Goal: Task Accomplishment & Management: Use online tool/utility

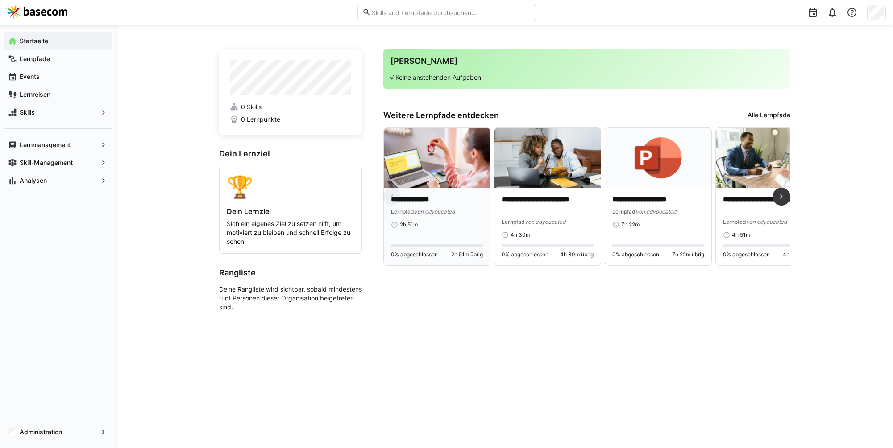
click at [452, 182] on img at bounding box center [437, 158] width 106 height 60
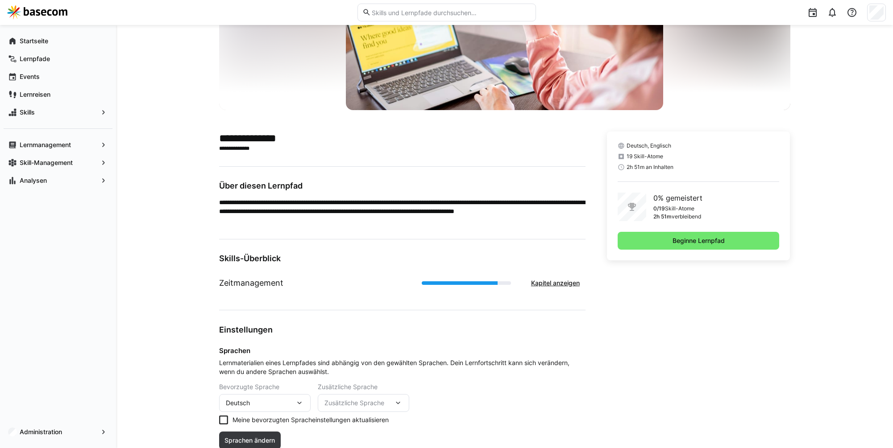
scroll to position [148, 0]
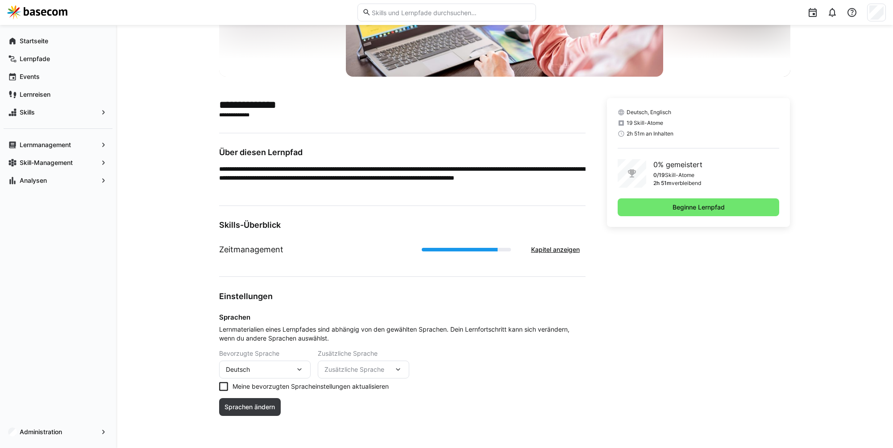
click at [379, 367] on span "Zusätzliche Sprache" at bounding box center [358, 369] width 69 height 9
click at [368, 382] on div "Englisch" at bounding box center [363, 394] width 91 height 26
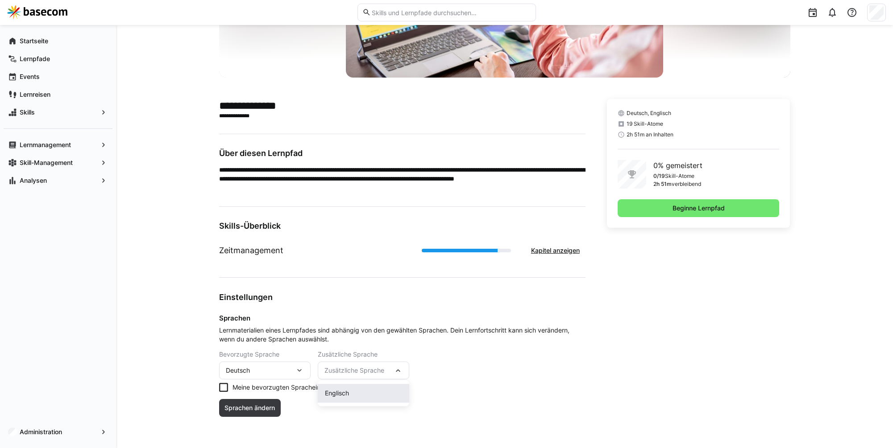
click at [367, 387] on div "Englisch" at bounding box center [363, 393] width 91 height 19
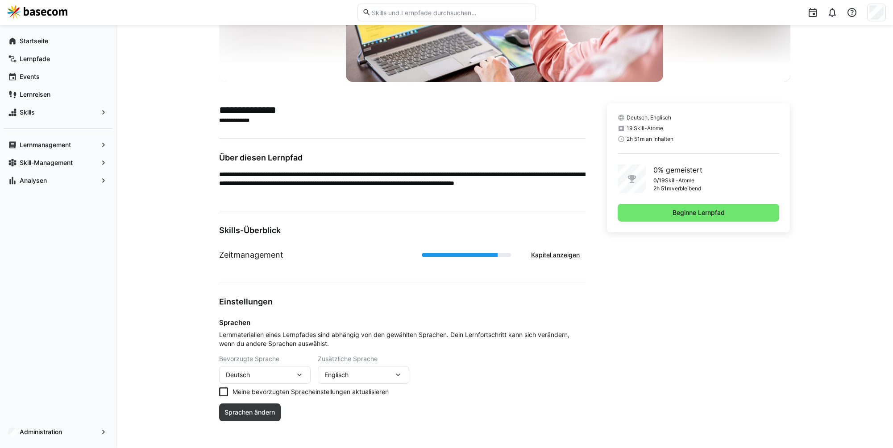
click at [382, 373] on div "Englisch" at bounding box center [358, 375] width 69 height 8
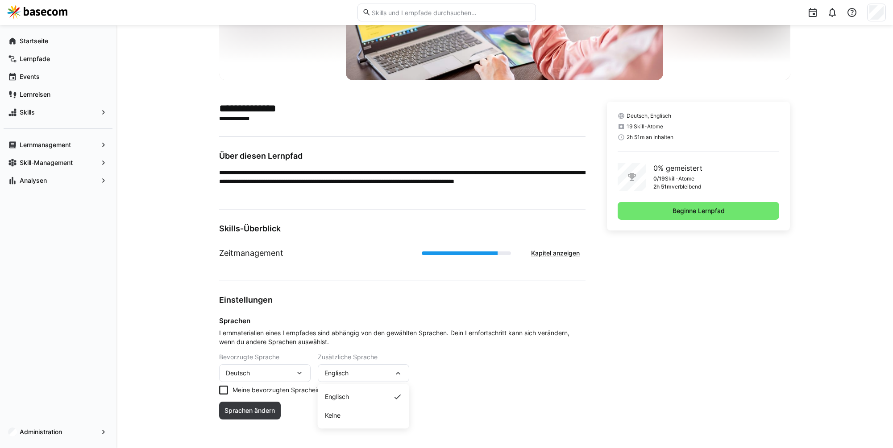
drag, startPoint x: 352, startPoint y: 401, endPoint x: 352, endPoint y: 410, distance: 8.9
click at [352, 409] on div "Englisch Keine" at bounding box center [363, 406] width 91 height 45
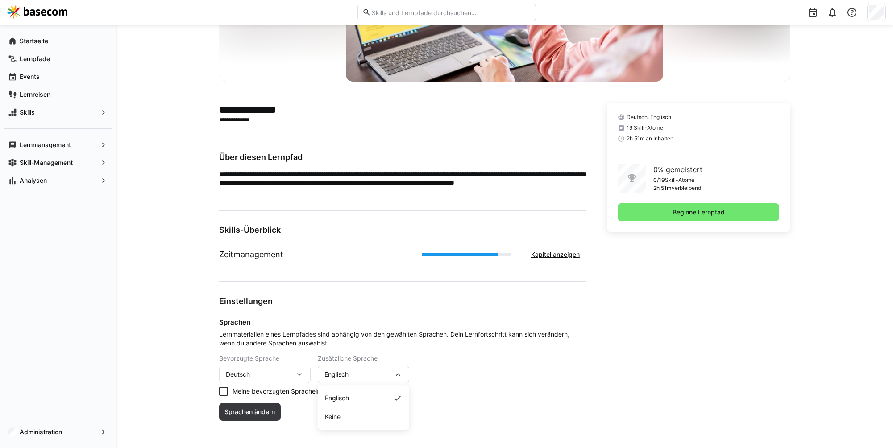
scroll to position [143, 0]
click at [352, 410] on span "Keine" at bounding box center [363, 417] width 91 height 19
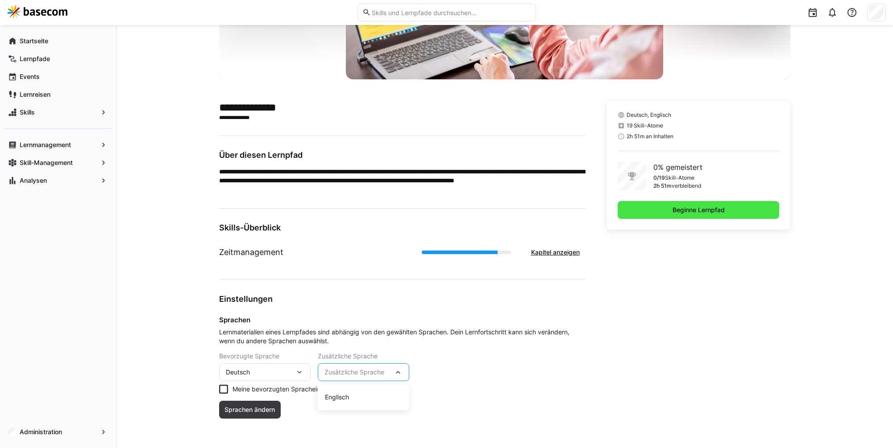
scroll to position [147, 0]
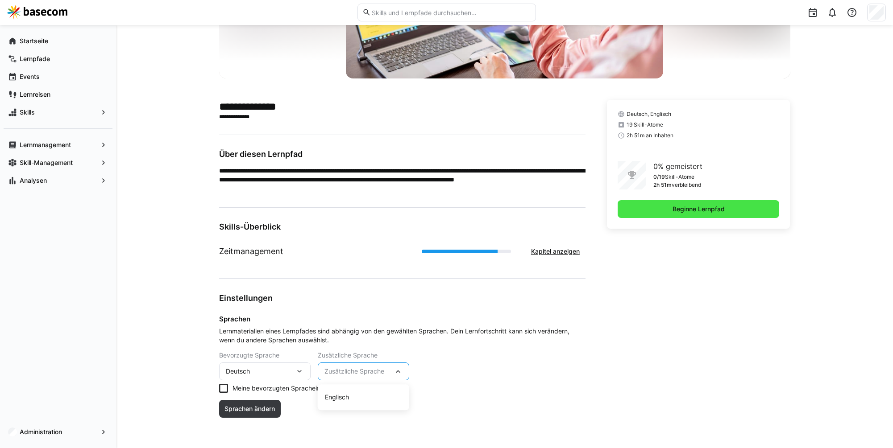
click at [719, 204] on span "Beginne Lernpfad" at bounding box center [699, 209] width 162 height 18
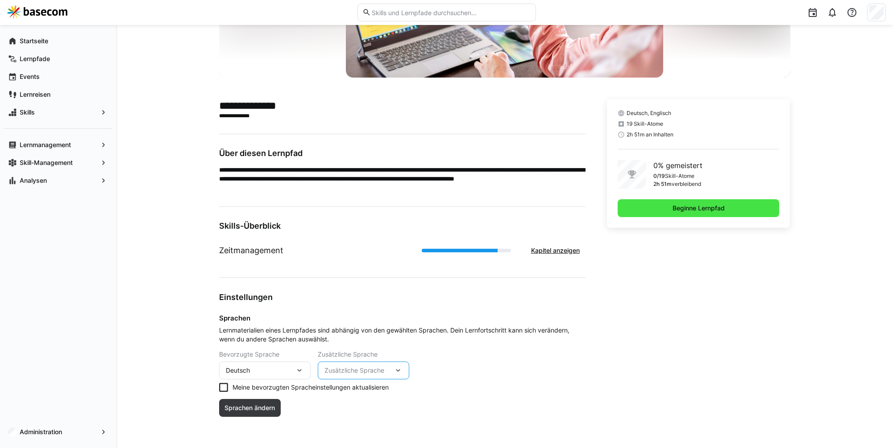
scroll to position [0, 0]
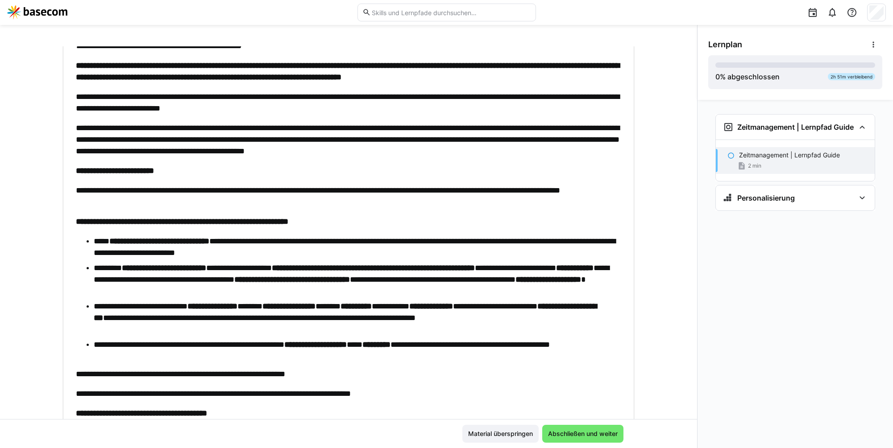
scroll to position [117, 0]
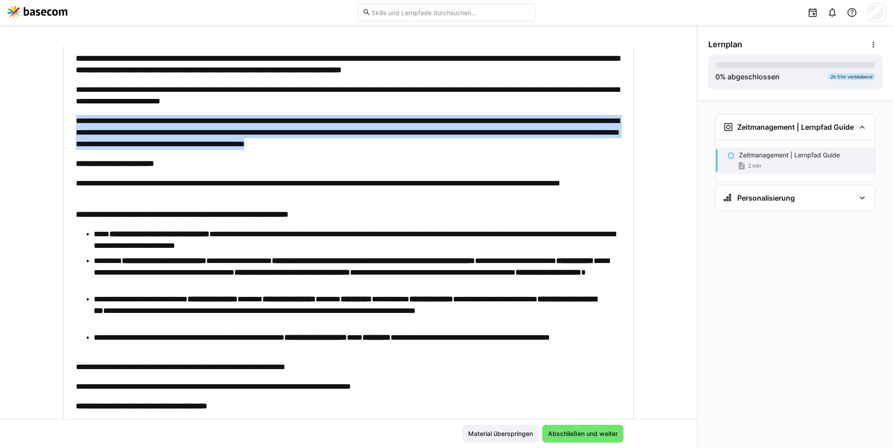
drag, startPoint x: 365, startPoint y: 150, endPoint x: 374, endPoint y: 113, distance: 38.3
click at [374, 113] on div "**********" at bounding box center [348, 201] width 545 height 421
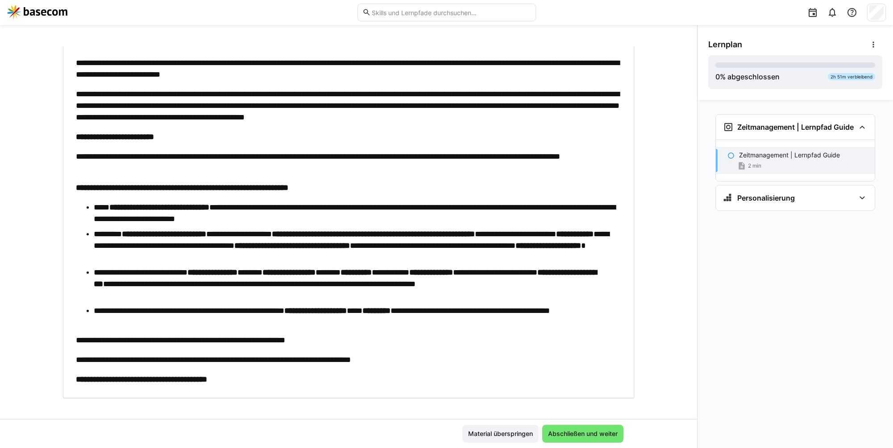
scroll to position [149, 0]
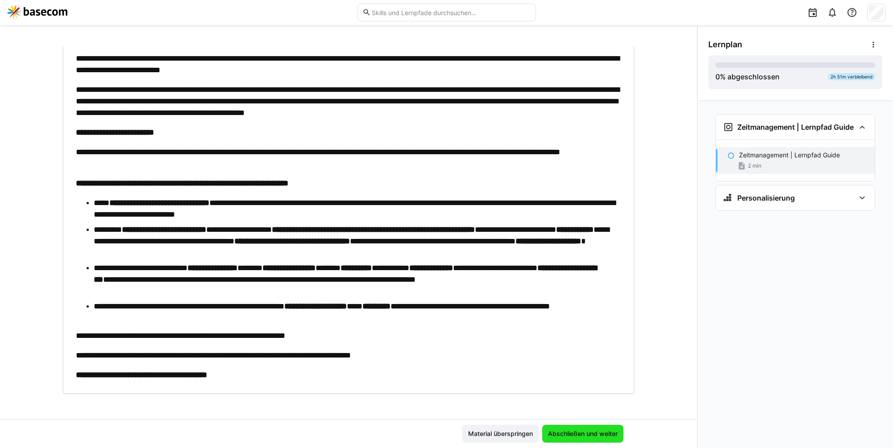
click at [575, 432] on span "Abschließen und weiter" at bounding box center [583, 434] width 72 height 9
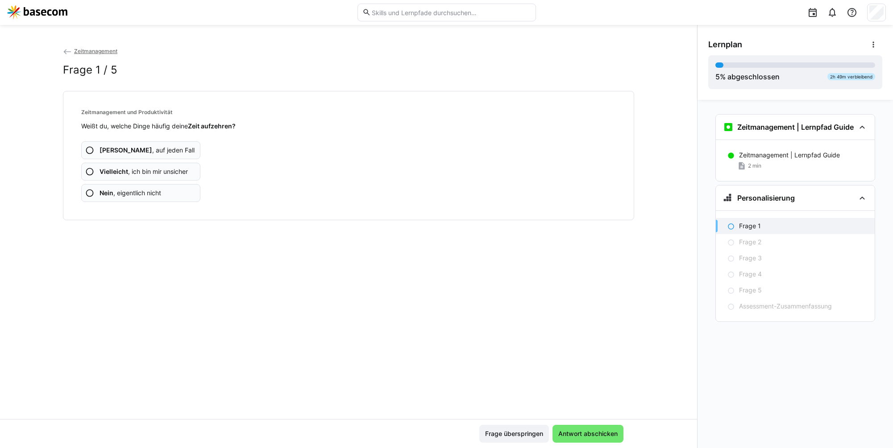
click at [167, 145] on app-assessment-question-radio "Ja , auf jeden Fall" at bounding box center [140, 150] width 119 height 18
click at [163, 189] on app-assessment-question-radio "Nein , eigentlich nicht" at bounding box center [140, 193] width 119 height 18
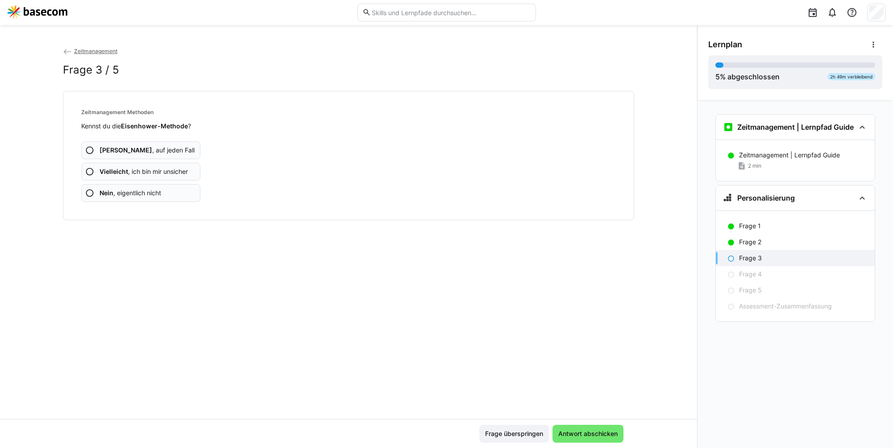
click at [163, 189] on app-assessment-question-radio "Nein , eigentlich nicht" at bounding box center [140, 193] width 119 height 18
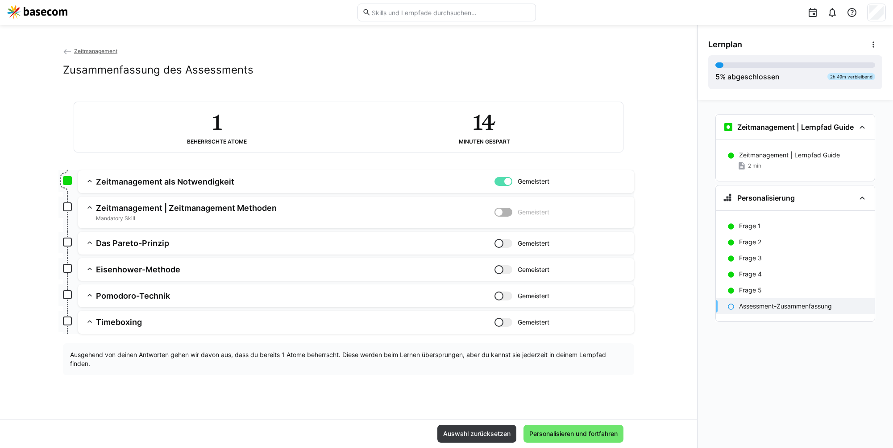
click at [407, 182] on h3 "Zeitmanagement als Notwendigkeit" at bounding box center [295, 182] width 398 height 10
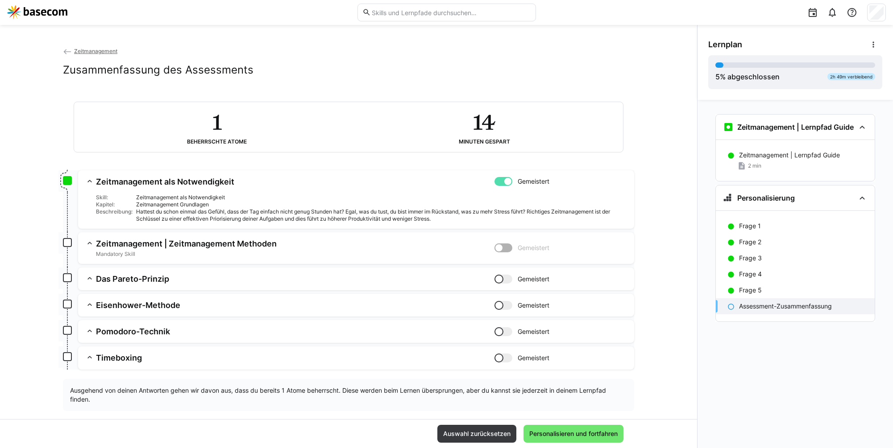
click at [407, 182] on h3 "Zeitmanagement als Notwendigkeit" at bounding box center [295, 182] width 398 height 10
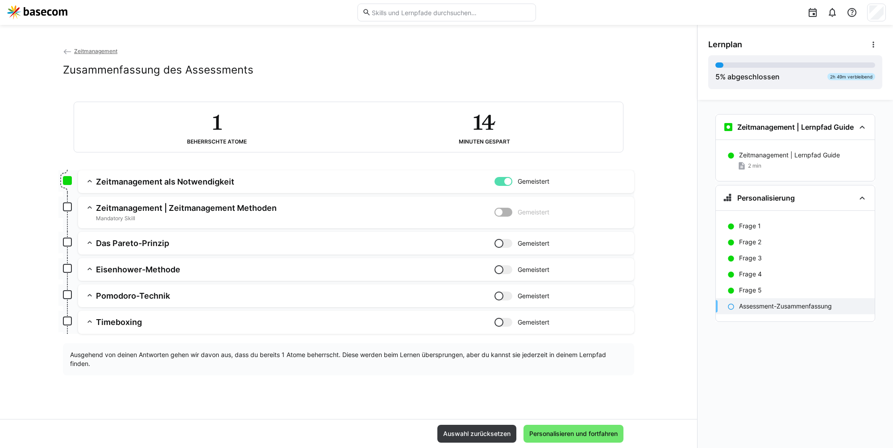
click at [389, 211] on h3 "Zeitmanagement | Zeitmanagement Methoden" at bounding box center [295, 208] width 398 height 10
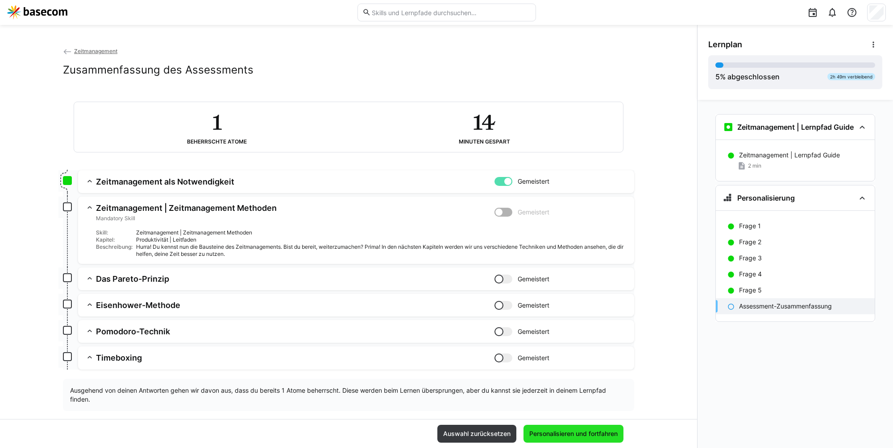
click at [569, 439] on span "Personalisieren und fortfahren" at bounding box center [573, 434] width 100 height 18
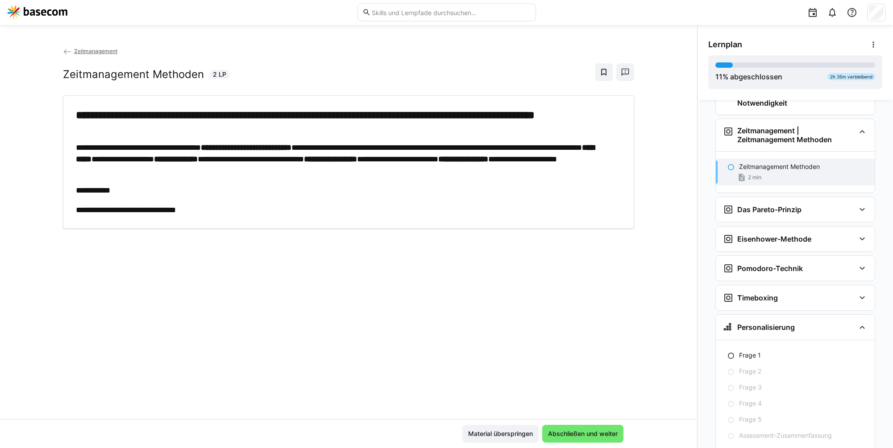
scroll to position [133, 0]
click at [564, 437] on span "Abschließen und weiter" at bounding box center [583, 434] width 72 height 9
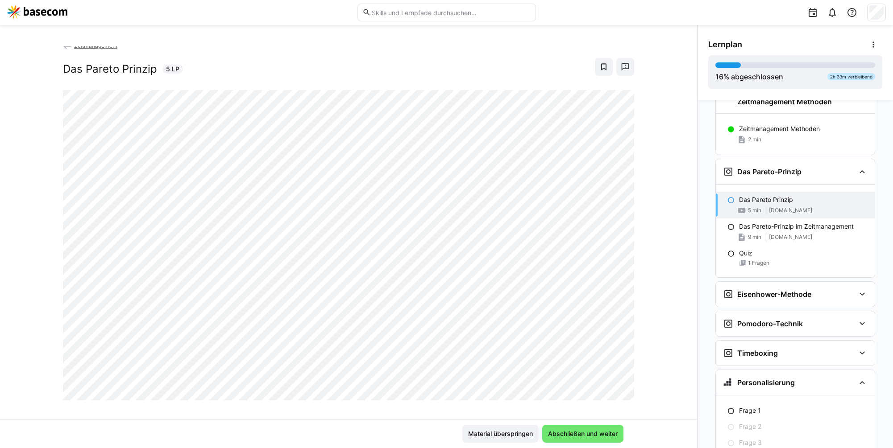
scroll to position [5, 0]
click at [579, 437] on span "Abschließen und weiter" at bounding box center [583, 434] width 72 height 9
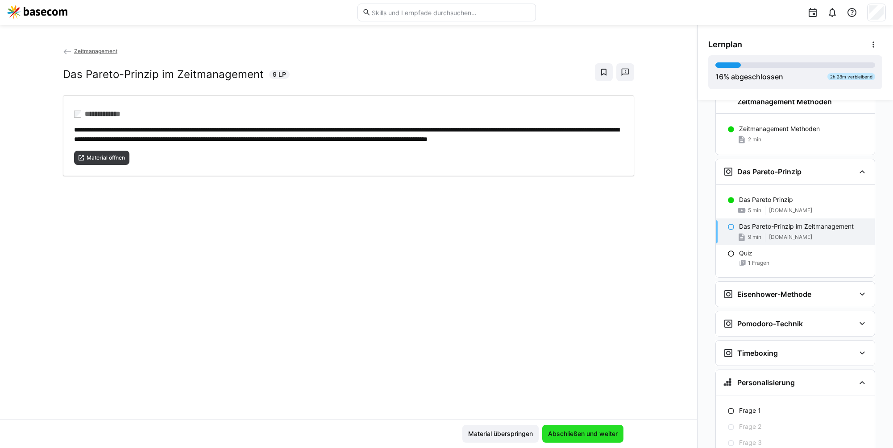
click at [577, 433] on span "Abschließen und weiter" at bounding box center [583, 434] width 72 height 9
click at [103, 162] on span "Material öffnen" at bounding box center [106, 157] width 40 height 7
click at [592, 434] on span "Abschließen und weiter" at bounding box center [583, 434] width 72 height 9
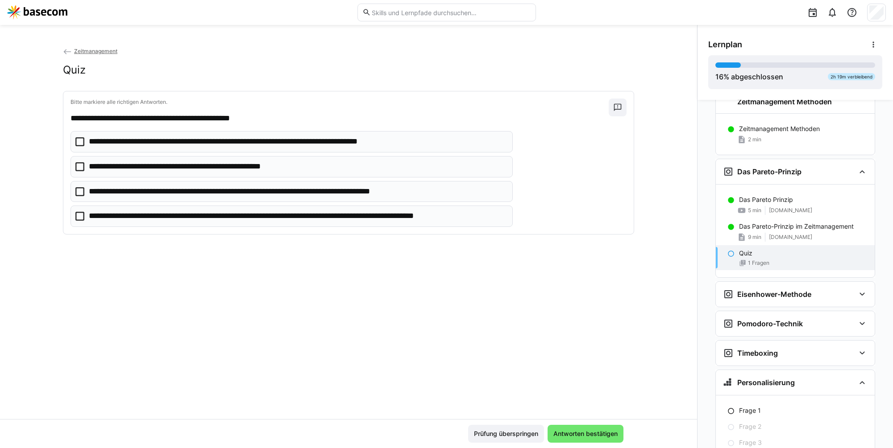
click at [332, 145] on p "**********" at bounding box center [251, 142] width 325 height 12
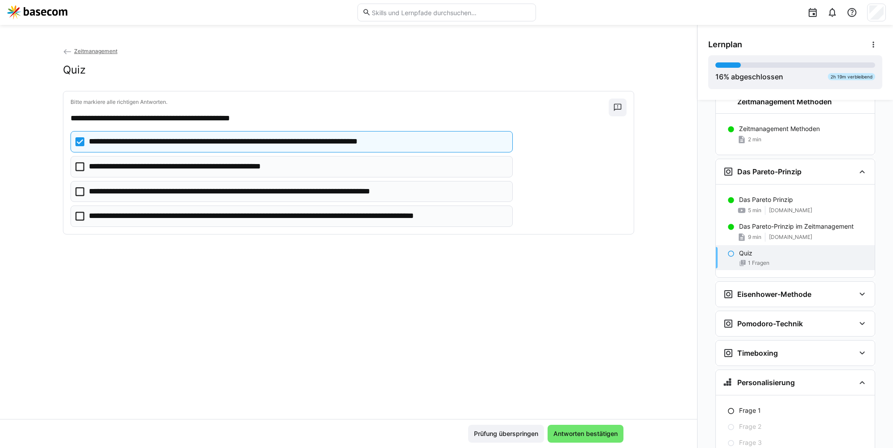
click at [332, 145] on p "**********" at bounding box center [251, 142] width 325 height 12
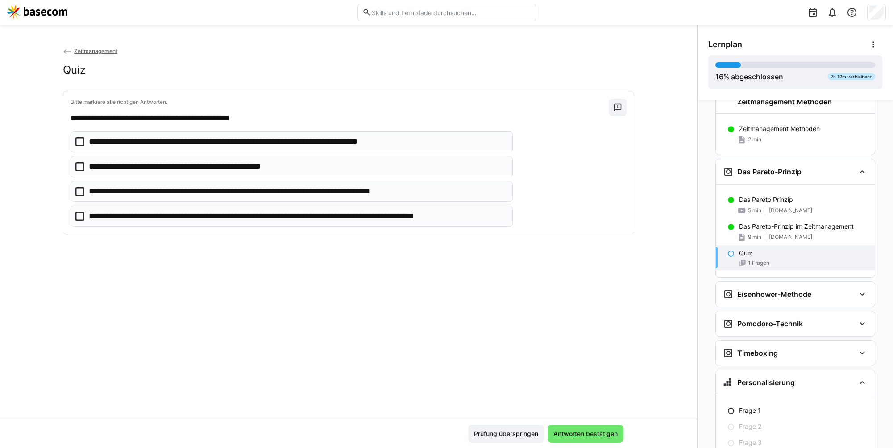
click at [311, 164] on eds-checkbox "**********" at bounding box center [291, 166] width 442 height 21
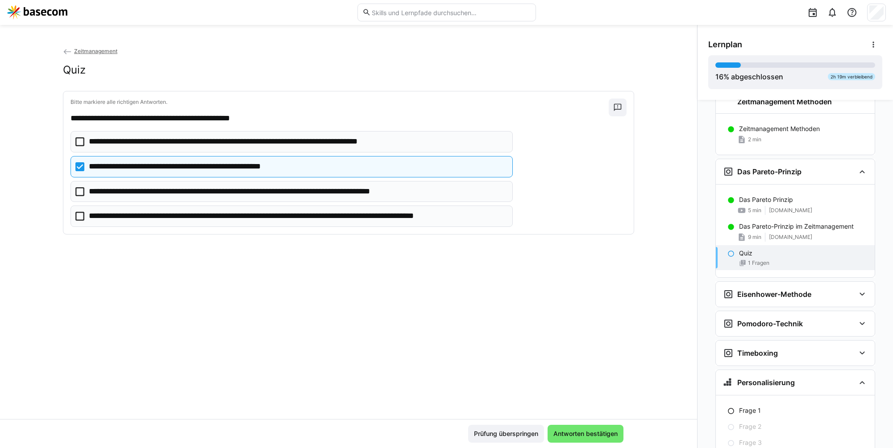
click at [303, 217] on p "**********" at bounding box center [297, 217] width 417 height 12
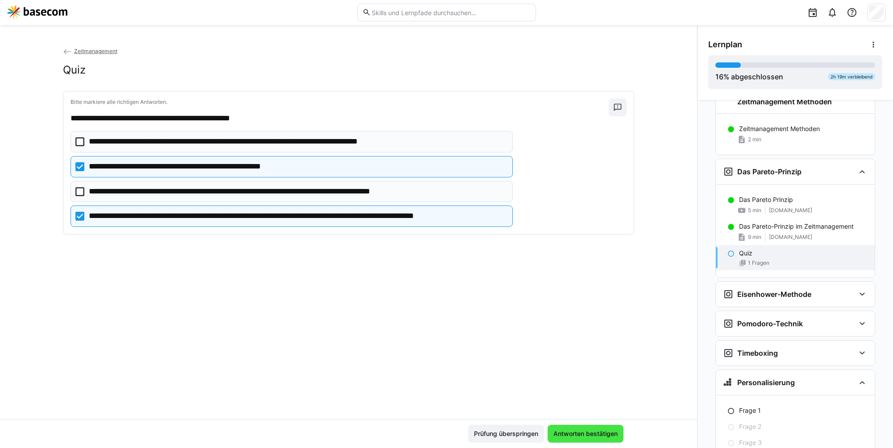
click at [584, 437] on span "Antworten bestätigen" at bounding box center [585, 434] width 67 height 9
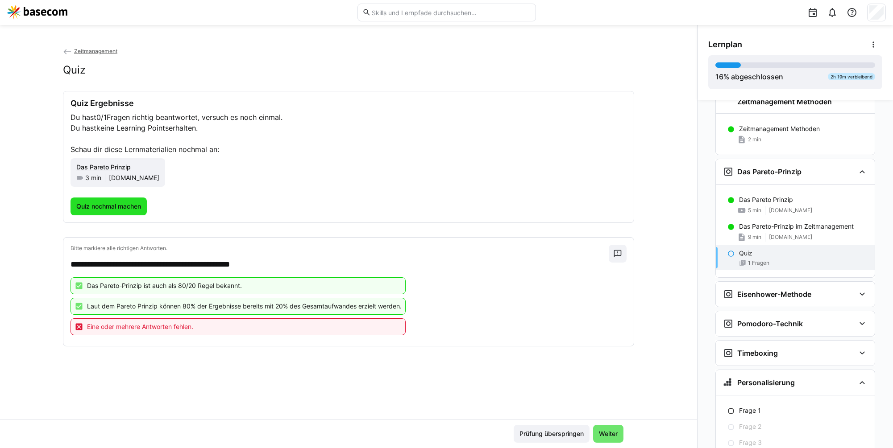
click at [104, 207] on span "Quiz nochmal machen" at bounding box center [108, 206] width 67 height 9
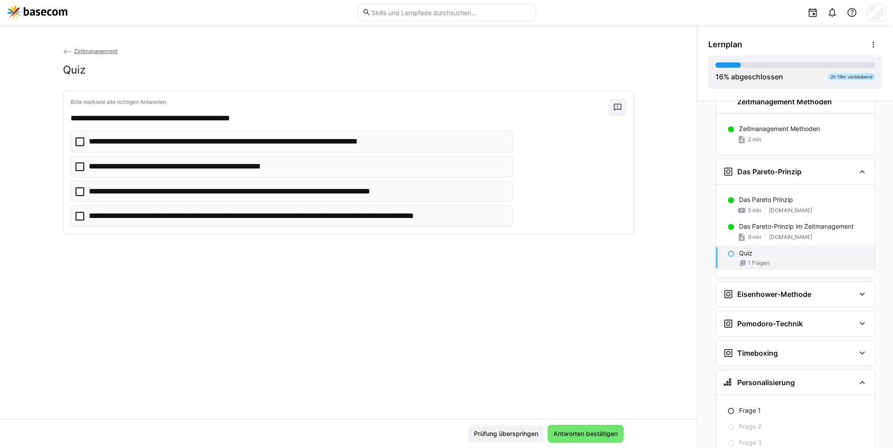
click at [149, 137] on p "**********" at bounding box center [251, 142] width 325 height 12
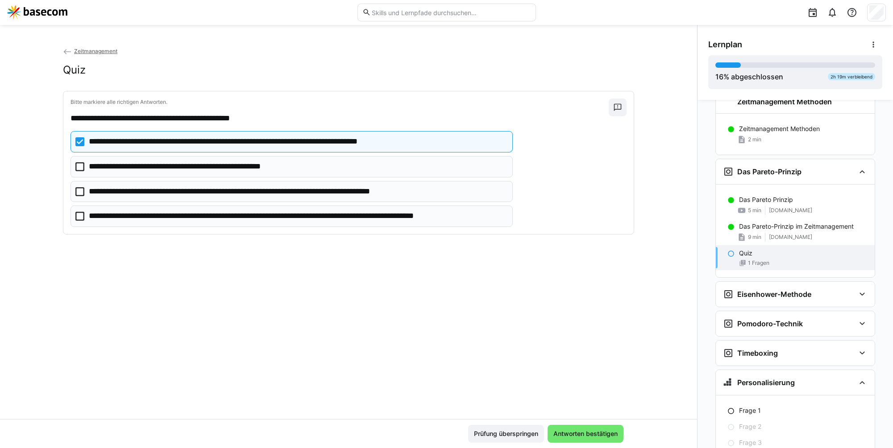
click at [138, 195] on p "**********" at bounding box center [259, 192] width 341 height 12
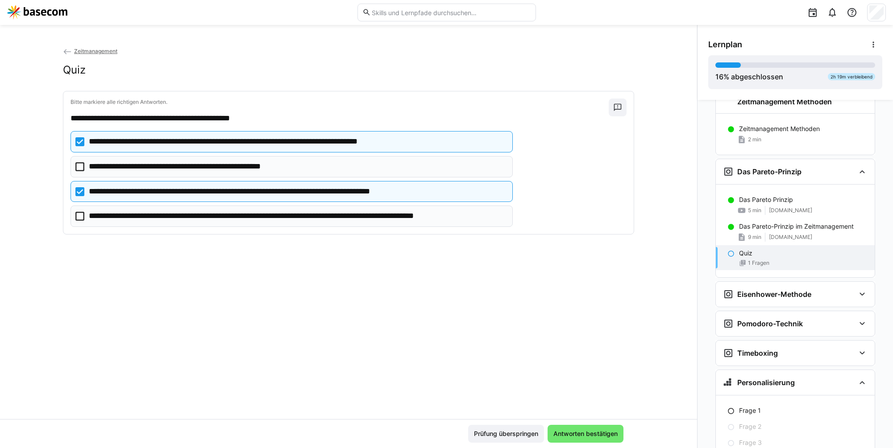
click at [147, 170] on p "**********" at bounding box center [194, 167] width 210 height 12
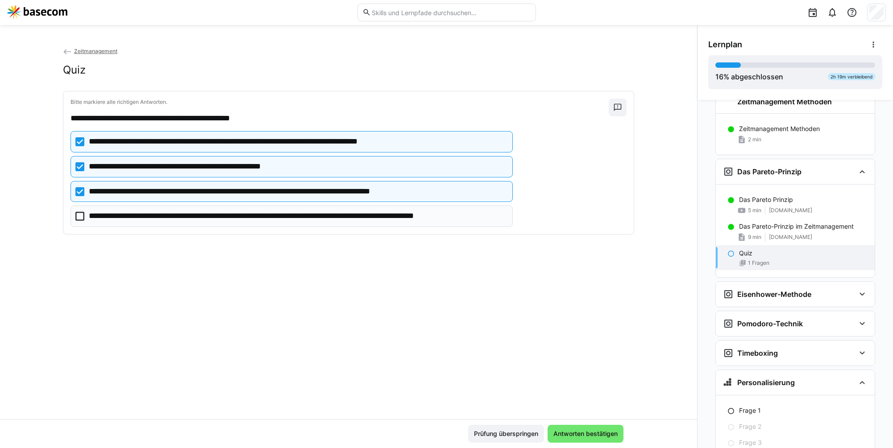
click at [145, 194] on p "**********" at bounding box center [259, 192] width 341 height 12
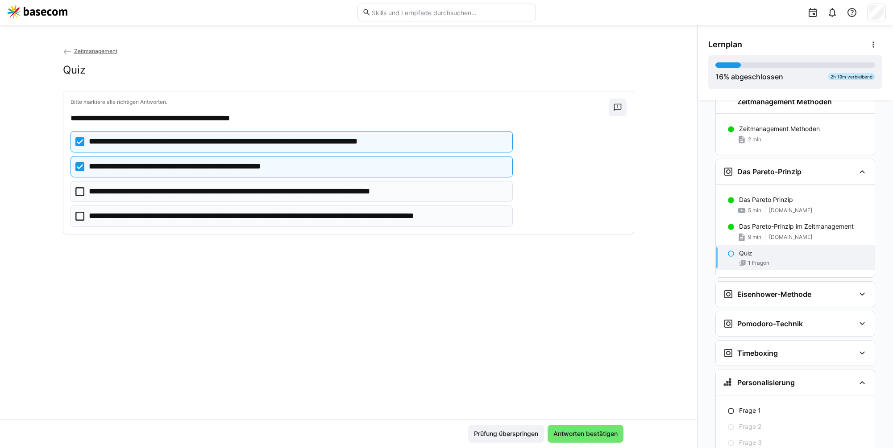
click at [140, 209] on eds-checkbox "**********" at bounding box center [291, 216] width 442 height 21
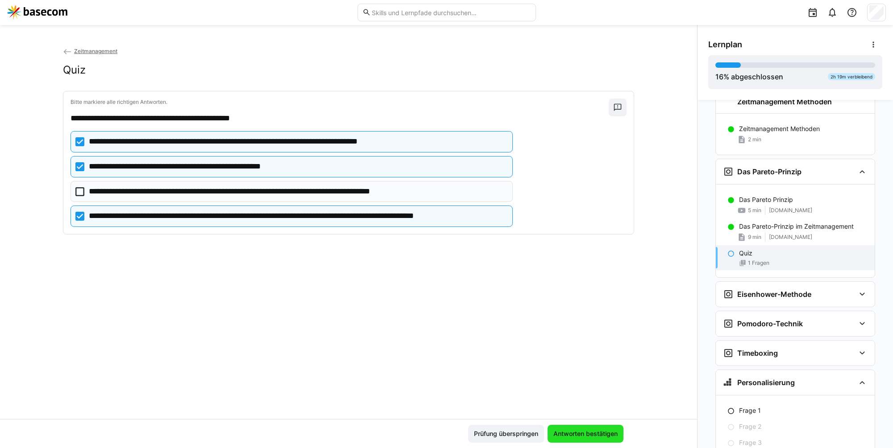
click at [602, 434] on span "Antworten bestätigen" at bounding box center [585, 434] width 67 height 9
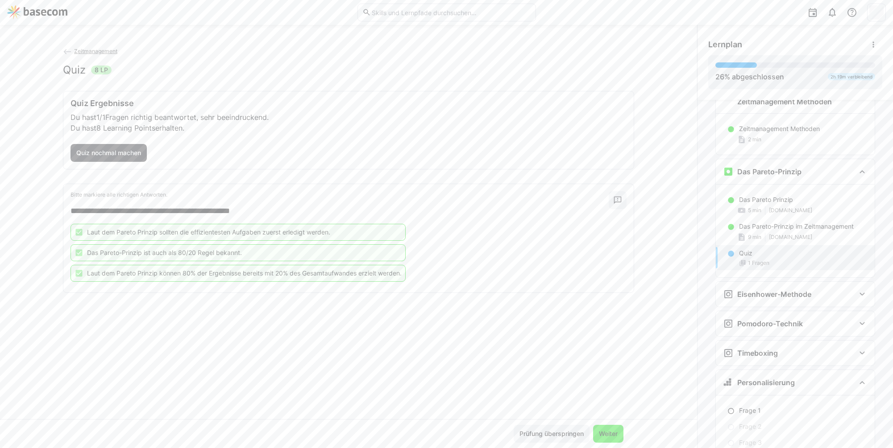
click at [603, 437] on span "Weiter" at bounding box center [607, 434] width 21 height 9
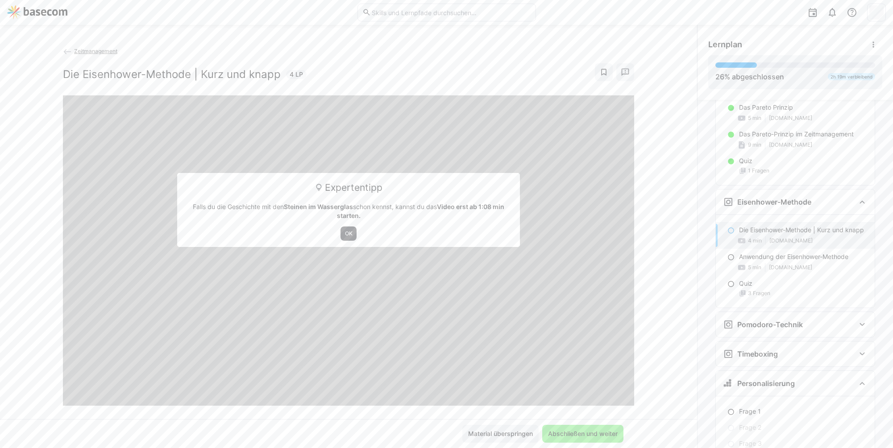
scroll to position [264, 0]
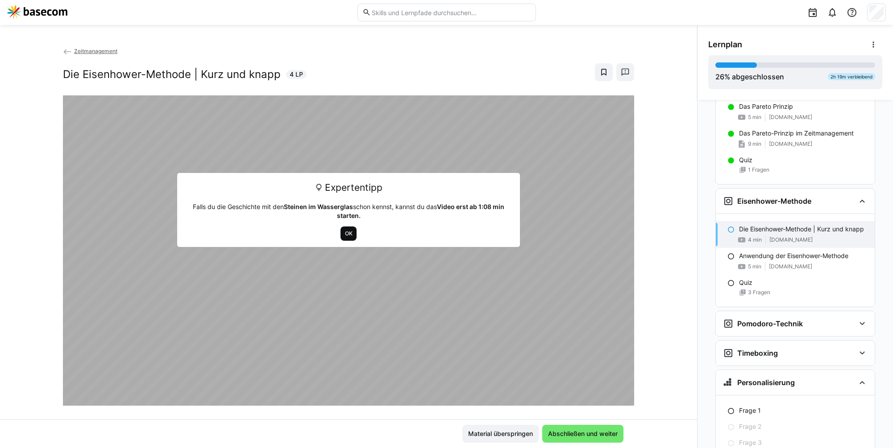
click at [344, 232] on span "OK" at bounding box center [348, 233] width 9 height 7
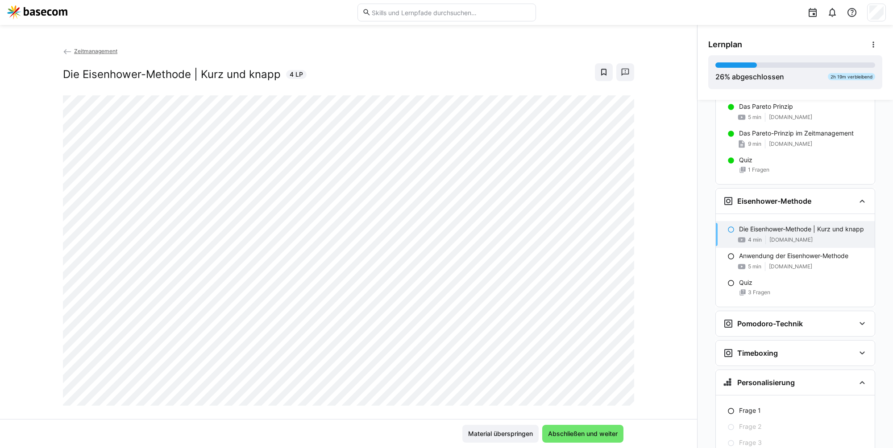
click at [124, 409] on div "Zeitmanagement Die Eisenhower-Methode | Kurz und knapp 4 LP" at bounding box center [348, 232] width 697 height 373
click at [90, 51] on span "Zeitmanagement" at bounding box center [95, 51] width 43 height 7
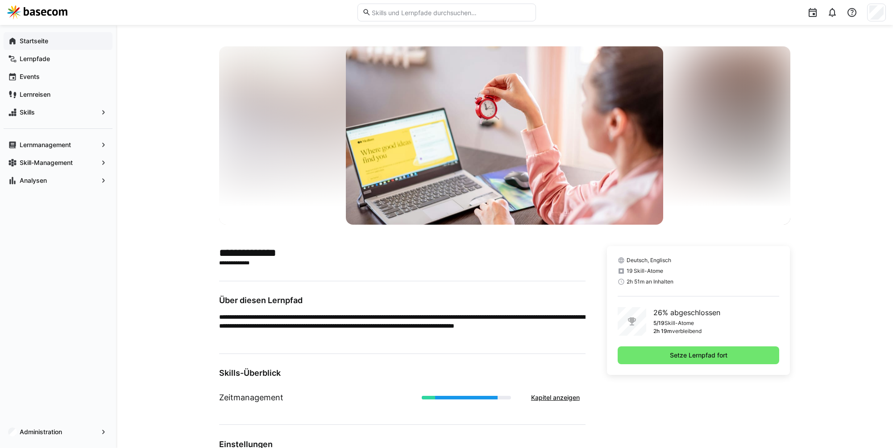
click at [91, 41] on span "Startseite" at bounding box center [63, 41] width 90 height 9
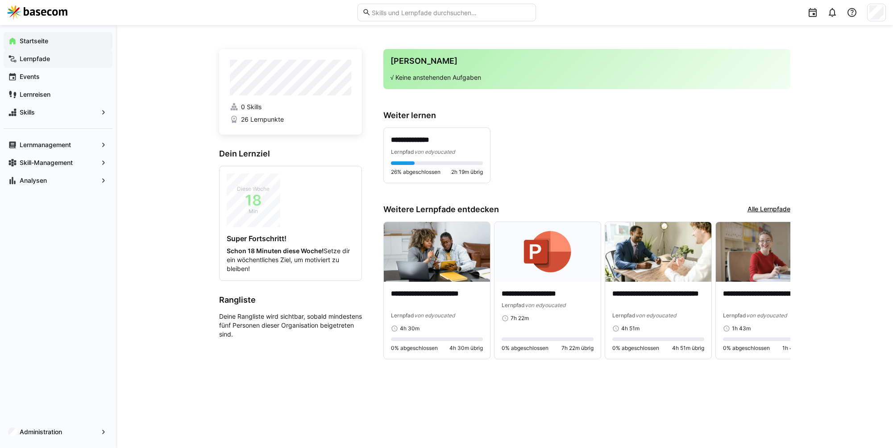
click at [50, 59] on span "Lernpfade" at bounding box center [63, 58] width 90 height 9
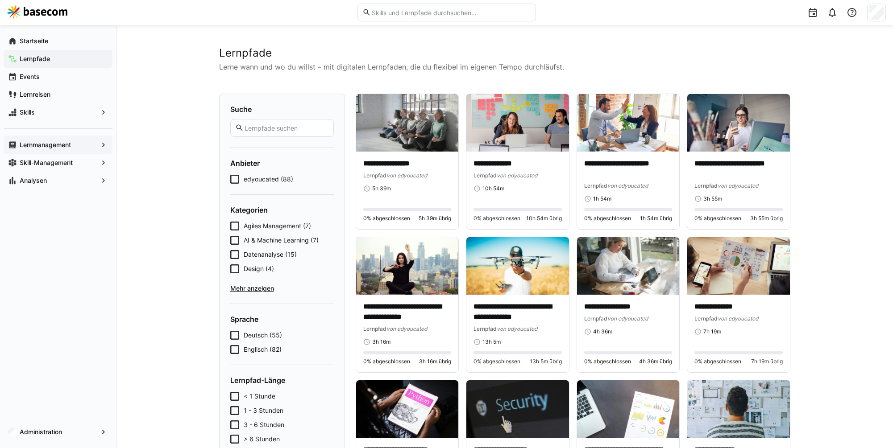
click at [0, 0] on app-navigation-label "Lernmanagement" at bounding box center [0, 0] width 0 height 0
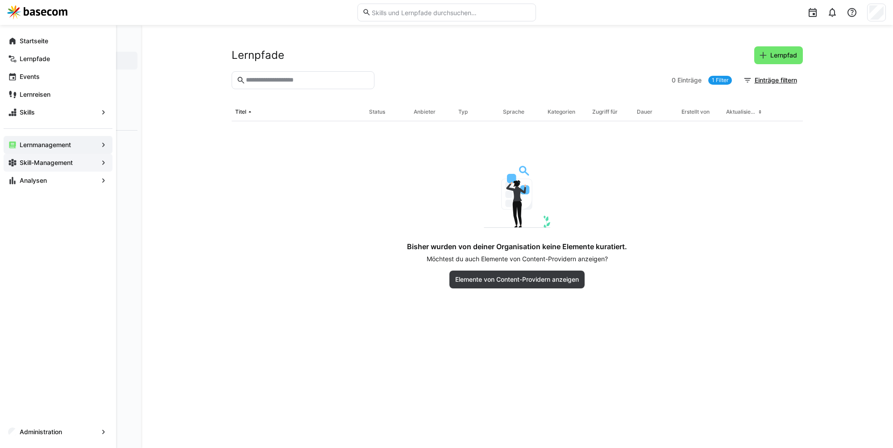
click at [46, 167] on div "Skill-Management" at bounding box center [58, 163] width 109 height 18
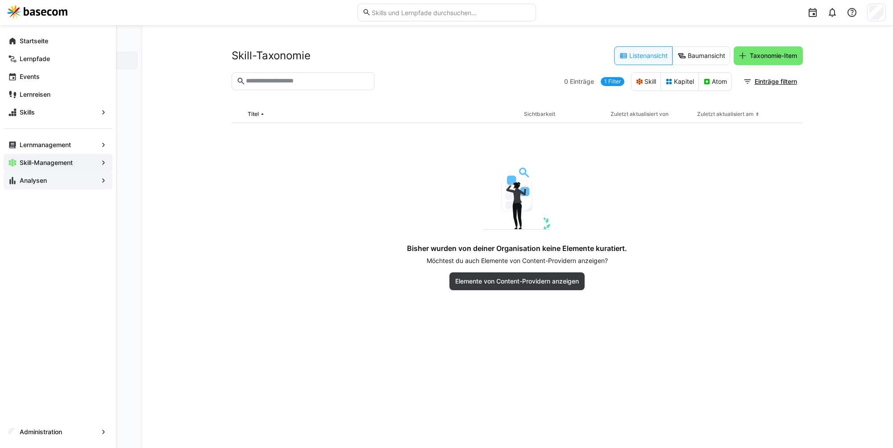
click at [53, 183] on span "Analysen" at bounding box center [57, 180] width 79 height 9
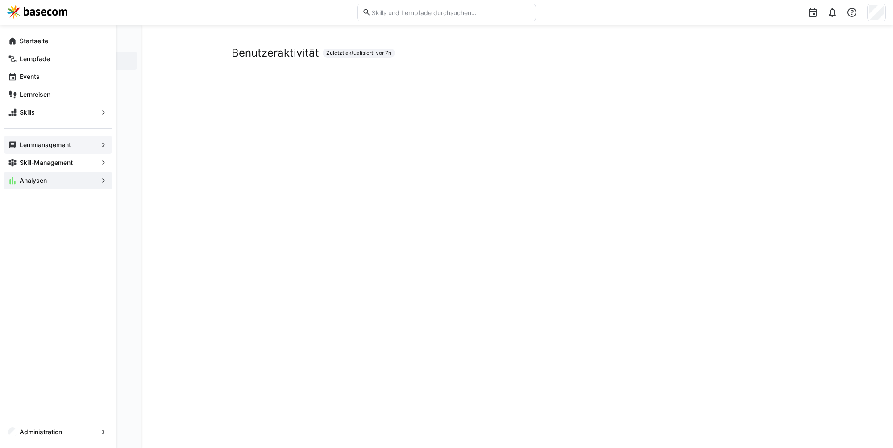
click at [0, 0] on app-navigation-label "Lernmanagement" at bounding box center [0, 0] width 0 height 0
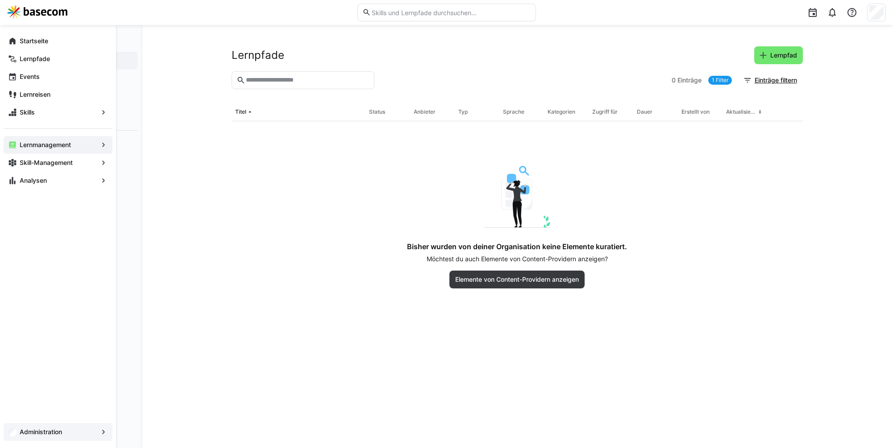
click at [0, 0] on app-navigation-label "Administration" at bounding box center [0, 0] width 0 height 0
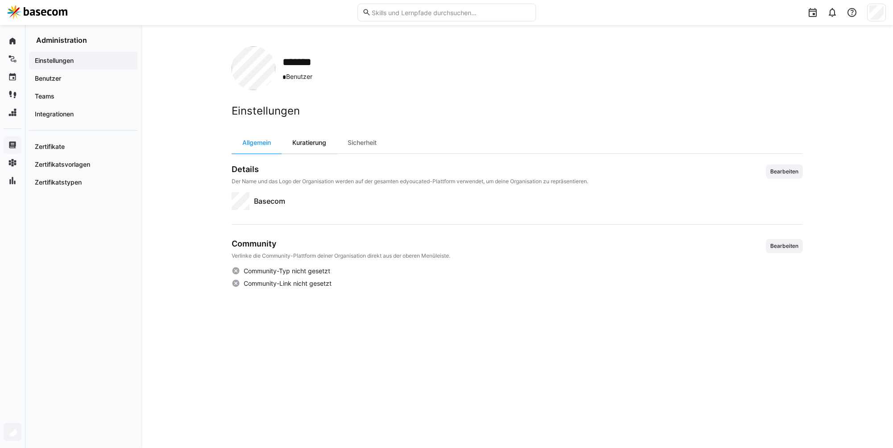
click at [306, 143] on div "Kuratierung" at bounding box center [309, 142] width 55 height 21
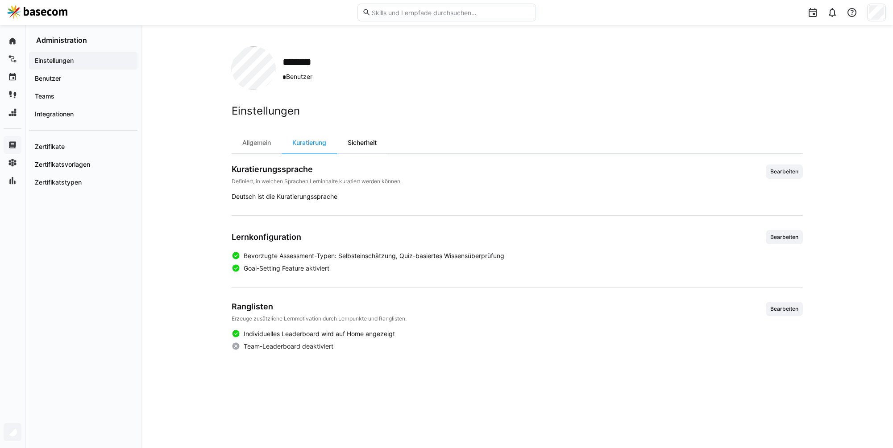
click at [369, 140] on div "Sicherheit" at bounding box center [362, 142] width 50 height 21
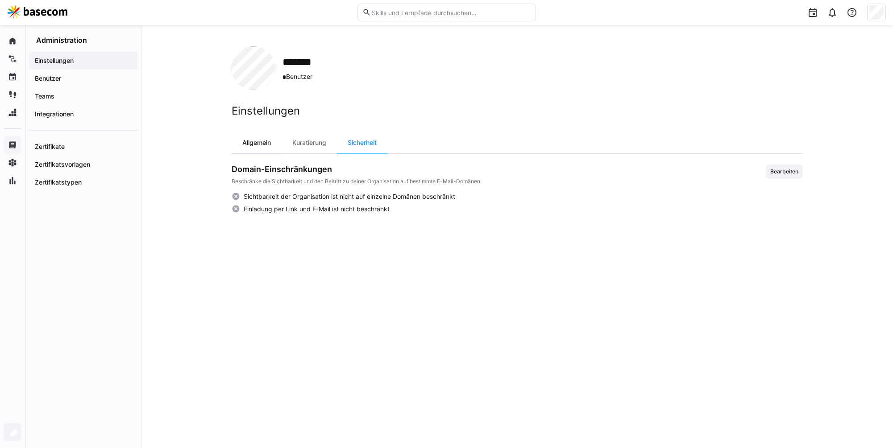
click at [274, 137] on div "Allgemein" at bounding box center [257, 142] width 50 height 21
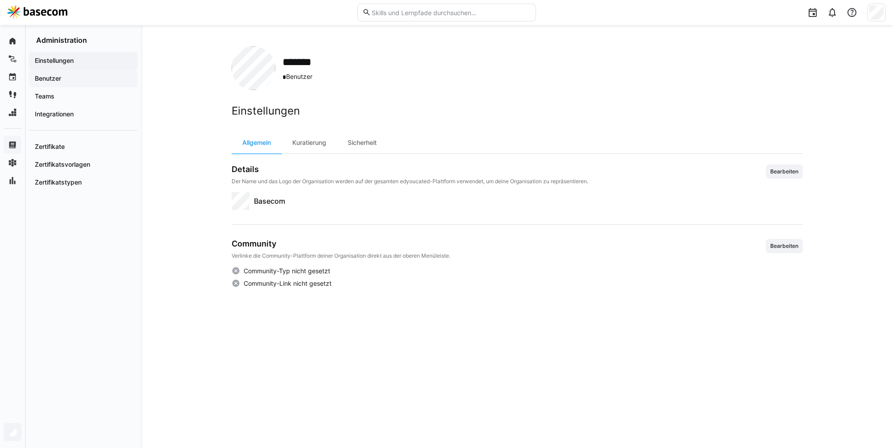
click at [96, 81] on span "Benutzer" at bounding box center [82, 78] width 99 height 9
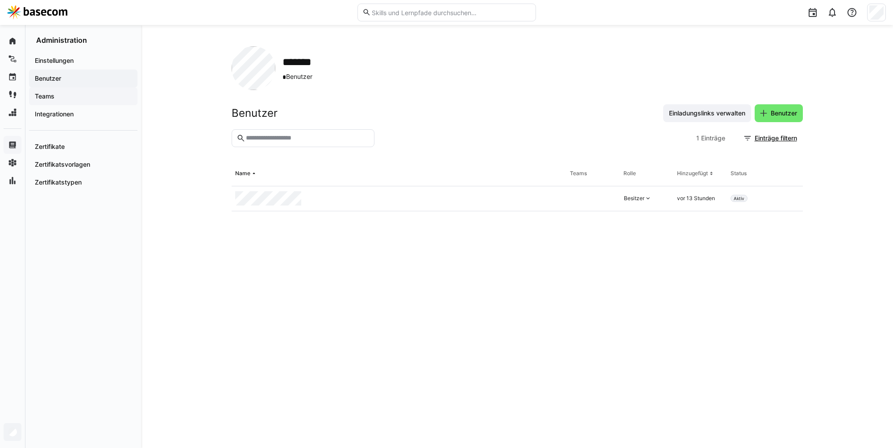
click at [81, 95] on span "Teams" at bounding box center [82, 96] width 99 height 9
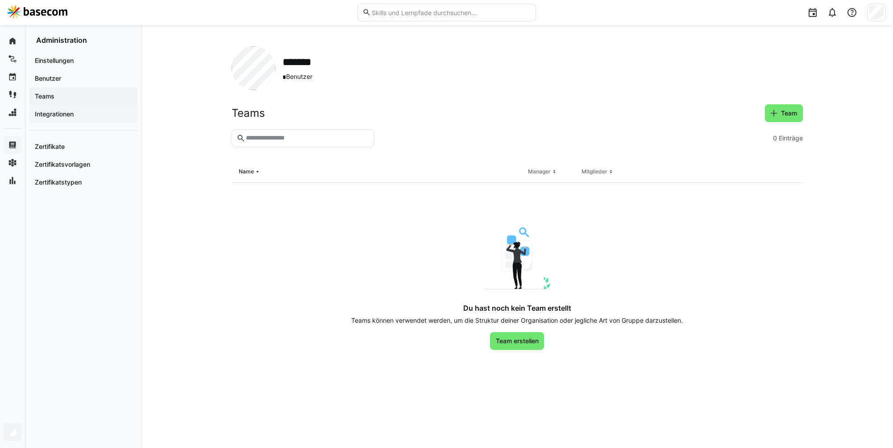
click at [73, 109] on div "Integrationen" at bounding box center [83, 114] width 108 height 18
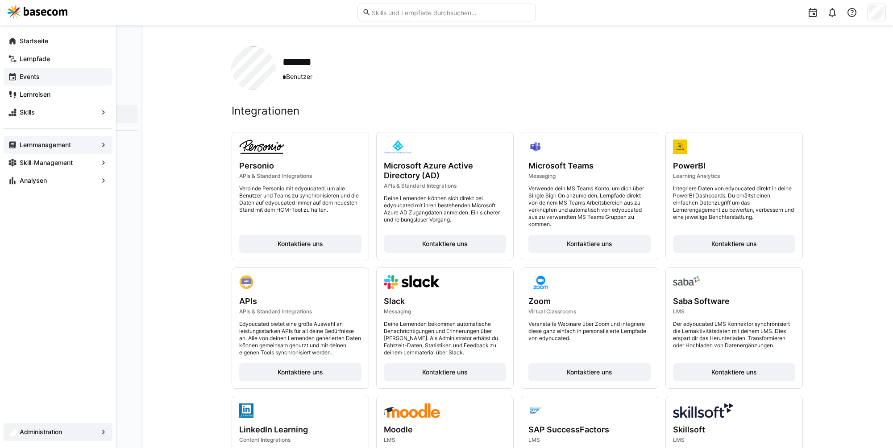
click at [32, 81] on span "Events" at bounding box center [63, 76] width 90 height 9
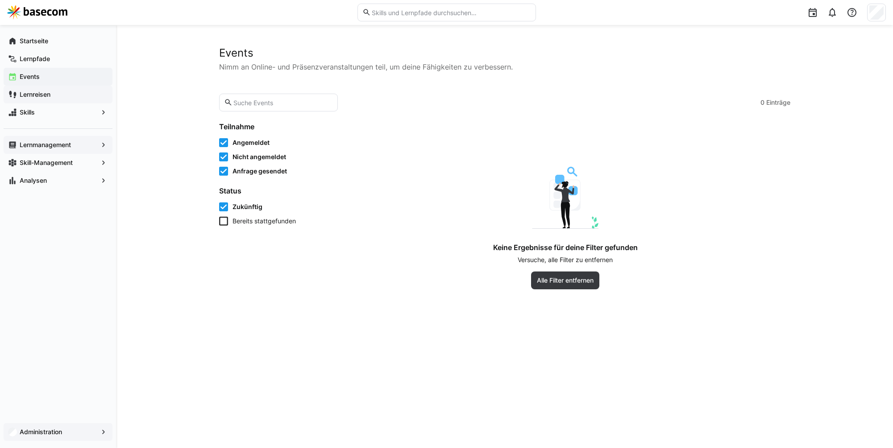
click at [0, 0] on app-navigation-label "Lernreisen" at bounding box center [0, 0] width 0 height 0
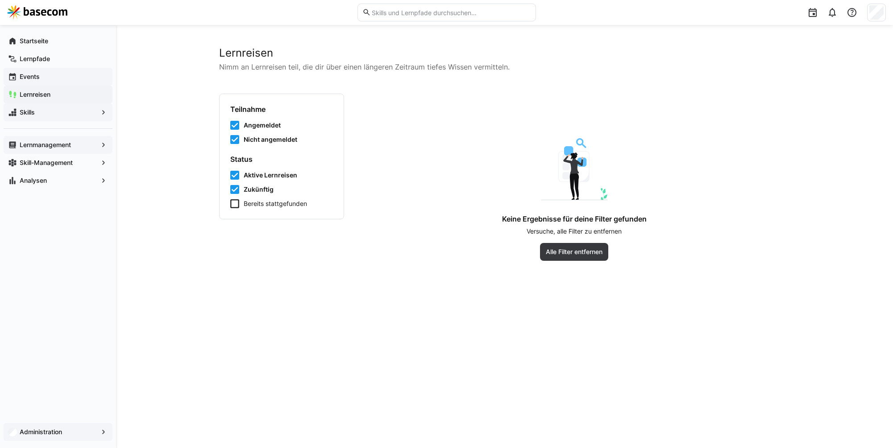
click at [0, 0] on app-navigation-label "Skills" at bounding box center [0, 0] width 0 height 0
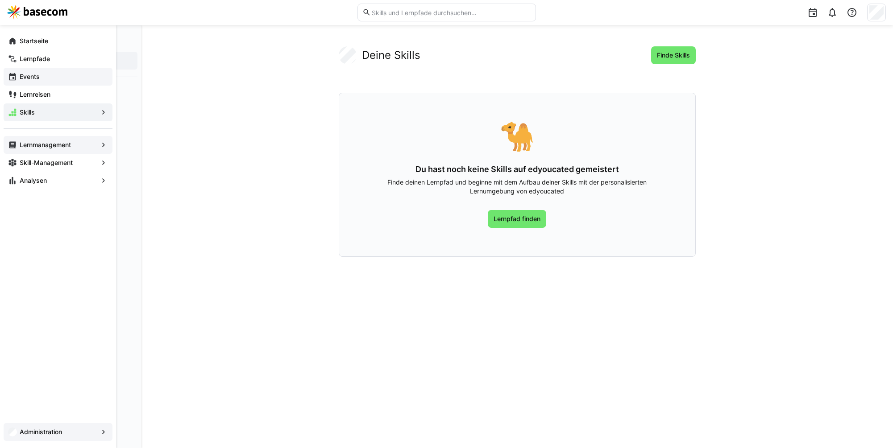
click at [0, 0] on app-navigation-label "Lernmanagement" at bounding box center [0, 0] width 0 height 0
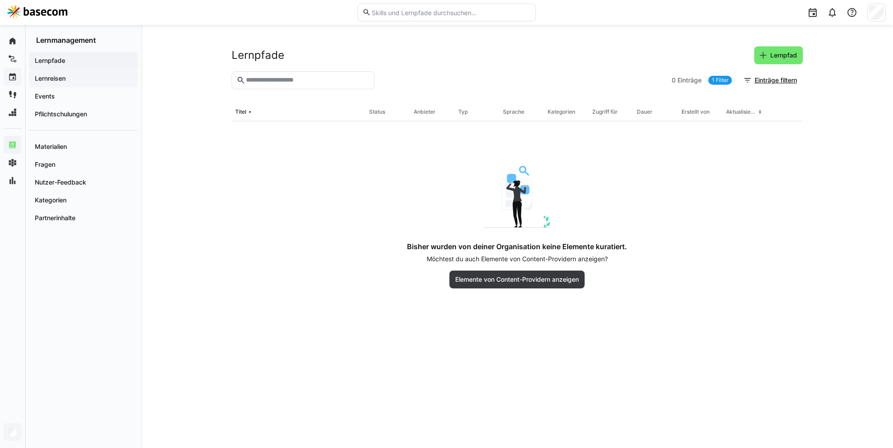
click at [74, 81] on span "Lernreisen" at bounding box center [82, 78] width 99 height 9
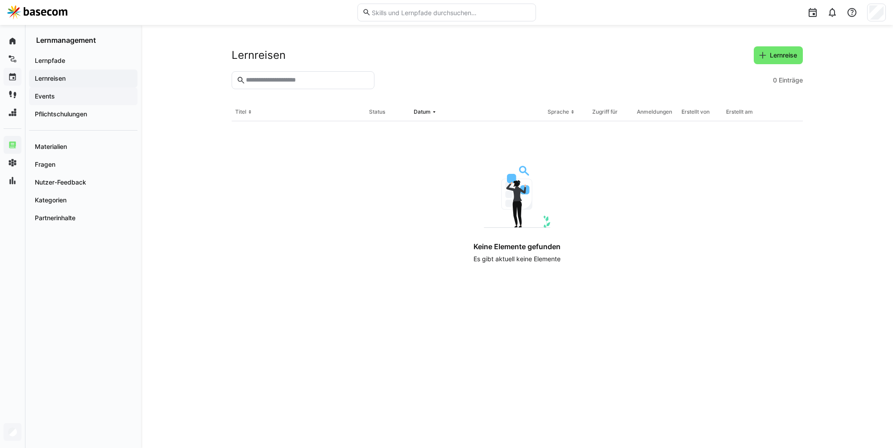
click at [71, 92] on span "Events" at bounding box center [82, 96] width 99 height 9
click at [0, 0] on app-navigation-label "Materialien" at bounding box center [0, 0] width 0 height 0
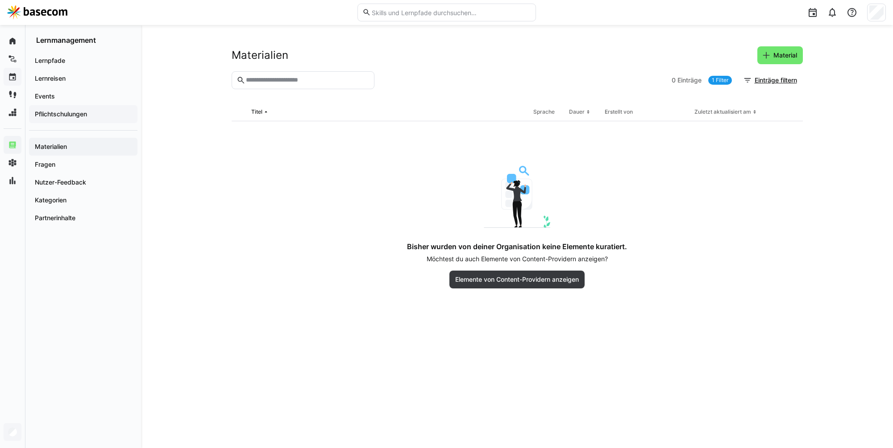
click at [0, 0] on app-navigation-label "Pflichtschulungen" at bounding box center [0, 0] width 0 height 0
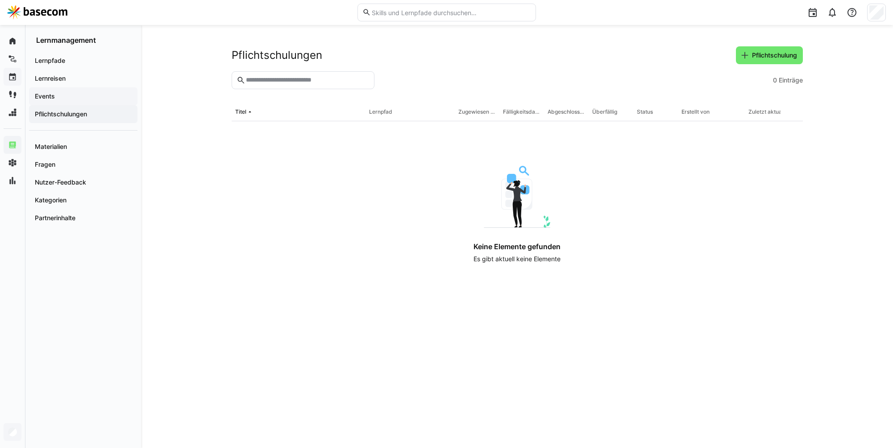
click at [83, 96] on span "Events" at bounding box center [82, 96] width 99 height 9
click at [63, 161] on span "Fragen" at bounding box center [82, 164] width 99 height 9
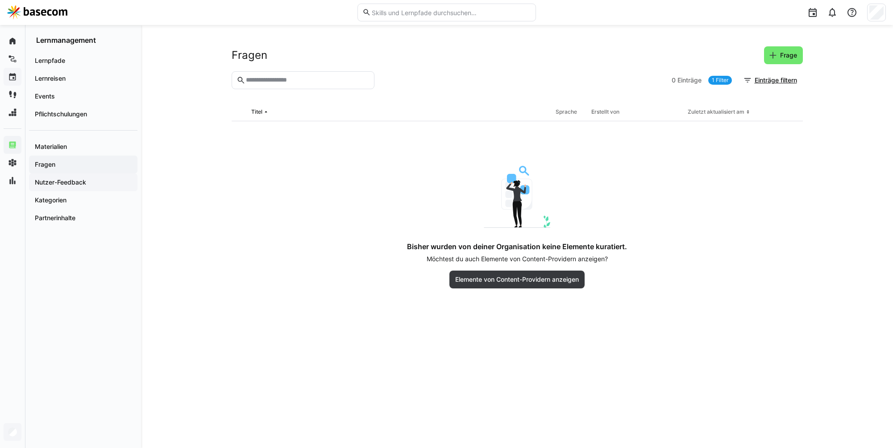
click at [0, 0] on app-navigation-label "Nutzer-Feedback" at bounding box center [0, 0] width 0 height 0
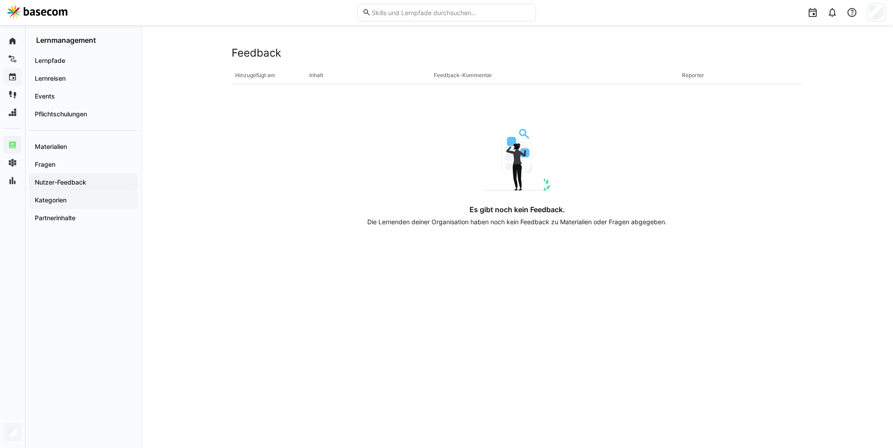
click at [0, 0] on app-navigation-label "Kategorien" at bounding box center [0, 0] width 0 height 0
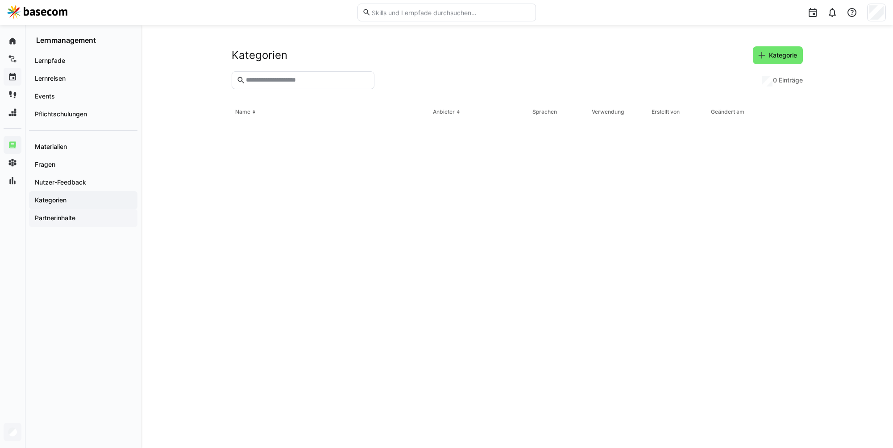
click at [0, 0] on app-navigation-label "Partnerinhalte" at bounding box center [0, 0] width 0 height 0
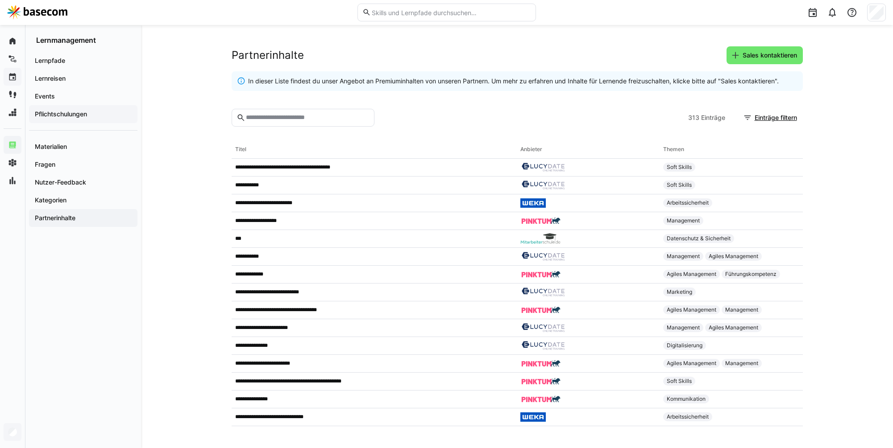
click at [0, 0] on app-navigation-label "Pflichtschulungen" at bounding box center [0, 0] width 0 height 0
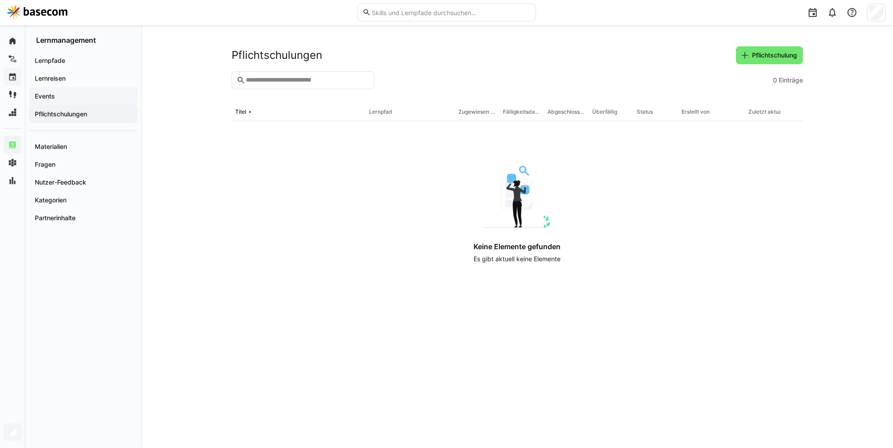
click at [61, 92] on span "Events" at bounding box center [82, 96] width 99 height 9
click at [764, 62] on div "Event" at bounding box center [783, 55] width 38 height 18
click at [774, 60] on span "Event" at bounding box center [783, 55] width 38 height 18
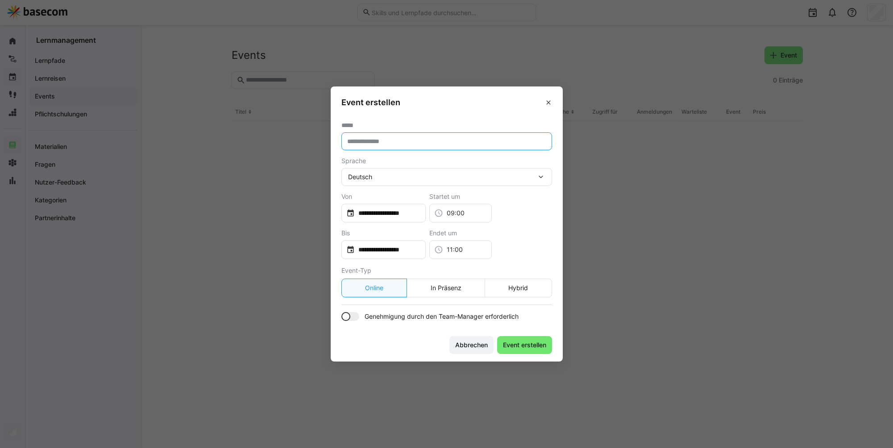
click at [432, 144] on input "text" at bounding box center [446, 141] width 201 height 8
type input "**********"
click at [406, 215] on input "**********" at bounding box center [388, 213] width 66 height 9
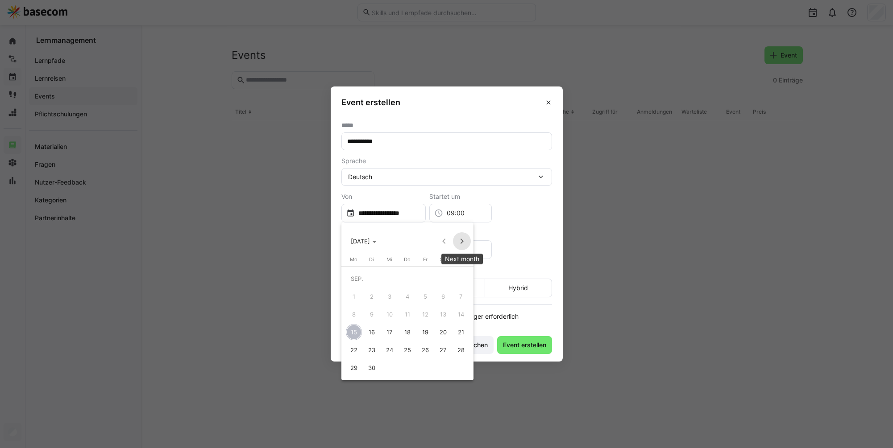
click at [462, 240] on span "Next month" at bounding box center [462, 241] width 18 height 18
click at [351, 312] on span "6" at bounding box center [354, 315] width 16 height 16
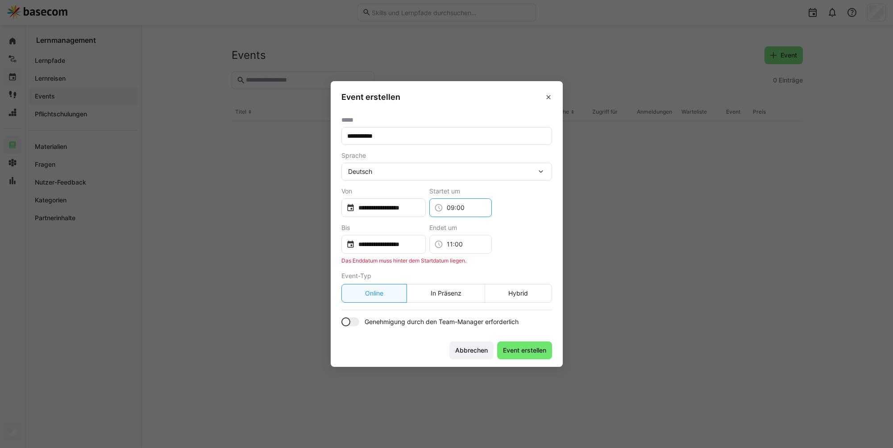
click at [466, 208] on input "09:00" at bounding box center [465, 207] width 44 height 9
click at [475, 237] on mat-option "08:00" at bounding box center [472, 231] width 62 height 21
click at [404, 247] on input "**********" at bounding box center [388, 244] width 66 height 9
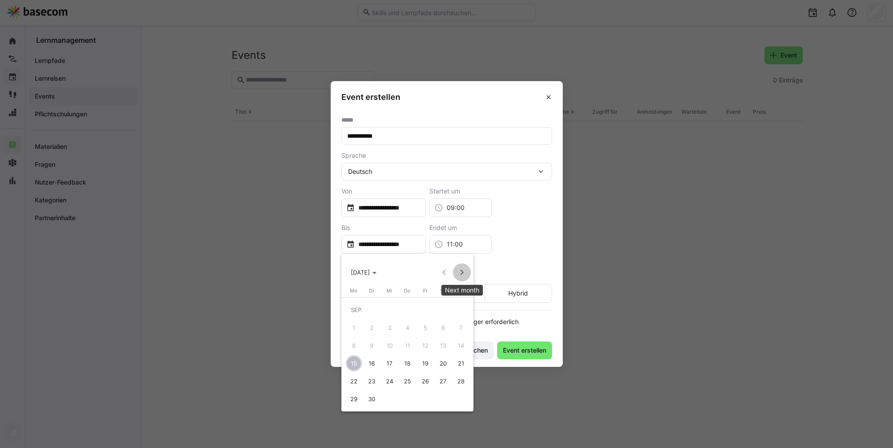
click at [465, 274] on span "Next month" at bounding box center [462, 273] width 18 height 18
drag, startPoint x: 356, startPoint y: 351, endPoint x: 377, endPoint y: 331, distance: 29.7
click at [356, 350] on span "6" at bounding box center [354, 346] width 16 height 16
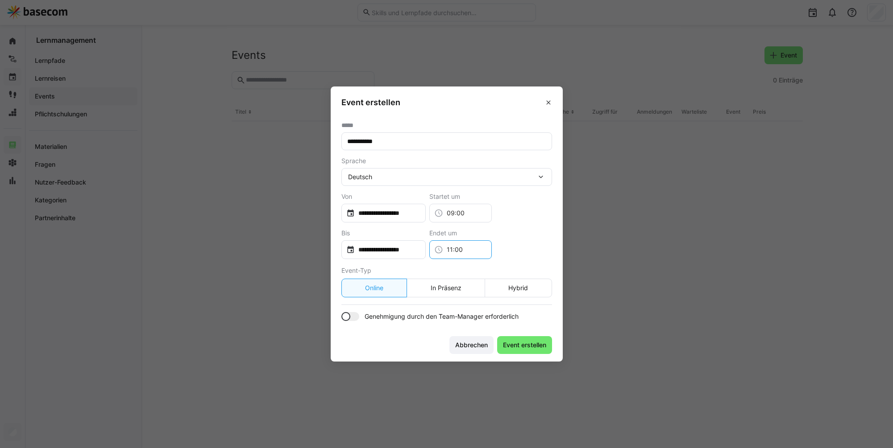
click at [475, 245] on input "11:00" at bounding box center [465, 249] width 44 height 9
drag, startPoint x: 460, startPoint y: 352, endPoint x: 461, endPoint y: 346, distance: 6.5
click at [460, 352] on mat-option "12:00" at bounding box center [472, 358] width 62 height 21
click at [351, 315] on div at bounding box center [350, 316] width 18 height 9
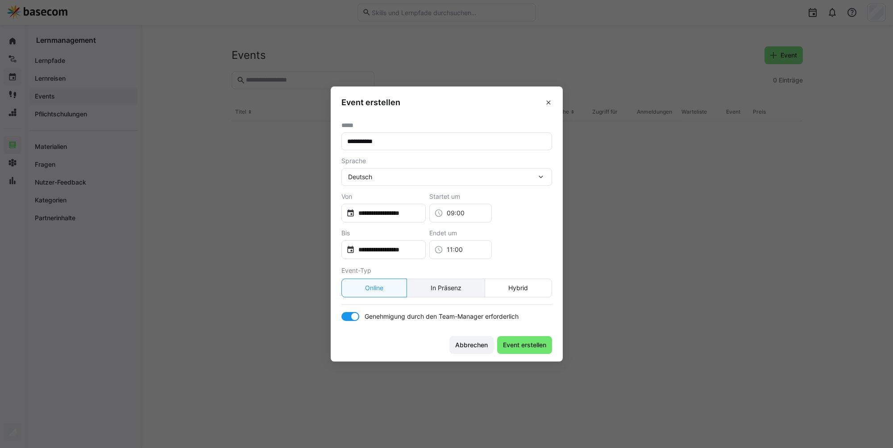
click at [435, 292] on eds-button-option "In Präsenz" at bounding box center [445, 288] width 79 height 19
drag, startPoint x: 508, startPoint y: 288, endPoint x: 481, endPoint y: 291, distance: 27.3
click at [503, 288] on eds-button-option "Hybrid" at bounding box center [518, 288] width 67 height 19
click at [389, 294] on eds-button-option "Online" at bounding box center [374, 288] width 66 height 19
click at [516, 340] on span "Event erstellen" at bounding box center [524, 345] width 55 height 18
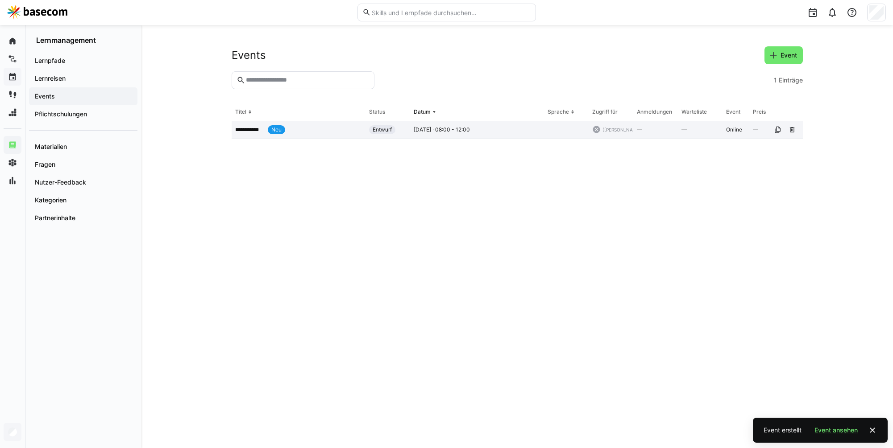
click at [304, 133] on app-table-first-column "**********" at bounding box center [298, 129] width 127 height 9
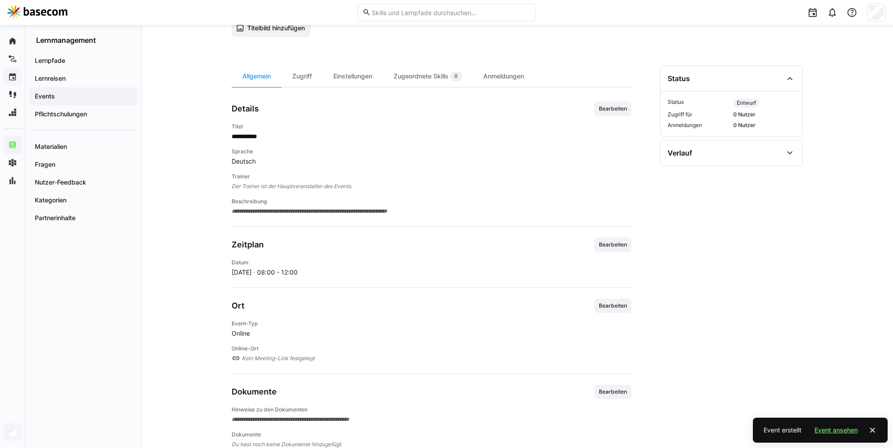
scroll to position [102, 0]
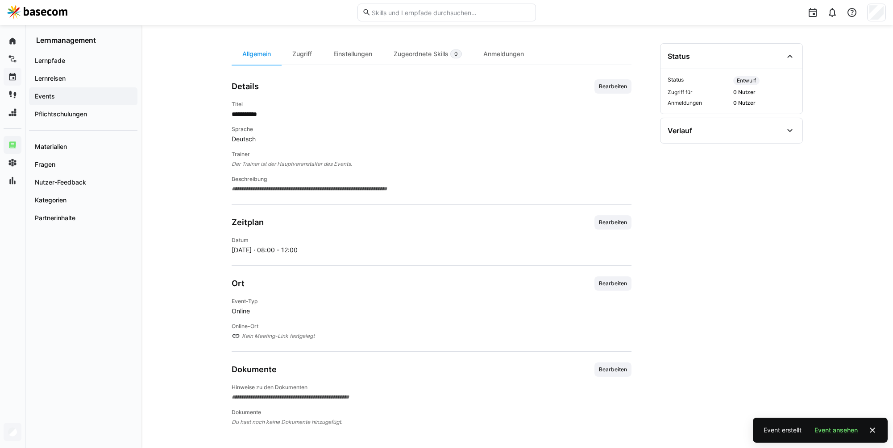
drag, startPoint x: 289, startPoint y: 336, endPoint x: 305, endPoint y: 319, distance: 23.4
click at [289, 336] on span "Kein Meeting-Link festgelegt" at bounding box center [436, 336] width 389 height 9
click at [599, 275] on app-learning-event-details-general "**********" at bounding box center [432, 253] width 400 height 348
click at [607, 280] on span "Bearbeiten" at bounding box center [613, 283] width 30 height 7
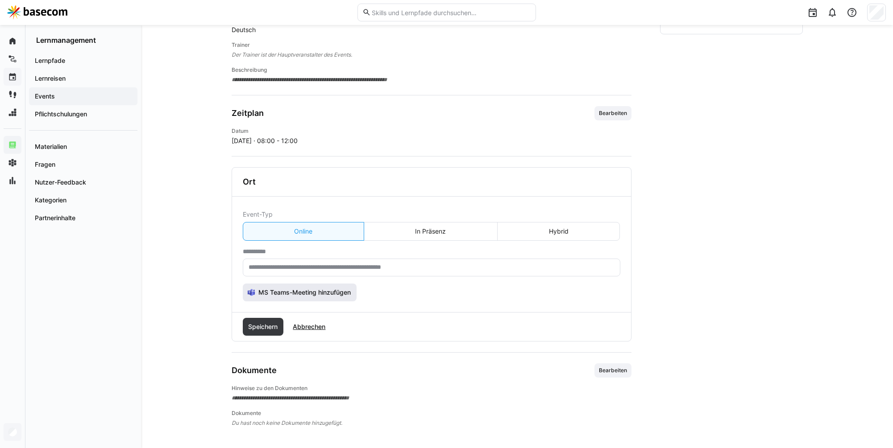
scroll to position [212, 0]
click at [336, 265] on input "text" at bounding box center [432, 267] width 368 height 8
click at [421, 225] on eds-button-option "In Präsenz" at bounding box center [431, 230] width 134 height 19
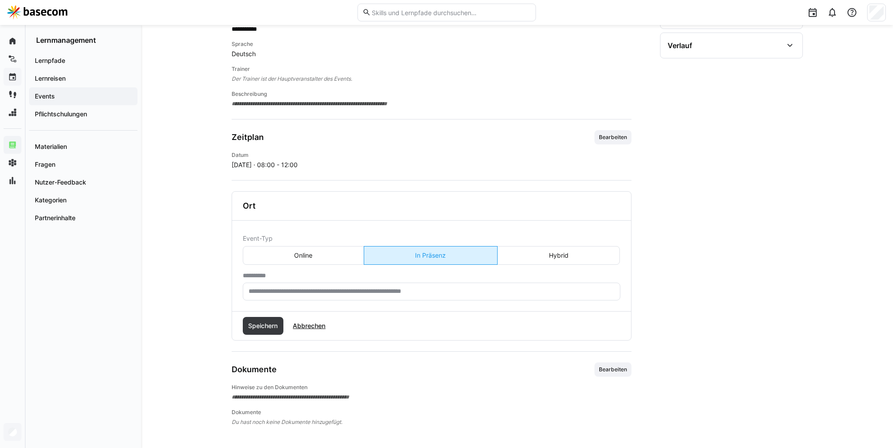
scroll to position [187, 0]
click at [298, 290] on input "text" at bounding box center [432, 292] width 368 height 8
click at [316, 259] on eds-button-option "Online" at bounding box center [303, 255] width 121 height 19
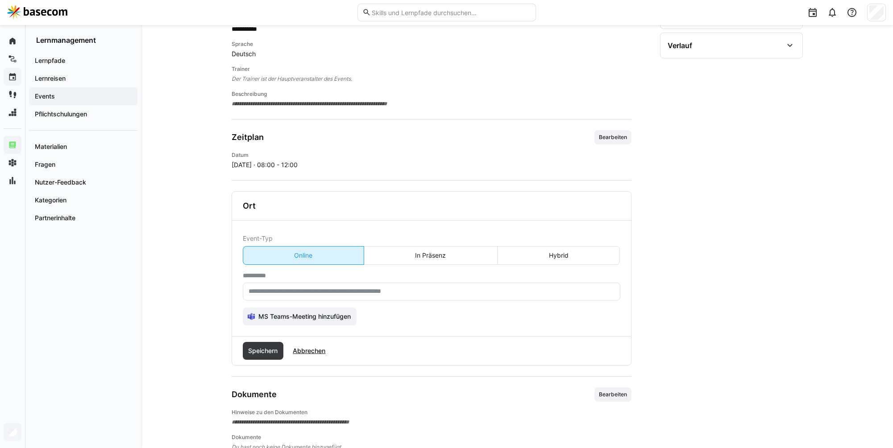
scroll to position [190, 0]
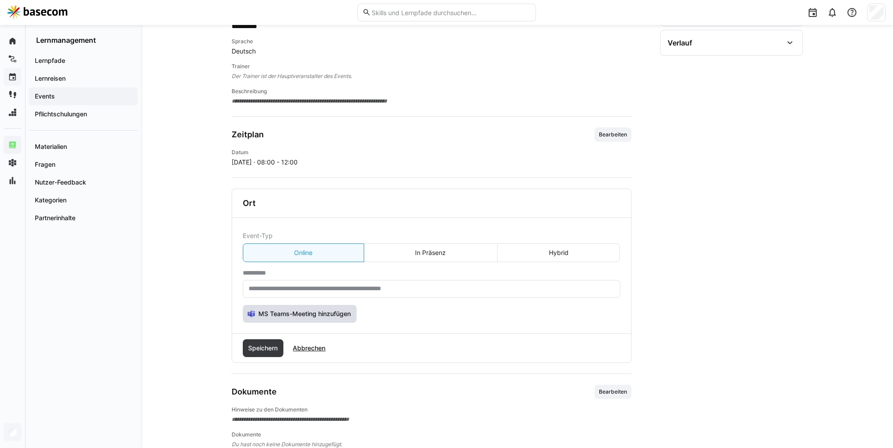
click at [312, 310] on span "MS Teams-Meeting hinzufügen" at bounding box center [304, 314] width 95 height 9
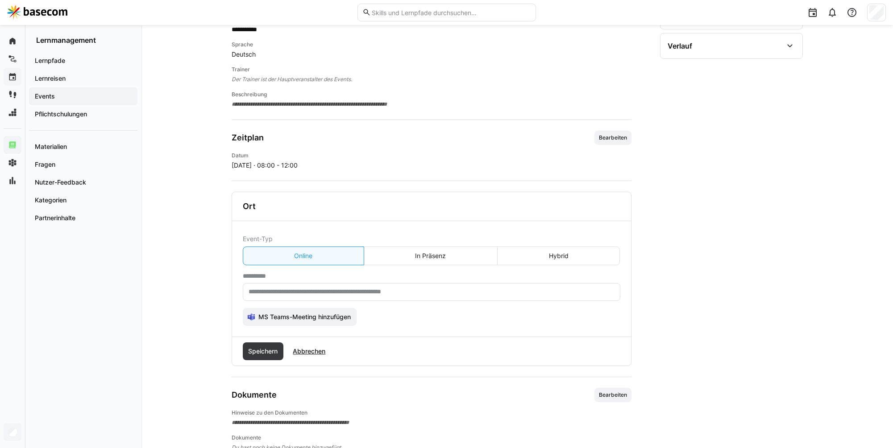
click at [362, 285] on eds-input at bounding box center [431, 292] width 377 height 18
click at [414, 258] on eds-button-option "In Präsenz" at bounding box center [431, 255] width 134 height 19
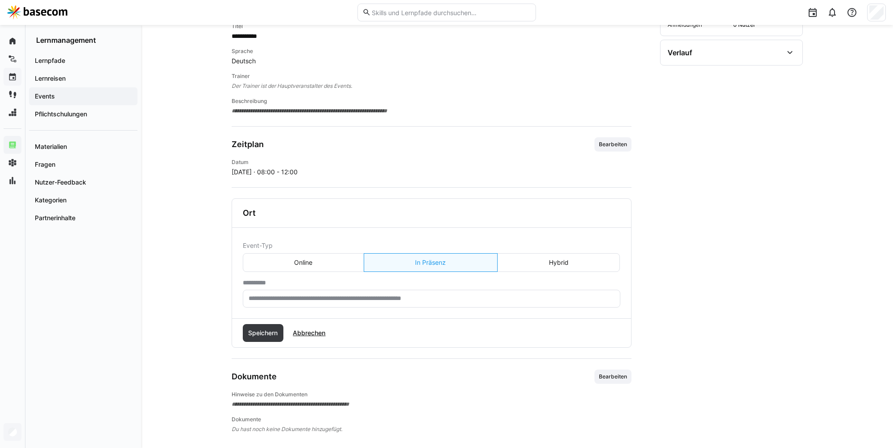
click at [366, 292] on eds-input at bounding box center [431, 299] width 377 height 18
click at [350, 298] on input "text" at bounding box center [432, 300] width 368 height 8
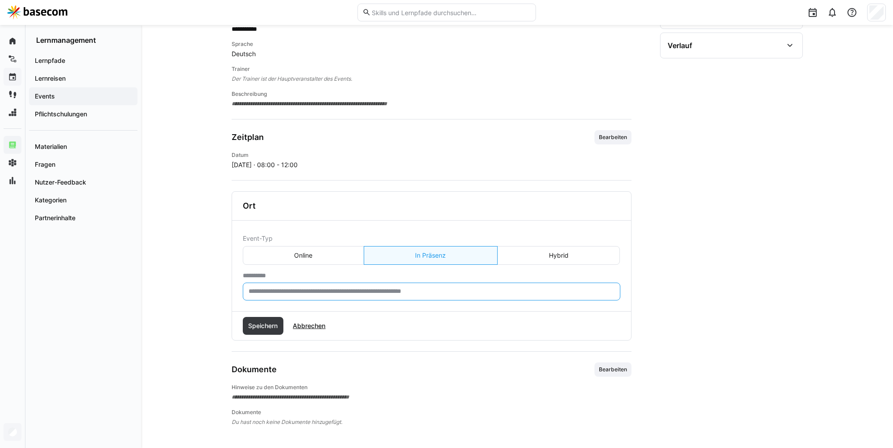
scroll to position [181, 0]
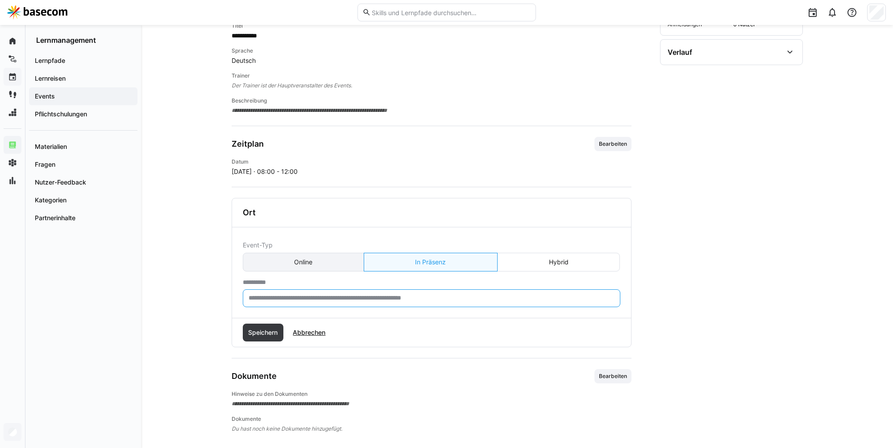
click at [351, 270] on eds-button-option "Online" at bounding box center [303, 262] width 121 height 19
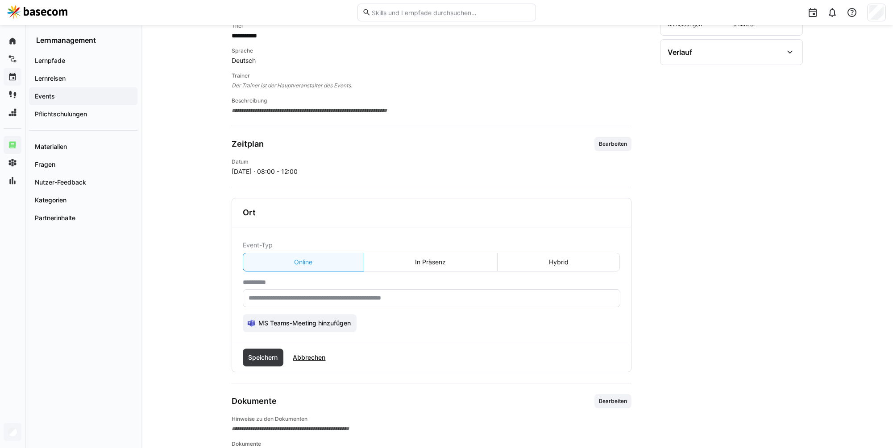
click at [348, 288] on eds-form-field "**********" at bounding box center [431, 293] width 377 height 29
click at [345, 294] on input "text" at bounding box center [432, 298] width 368 height 8
paste input "**********"
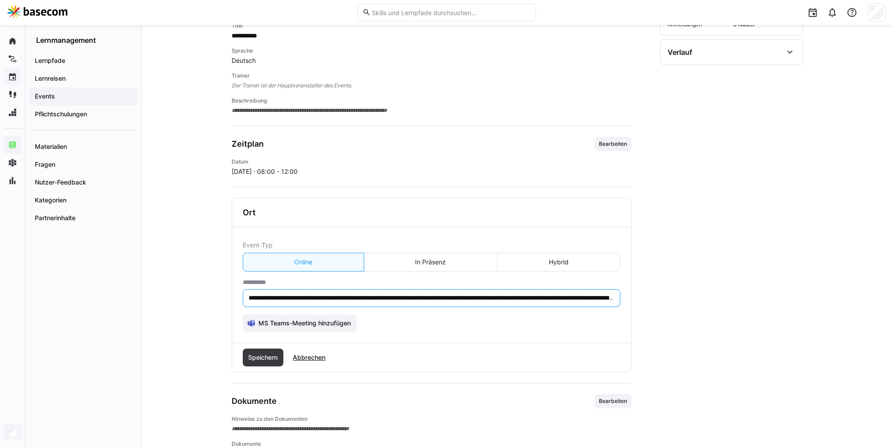
scroll to position [0, 569]
type input "**********"
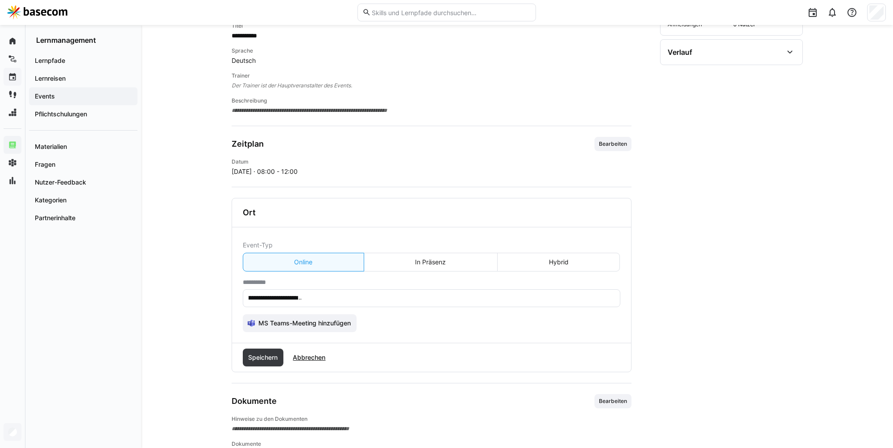
scroll to position [0, 0]
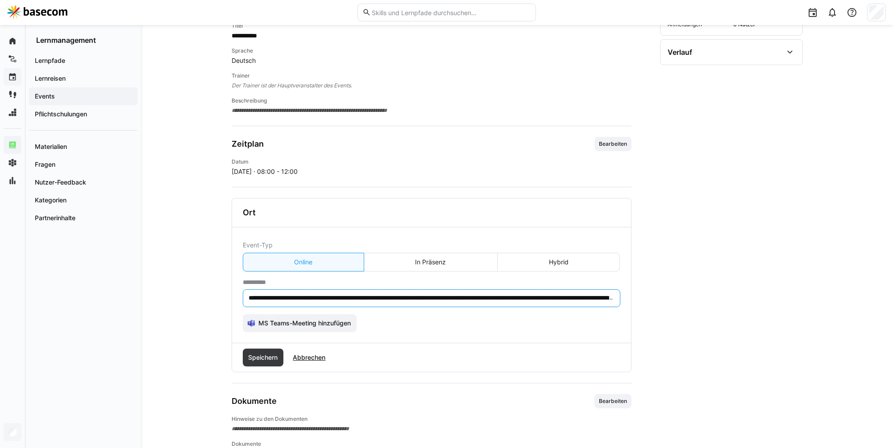
click at [576, 296] on input "**********" at bounding box center [432, 298] width 368 height 8
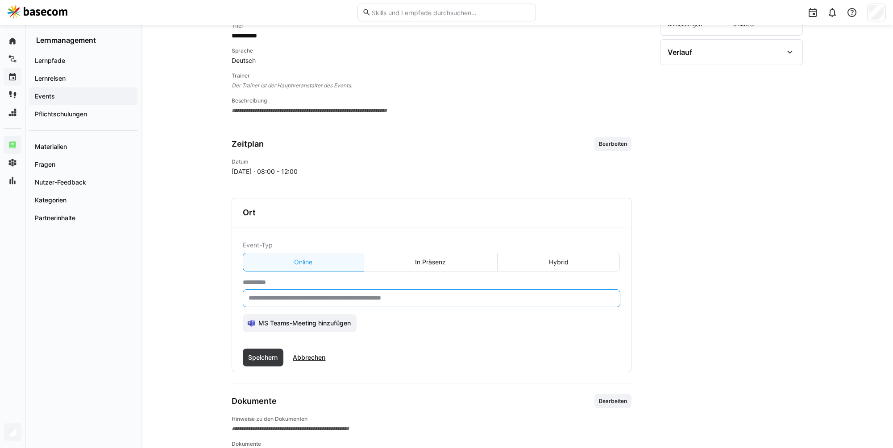
paste input "**********"
type input "**********"
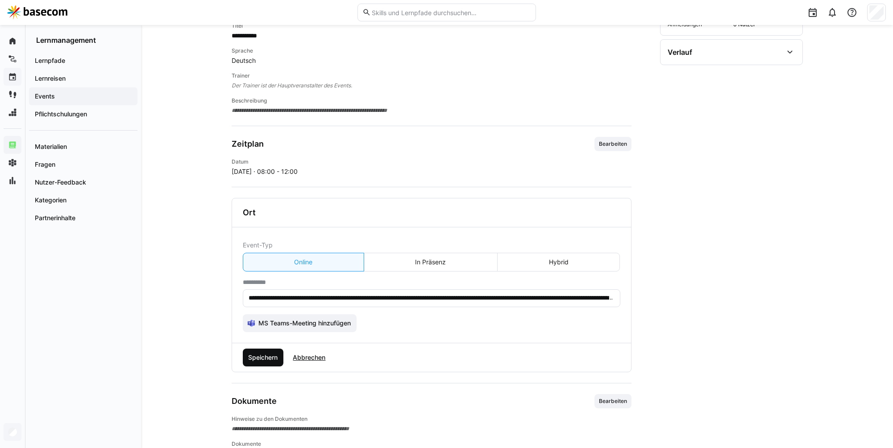
click at [277, 361] on span "Speichern" at bounding box center [263, 357] width 32 height 9
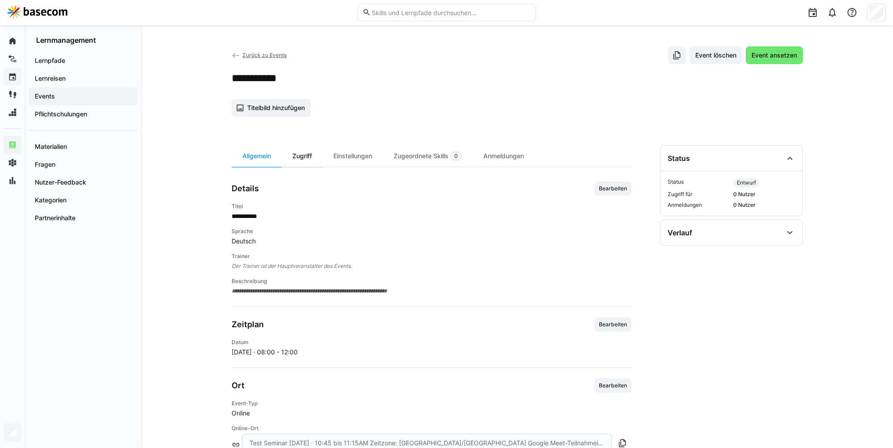
click at [307, 155] on div "Zugriff" at bounding box center [302, 155] width 41 height 21
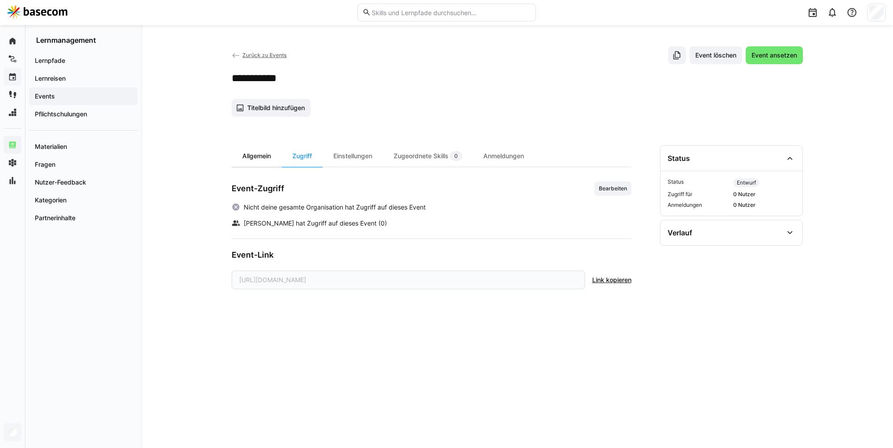
click at [274, 157] on div "Allgemein" at bounding box center [257, 155] width 50 height 21
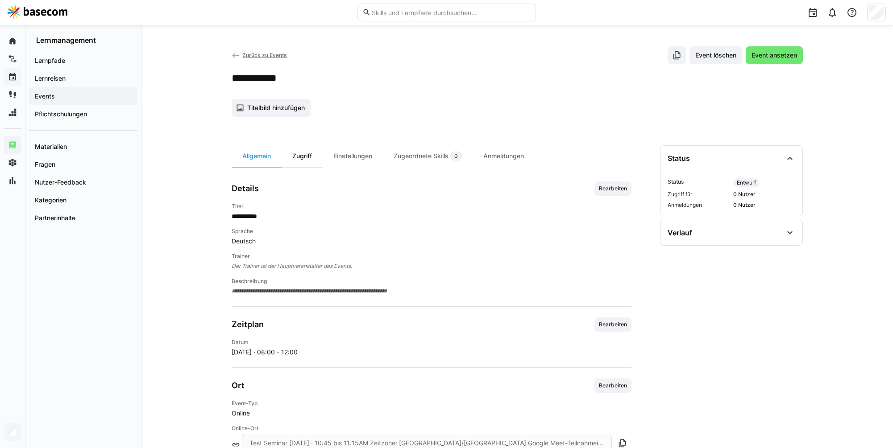
click at [290, 157] on div "Zugriff" at bounding box center [302, 155] width 41 height 21
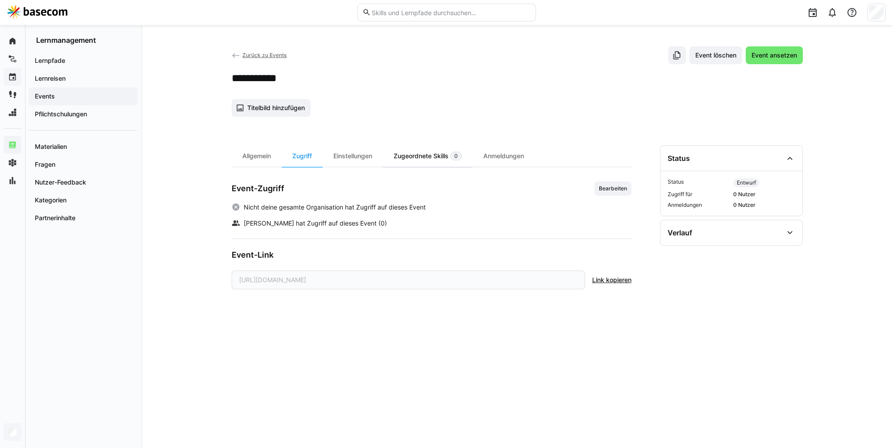
click at [442, 159] on div "Zugeordnete Skills 0" at bounding box center [428, 155] width 90 height 21
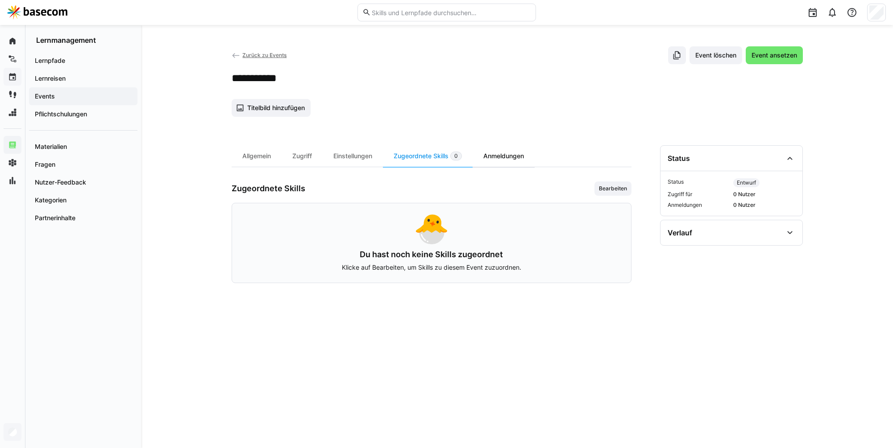
click at [503, 154] on div "Anmeldungen" at bounding box center [504, 155] width 62 height 21
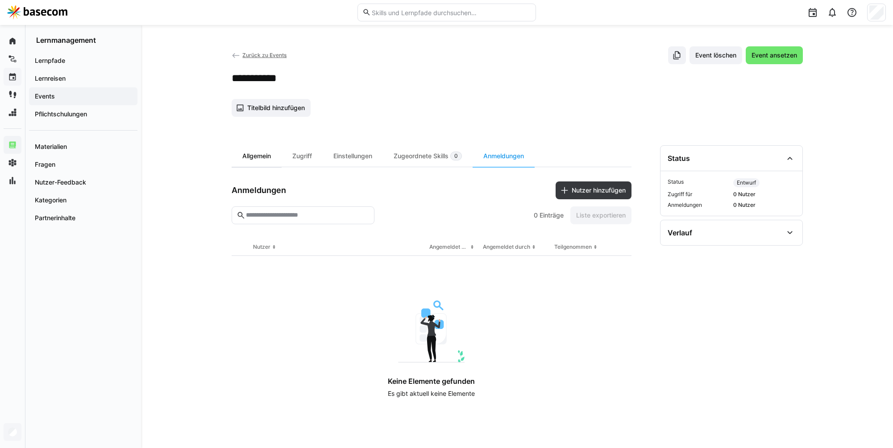
click at [258, 159] on div "Allgemein" at bounding box center [257, 155] width 50 height 21
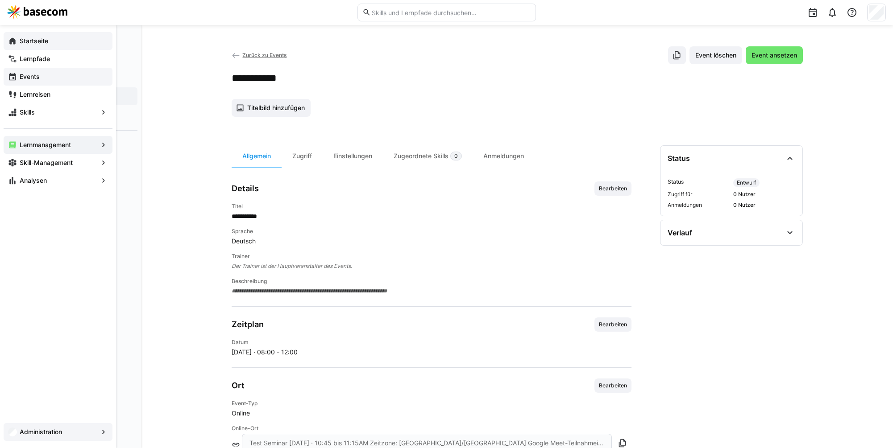
click at [14, 46] on div "Startseite" at bounding box center [58, 41] width 109 height 18
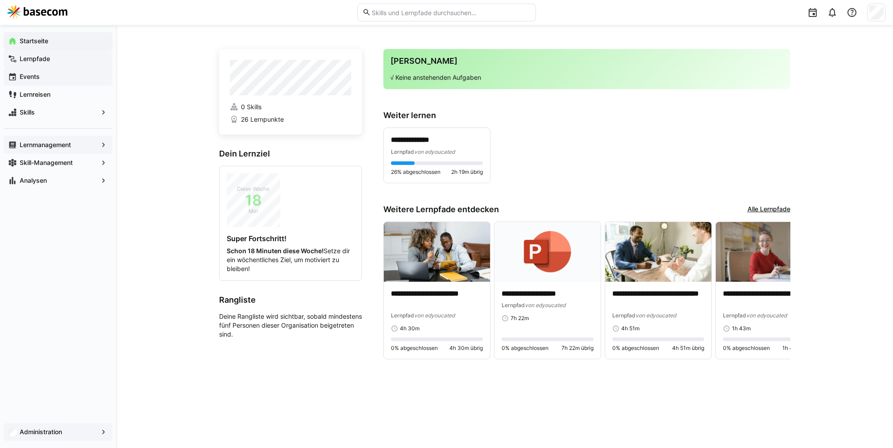
click at [43, 62] on span "Lernpfade" at bounding box center [63, 58] width 90 height 9
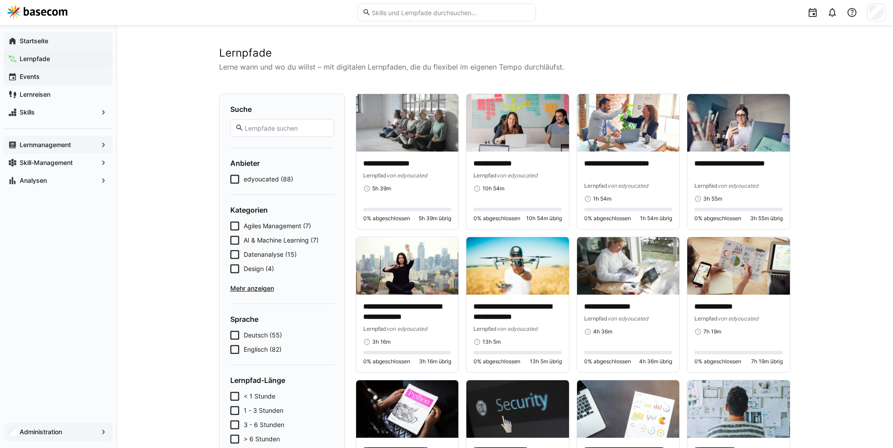
click at [41, 77] on span "Events" at bounding box center [63, 76] width 90 height 9
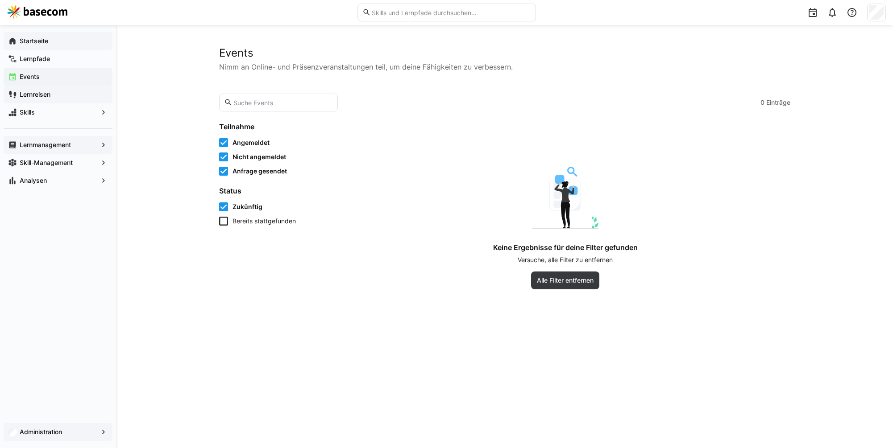
click at [0, 0] on app-navigation-label "Lernreisen" at bounding box center [0, 0] width 0 height 0
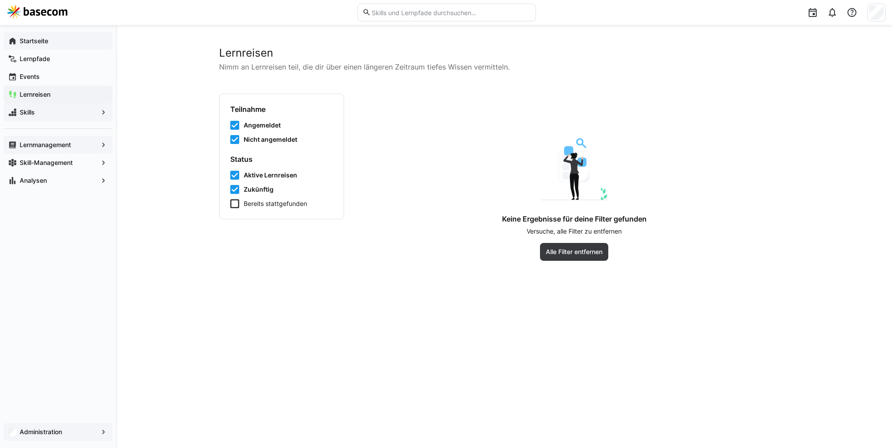
click at [38, 116] on span "Skills" at bounding box center [57, 112] width 79 height 9
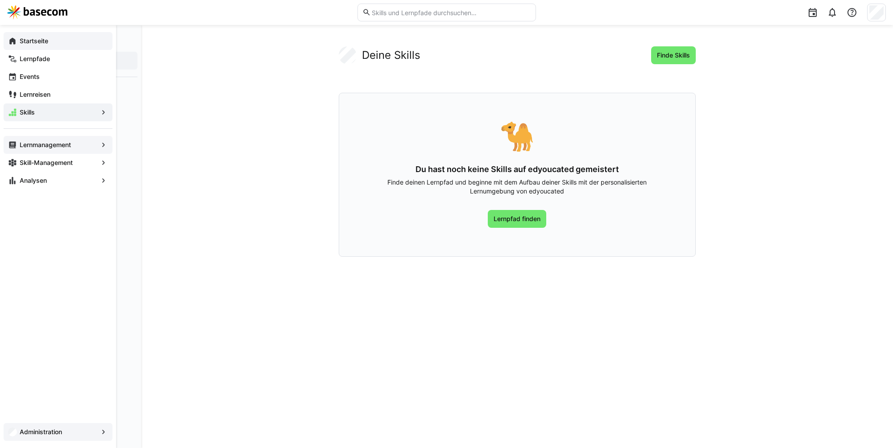
click at [0, 0] on app-navigation-label "Lernmanagement" at bounding box center [0, 0] width 0 height 0
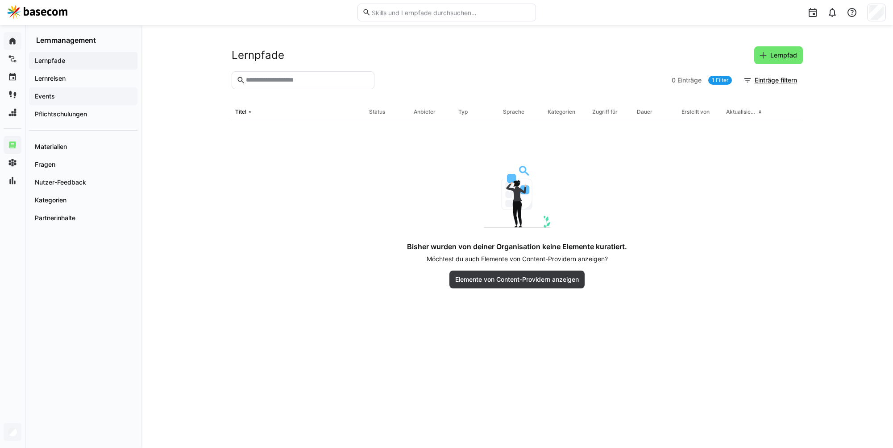
click at [65, 92] on span "Events" at bounding box center [82, 96] width 99 height 9
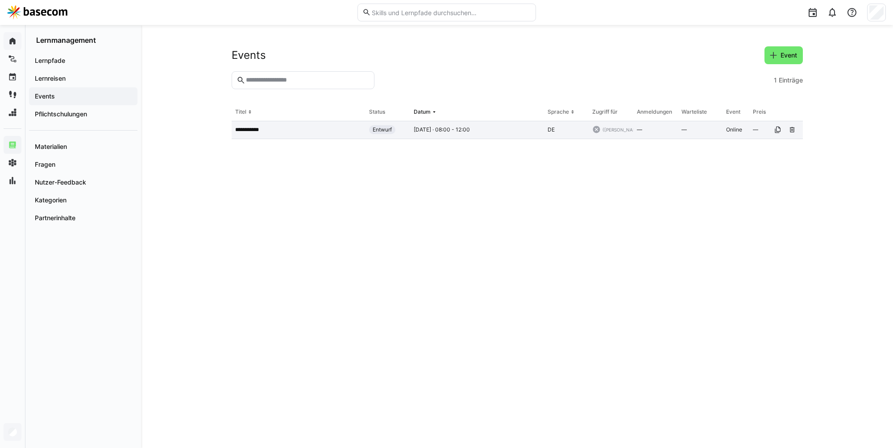
click at [329, 127] on app-table-first-column "**********" at bounding box center [298, 129] width 127 height 7
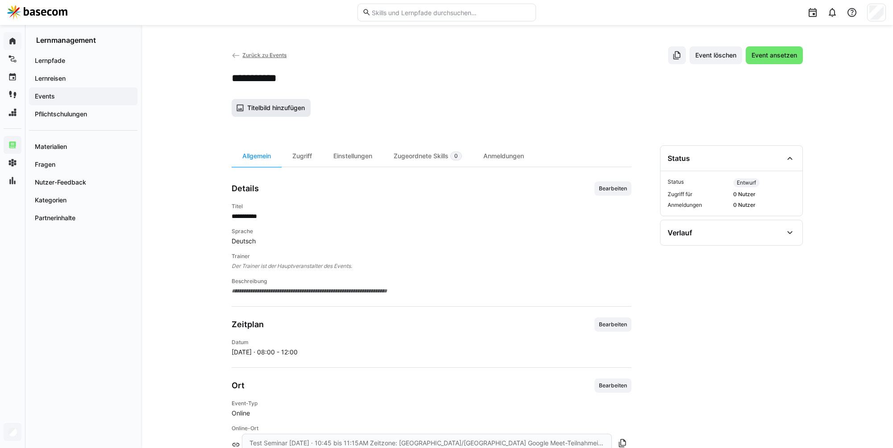
click at [286, 104] on span "Titelbild hinzufügen" at bounding box center [276, 108] width 60 height 9
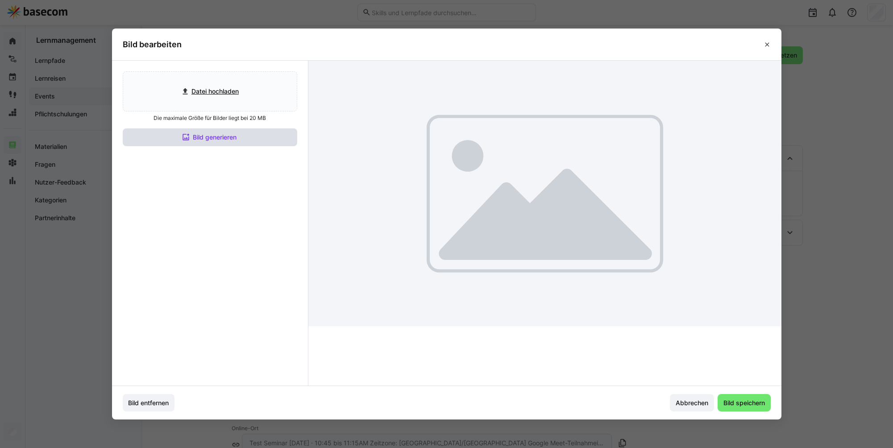
click at [209, 142] on span "Bild generieren" at bounding box center [210, 138] width 174 height 18
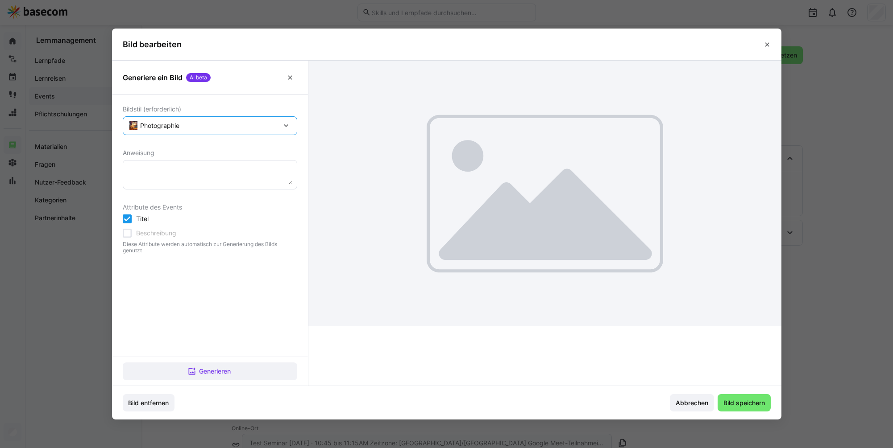
click at [208, 127] on span "Photographie" at bounding box center [209, 125] width 139 height 9
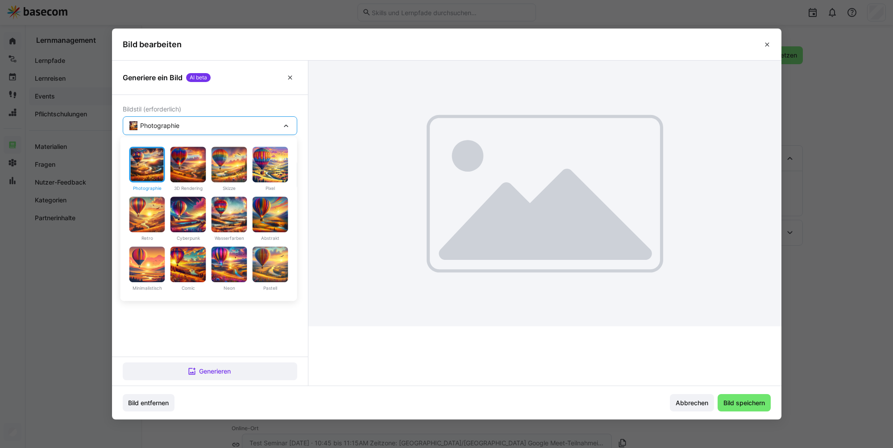
click at [208, 127] on span "Photographie" at bounding box center [209, 125] width 139 height 9
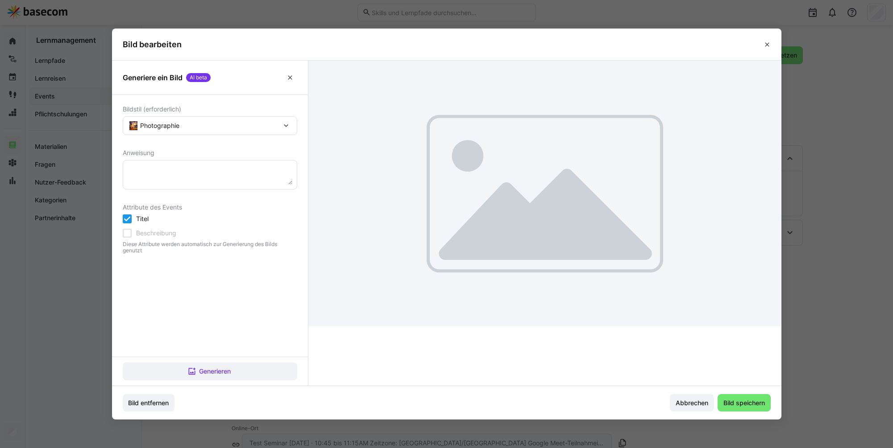
click at [191, 163] on eds-input at bounding box center [210, 174] width 174 height 29
click at [187, 166] on textarea at bounding box center [210, 175] width 165 height 20
type textarea "Präsentorik"
click at [212, 365] on span "Generieren" at bounding box center [210, 372] width 174 height 18
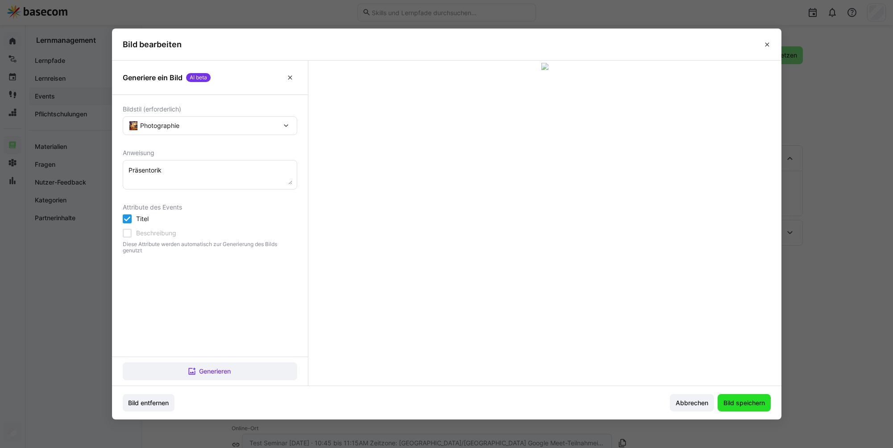
click at [739, 403] on span "Bild speichern" at bounding box center [744, 403] width 44 height 9
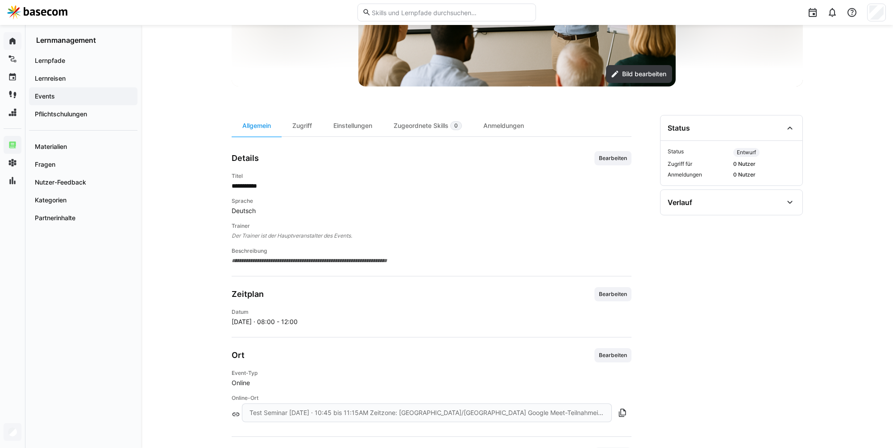
scroll to position [190, 0]
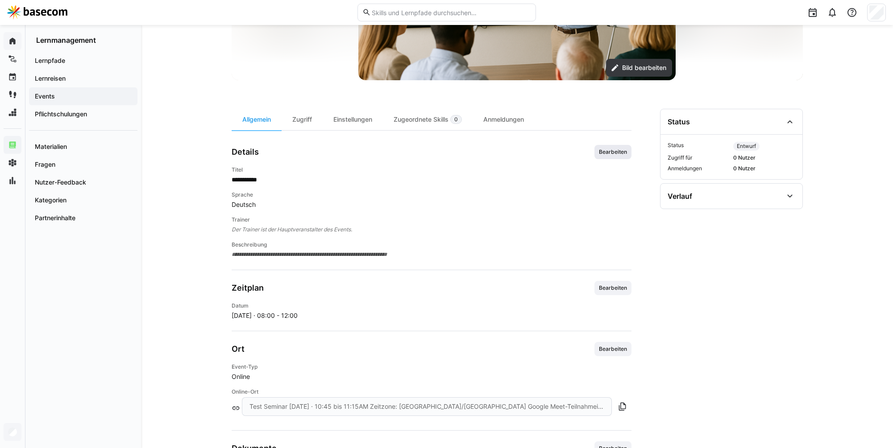
click at [617, 155] on span "Bearbeiten" at bounding box center [613, 152] width 30 height 7
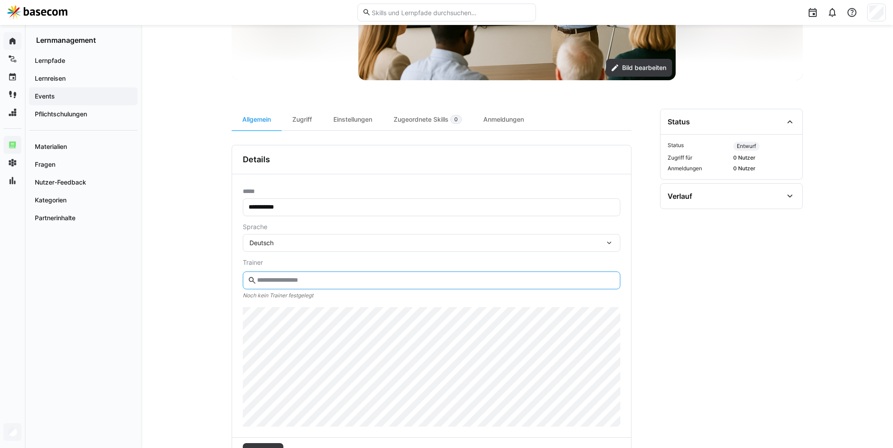
click at [343, 278] on input "text" at bounding box center [435, 281] width 359 height 8
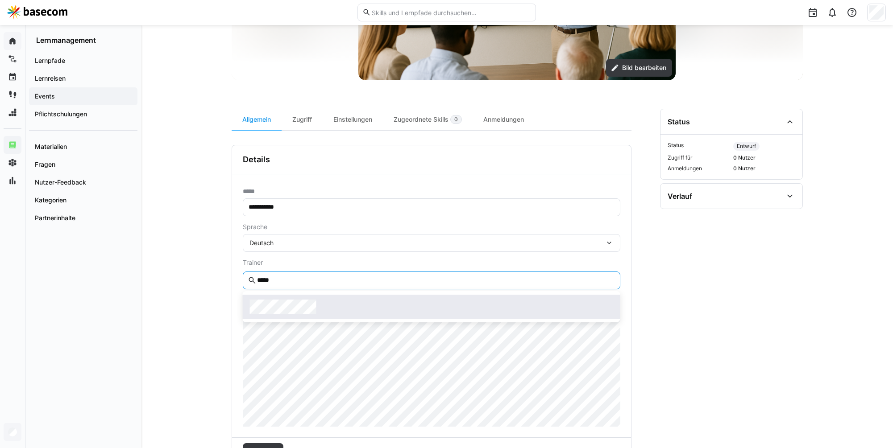
type input "*****"
click at [315, 298] on span at bounding box center [431, 307] width 377 height 24
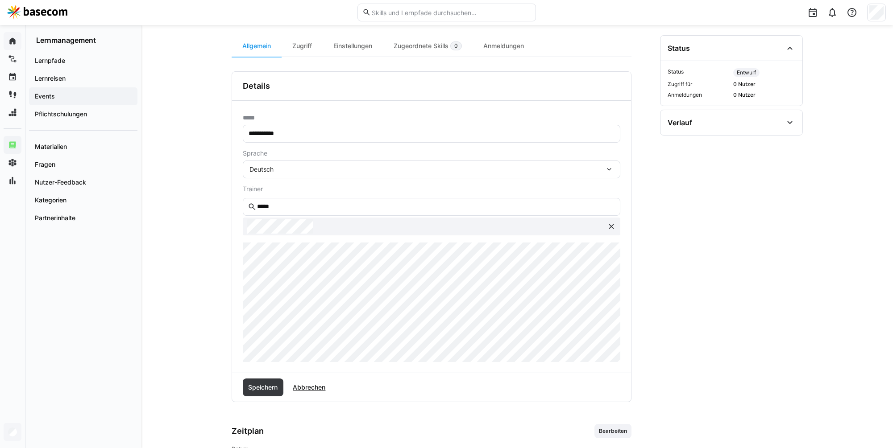
scroll to position [289, 0]
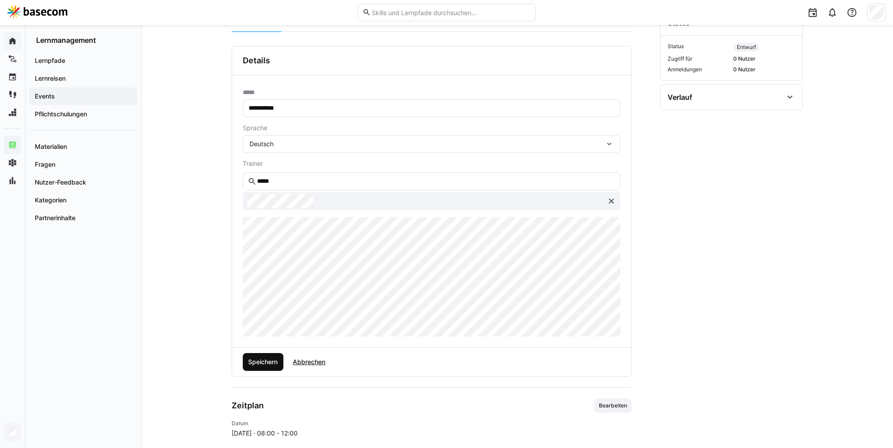
click at [265, 359] on span "Speichern" at bounding box center [263, 362] width 32 height 9
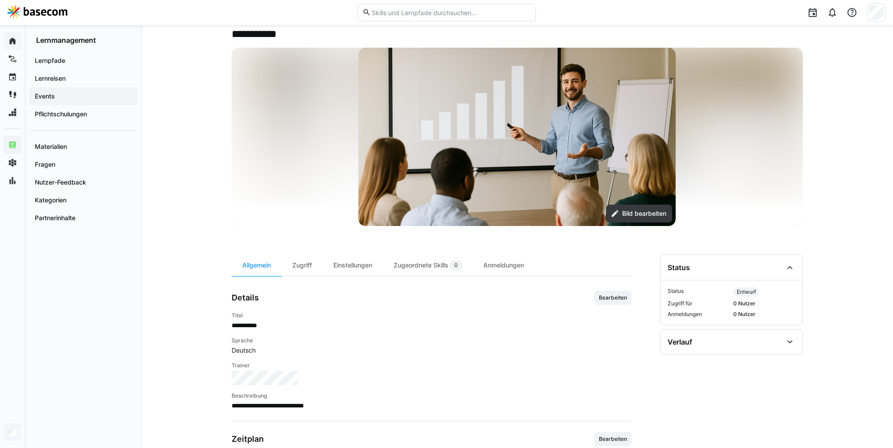
scroll to position [13, 0]
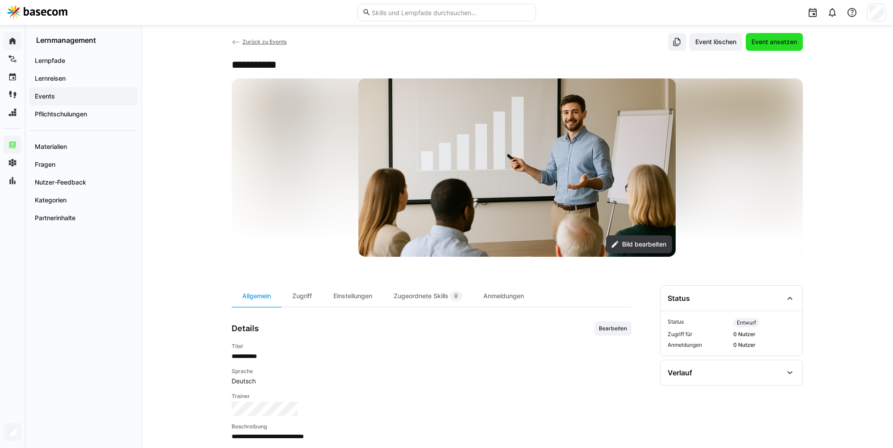
click at [753, 44] on span "Event ansetzen" at bounding box center [774, 41] width 48 height 9
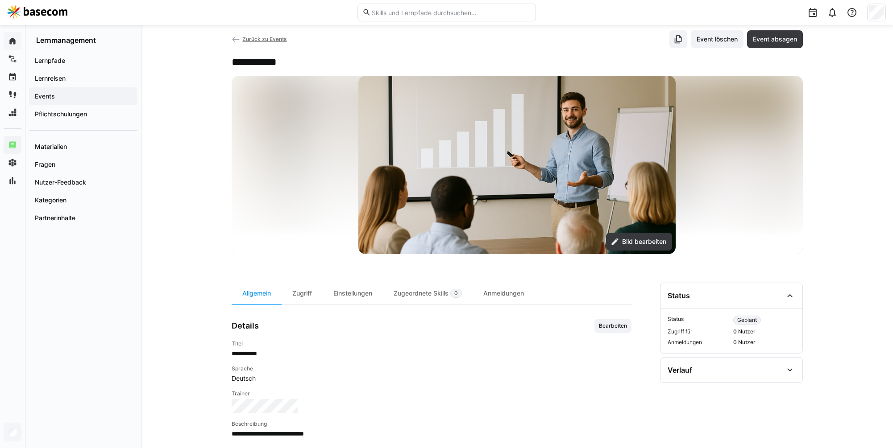
scroll to position [15, 0]
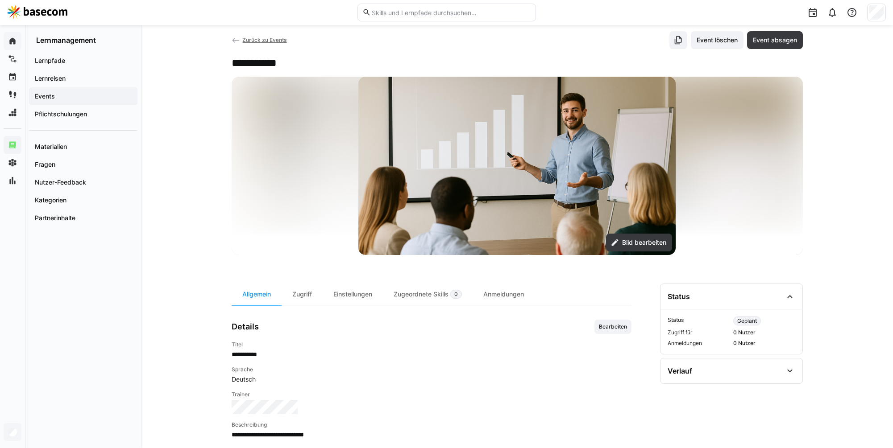
click at [261, 38] on span "Zurück zu Events" at bounding box center [264, 40] width 44 height 7
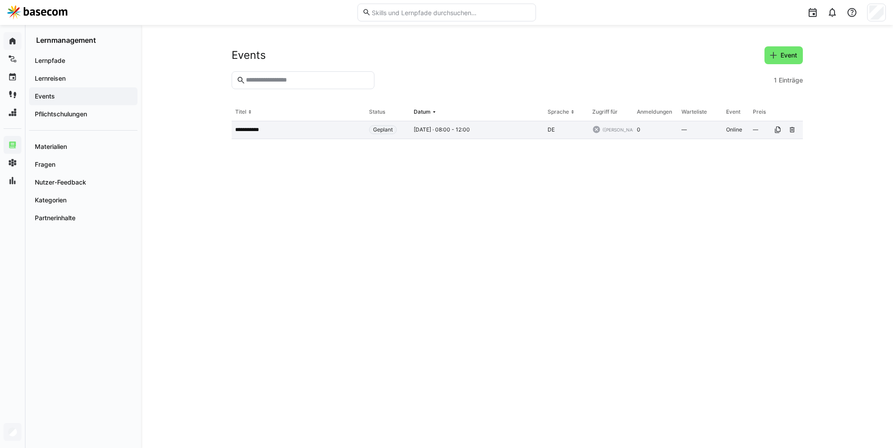
click at [331, 131] on app-table-first-column "**********" at bounding box center [298, 129] width 127 height 7
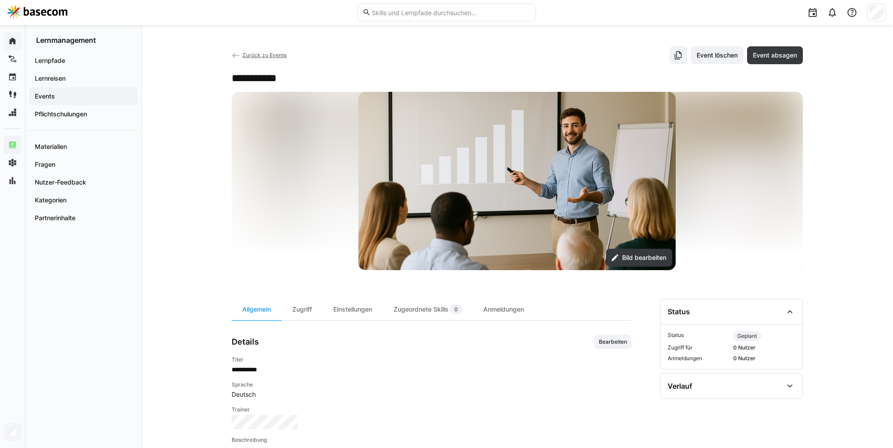
scroll to position [1, 0]
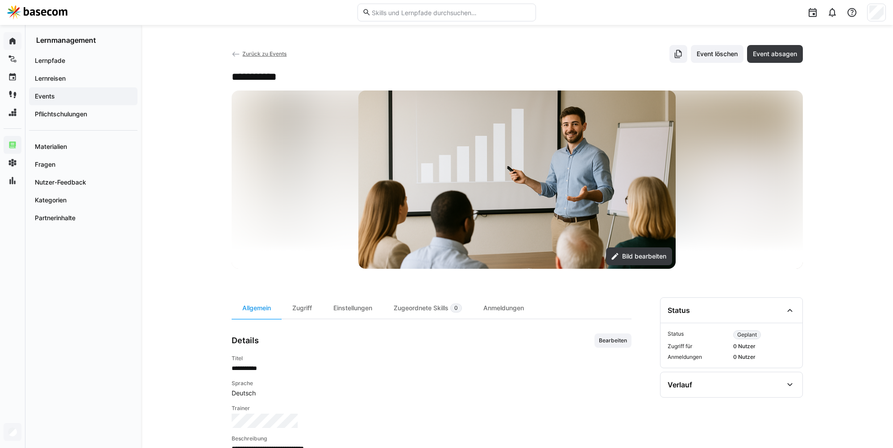
click at [236, 53] on eds-icon at bounding box center [236, 54] width 9 height 9
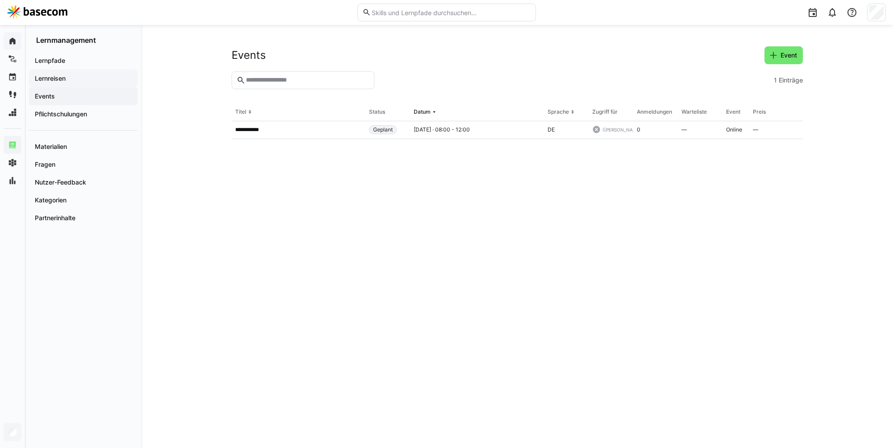
click at [68, 82] on span "Lernreisen" at bounding box center [82, 78] width 99 height 9
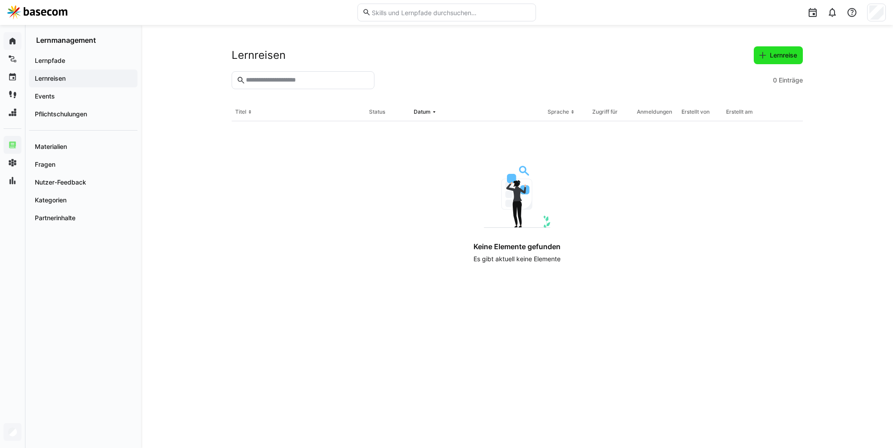
click at [772, 57] on span "Lernreise" at bounding box center [783, 55] width 30 height 9
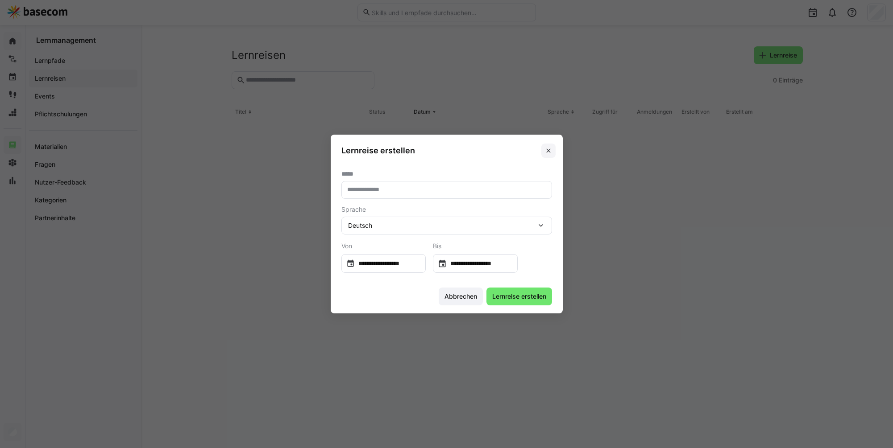
click at [553, 151] on span at bounding box center [548, 151] width 14 height 14
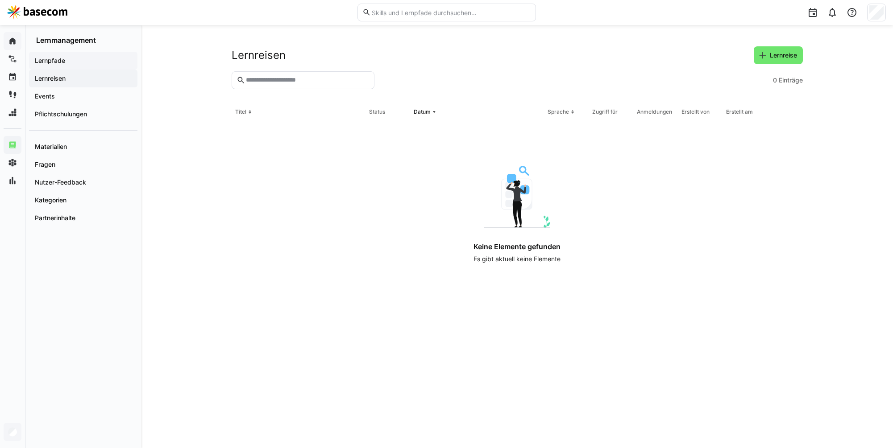
click at [69, 59] on span "Lernpfade" at bounding box center [82, 60] width 99 height 9
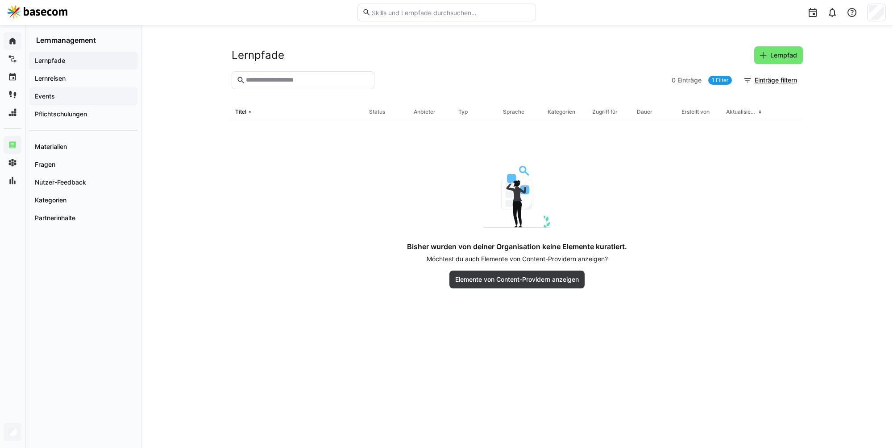
click at [63, 100] on span "Events" at bounding box center [82, 96] width 99 height 9
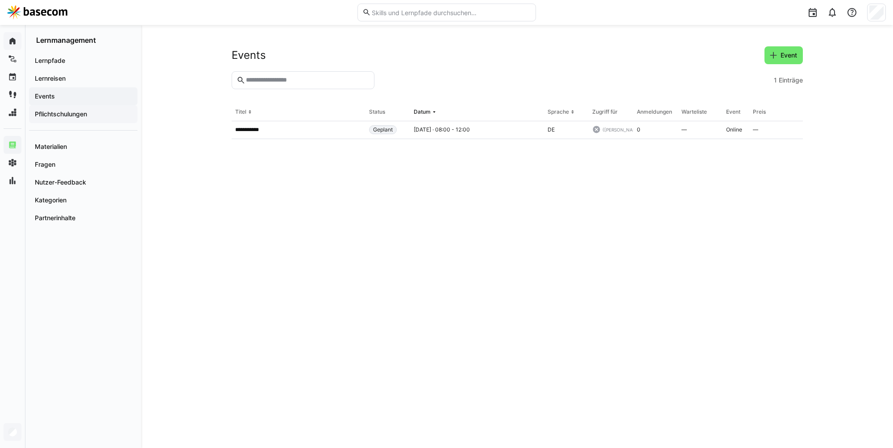
click at [0, 0] on app-navigation-label "Pflichtschulungen" at bounding box center [0, 0] width 0 height 0
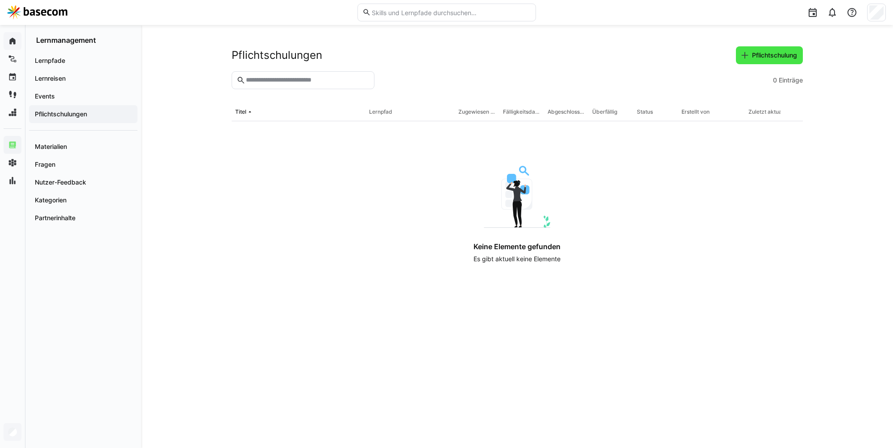
click at [764, 61] on span "Pflichtschulung" at bounding box center [769, 55] width 67 height 18
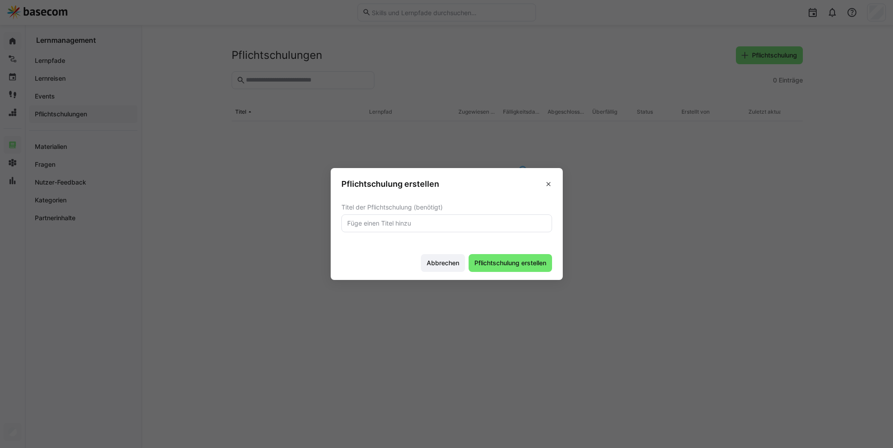
click at [493, 223] on input "text" at bounding box center [446, 224] width 201 height 8
type input "BFSG"
click at [516, 253] on footer "Abbrechen Pflichtschulung erstellen" at bounding box center [447, 263] width 232 height 33
click at [515, 259] on span "Pflichtschulung erstellen" at bounding box center [510, 263] width 75 height 9
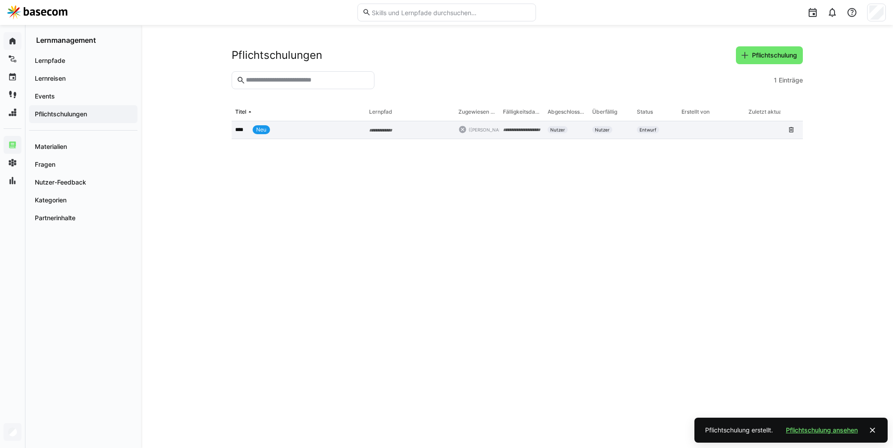
click at [348, 128] on app-table-first-column "**** Neu" at bounding box center [298, 129] width 127 height 9
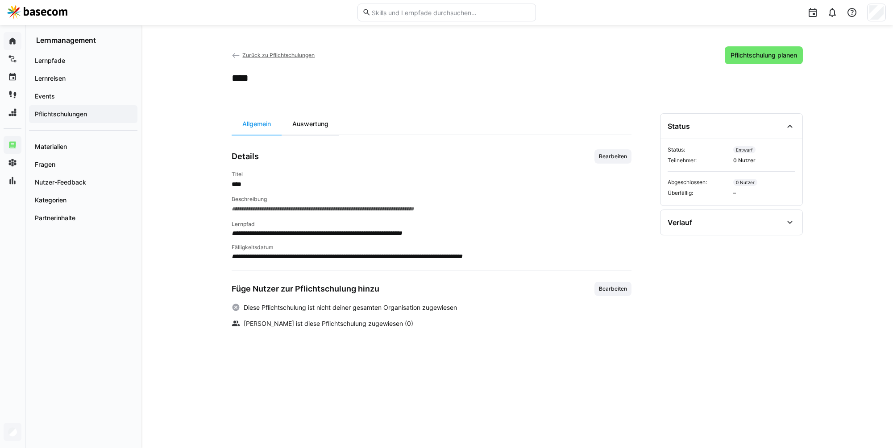
click at [302, 120] on div "Auswertung" at bounding box center [311, 123] width 58 height 21
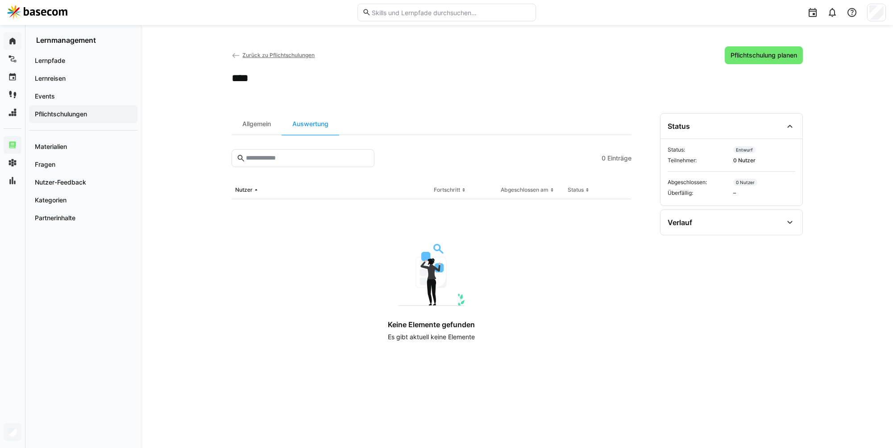
click at [275, 55] on span "Zurück zu Pflichtschulungen" at bounding box center [278, 55] width 72 height 7
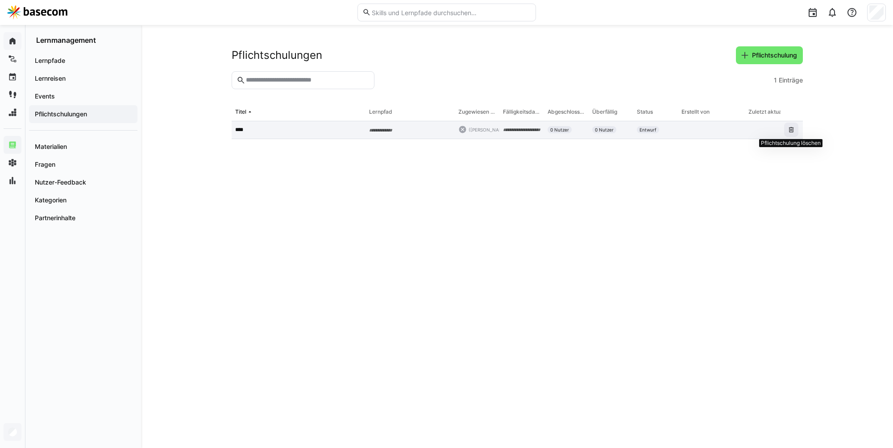
click at [790, 132] on eds-icon at bounding box center [791, 129] width 7 height 7
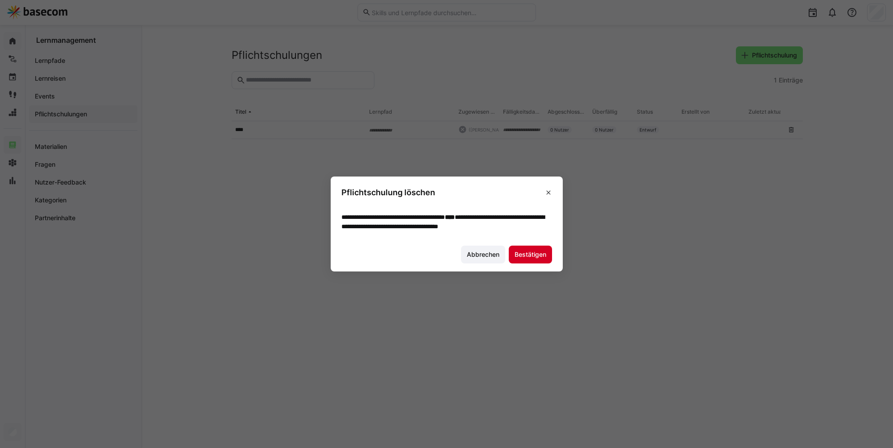
click at [533, 259] on span "Bestätigen" at bounding box center [530, 254] width 34 height 9
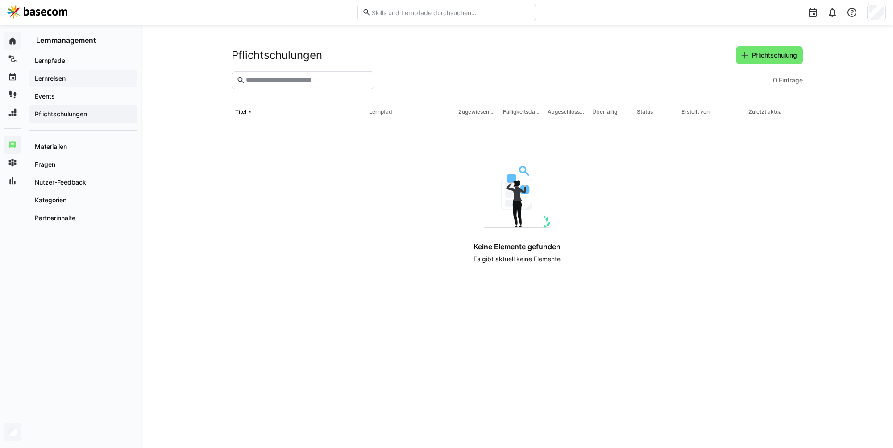
click at [83, 70] on div "Lernreisen" at bounding box center [83, 79] width 108 height 18
click at [767, 61] on span "Lernreise" at bounding box center [778, 55] width 49 height 18
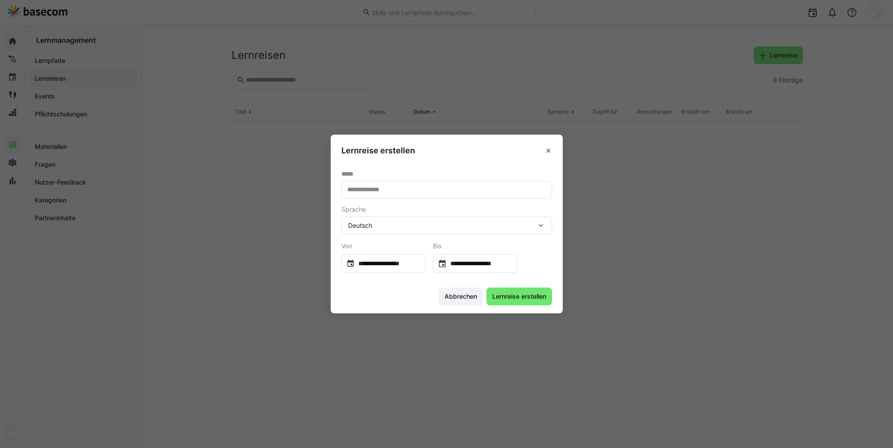
click at [468, 185] on eds-input at bounding box center [446, 190] width 211 height 18
type input "****"
click at [534, 292] on span "Lernreise erstellen" at bounding box center [519, 296] width 57 height 9
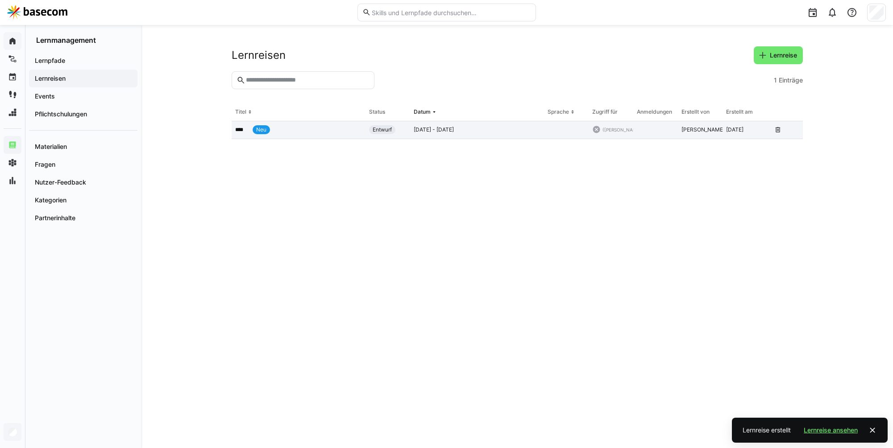
click at [277, 135] on div "**** Neu" at bounding box center [299, 130] width 134 height 18
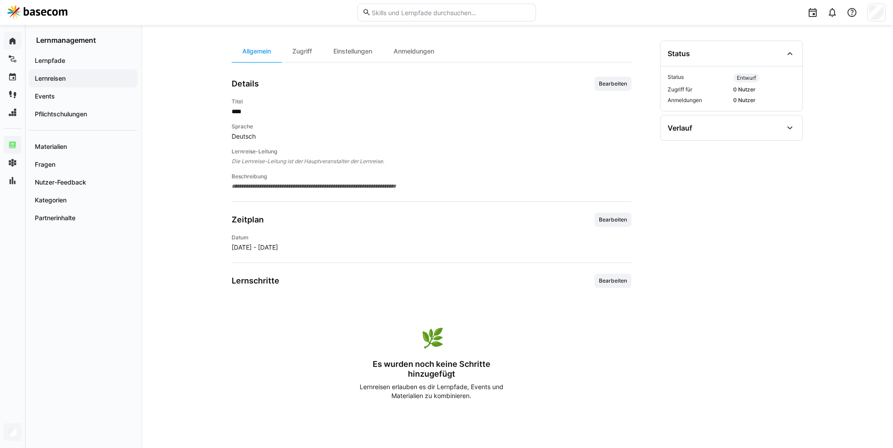
scroll to position [111, 0]
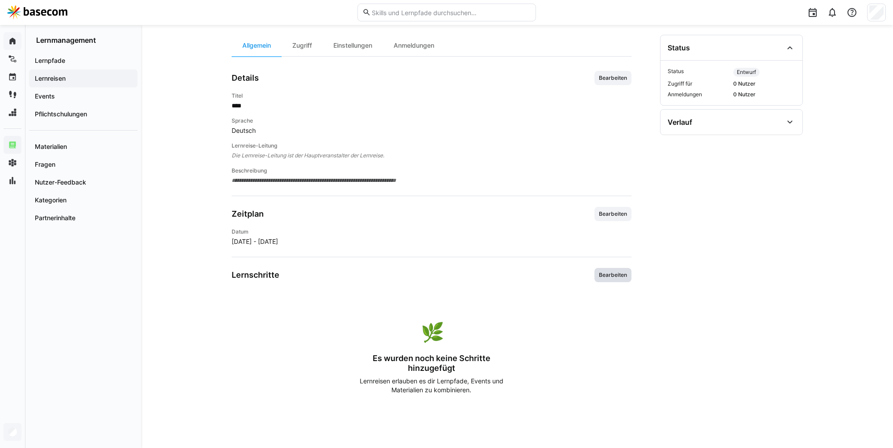
click at [619, 275] on span "Bearbeiten" at bounding box center [613, 275] width 30 height 7
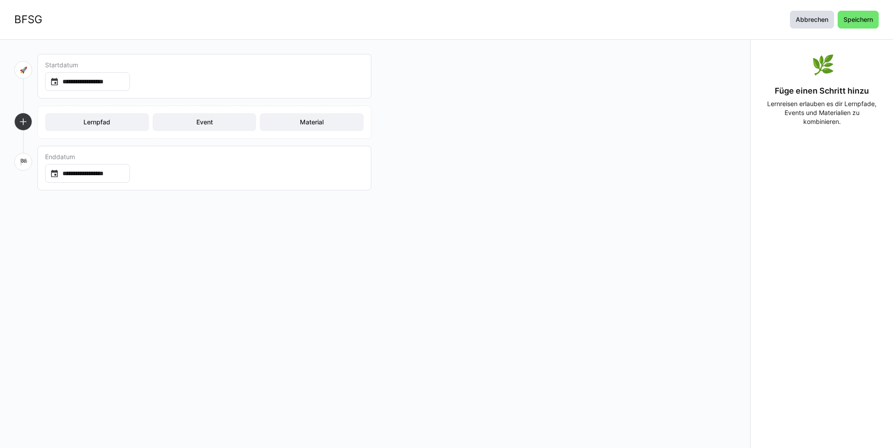
click at [813, 22] on span "Abbrechen" at bounding box center [811, 19] width 35 height 9
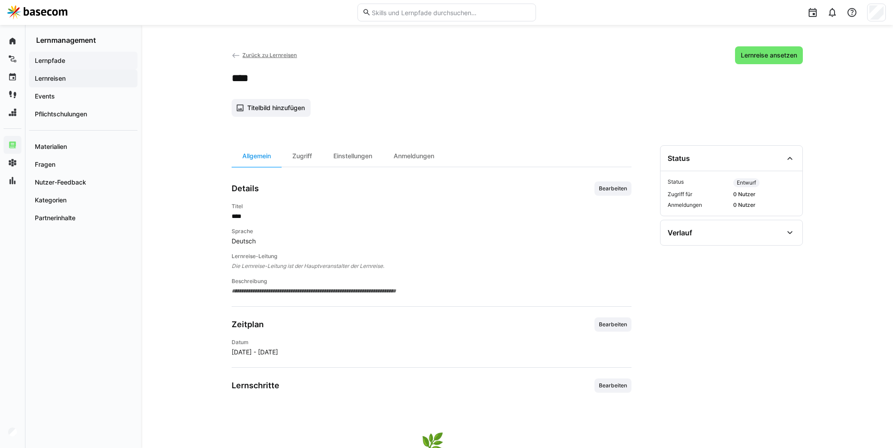
click at [88, 64] on span "Lernpfade" at bounding box center [82, 60] width 99 height 9
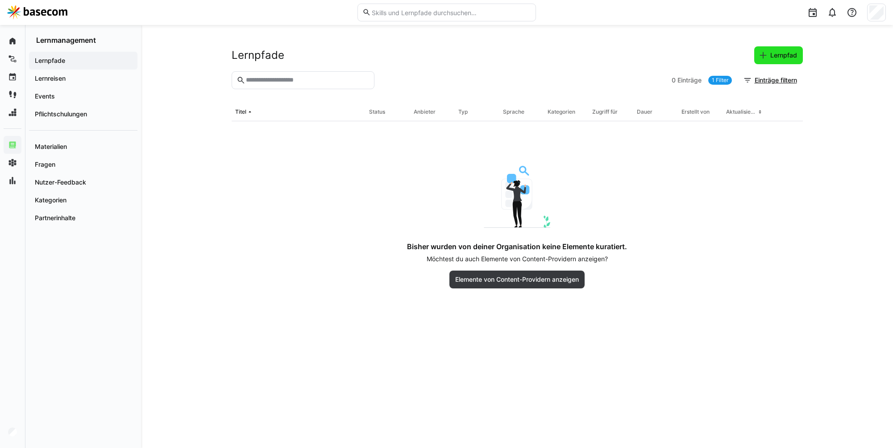
click at [778, 56] on span "Lernpfad" at bounding box center [783, 55] width 29 height 9
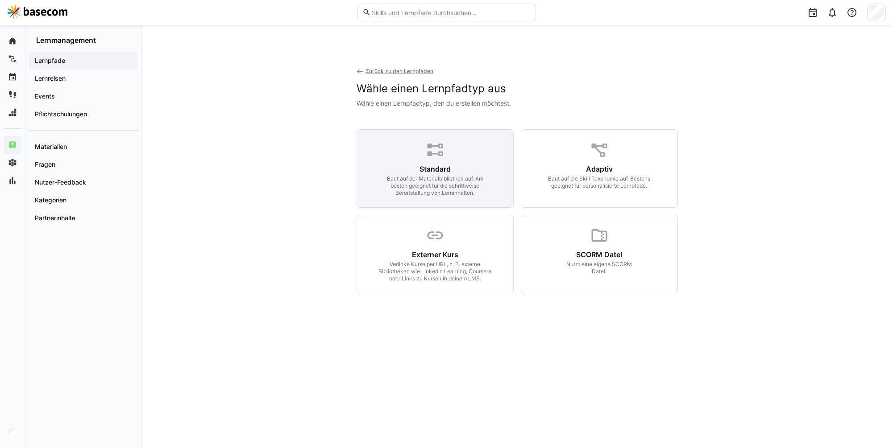
click at [488, 150] on div "Standard Baut auf der Materialbibliothek auf. Am besten geeignet für die schrit…" at bounding box center [434, 168] width 157 height 79
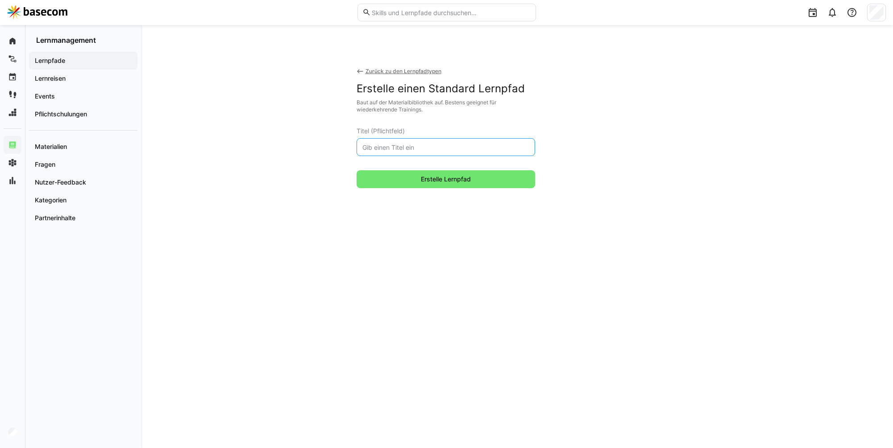
click at [488, 150] on input "text" at bounding box center [445, 147] width 169 height 8
type input "BFSG"
click at [491, 181] on span "Erstelle Lernpfad" at bounding box center [445, 179] width 178 height 18
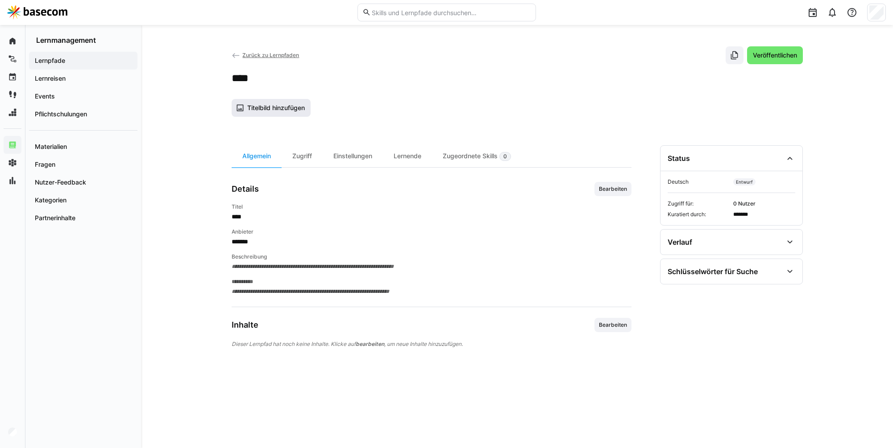
click at [291, 112] on span "Titelbild hinzufügen" at bounding box center [271, 108] width 79 height 18
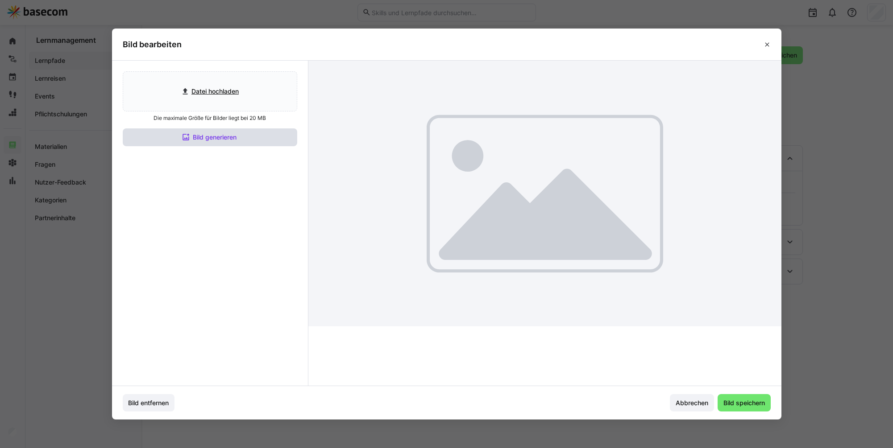
click at [251, 134] on span "Bild generieren" at bounding box center [210, 138] width 174 height 18
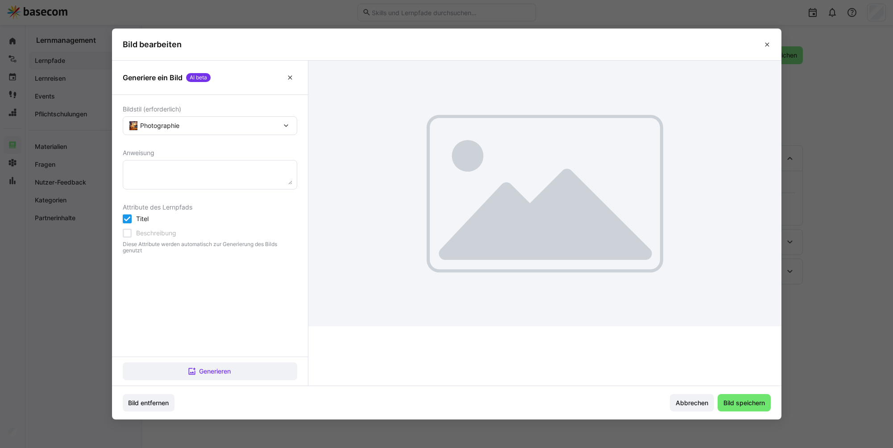
click at [248, 163] on eds-input at bounding box center [210, 174] width 174 height 29
click at [248, 166] on textarea at bounding box center [210, 175] width 165 height 20
type textarea "BFSG"
click at [254, 372] on span "Generieren" at bounding box center [210, 372] width 174 height 18
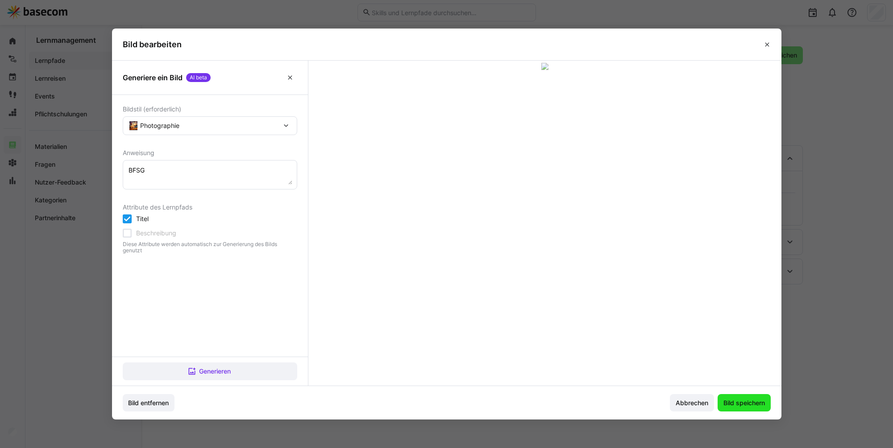
click at [738, 403] on span "Bild speichern" at bounding box center [744, 403] width 44 height 9
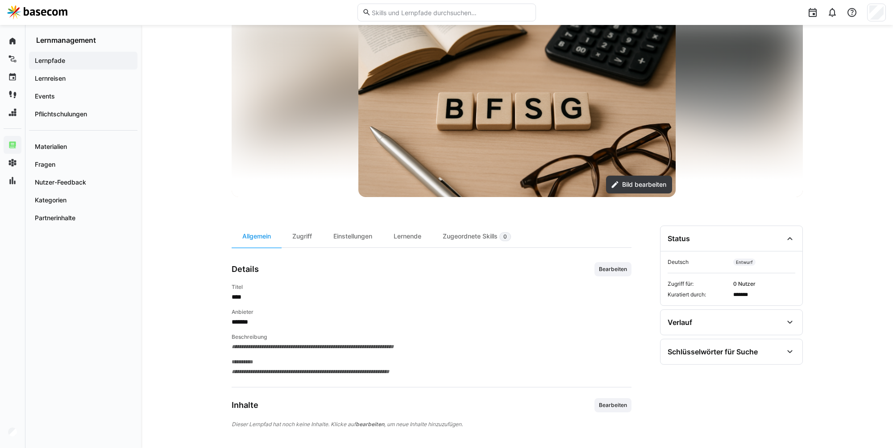
scroll to position [90, 0]
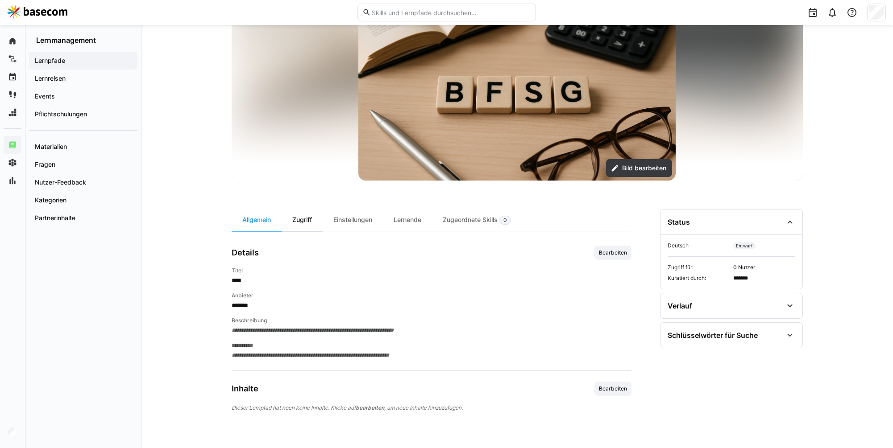
click at [307, 223] on div "Zugriff" at bounding box center [302, 220] width 41 height 22
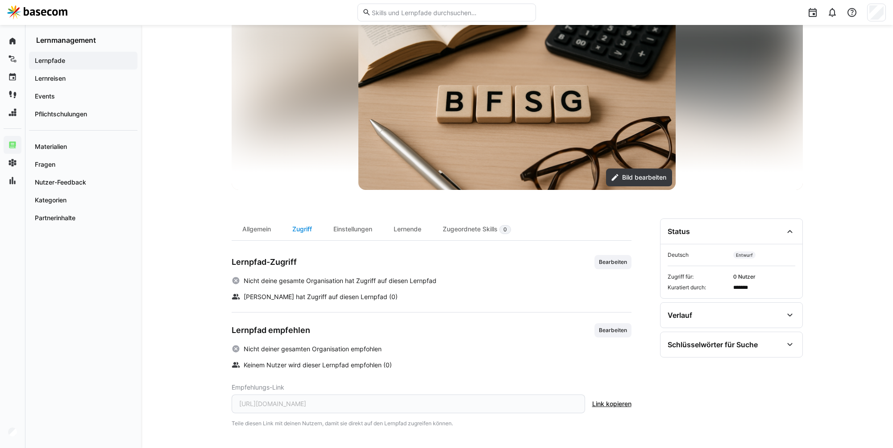
scroll to position [80, 0]
click at [358, 236] on div "Einstellungen" at bounding box center [353, 230] width 60 height 22
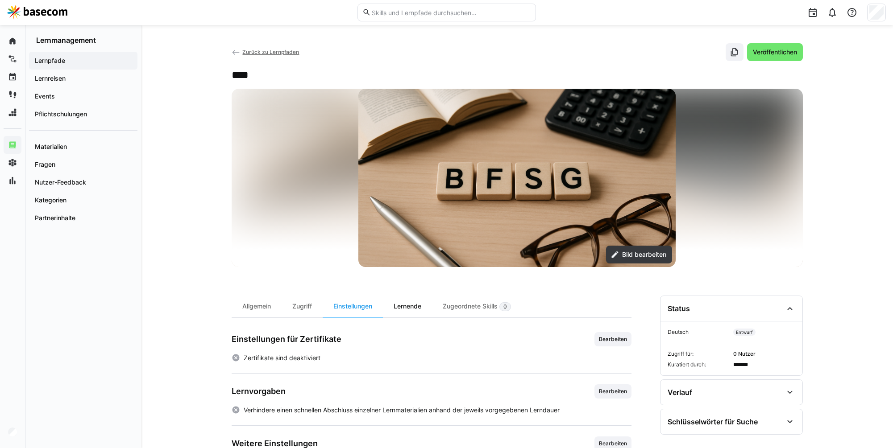
scroll to position [59, 0]
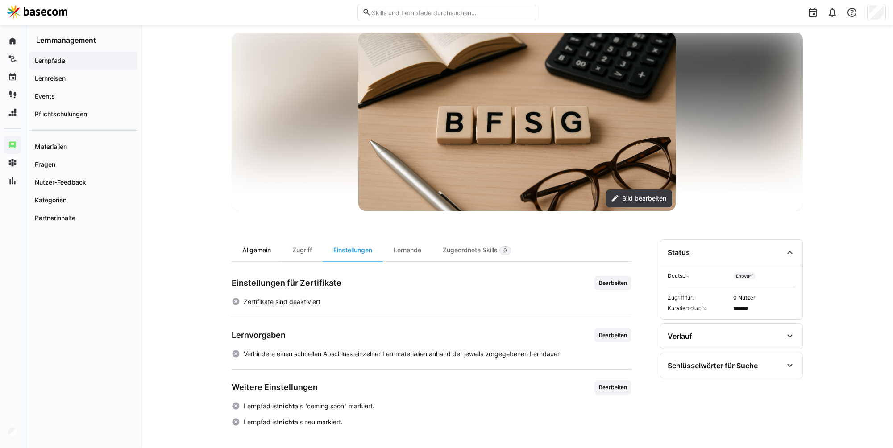
click at [264, 256] on div "Allgemein" at bounding box center [257, 251] width 50 height 22
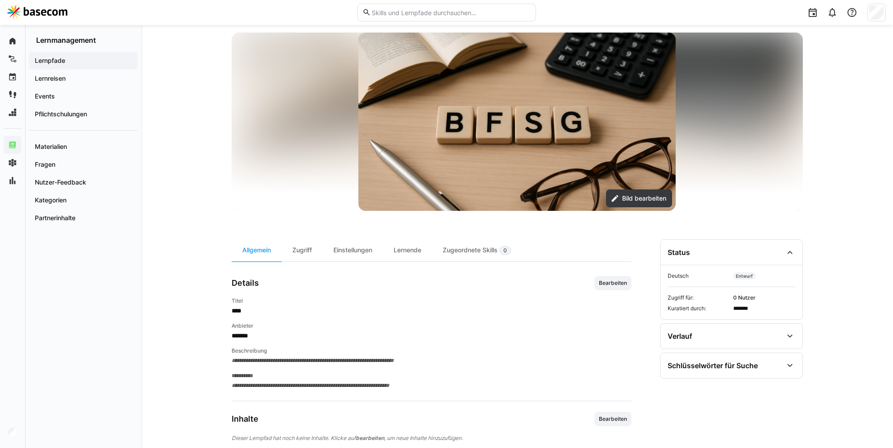
scroll to position [90, 0]
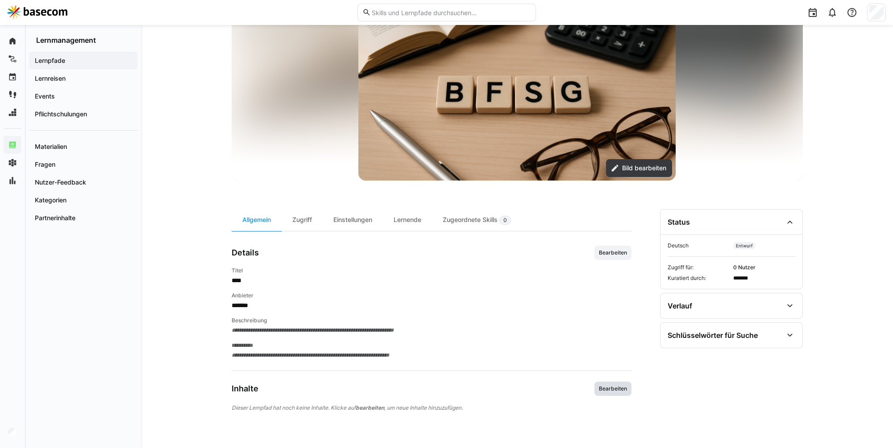
click at [625, 391] on span "Bearbeiten" at bounding box center [613, 389] width 30 height 7
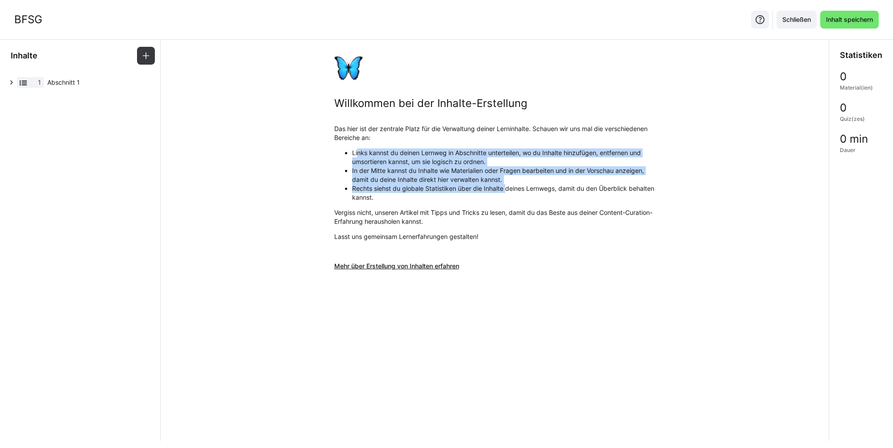
drag, startPoint x: 364, startPoint y: 158, endPoint x: 508, endPoint y: 186, distance: 146.5
click at [508, 186] on ul "Links kannst du deinen Lernweg in Abschnitte unterteilen, wo du Inhalte hinzufü…" at bounding box center [494, 176] width 321 height 54
click at [508, 186] on li "Rechts siehst du globale Statistiken über die Inhalte deines Lernwegs, damit du…" at bounding box center [503, 193] width 303 height 18
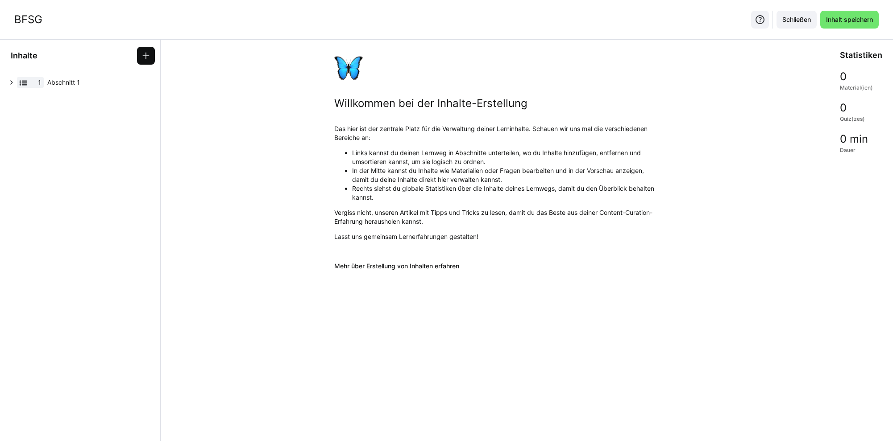
click at [145, 59] on eds-icon at bounding box center [145, 55] width 9 height 9
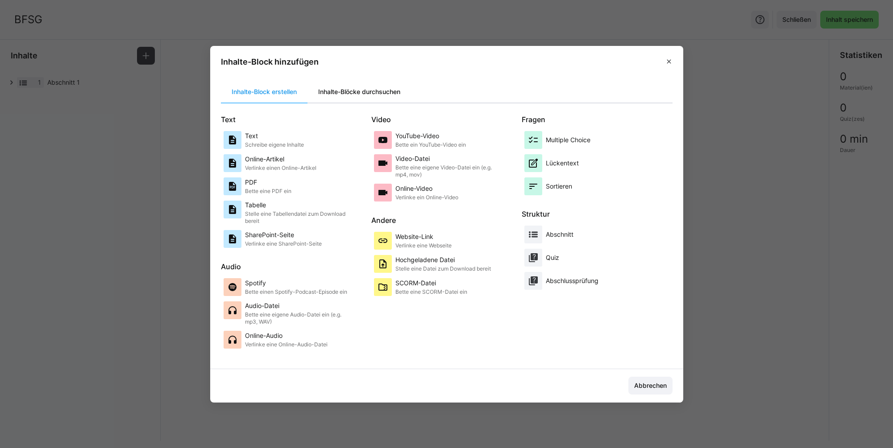
drag, startPoint x: 337, startPoint y: 96, endPoint x: 328, endPoint y: 96, distance: 8.9
click at [337, 96] on div "Inhalte-Blöcke durchsuchen" at bounding box center [359, 91] width 104 height 21
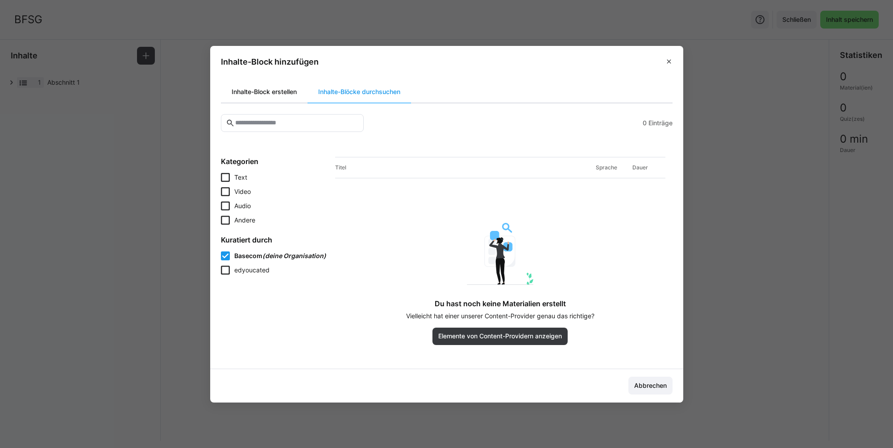
click at [264, 92] on div "Inhalte-Block erstellen" at bounding box center [264, 91] width 87 height 21
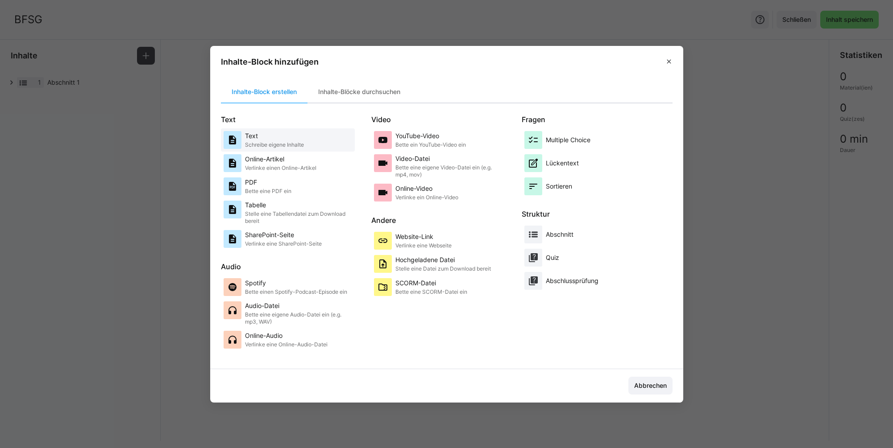
click at [267, 132] on p "Text" at bounding box center [274, 136] width 59 height 9
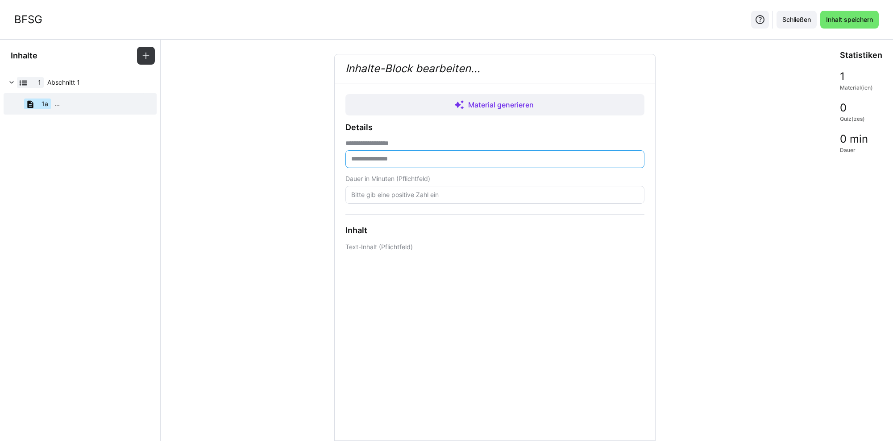
click at [389, 162] on input "text" at bounding box center [494, 159] width 289 height 8
type input "*"
type input "**********"
click at [381, 193] on input "number" at bounding box center [494, 195] width 289 height 8
type input "2"
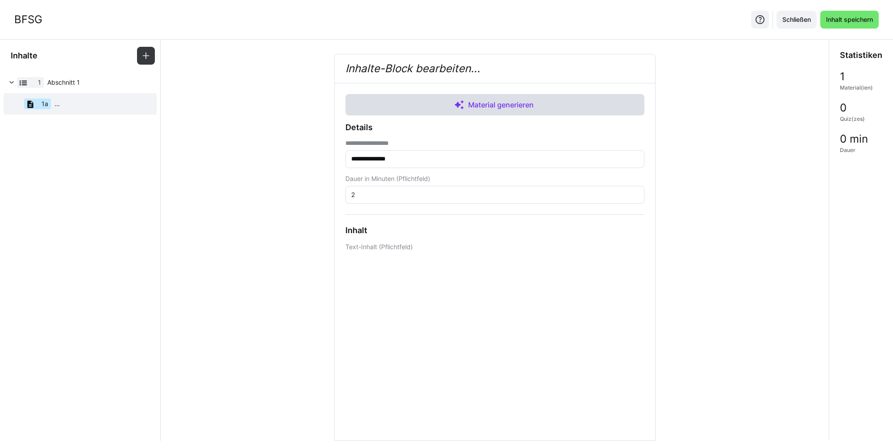
click at [479, 110] on span "Material generieren" at bounding box center [494, 104] width 299 height 21
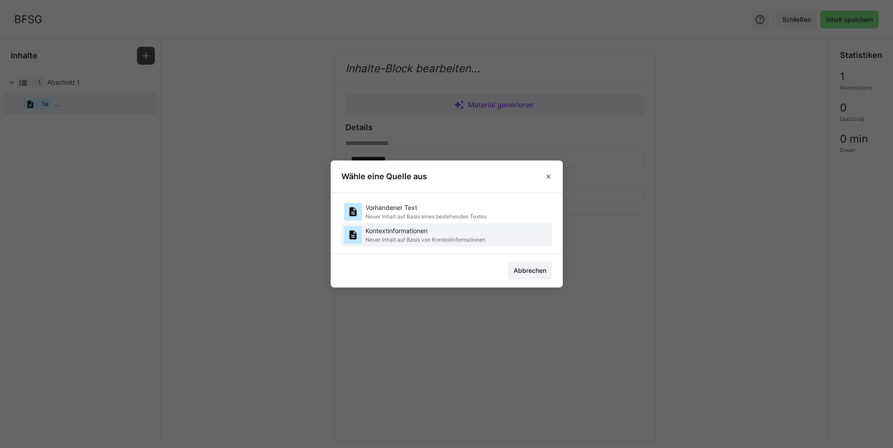
click at [472, 235] on p "Kontextinformationen" at bounding box center [425, 231] width 120 height 9
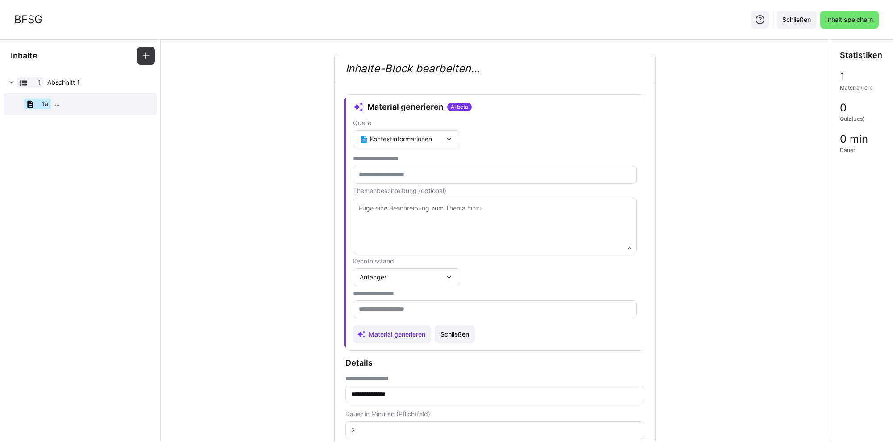
click at [437, 181] on eds-input at bounding box center [495, 175] width 284 height 18
click at [437, 176] on input "text" at bounding box center [495, 175] width 274 height 8
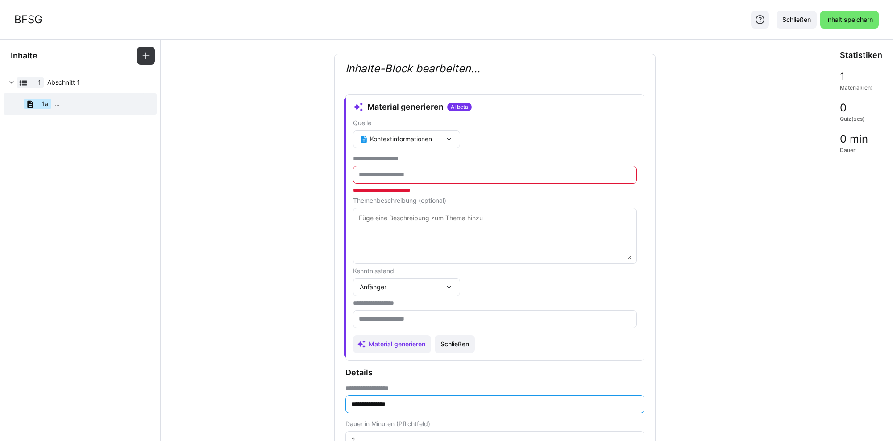
drag, startPoint x: 424, startPoint y: 394, endPoint x: 355, endPoint y: 383, distance: 70.4
click at [355, 383] on div "**********" at bounding box center [494, 408] width 299 height 81
drag, startPoint x: 408, startPoint y: 403, endPoint x: 324, endPoint y: 400, distance: 83.5
click at [324, 400] on div "**********" at bounding box center [495, 413] width 654 height 719
click at [439, 172] on input "text" at bounding box center [495, 175] width 274 height 8
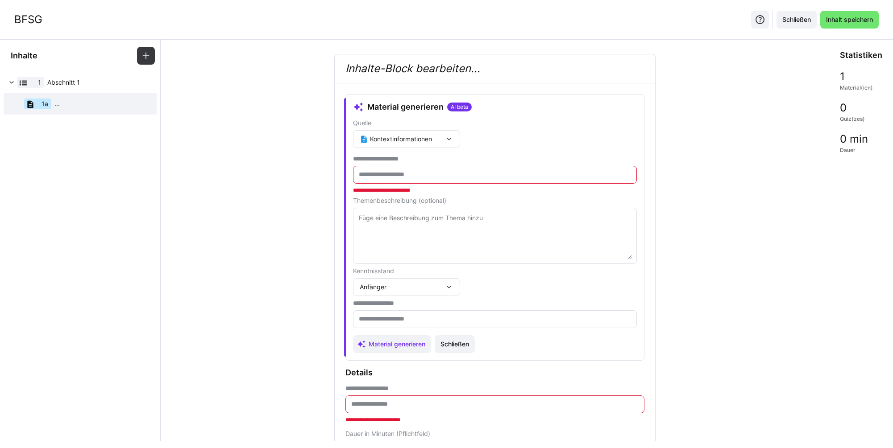
paste input "**********"
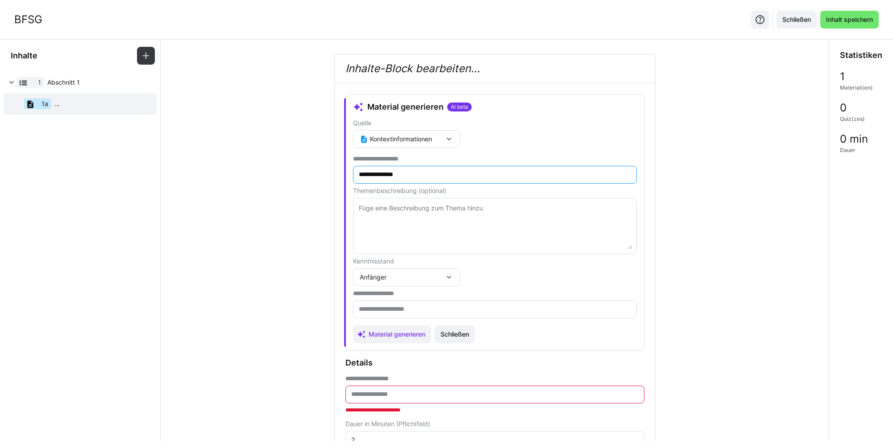
type input "**********"
click at [426, 215] on textarea at bounding box center [495, 226] width 274 height 46
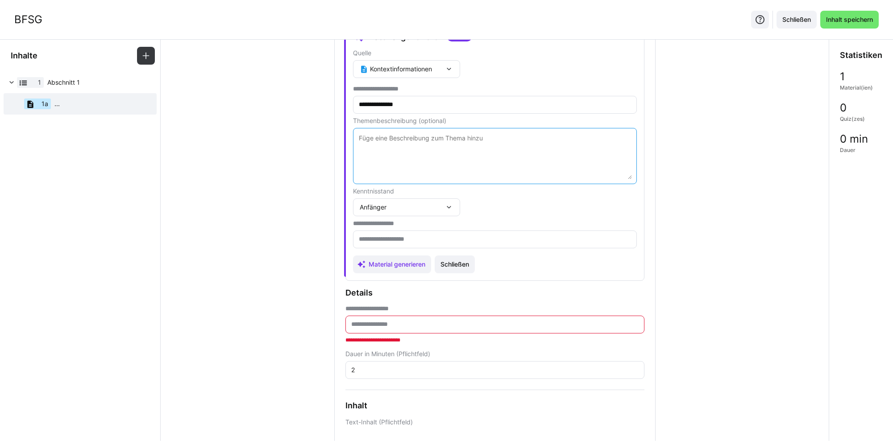
scroll to position [75, 0]
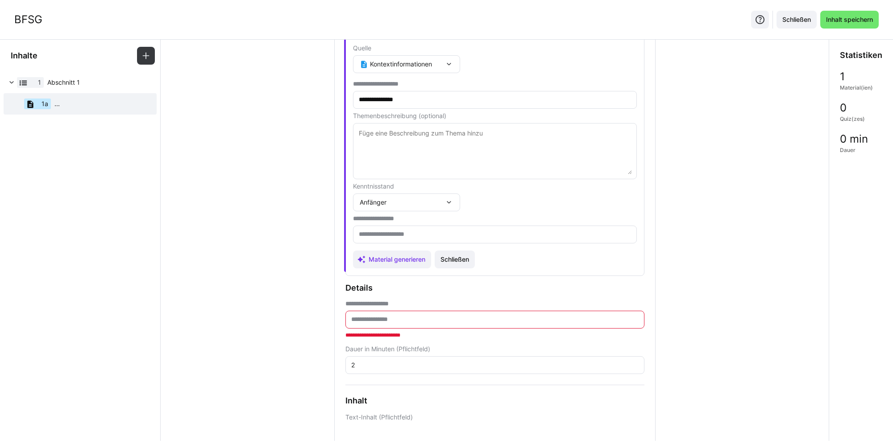
drag, startPoint x: 392, startPoint y: 371, endPoint x: 391, endPoint y: 365, distance: 6.3
click at [392, 369] on eds-input "2" at bounding box center [494, 365] width 299 height 18
click at [391, 364] on input "2" at bounding box center [494, 365] width 289 height 8
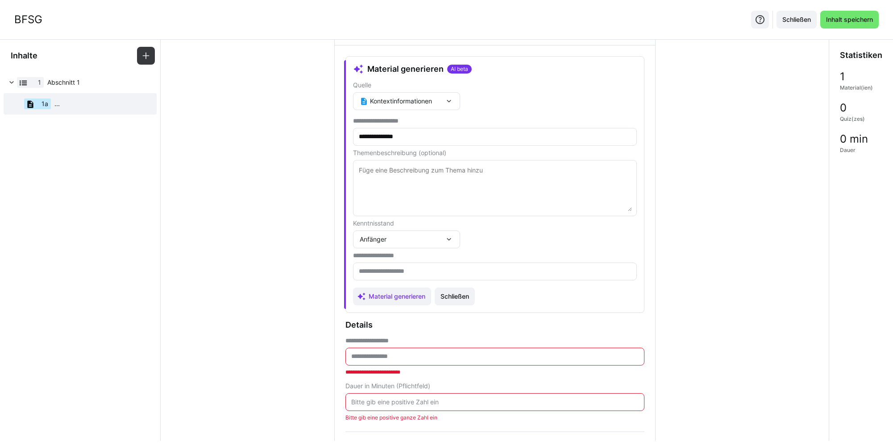
scroll to position [0, 0]
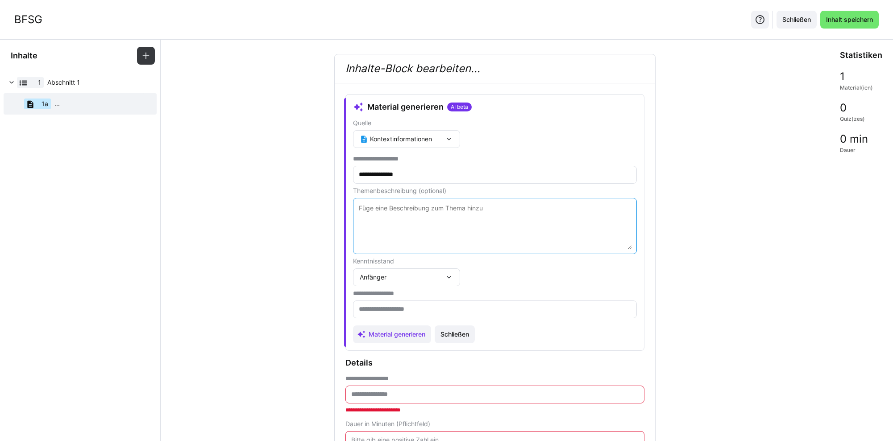
click at [431, 224] on textarea at bounding box center [495, 226] width 274 height 46
click at [425, 223] on textarea at bounding box center [495, 225] width 274 height 46
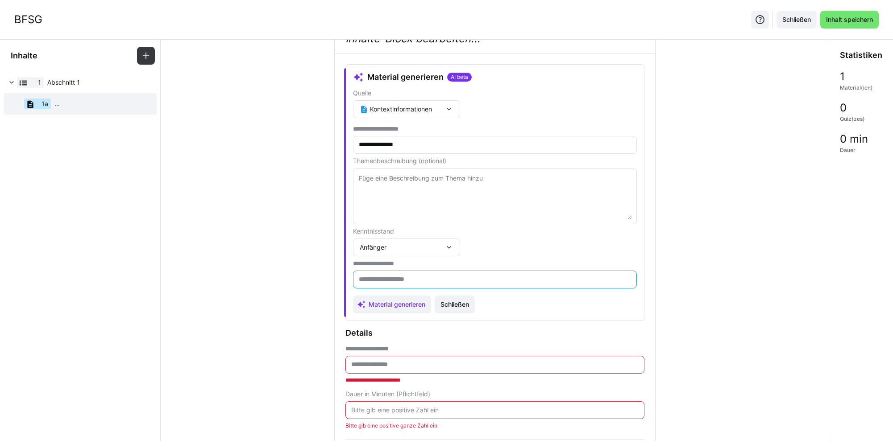
click at [488, 278] on input "text" at bounding box center [495, 280] width 274 height 8
type input "**********"
click at [481, 202] on textarea at bounding box center [495, 196] width 274 height 46
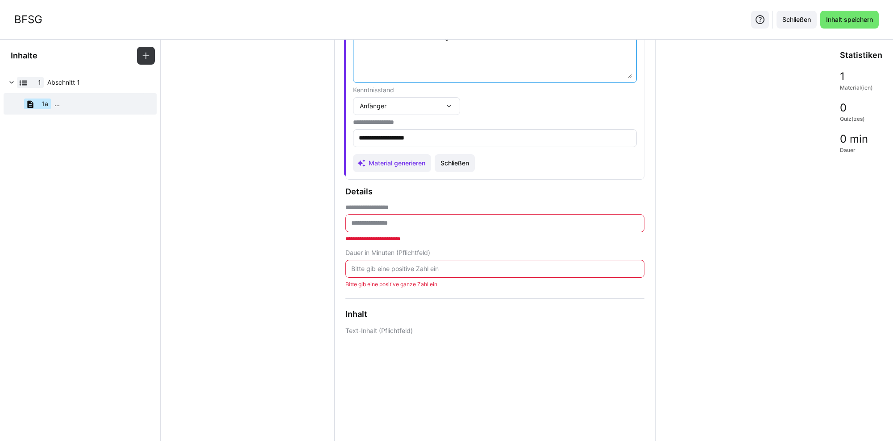
scroll to position [187, 0]
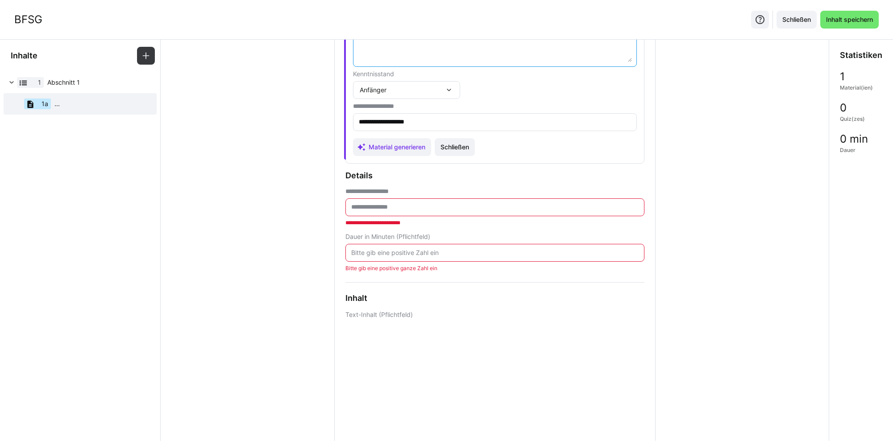
type textarea "Der Lernende soll die Grundlagen zum Thema BFSG kennen."
click at [441, 211] on eds-input at bounding box center [494, 208] width 299 height 18
click at [442, 207] on input "text" at bounding box center [494, 207] width 289 height 8
type input "****"
click at [437, 242] on input "number" at bounding box center [494, 243] width 289 height 8
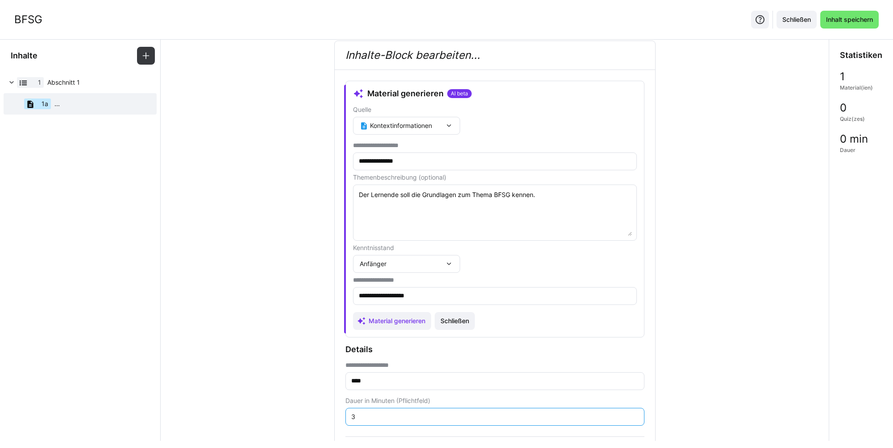
scroll to position [36, 0]
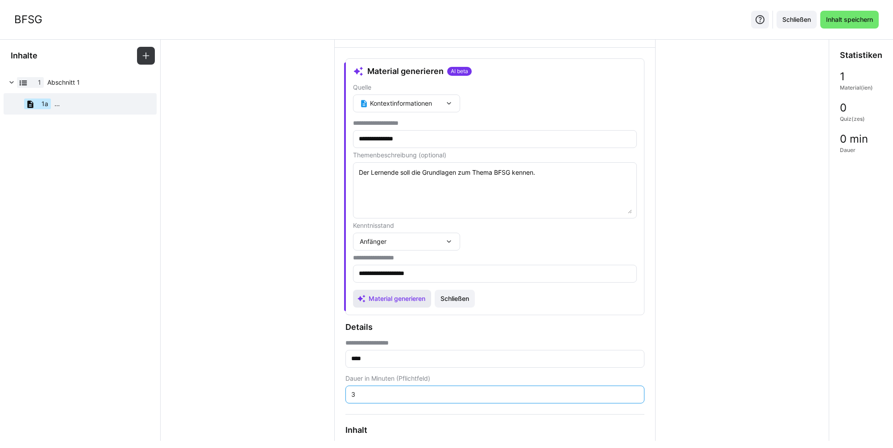
type input "3"
click at [407, 294] on span "Material generieren" at bounding box center [396, 298] width 59 height 9
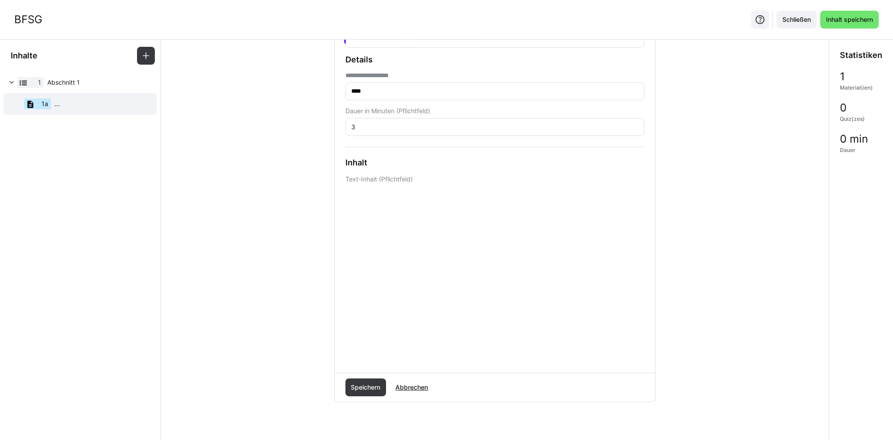
scroll to position [91, 0]
click at [404, 102] on eds-input "****" at bounding box center [494, 97] width 299 height 18
drag, startPoint x: 406, startPoint y: 99, endPoint x: 407, endPoint y: 178, distance: 79.0
click at [406, 99] on input "****" at bounding box center [494, 97] width 289 height 8
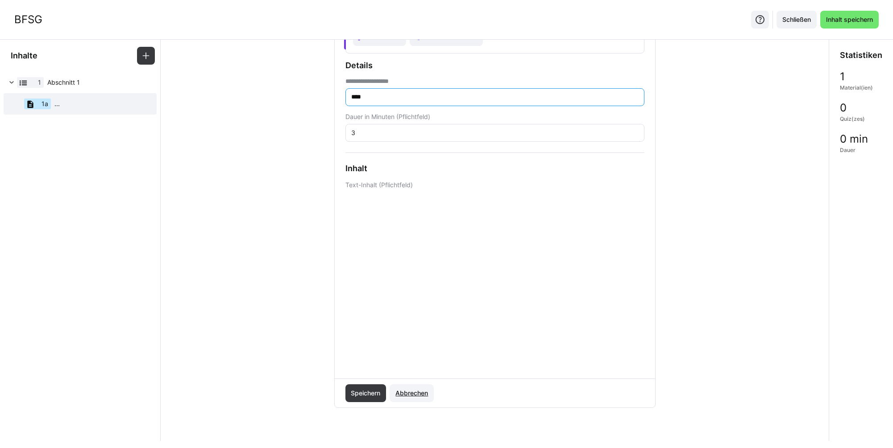
click at [403, 392] on span "Abbrechen" at bounding box center [411, 393] width 35 height 9
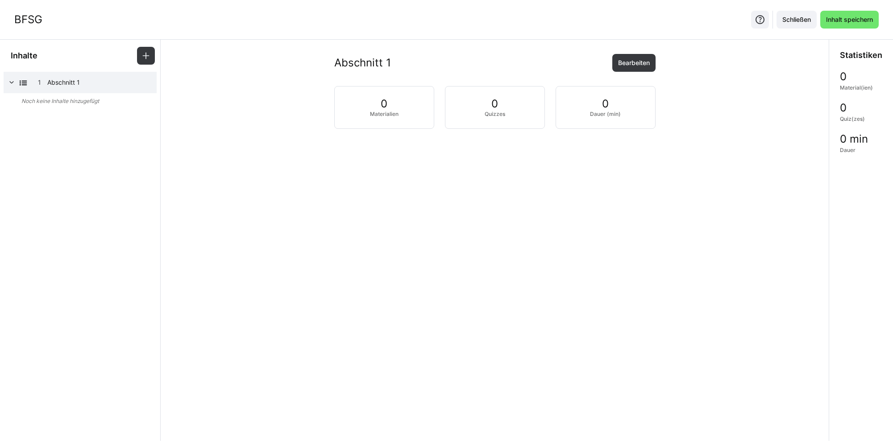
scroll to position [0, 0]
click at [116, 77] on div "1 Abschnitt 1" at bounding box center [80, 82] width 153 height 21
click at [140, 61] on span at bounding box center [146, 56] width 18 height 18
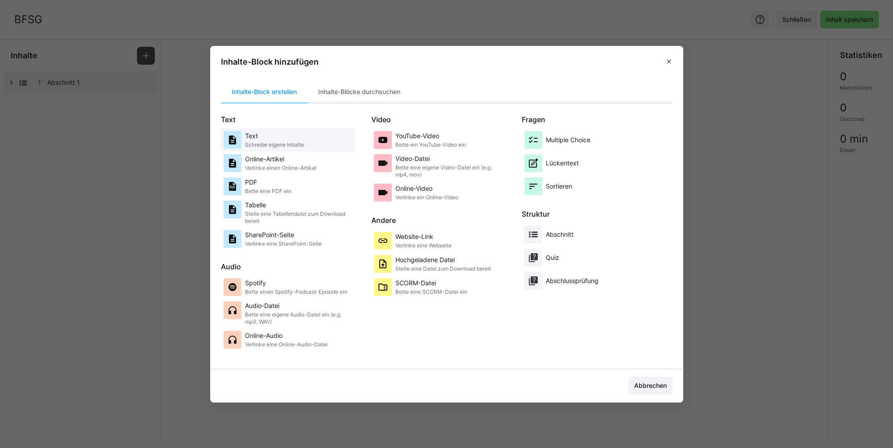
click at [271, 135] on p "Text" at bounding box center [274, 136] width 59 height 9
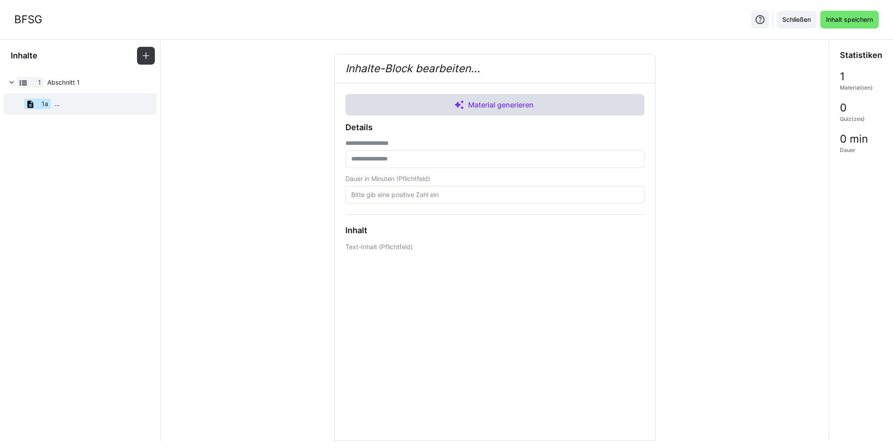
click at [466, 104] on span "Material generieren" at bounding box center [500, 104] width 69 height 11
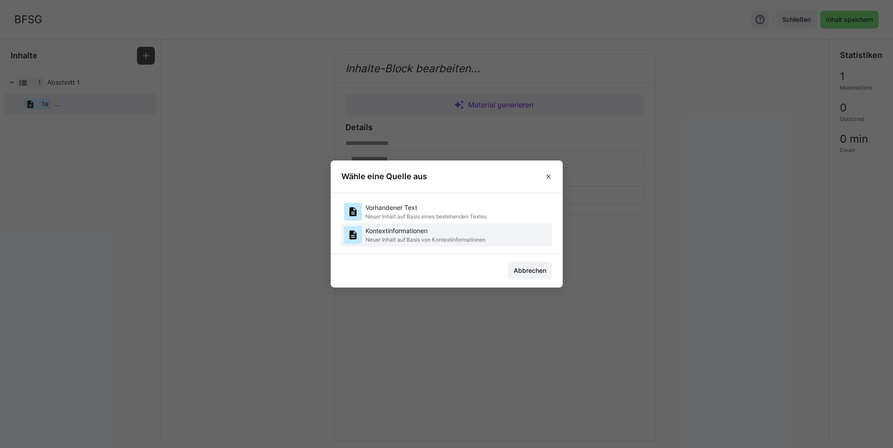
click at [421, 238] on p "Neuer Inhalt auf Basis von Kontextinformationen" at bounding box center [425, 239] width 120 height 7
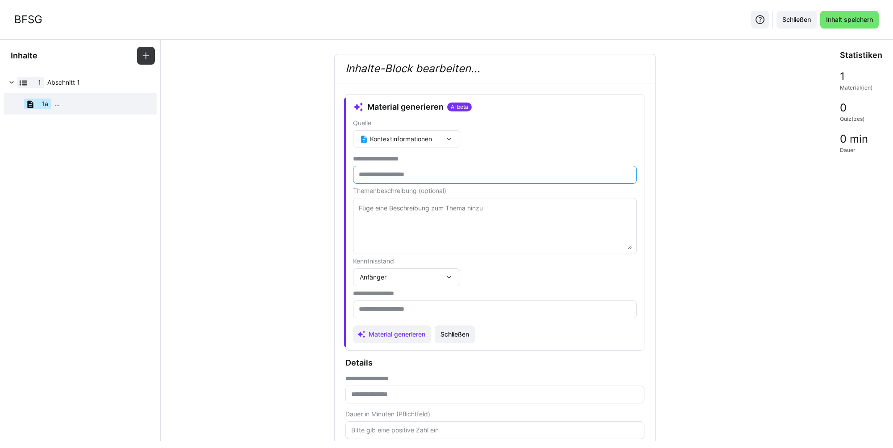
click at [403, 171] on input "text" at bounding box center [495, 175] width 274 height 8
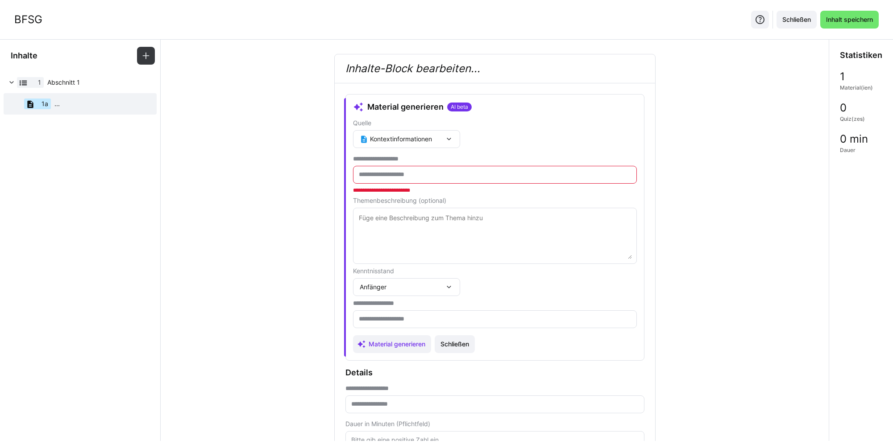
paste input "**********"
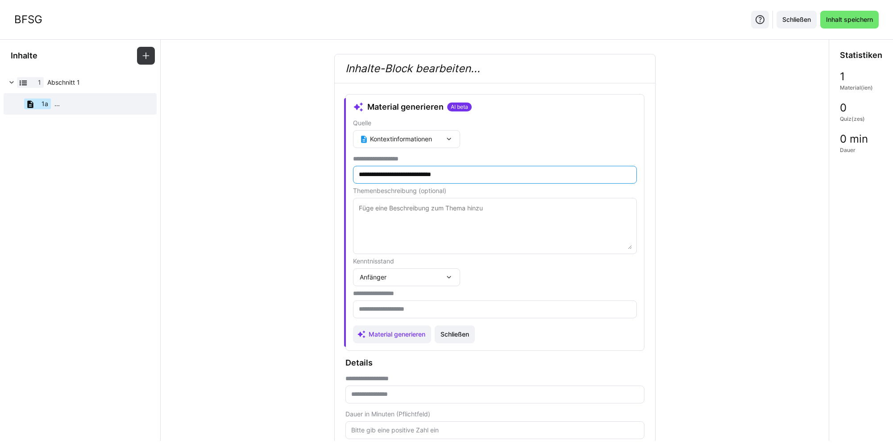
type input "**********"
click at [406, 207] on textarea at bounding box center [495, 226] width 274 height 46
paste textarea "Barrierefreiheitsstärkungsgesetz"
type textarea "Die Lernenden kennen Grundlagen zum Barrierefreiheitsstärkungsgesetz."
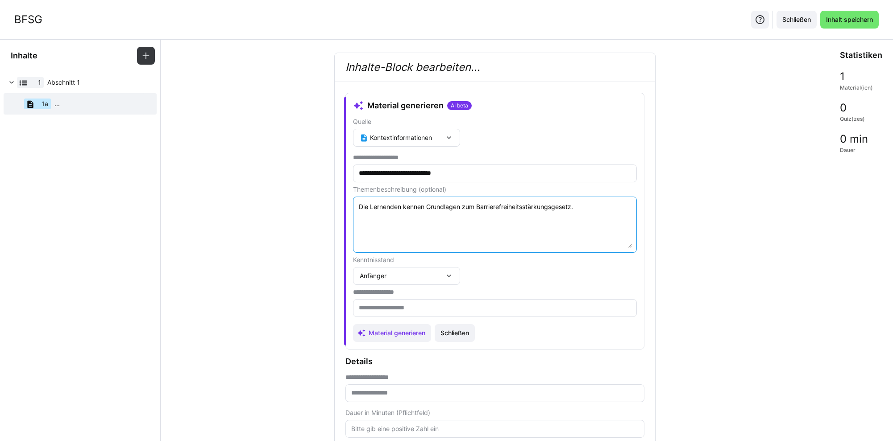
click at [407, 306] on input "text" at bounding box center [495, 308] width 274 height 8
click at [417, 284] on div "Anfänger" at bounding box center [406, 278] width 107 height 18
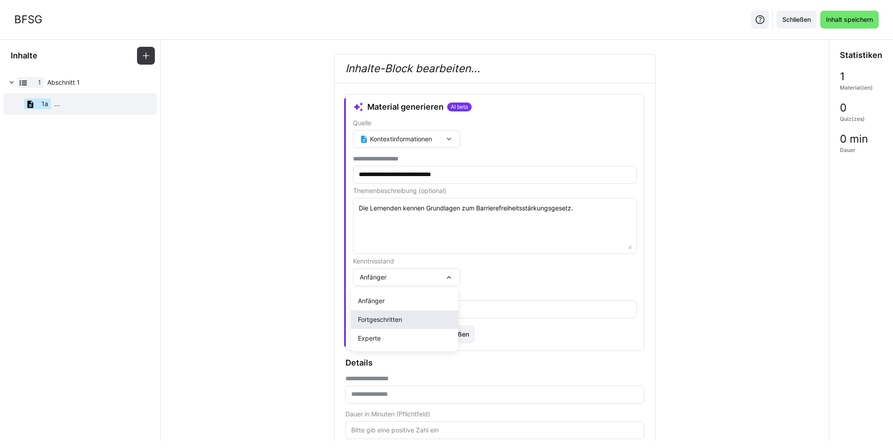
click at [395, 314] on span "Fortgeschritten" at bounding box center [404, 320] width 107 height 19
click at [400, 309] on input "text" at bounding box center [495, 310] width 274 height 8
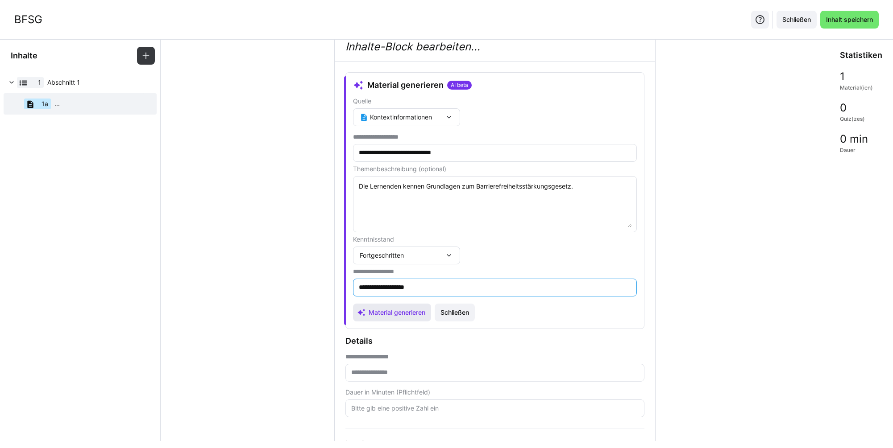
type input "**********"
click at [380, 321] on div "**********" at bounding box center [494, 199] width 299 height 257
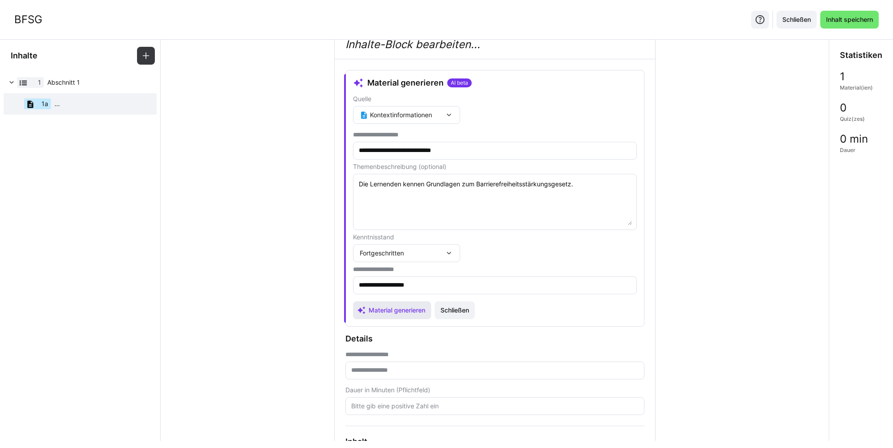
scroll to position [23, 0]
click at [381, 316] on span "Material generieren" at bounding box center [396, 311] width 59 height 9
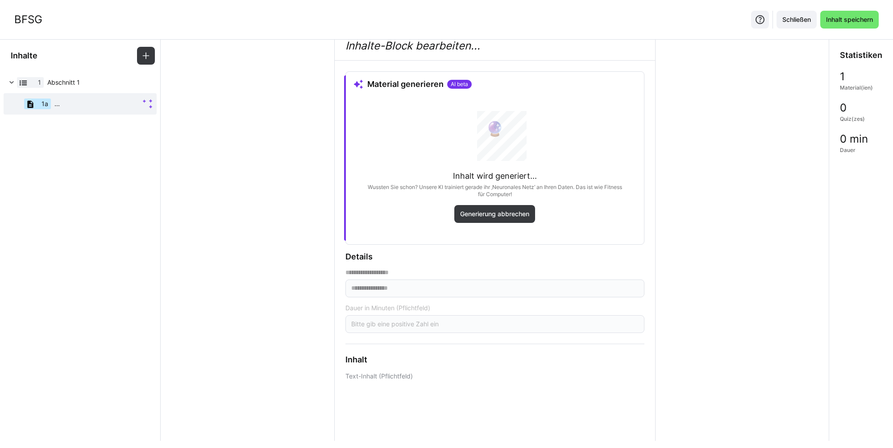
click at [381, 316] on eds-input at bounding box center [494, 324] width 299 height 18
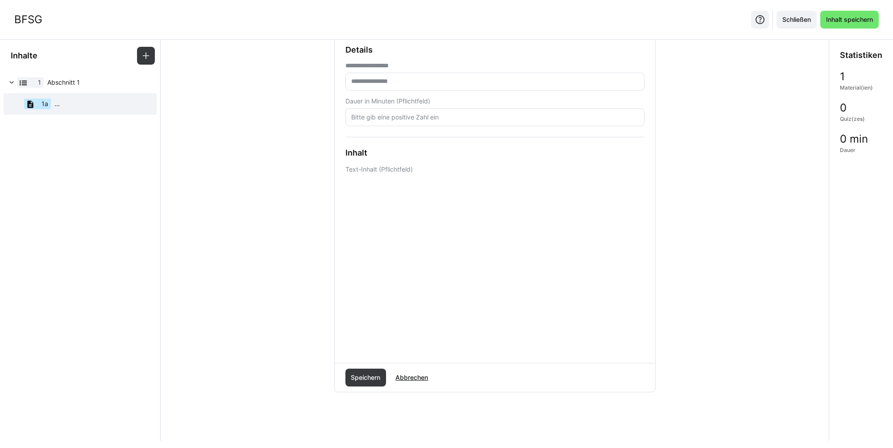
scroll to position [106, 0]
click at [554, 192] on div at bounding box center [446, 224] width 893 height 448
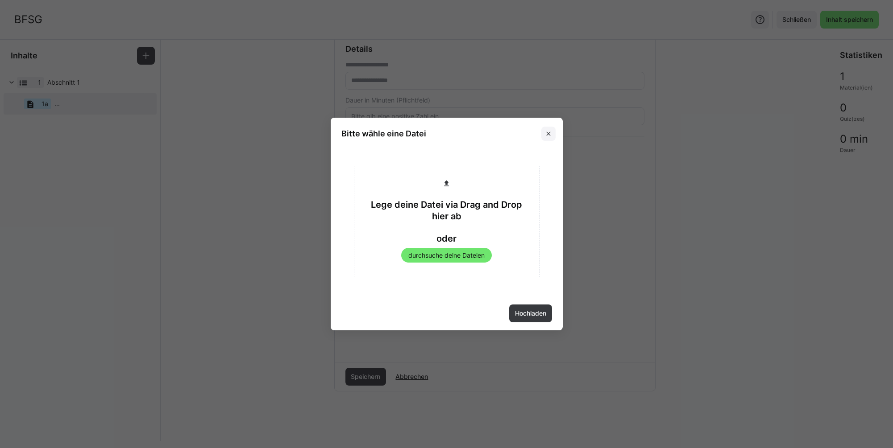
click at [546, 131] on eds-icon at bounding box center [548, 133] width 7 height 7
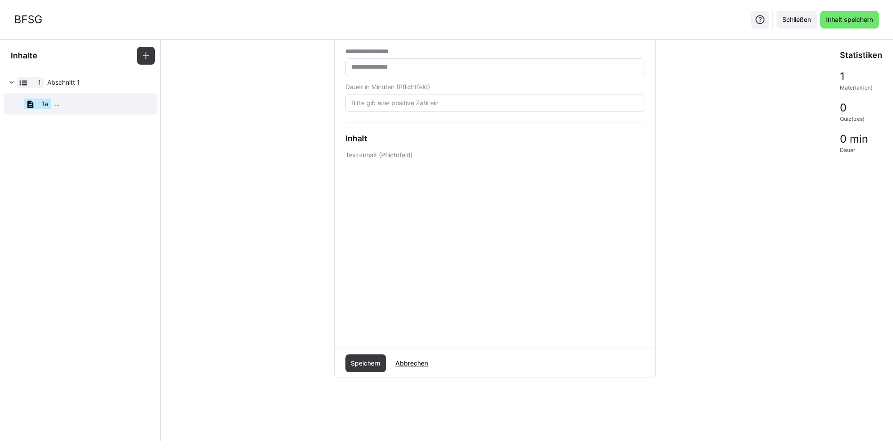
scroll to position [123, 0]
click at [359, 362] on span "Speichern" at bounding box center [365, 362] width 32 height 9
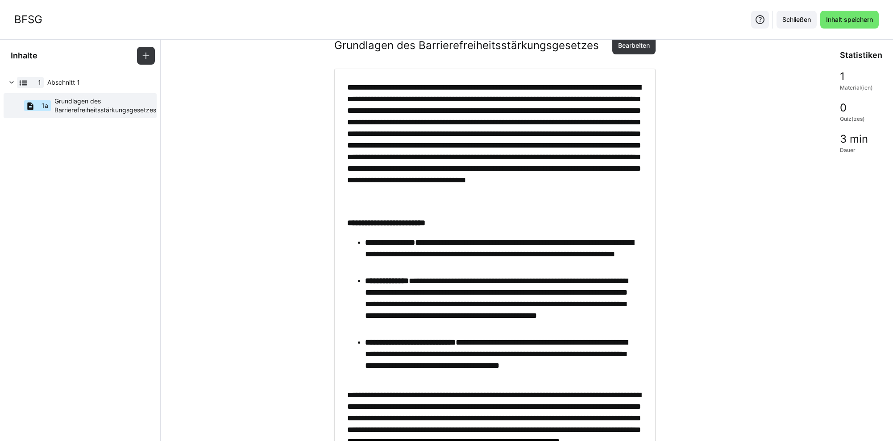
scroll to position [0, 0]
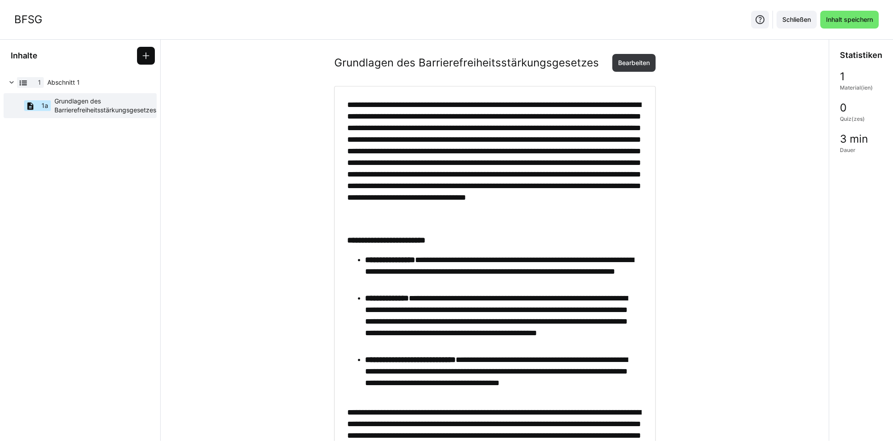
click at [143, 57] on eds-icon at bounding box center [145, 55] width 9 height 9
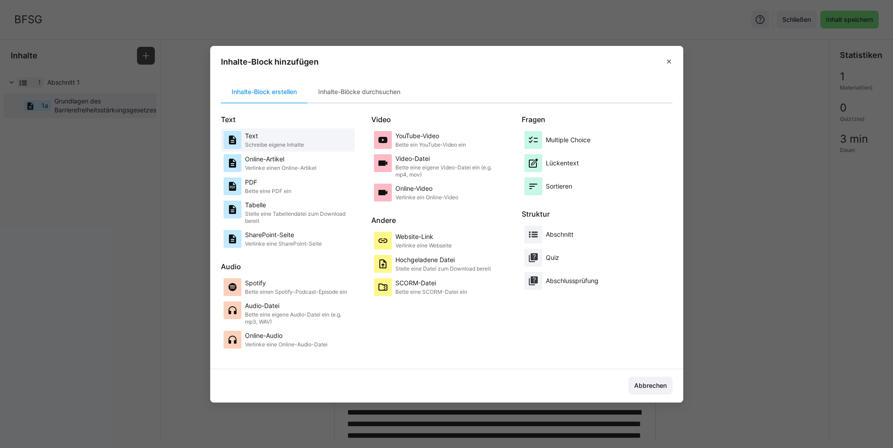
click at [292, 147] on p "Schreibe eigene Inhalte" at bounding box center [274, 144] width 59 height 7
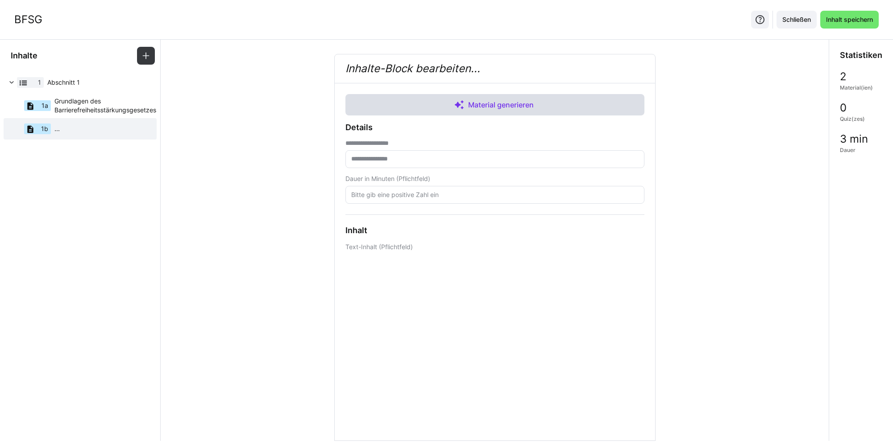
click at [438, 98] on span "Material generieren" at bounding box center [494, 104] width 299 height 21
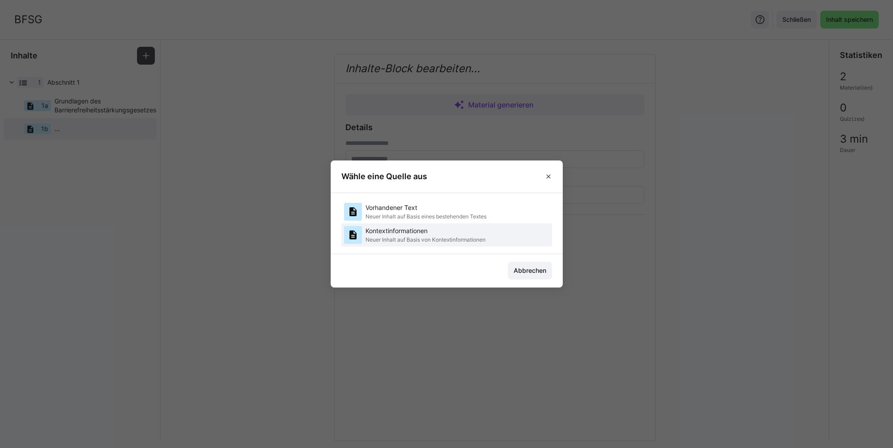
click at [412, 234] on p "Kontextinformationen" at bounding box center [425, 231] width 120 height 9
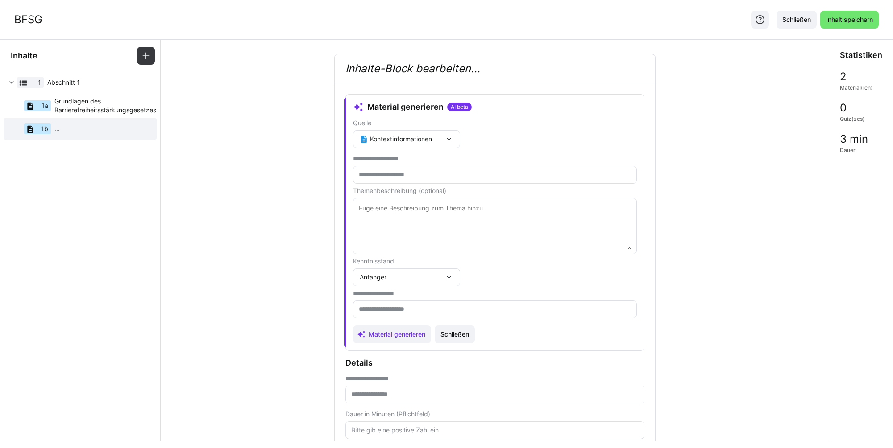
click at [413, 140] on span "Kontextinformationen" at bounding box center [396, 138] width 73 height 9
click at [407, 173] on input "text" at bounding box center [495, 175] width 274 height 8
paste input "**********"
type input "**********"
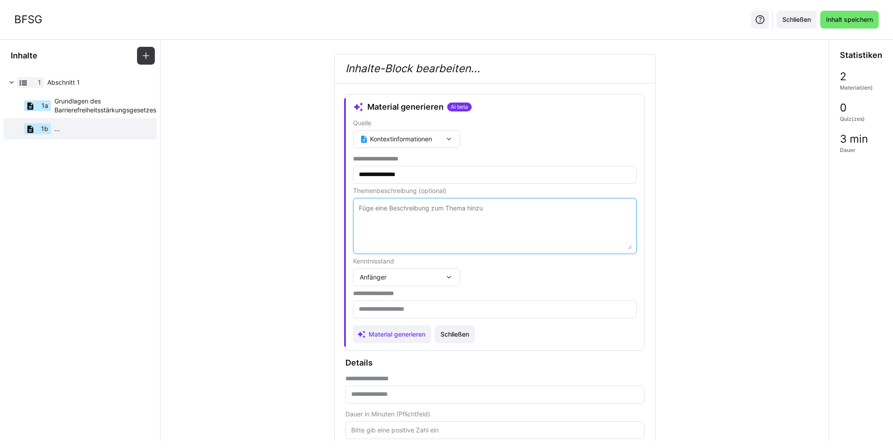
click at [404, 219] on textarea at bounding box center [495, 226] width 274 height 46
type textarea "B"
paste textarea "WCAG-Richtlinien"
click at [474, 208] on textarea "Der Lernende soll die WCAG-Richtlinien kennen und verstehen" at bounding box center [495, 226] width 274 height 46
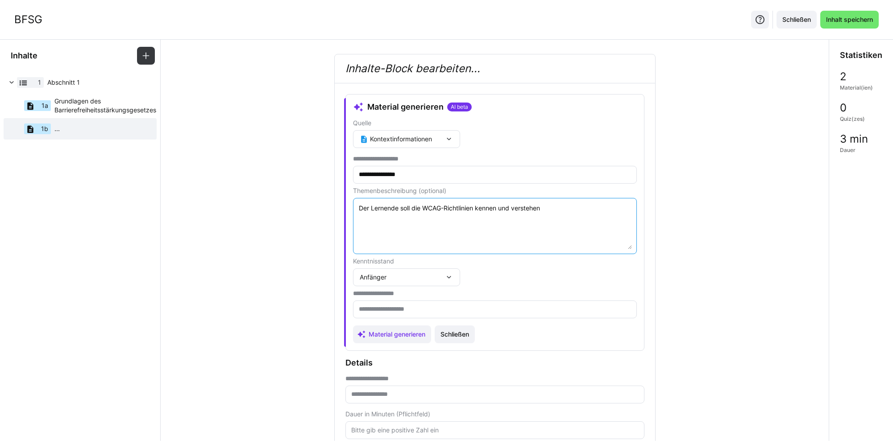
type textarea "Der Lernende soll die WCAG-Richtlinien kennen und verstehen"
click at [388, 306] on input "text" at bounding box center [495, 310] width 274 height 8
type input "**********"
click at [400, 285] on div "Anfänger" at bounding box center [406, 278] width 107 height 18
drag, startPoint x: 379, startPoint y: 315, endPoint x: 381, endPoint y: 326, distance: 10.9
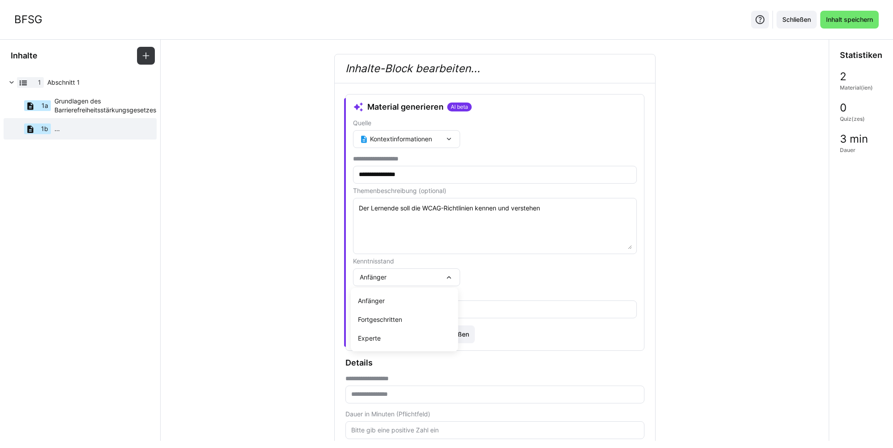
click at [381, 315] on div "Fortgeschritten" at bounding box center [404, 319] width 93 height 9
drag, startPoint x: 380, startPoint y: 332, endPoint x: 390, endPoint y: 330, distance: 9.9
click at [381, 332] on span "Material generieren" at bounding box center [396, 334] width 59 height 9
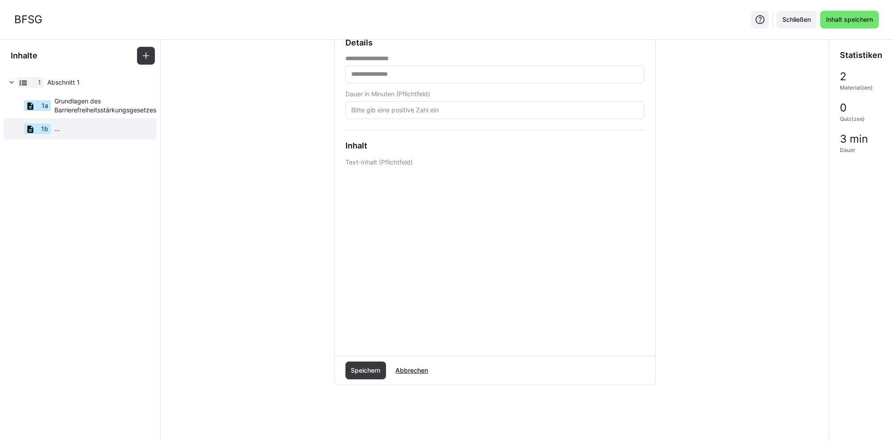
scroll to position [123, 0]
click at [357, 363] on span "Speichern" at bounding box center [365, 362] width 32 height 9
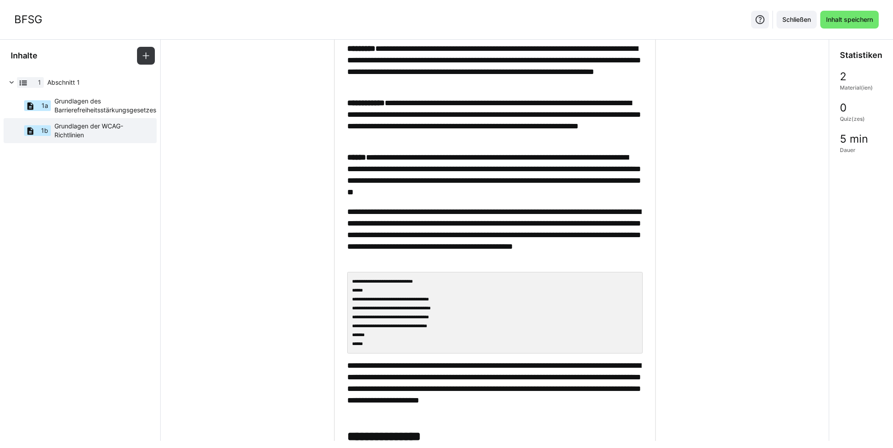
scroll to position [243, 0]
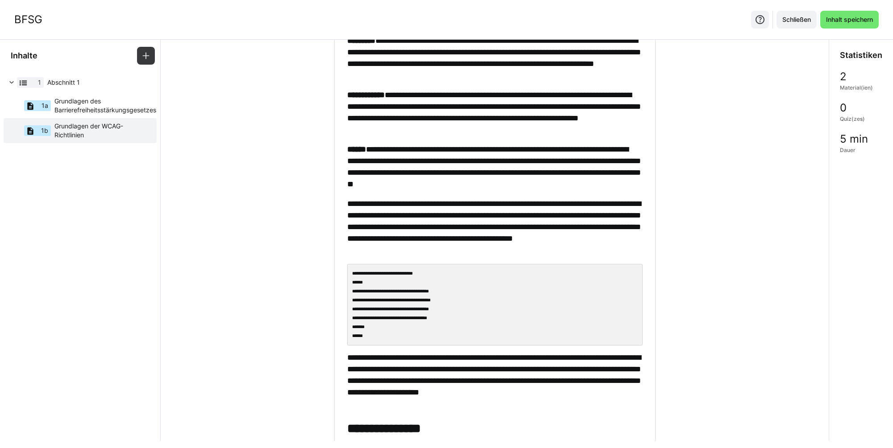
click at [434, 304] on code "**********" at bounding box center [494, 305] width 295 height 82
click at [430, 290] on code "**********" at bounding box center [494, 305] width 295 height 82
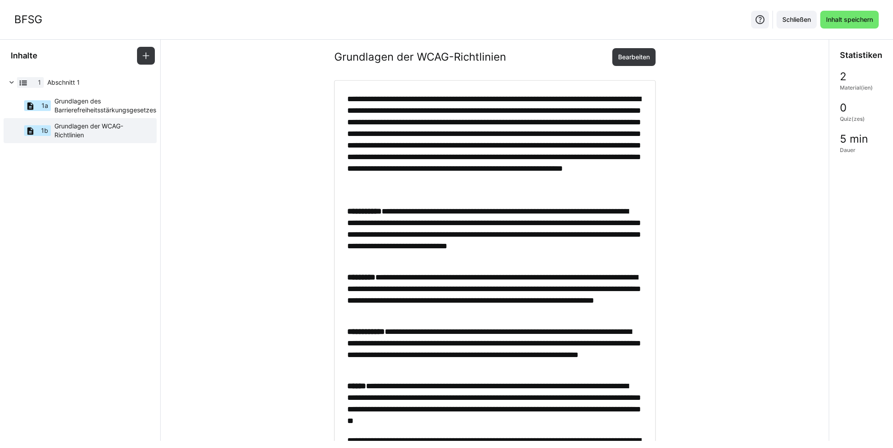
scroll to position [0, 0]
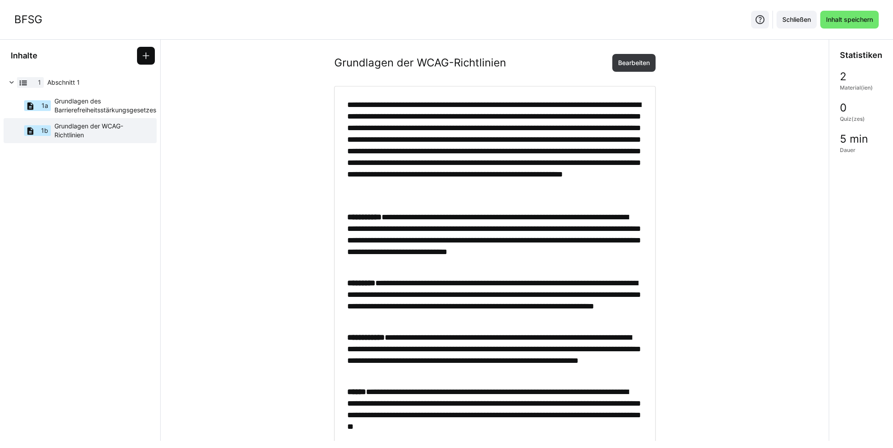
click at [142, 54] on eds-icon at bounding box center [145, 55] width 9 height 9
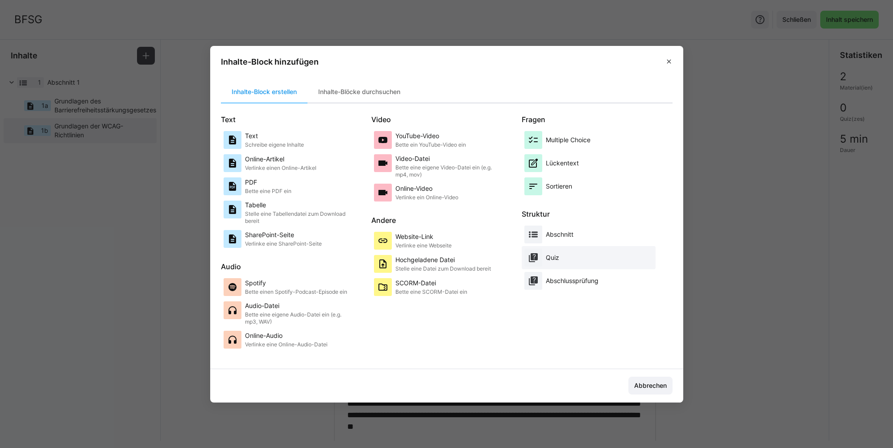
click at [543, 254] on div "Quiz" at bounding box center [588, 258] width 129 height 18
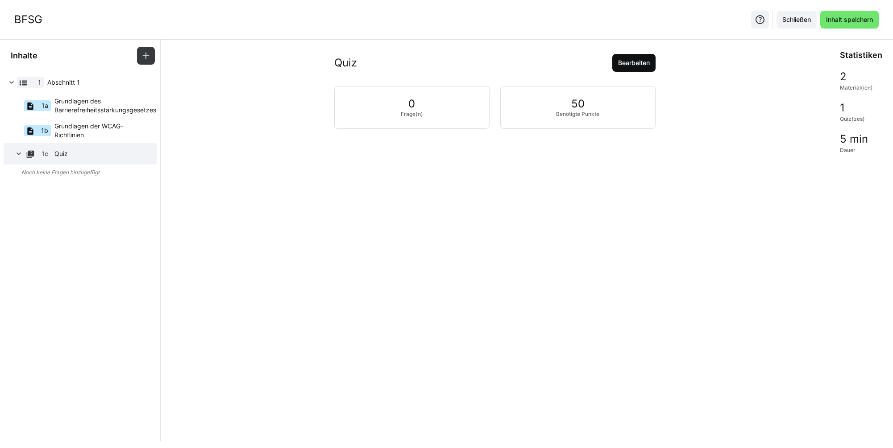
click at [627, 67] on span "Bearbeiten" at bounding box center [634, 62] width 34 height 9
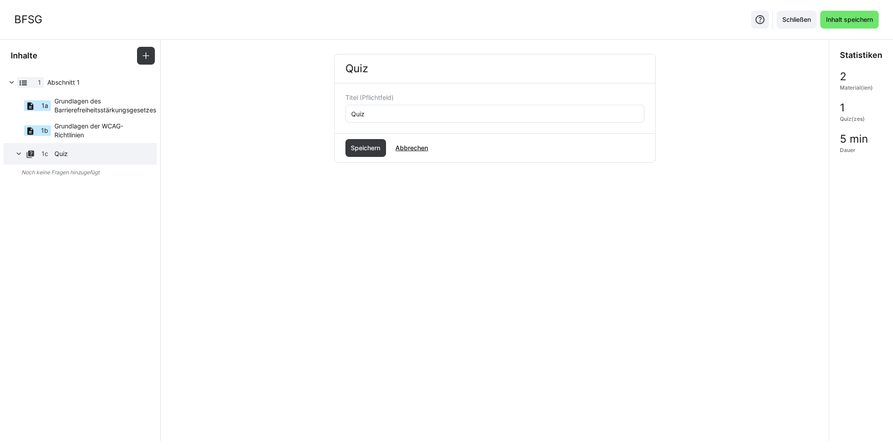
click at [386, 115] on input "Quiz" at bounding box center [494, 114] width 289 height 8
paste input "WCAG-Richtlinien"
type input "WCAG-Richtlinien"
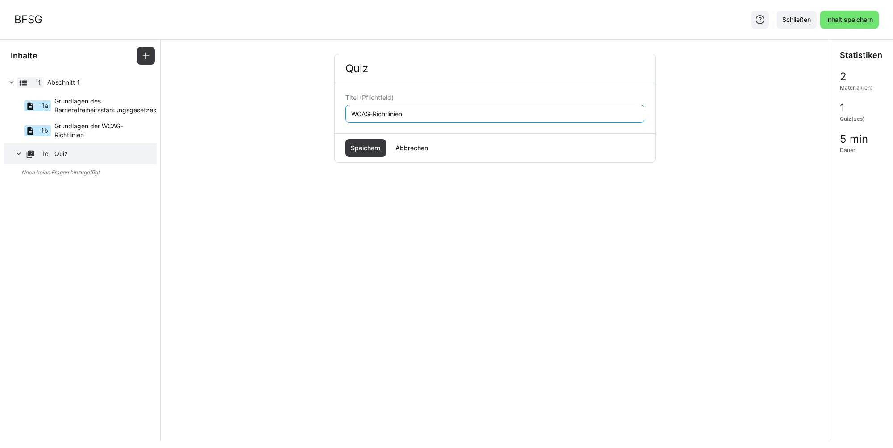
click at [368, 142] on span "Speichern" at bounding box center [365, 148] width 41 height 18
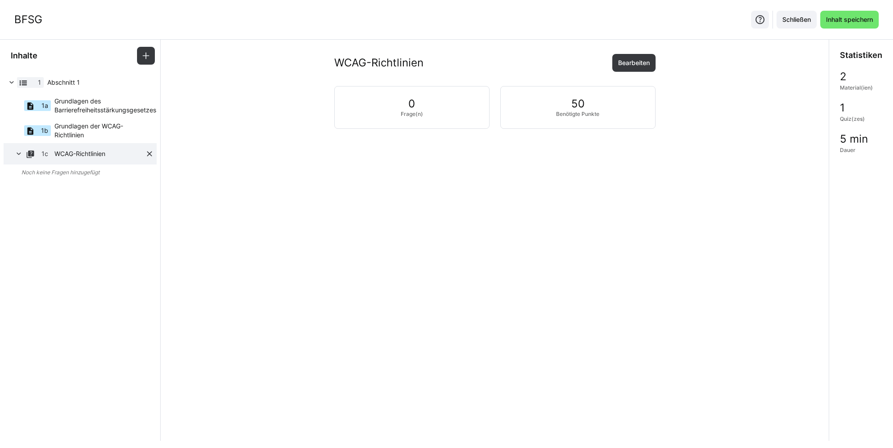
click at [103, 155] on span "WCAG-Richtlinien" at bounding box center [99, 153] width 91 height 9
click at [614, 52] on app-learning-path-builder-content "WCAG-Richtlinien Bearbeiten 0 Frage(n) 50 Benötigte Punkte" at bounding box center [495, 241] width 668 height 402
click at [619, 58] on span "Bearbeiten" at bounding box center [634, 62] width 34 height 9
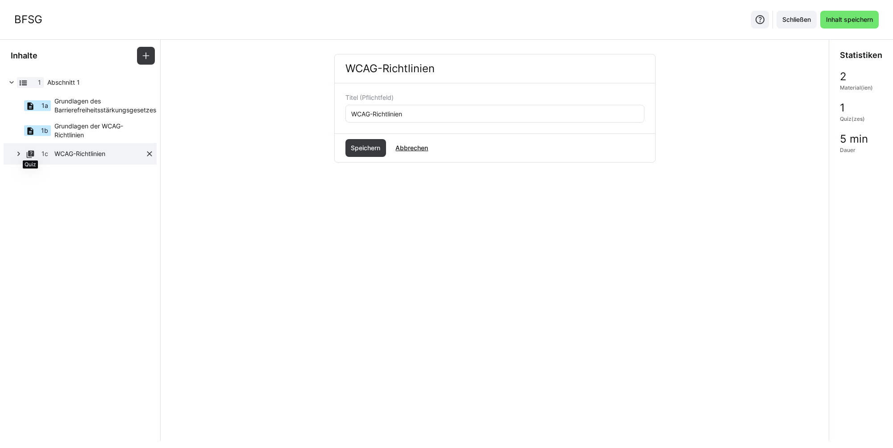
click at [28, 155] on eds-icon at bounding box center [30, 154] width 9 height 9
click at [28, 156] on eds-icon at bounding box center [30, 154] width 9 height 9
click at [404, 149] on span "Abbrechen" at bounding box center [411, 148] width 35 height 9
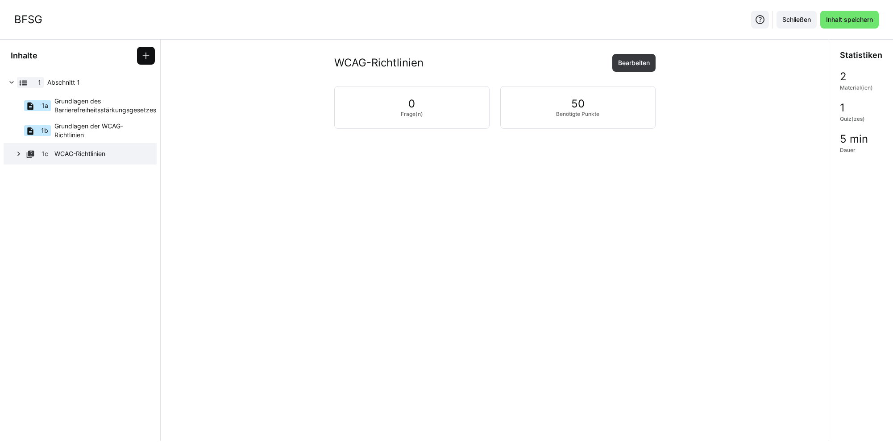
click at [141, 52] on eds-icon at bounding box center [145, 55] width 9 height 9
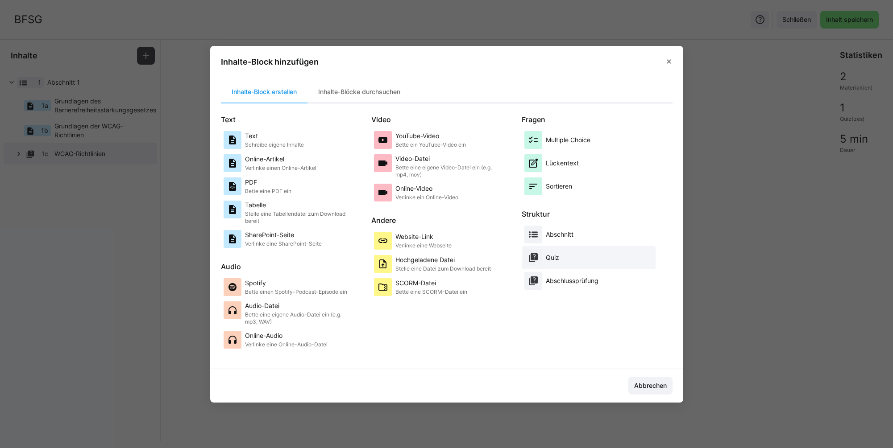
click at [562, 257] on div "Quiz" at bounding box center [588, 258] width 129 height 18
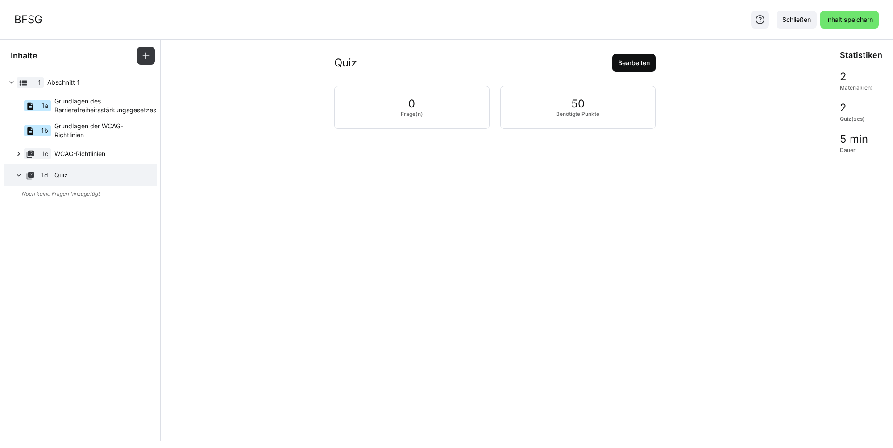
click at [626, 68] on span "Bearbeiten" at bounding box center [633, 63] width 43 height 18
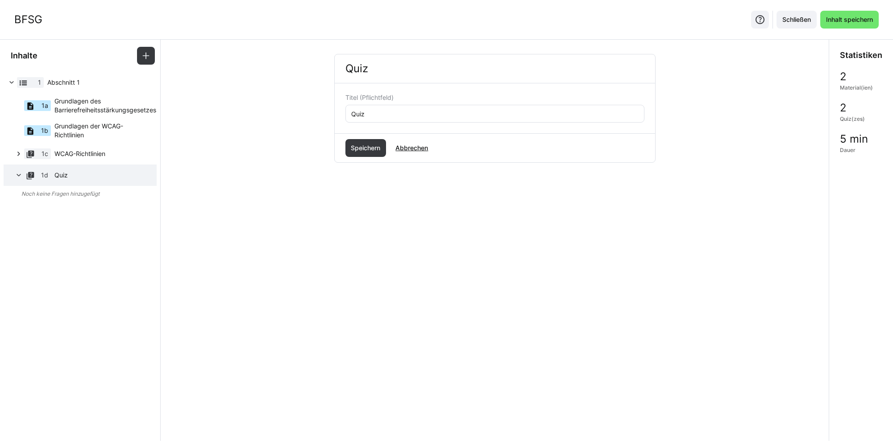
click at [406, 106] on eds-input "Quiz" at bounding box center [494, 114] width 299 height 18
click at [402, 109] on eds-input "Quiz" at bounding box center [494, 114] width 299 height 18
click at [399, 110] on input "Quiz" at bounding box center [494, 114] width 289 height 8
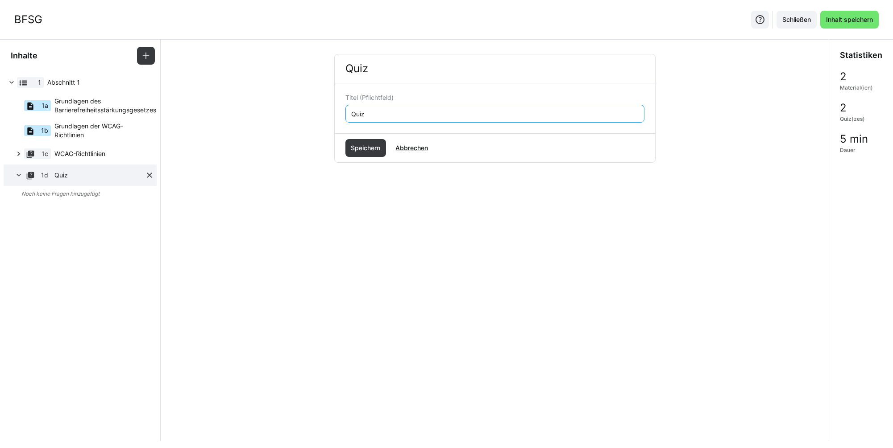
click at [151, 178] on eds-icon at bounding box center [149, 175] width 9 height 9
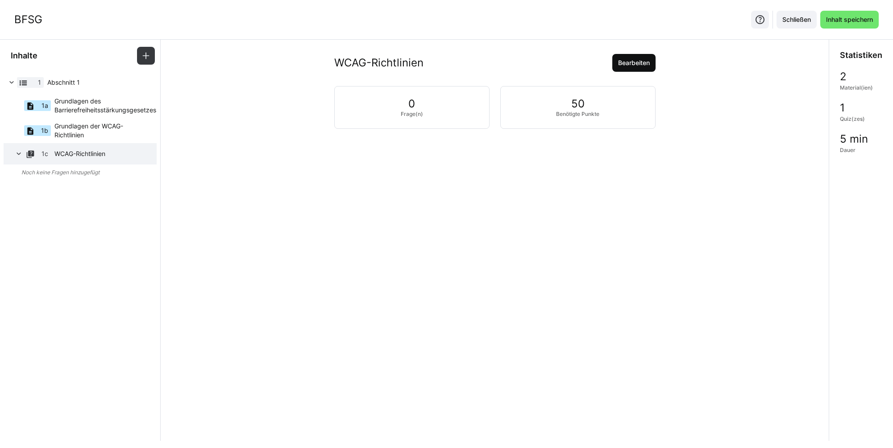
click at [632, 60] on span "Bearbeiten" at bounding box center [634, 62] width 34 height 9
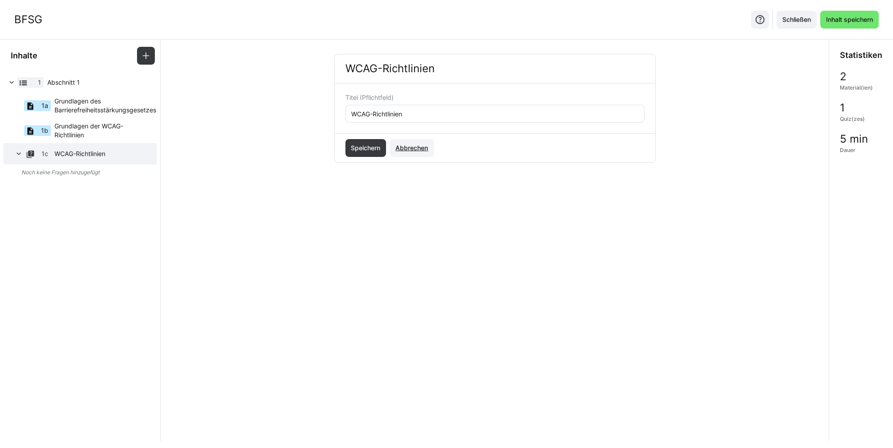
click at [405, 145] on span "Abbrechen" at bounding box center [411, 148] width 35 height 9
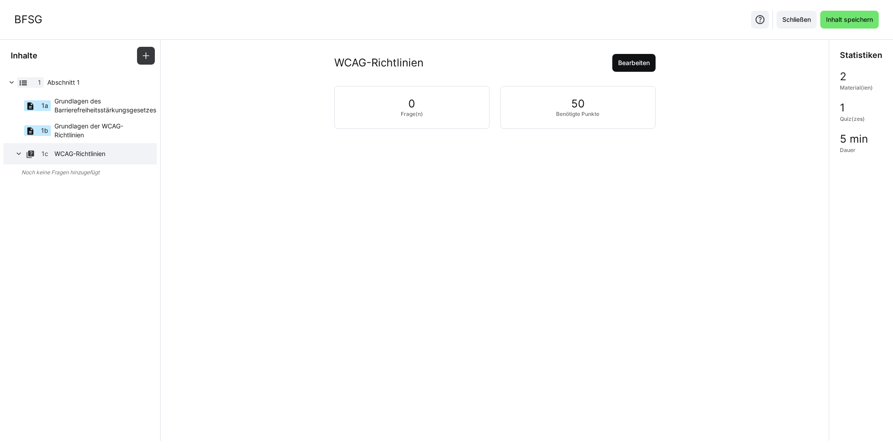
click at [633, 59] on span "Bearbeiten" at bounding box center [634, 62] width 34 height 9
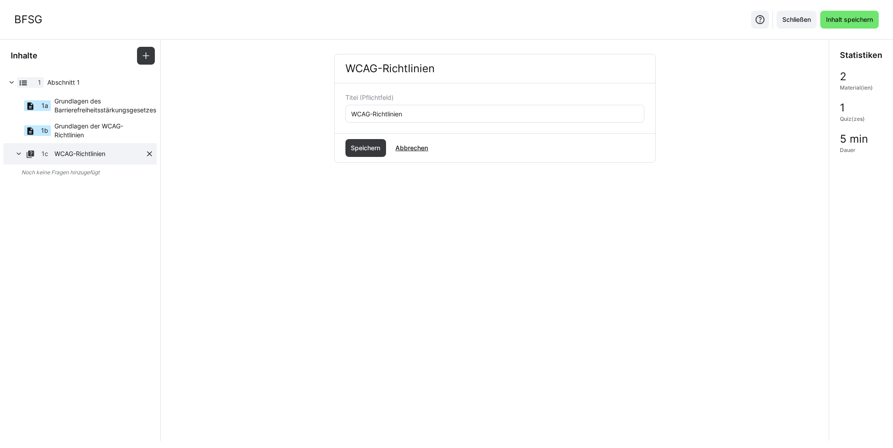
click at [145, 153] on eds-icon at bounding box center [149, 153] width 9 height 9
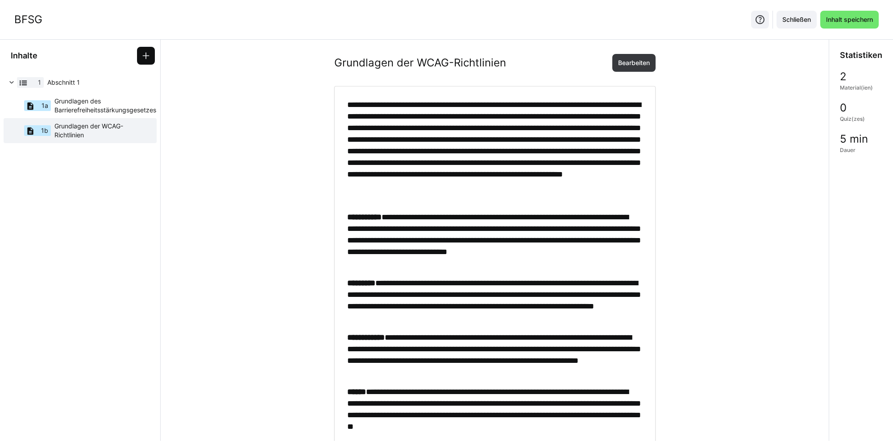
click at [153, 62] on span at bounding box center [146, 56] width 18 height 18
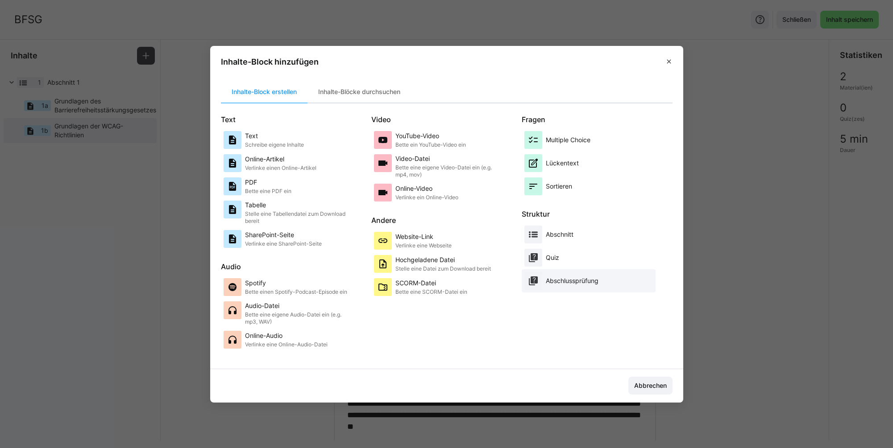
click at [578, 278] on p "Abschlussprüfung" at bounding box center [572, 281] width 53 height 9
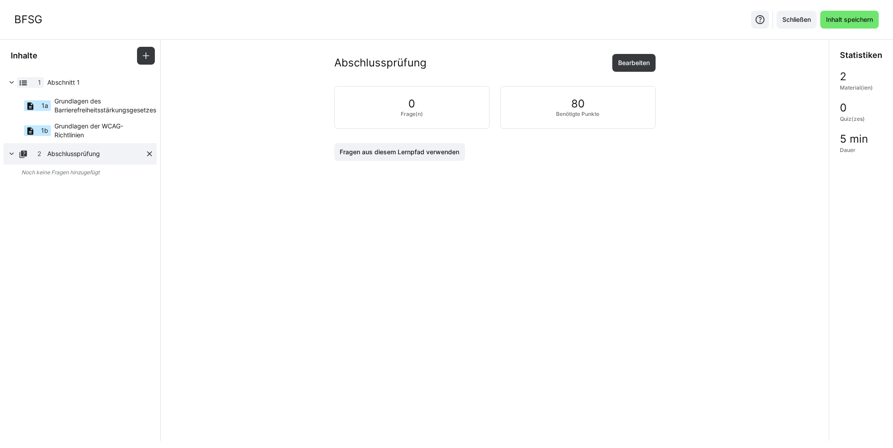
click at [147, 151] on eds-icon at bounding box center [149, 153] width 9 height 9
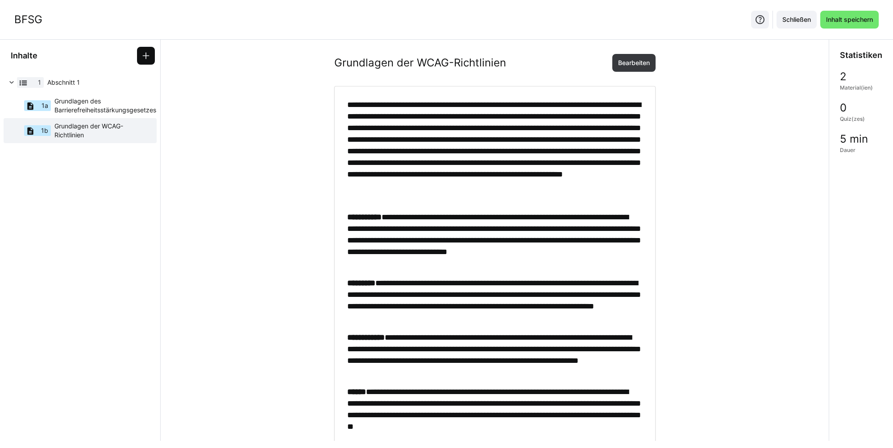
click at [150, 60] on eds-icon at bounding box center [145, 55] width 9 height 9
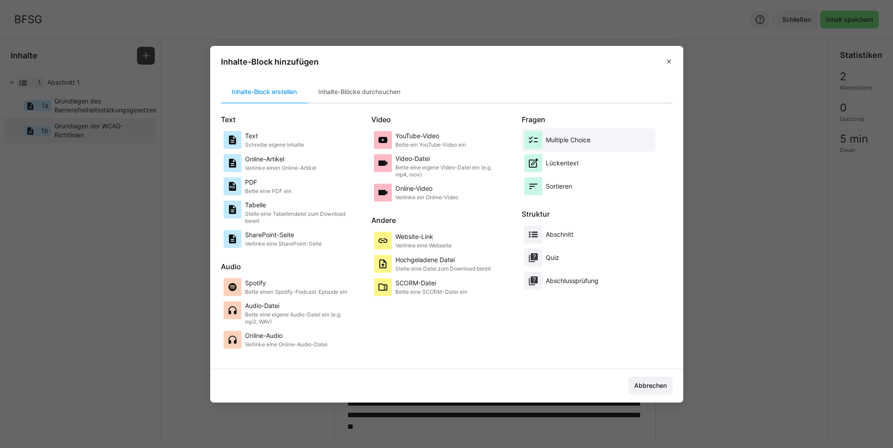
click at [570, 145] on div "Multiple Choice" at bounding box center [568, 140] width 45 height 18
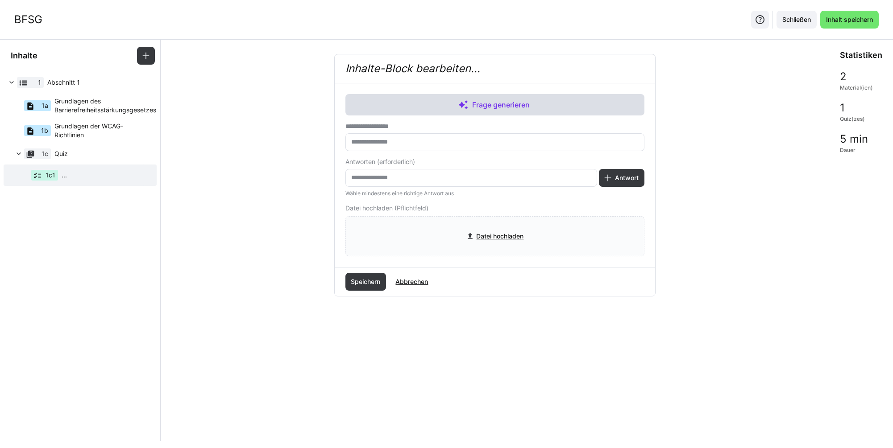
click at [513, 111] on span "Frage generieren" at bounding box center [494, 104] width 299 height 21
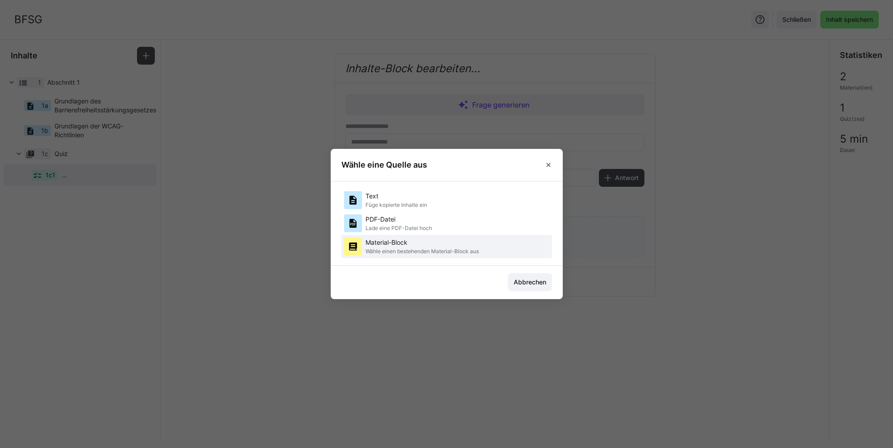
click at [442, 242] on p "Material-Block" at bounding box center [421, 242] width 113 height 9
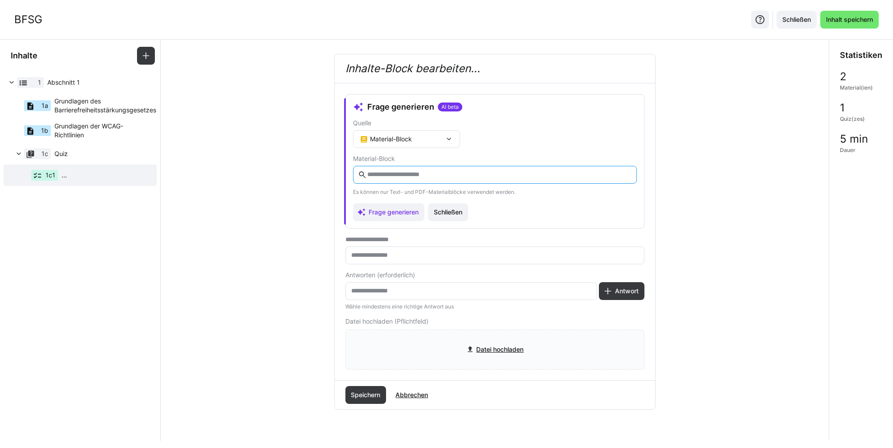
drag, startPoint x: 404, startPoint y: 174, endPoint x: 414, endPoint y: 154, distance: 22.3
click at [408, 168] on eds-input at bounding box center [495, 175] width 284 height 18
click at [416, 140] on div "Material-Block" at bounding box center [402, 139] width 85 height 8
click at [420, 140] on div "Material-Block" at bounding box center [402, 139] width 85 height 8
click at [76, 131] on span "Grundlagen der WCAG-Richtlinien" at bounding box center [99, 131] width 91 height 18
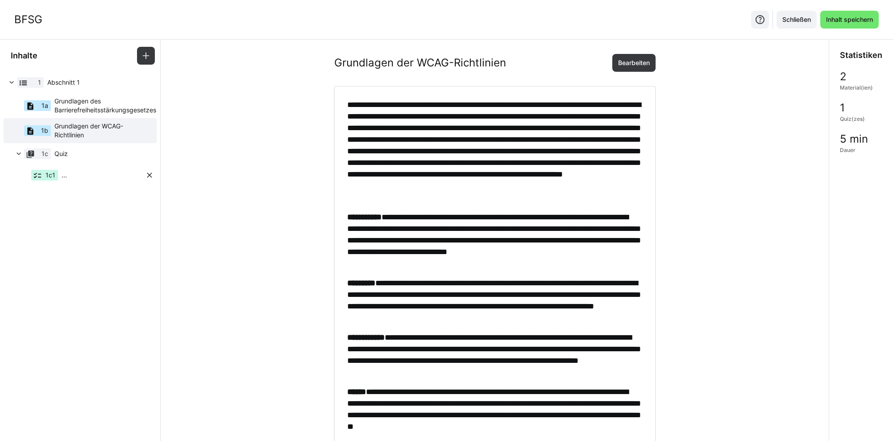
click at [68, 176] on div "1c1 ..." at bounding box center [75, 175] width 139 height 21
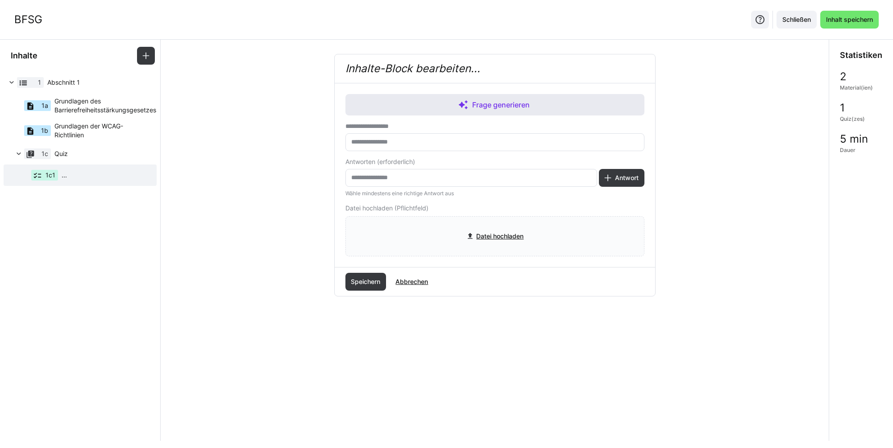
click at [418, 109] on span "Frage generieren" at bounding box center [494, 104] width 299 height 21
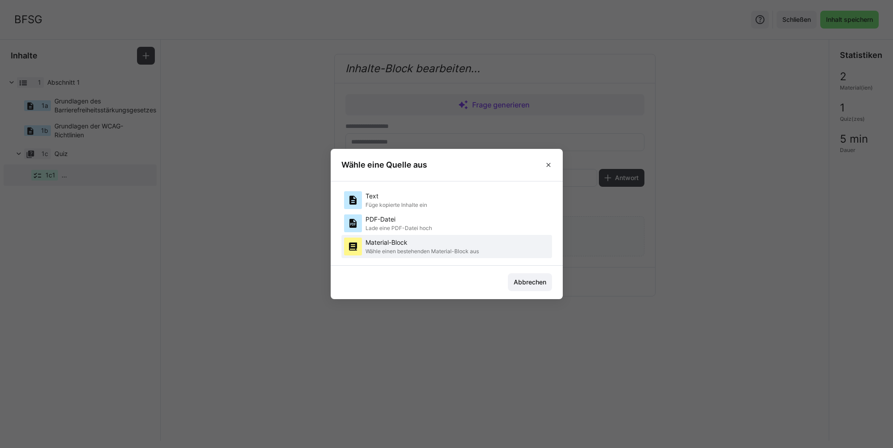
click at [446, 249] on p "Wähle einen bestehenden Material-Block aus" at bounding box center [421, 251] width 113 height 7
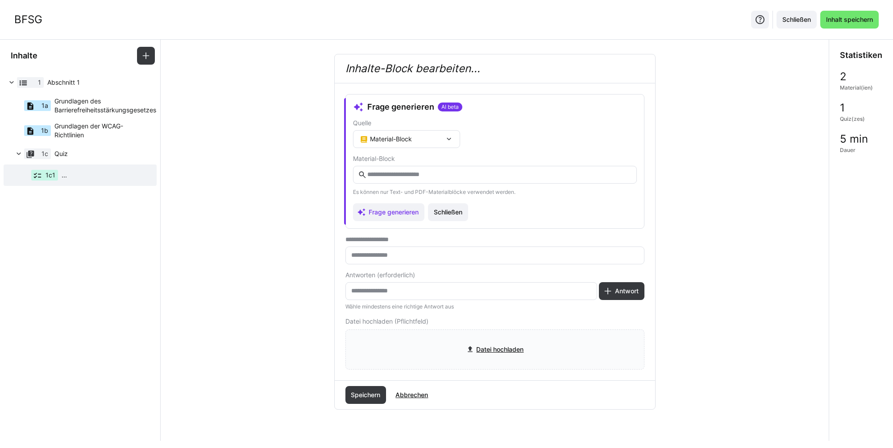
click at [394, 169] on eds-input at bounding box center [495, 175] width 284 height 18
click at [392, 174] on input "text" at bounding box center [498, 175] width 265 height 8
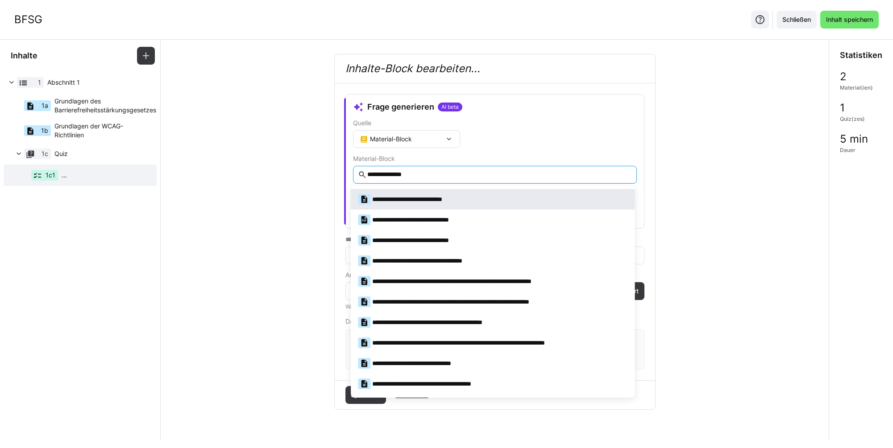
type input "**********"
click at [408, 199] on div "**********" at bounding box center [415, 199] width 114 height 11
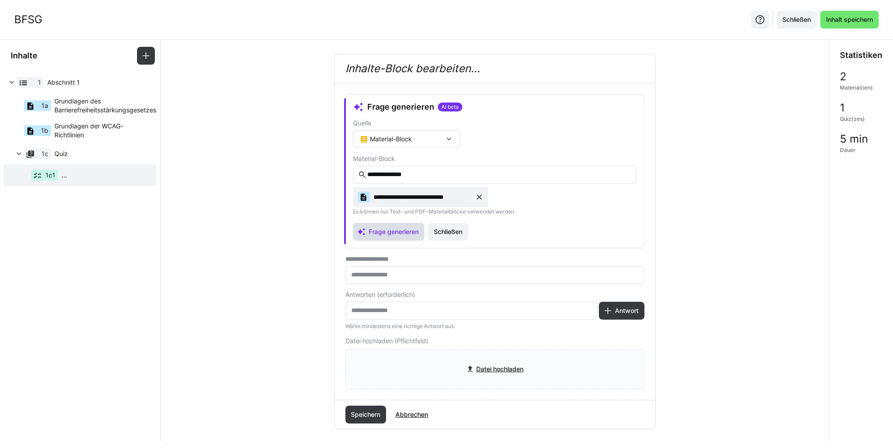
click at [404, 236] on span "Frage generieren" at bounding box center [389, 232] width 72 height 18
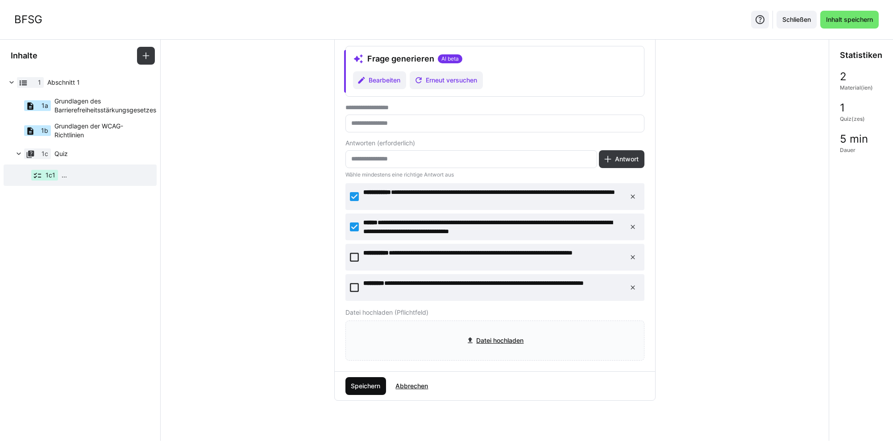
scroll to position [52, 0]
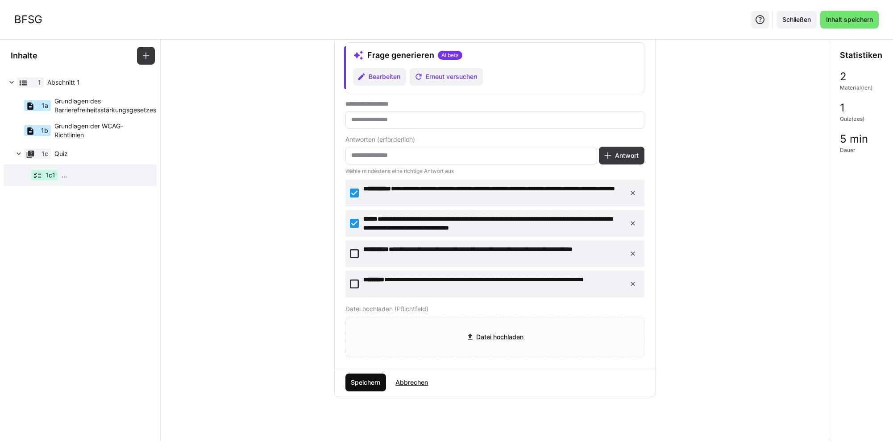
click at [361, 388] on span "Speichern" at bounding box center [365, 383] width 41 height 18
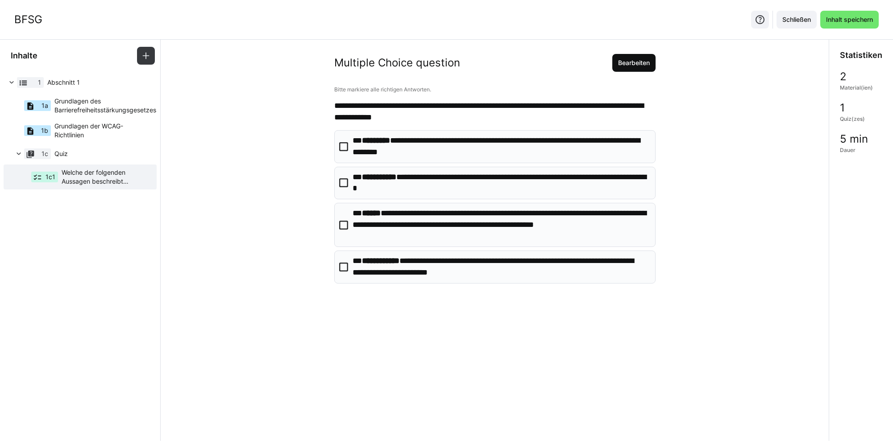
click at [634, 63] on span "Bearbeiten" at bounding box center [634, 62] width 34 height 9
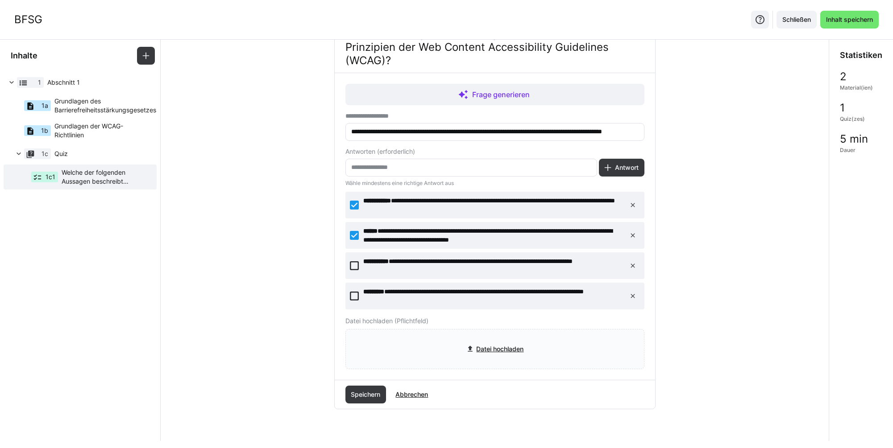
scroll to position [37, 0]
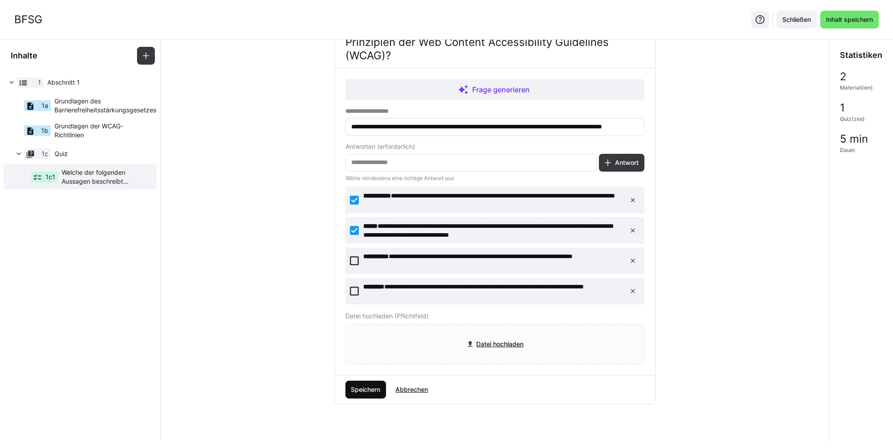
click at [367, 388] on span "Speichern" at bounding box center [365, 390] width 32 height 9
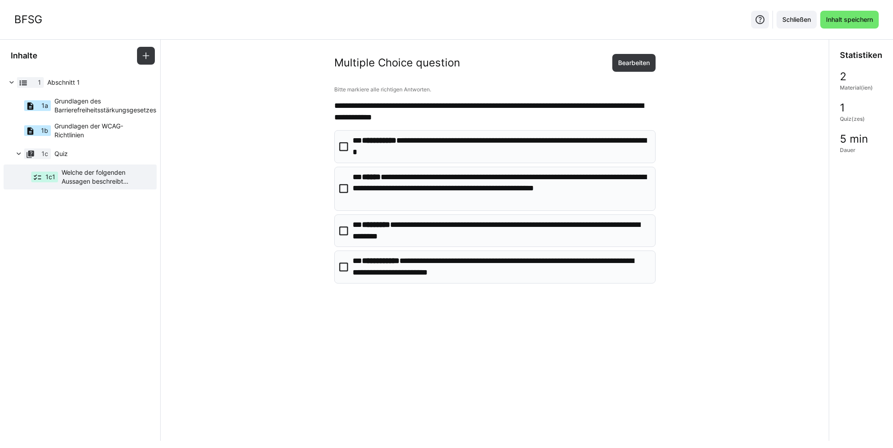
scroll to position [0, 0]
click at [92, 155] on span "Quiz" at bounding box center [99, 153] width 91 height 9
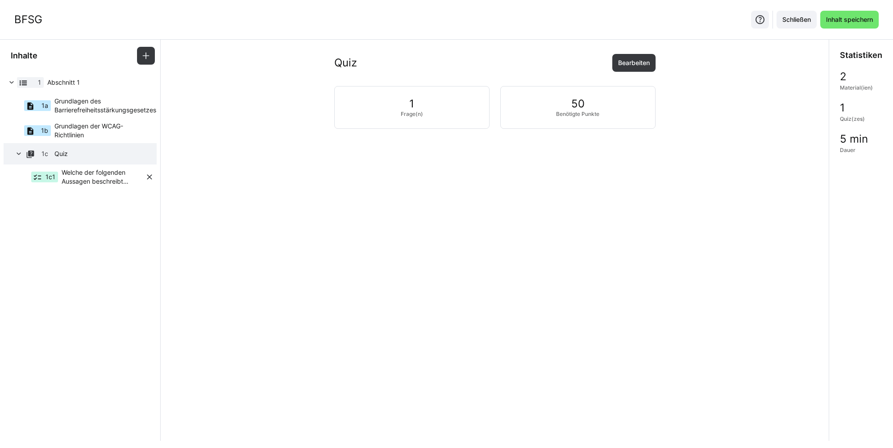
click at [95, 181] on span "Welche der folgenden Aussagen beschreibt korrekt die Prinzipien der Web Content…" at bounding box center [103, 177] width 83 height 18
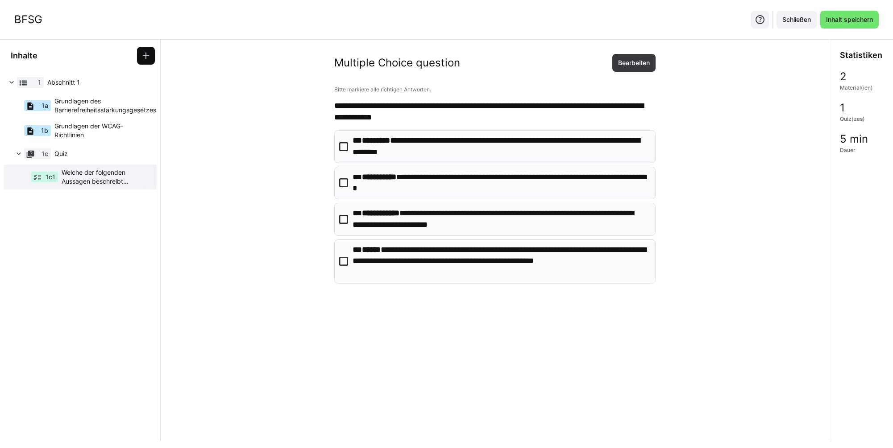
click at [150, 60] on span at bounding box center [146, 56] width 18 height 18
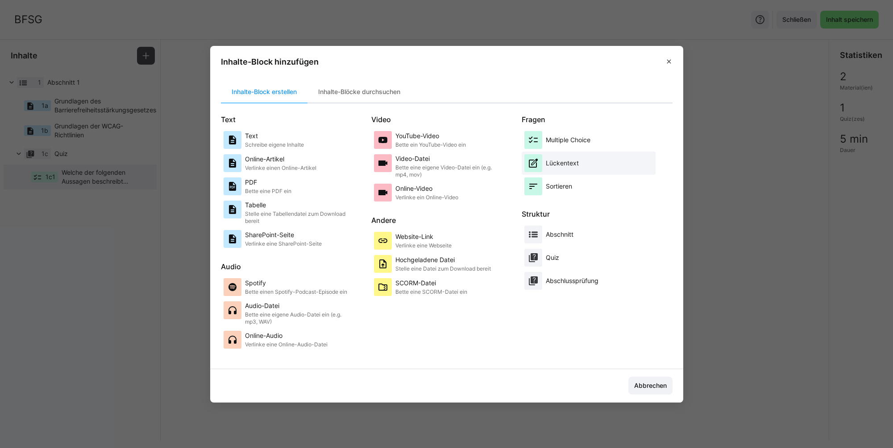
click at [572, 166] on p "Lückentext" at bounding box center [562, 163] width 33 height 9
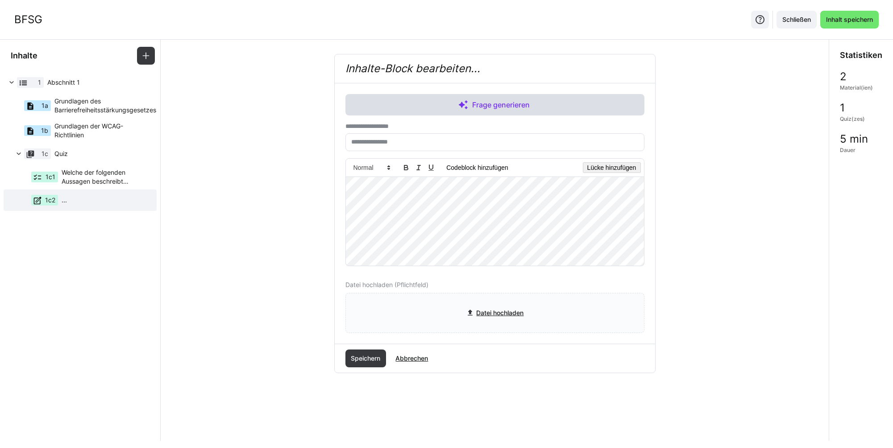
click at [490, 112] on span "Frage generieren" at bounding box center [494, 104] width 299 height 21
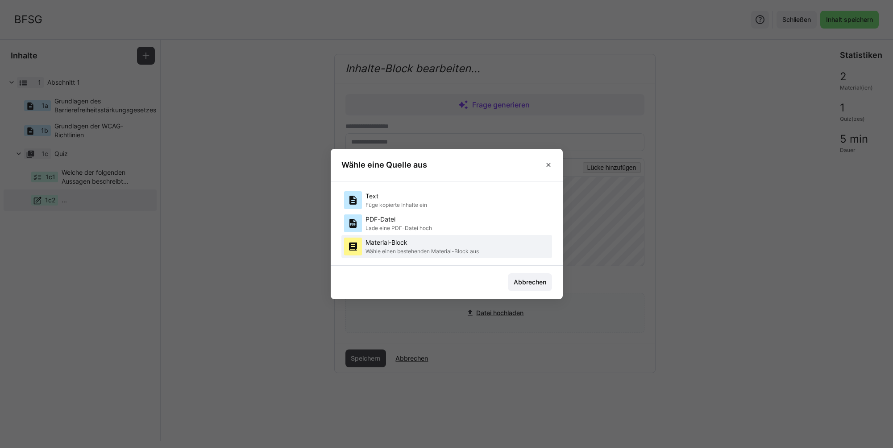
click at [429, 242] on p "Material-Block" at bounding box center [421, 242] width 113 height 9
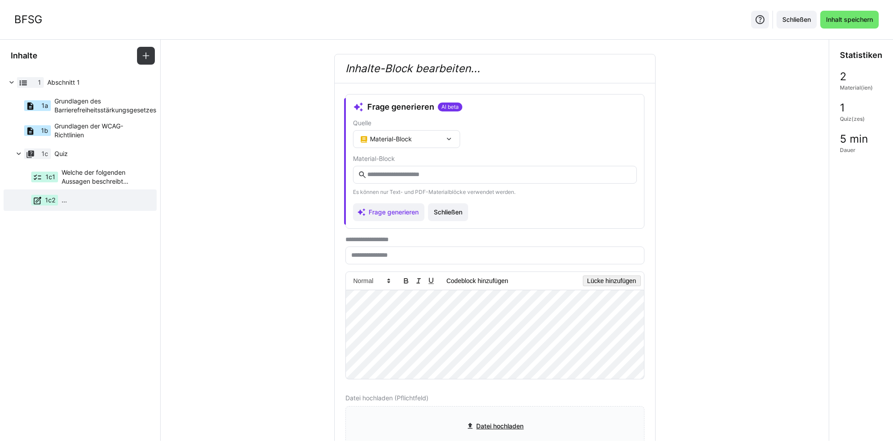
click at [423, 179] on eds-input at bounding box center [495, 175] width 284 height 18
click at [418, 172] on input "text" at bounding box center [498, 175] width 265 height 8
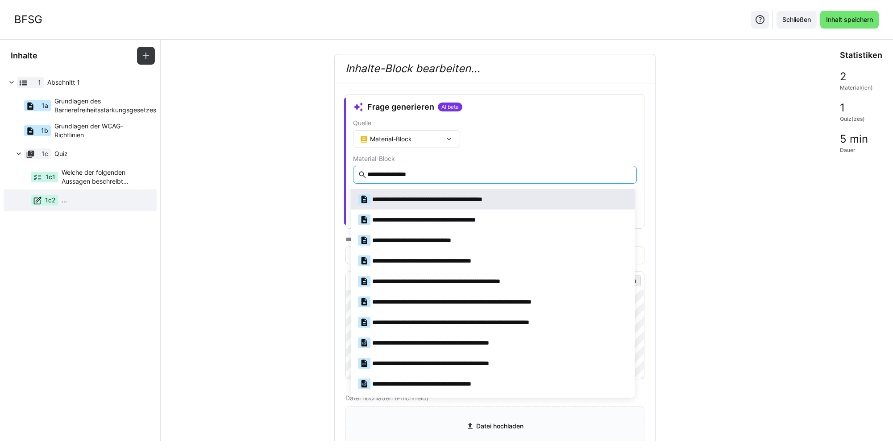
type input "**********"
click at [420, 203] on div "**********" at bounding box center [441, 199] width 166 height 11
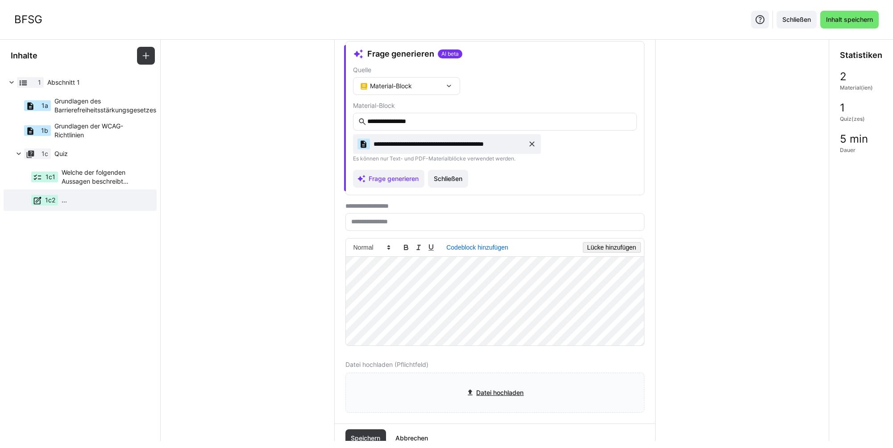
scroll to position [56, 0]
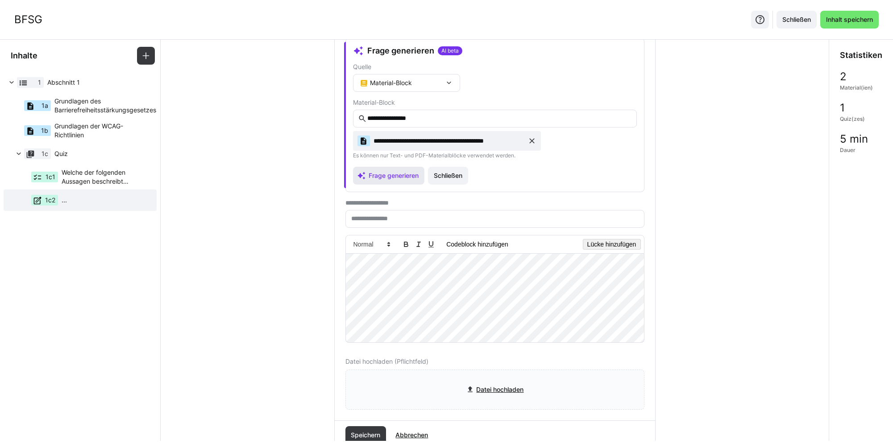
click at [387, 175] on span "Frage generieren" at bounding box center [393, 175] width 53 height 9
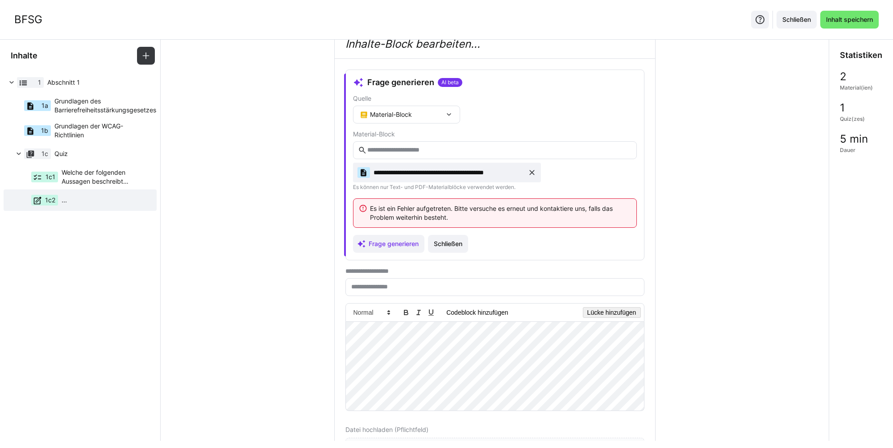
scroll to position [20, 0]
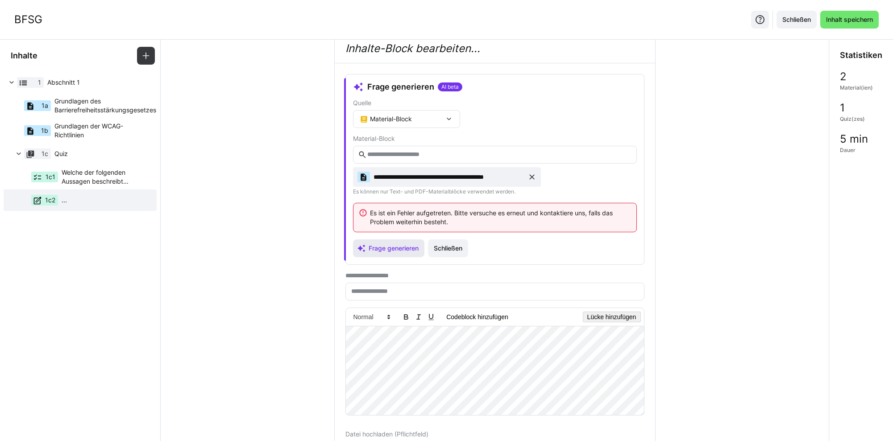
click at [401, 245] on span "Frage generieren" at bounding box center [393, 248] width 53 height 9
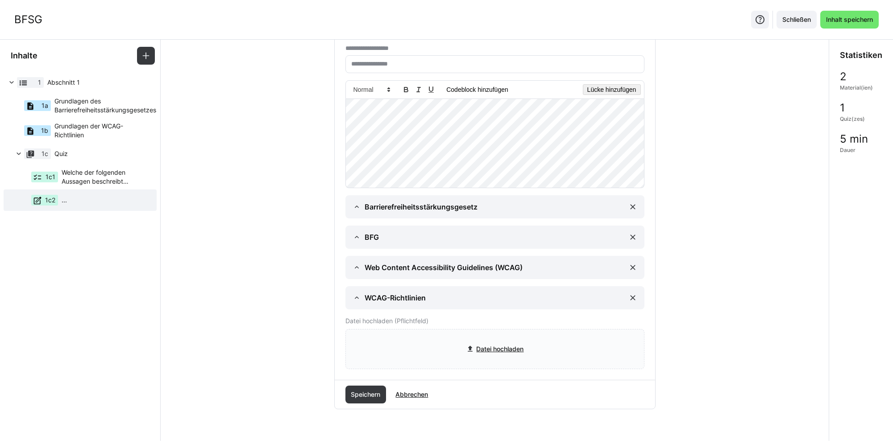
scroll to position [140, 0]
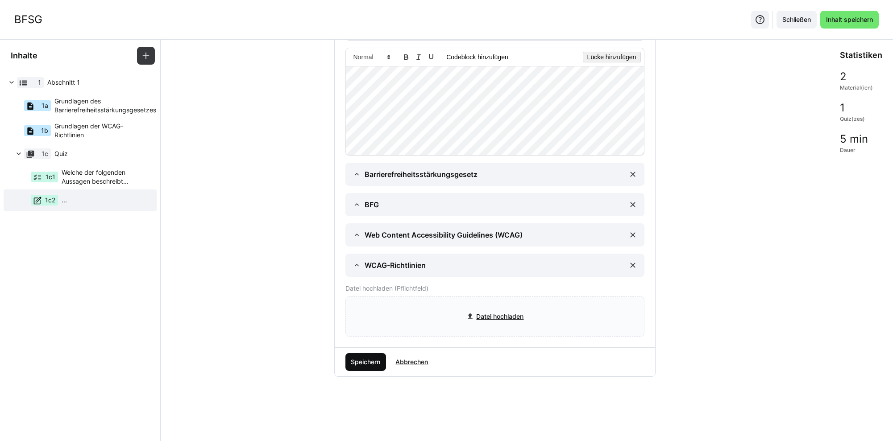
click at [354, 364] on span "Speichern" at bounding box center [365, 362] width 32 height 9
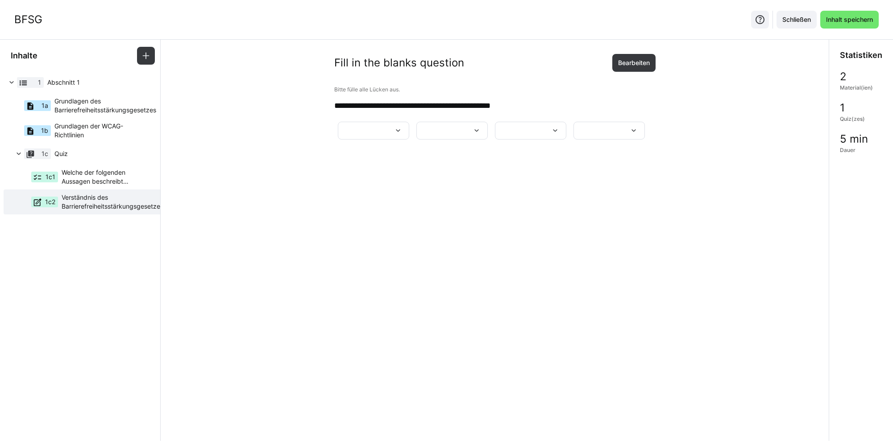
click at [409, 134] on div at bounding box center [373, 131] width 71 height 18
drag, startPoint x: 599, startPoint y: 171, endPoint x: 559, endPoint y: 169, distance: 40.7
click at [593, 170] on p "**********" at bounding box center [615, 173] width 96 height 9
click at [416, 140] on div at bounding box center [451, 131] width 71 height 18
click at [361, 226] on span "***" at bounding box center [373, 224] width 71 height 19
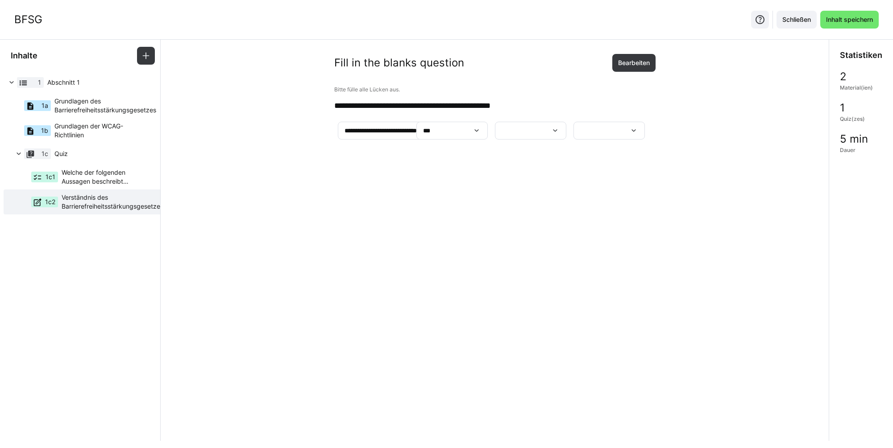
click at [495, 140] on div at bounding box center [530, 131] width 71 height 18
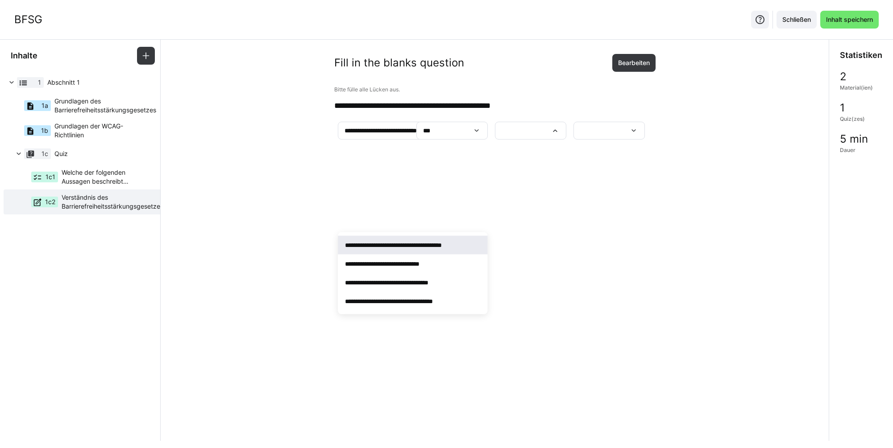
click at [468, 250] on span "**********" at bounding box center [412, 245] width 149 height 19
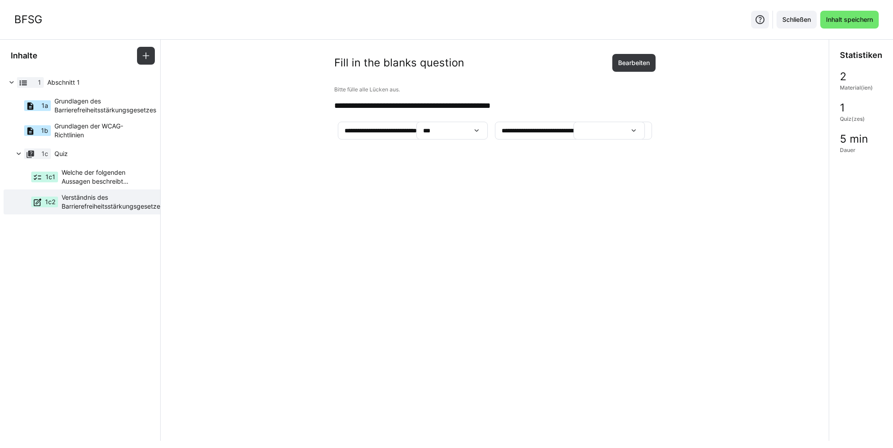
click at [584, 140] on div at bounding box center [608, 131] width 71 height 18
click at [611, 319] on span "**********" at bounding box center [612, 324] width 71 height 19
click at [146, 54] on eds-icon at bounding box center [145, 55] width 9 height 9
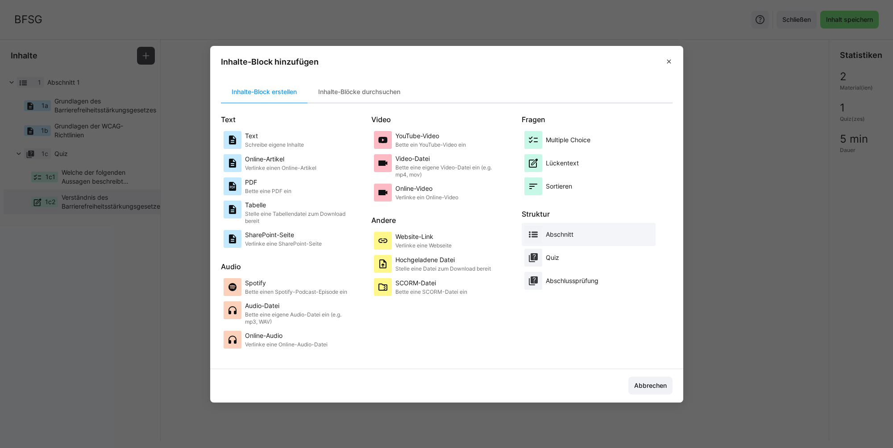
click at [575, 235] on div "Abschnitt" at bounding box center [588, 235] width 129 height 18
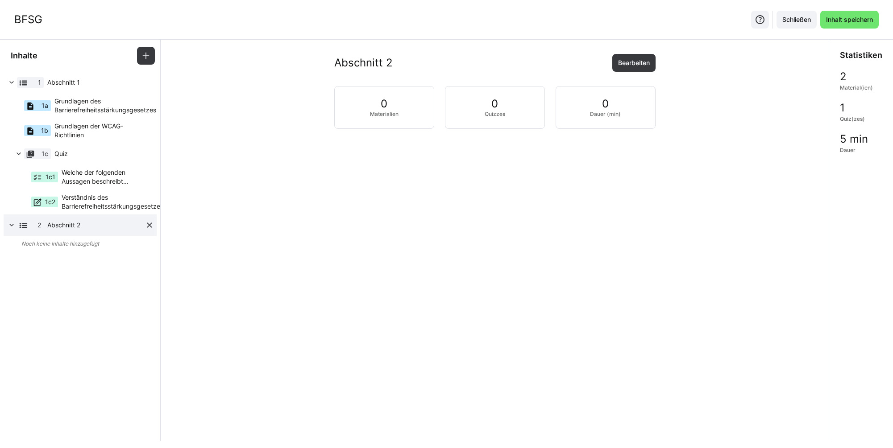
click at [151, 225] on eds-icon at bounding box center [149, 225] width 9 height 9
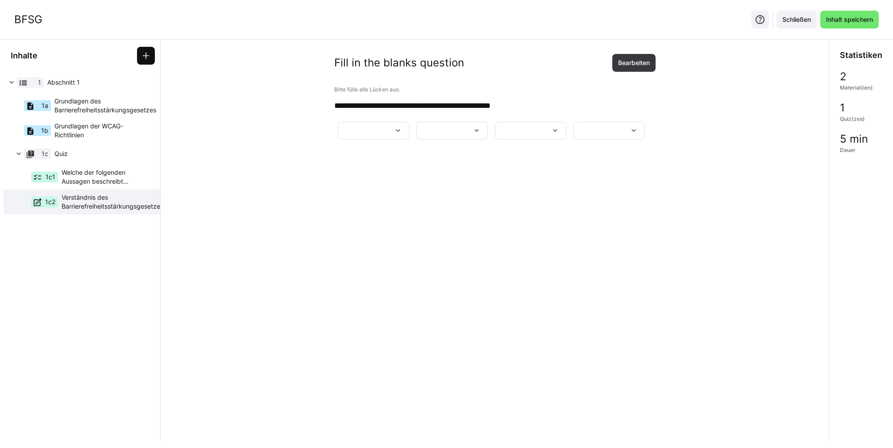
click at [146, 55] on eds-icon at bounding box center [145, 55] width 9 height 9
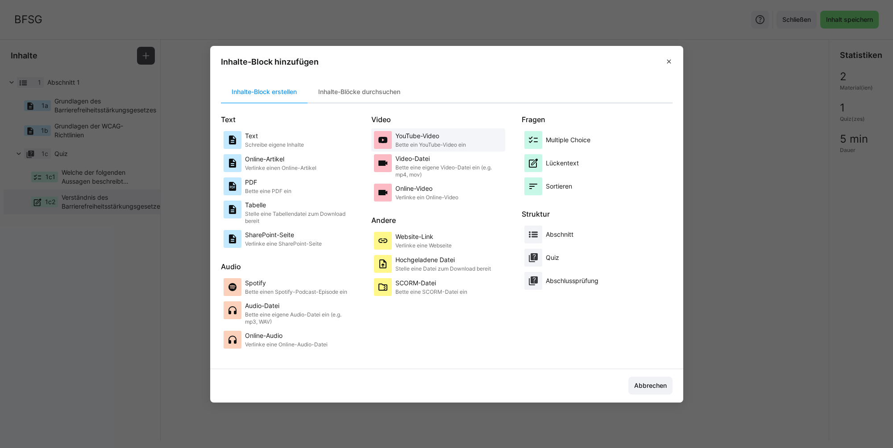
click at [439, 143] on p "Bette ein YouTube-Video ein" at bounding box center [430, 144] width 70 height 7
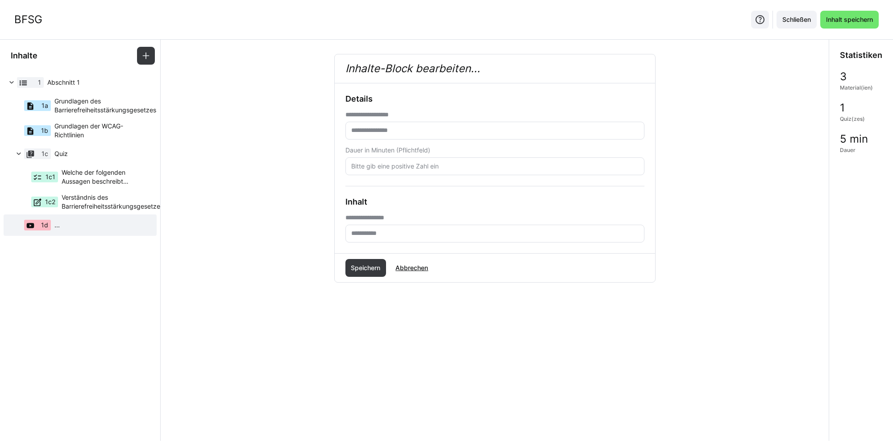
click at [398, 127] on input "text" at bounding box center [494, 131] width 289 height 8
click at [390, 226] on eds-form-field "**********" at bounding box center [494, 228] width 299 height 29
click at [379, 248] on eds-input at bounding box center [494, 244] width 299 height 18
click at [381, 241] on input "text" at bounding box center [494, 244] width 289 height 8
paste input "**********"
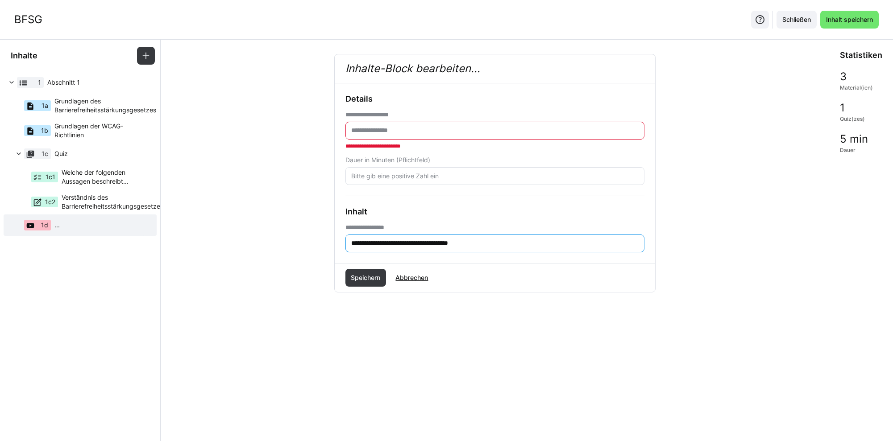
type input "**********"
click at [387, 137] on eds-input at bounding box center [494, 131] width 299 height 18
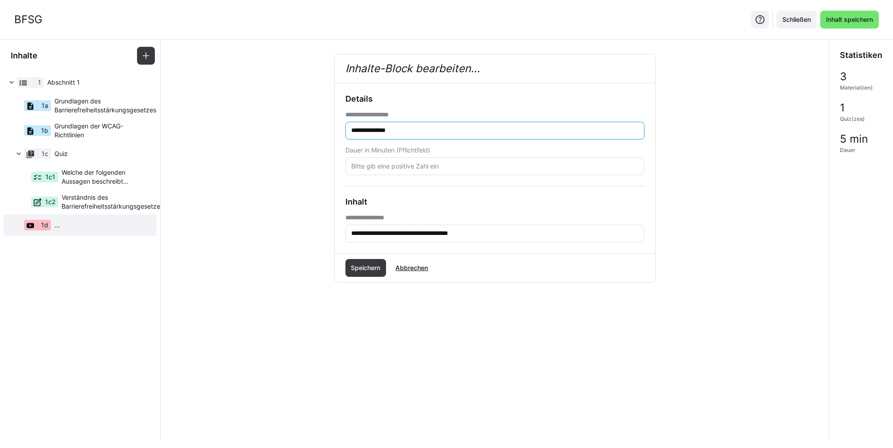
type input "**********"
click at [380, 164] on input "number" at bounding box center [494, 166] width 289 height 8
type input "5"
click at [363, 266] on span "Speichern" at bounding box center [365, 268] width 32 height 9
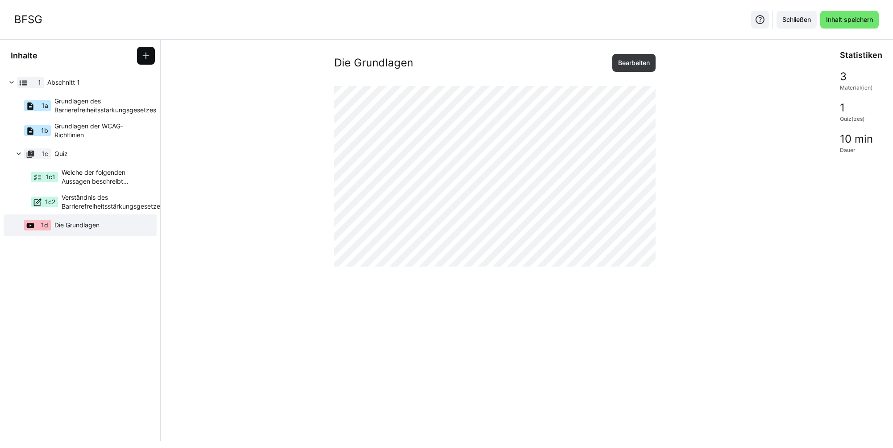
click at [144, 47] on span at bounding box center [146, 56] width 18 height 18
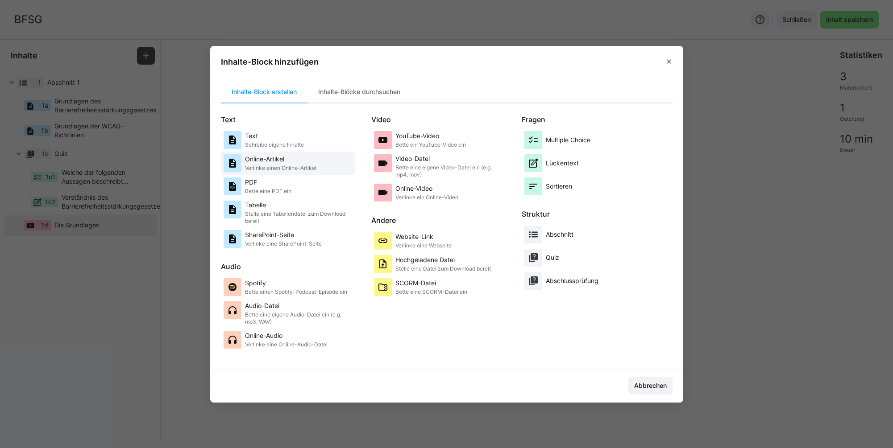
click at [300, 167] on p "Verlinke einen Online-Artikel" at bounding box center [280, 168] width 71 height 7
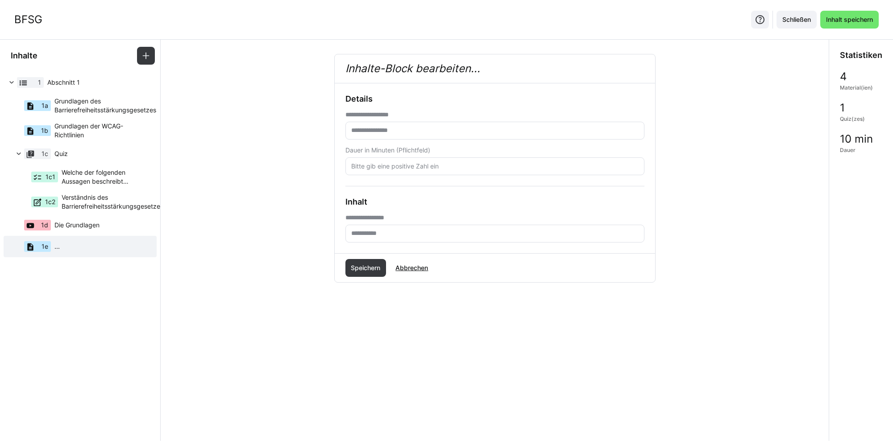
click at [395, 127] on input "text" at bounding box center [494, 131] width 289 height 8
type input "****"
click at [394, 232] on input "text" at bounding box center [494, 234] width 289 height 8
paste input "**********"
type input "**********"
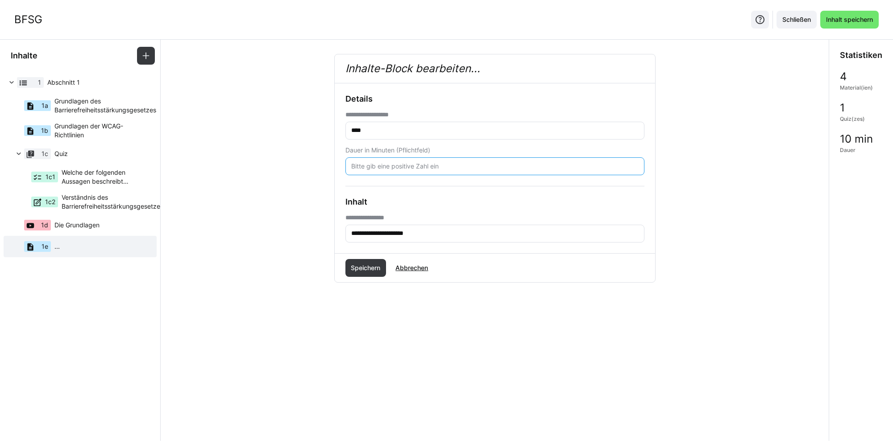
click at [409, 165] on input "number" at bounding box center [494, 166] width 289 height 8
type input "3"
click at [369, 276] on span "Speichern" at bounding box center [365, 268] width 41 height 18
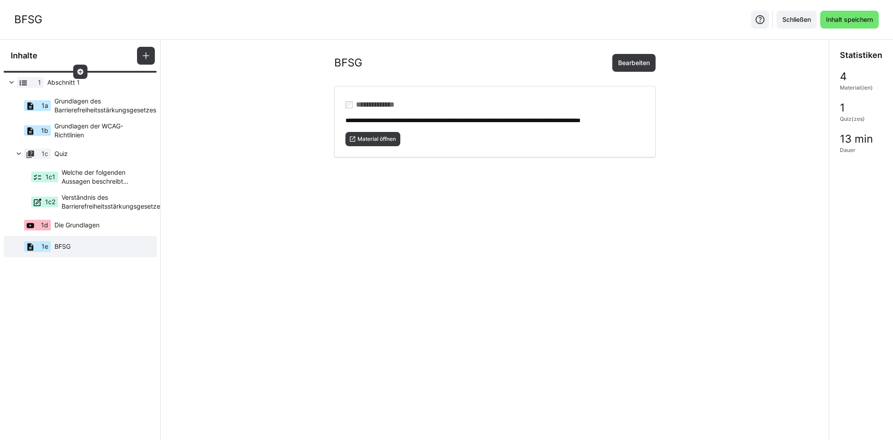
click at [91, 74] on div at bounding box center [80, 72] width 153 height 4
click at [90, 79] on span "Abschnitt 1" at bounding box center [96, 82] width 98 height 9
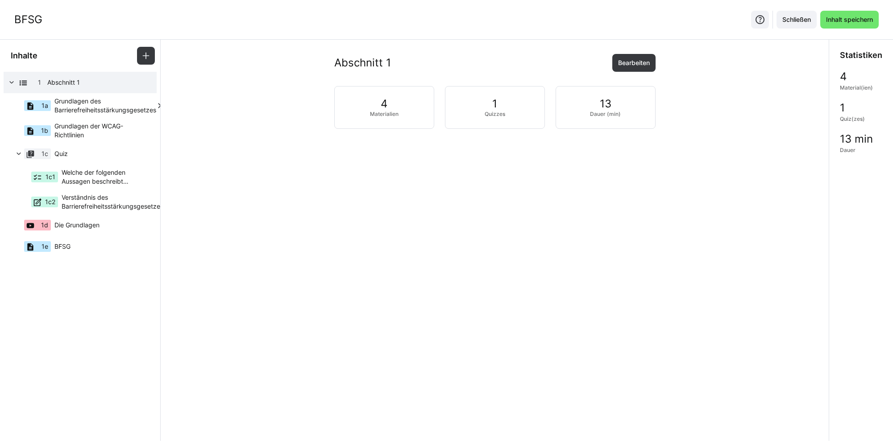
click at [87, 101] on span "Grundlagen des Barrierefreiheitsstärkungsgesetzes" at bounding box center [105, 106] width 102 height 18
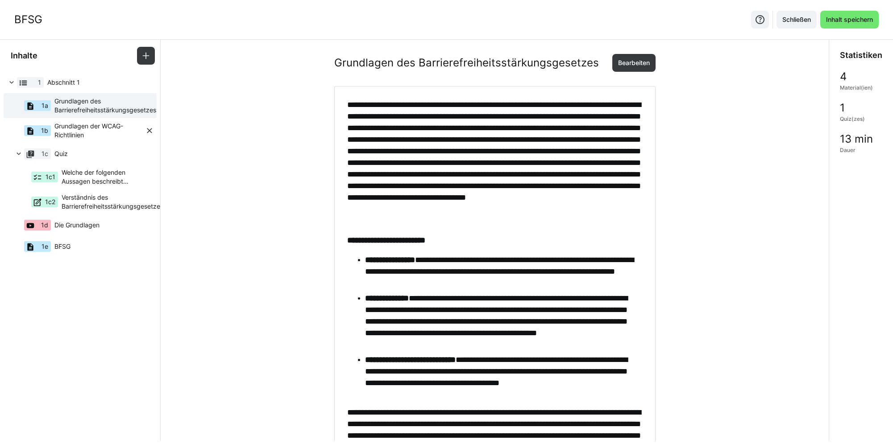
click at [98, 128] on span "Grundlagen der WCAG-Richtlinien" at bounding box center [99, 131] width 91 height 18
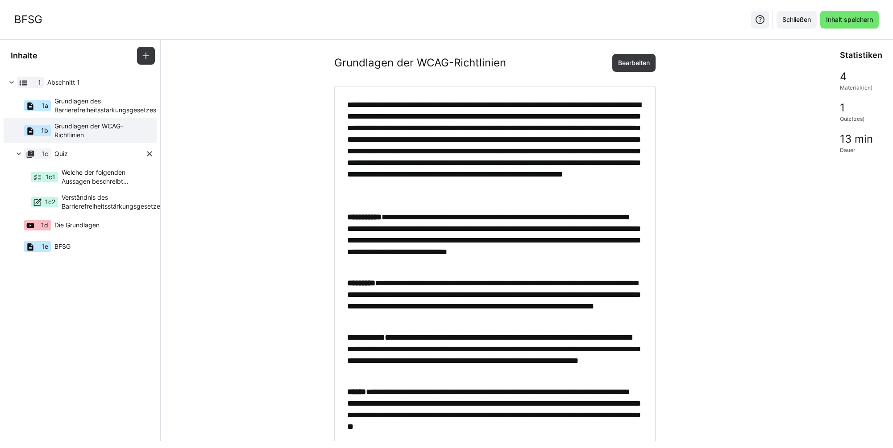
click at [92, 155] on span "Quiz" at bounding box center [99, 153] width 91 height 9
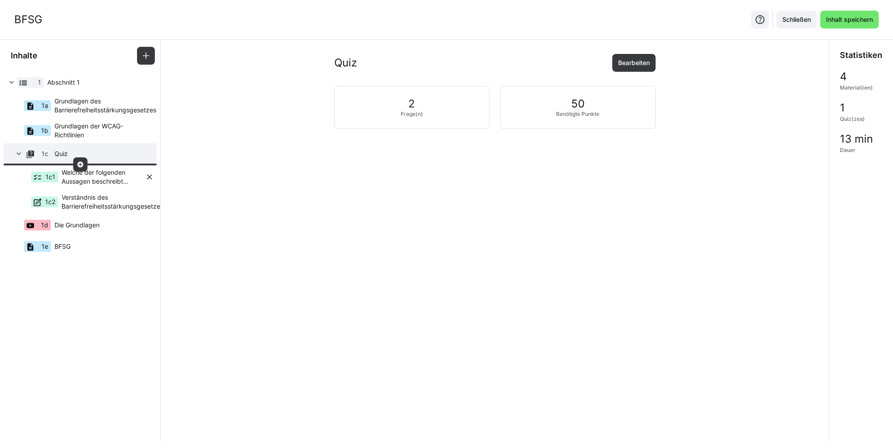
click at [92, 167] on div "1c1 Welche der folgenden Aussagen beschreibt korrekt die Prinzipien der Web Con…" at bounding box center [75, 177] width 139 height 25
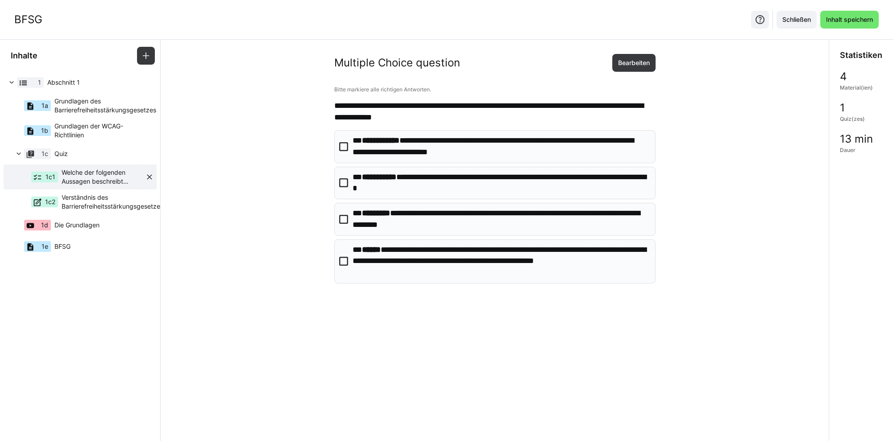
click at [100, 177] on span "Welche der folgenden Aussagen beschreibt korrekt die Prinzipien der Web Content…" at bounding box center [103, 177] width 83 height 18
click at [107, 194] on span "Verständnis des Barrierefreiheitsstärkungsgesetzes" at bounding box center [113, 202] width 102 height 18
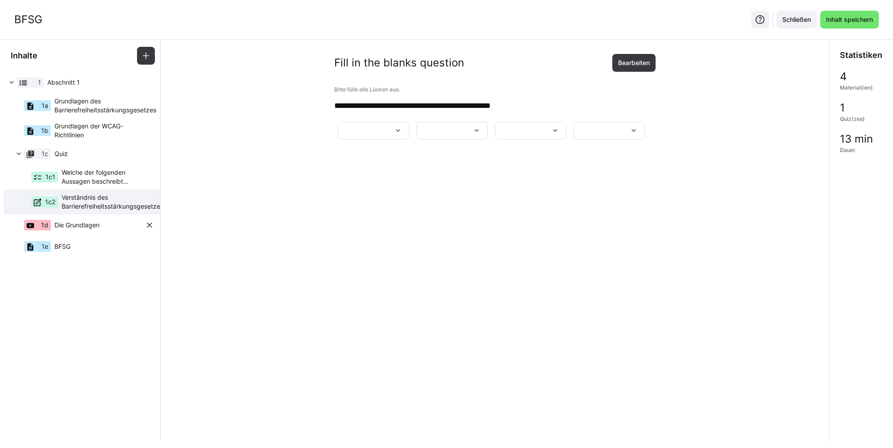
click at [109, 224] on div "1d Die Grundlagen" at bounding box center [75, 225] width 139 height 21
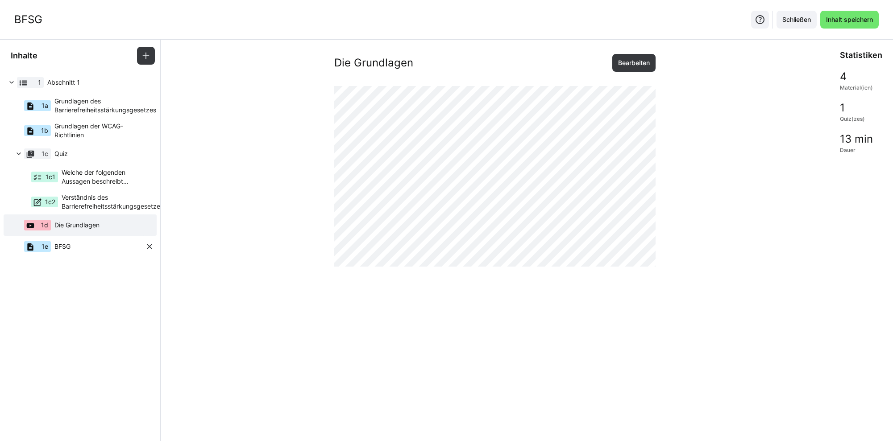
click at [96, 249] on div "1e BFSG" at bounding box center [75, 246] width 139 height 21
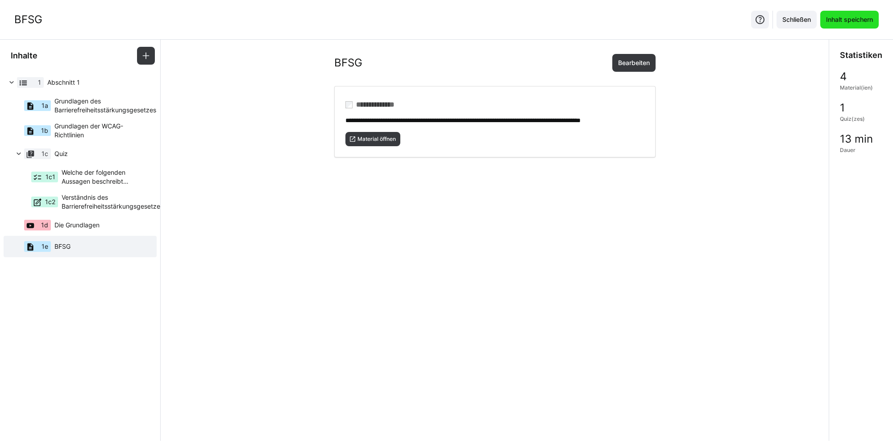
click at [854, 12] on span "Inhalt speichern" at bounding box center [849, 20] width 58 height 18
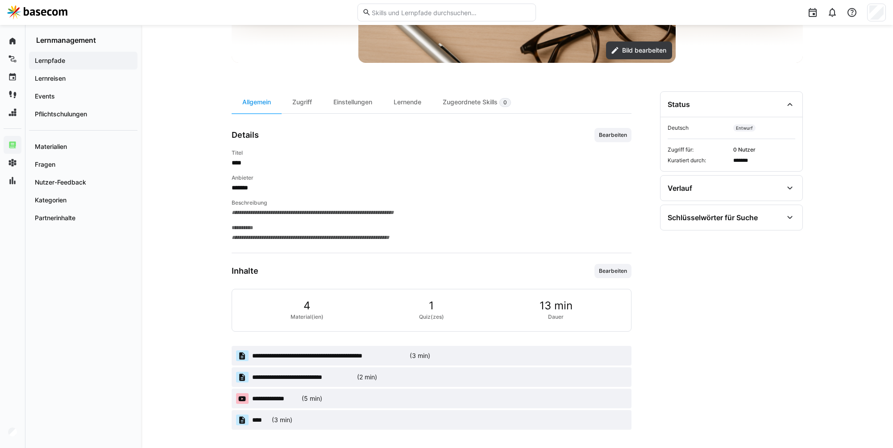
scroll to position [211, 0]
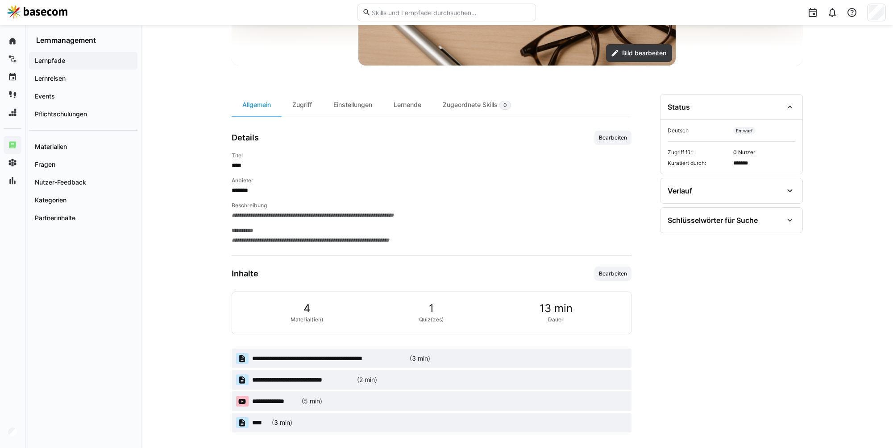
click at [546, 358] on app-material-badge "**********" at bounding box center [432, 359] width 400 height 20
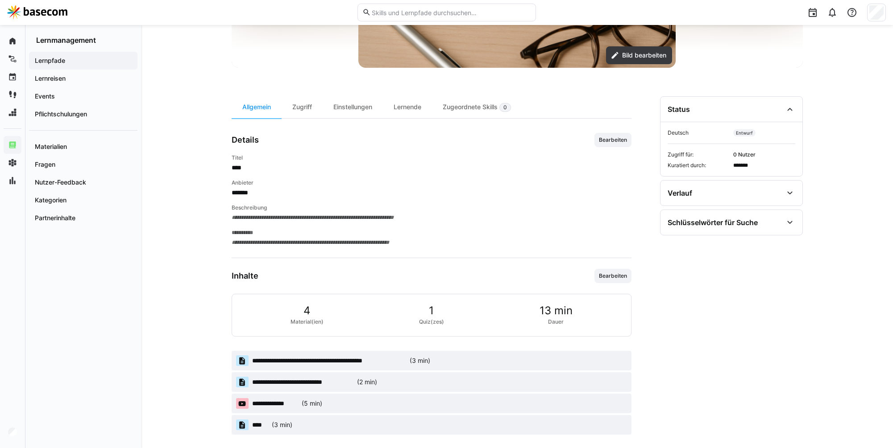
scroll to position [199, 0]
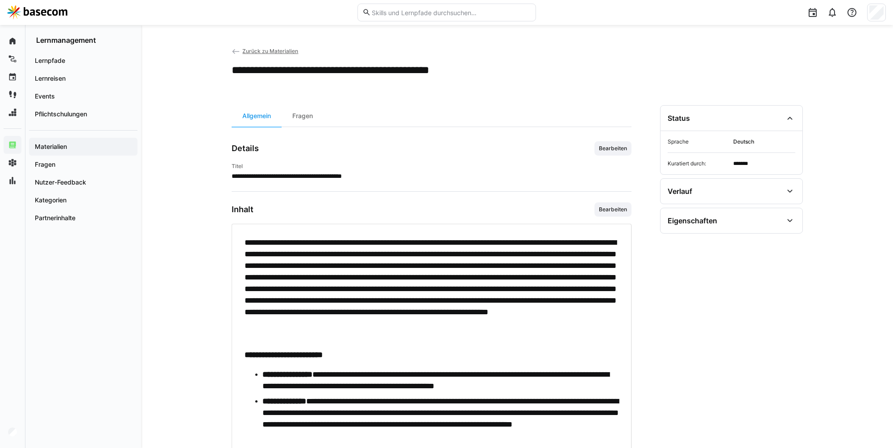
click at [0, 0] on app-navigation-label "Materialien" at bounding box center [0, 0] width 0 height 0
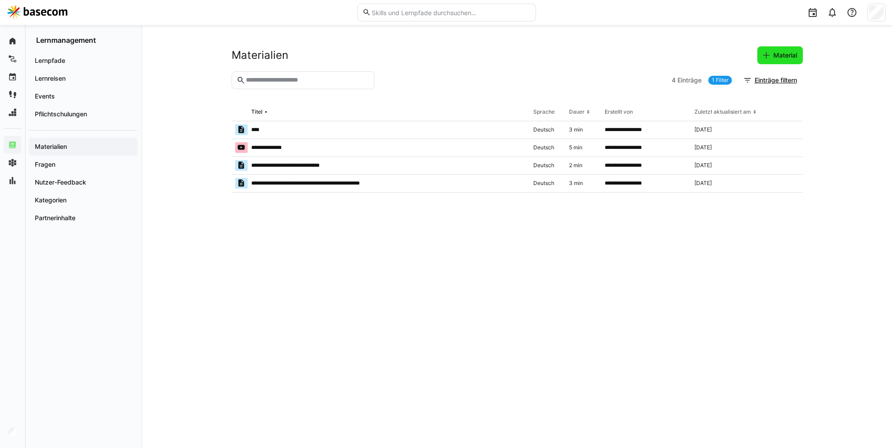
click at [790, 55] on span "Material" at bounding box center [785, 55] width 26 height 9
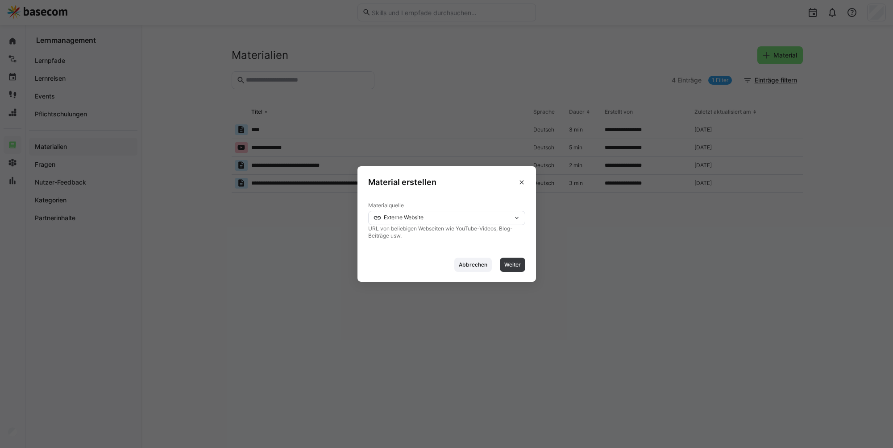
click at [472, 216] on div "Externe Website" at bounding box center [443, 218] width 140 height 6
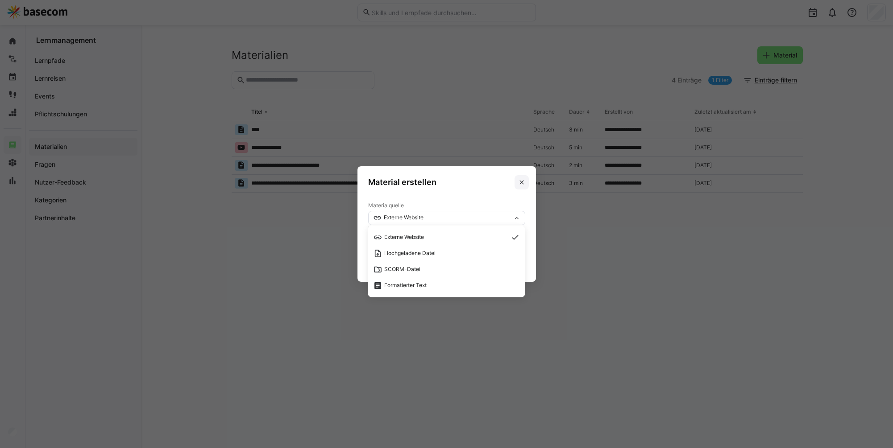
click at [524, 182] on eds-icon at bounding box center [521, 182] width 7 height 7
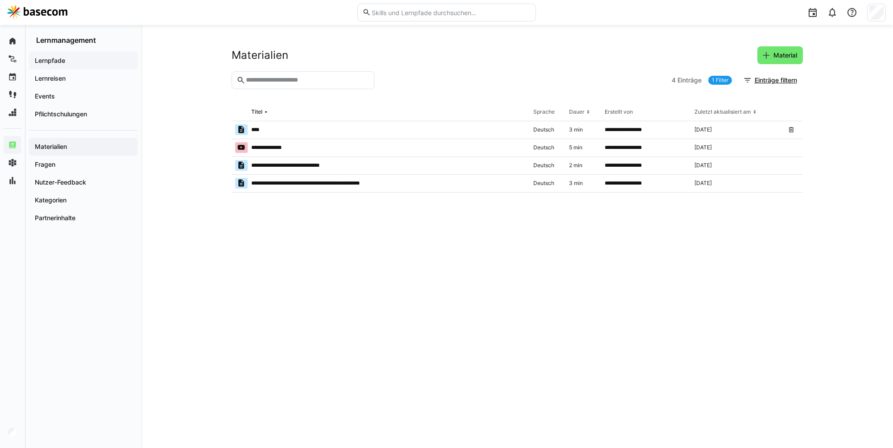
click at [72, 60] on span "Lernpfade" at bounding box center [82, 60] width 99 height 9
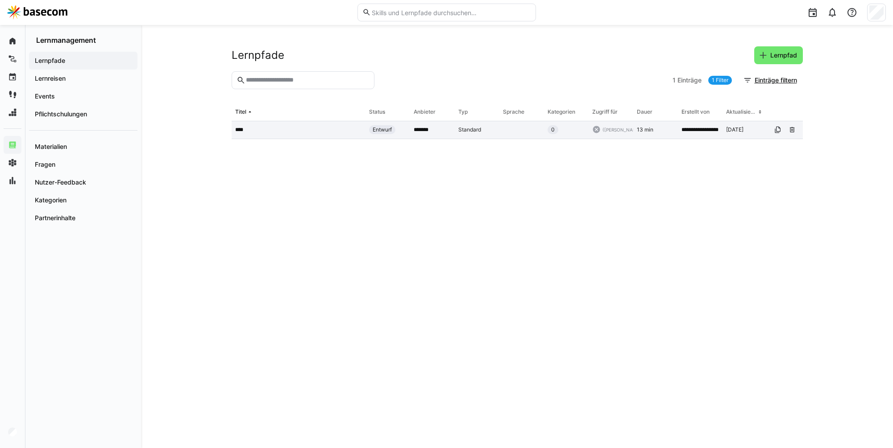
click at [264, 124] on div "****" at bounding box center [299, 130] width 134 height 18
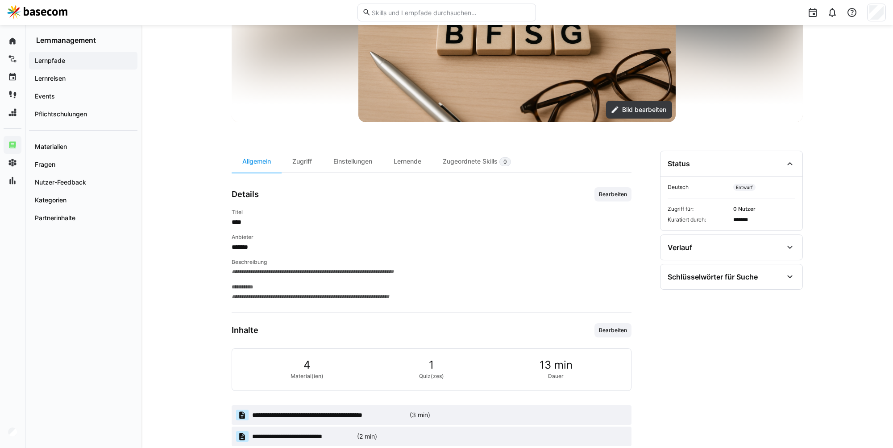
scroll to position [211, 0]
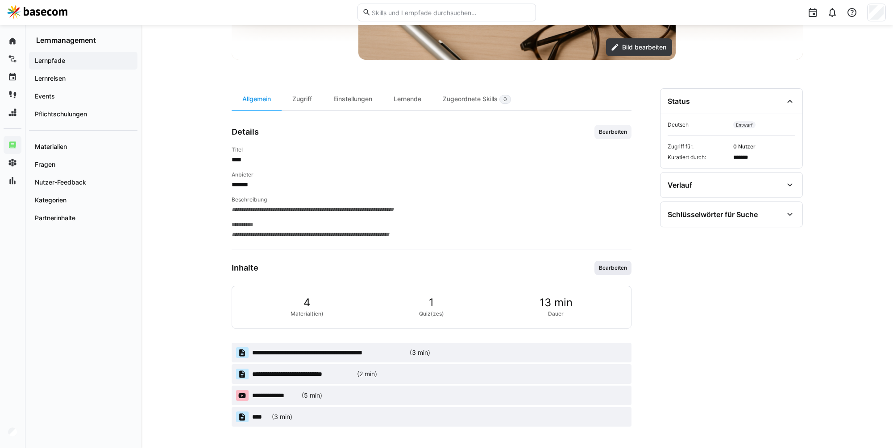
click at [614, 263] on span "Bearbeiten" at bounding box center [612, 268] width 37 height 14
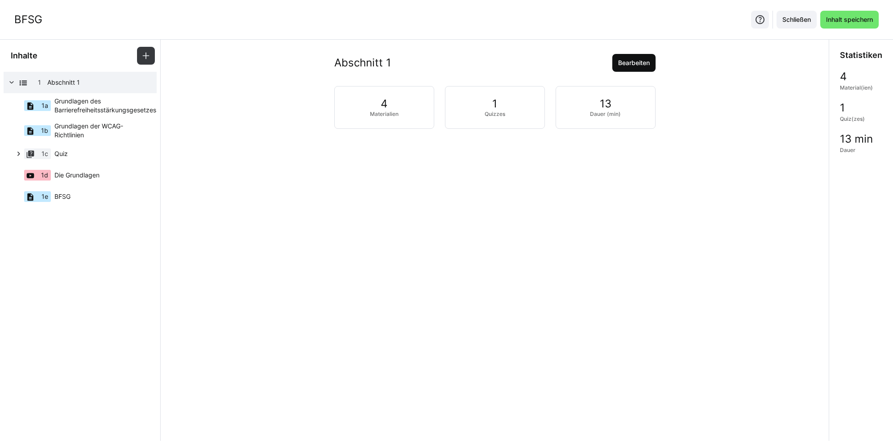
click at [627, 67] on span "Bearbeiten" at bounding box center [633, 63] width 43 height 18
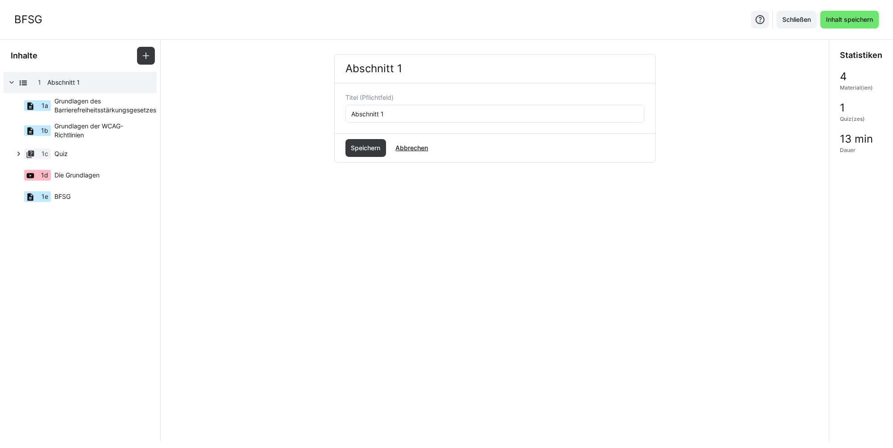
click at [381, 116] on input "Abschnitt 1" at bounding box center [494, 114] width 289 height 8
click at [375, 149] on span "Speichern" at bounding box center [365, 148] width 32 height 9
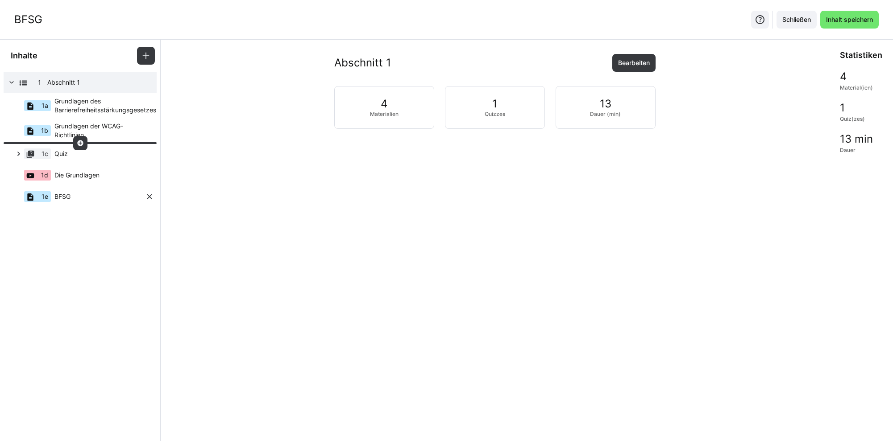
click at [78, 197] on div "1e BFSG" at bounding box center [75, 196] width 139 height 21
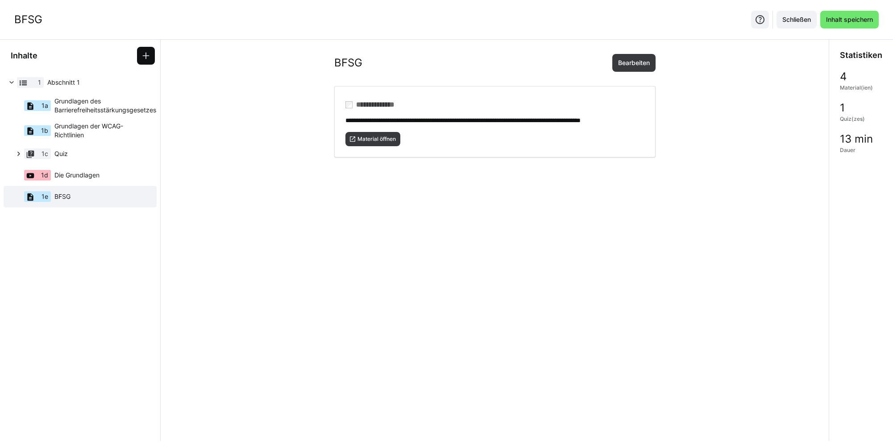
click at [145, 60] on eds-icon at bounding box center [145, 55] width 9 height 9
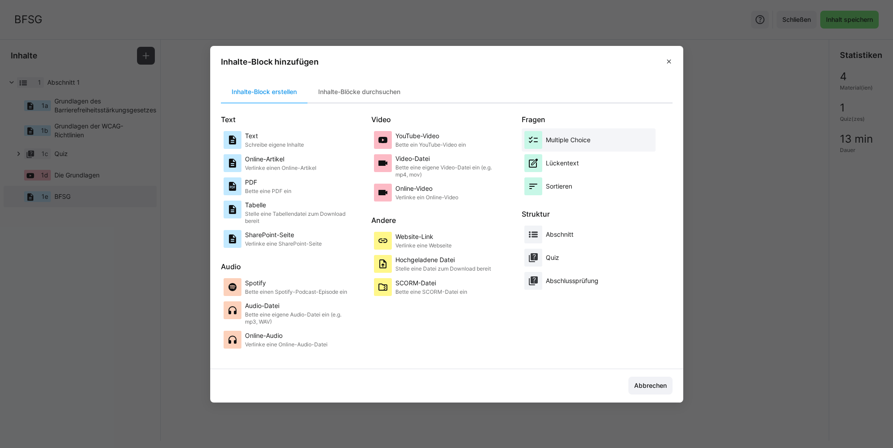
click at [581, 142] on p "Multiple Choice" at bounding box center [568, 140] width 45 height 9
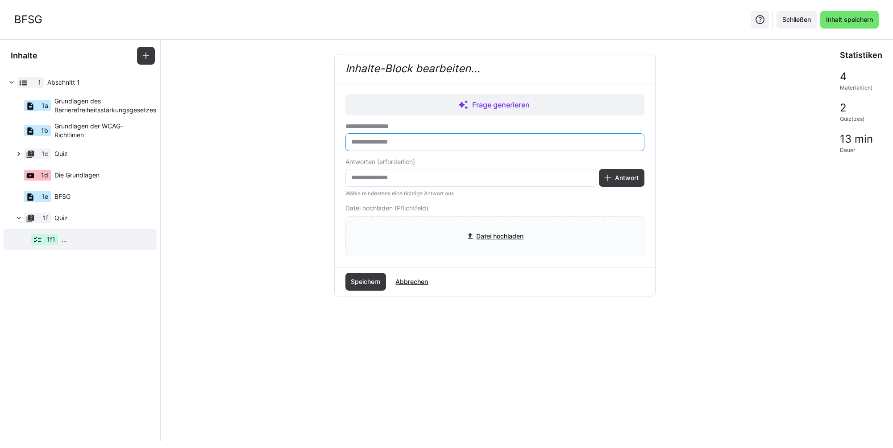
click at [500, 140] on input "text" at bounding box center [494, 142] width 289 height 8
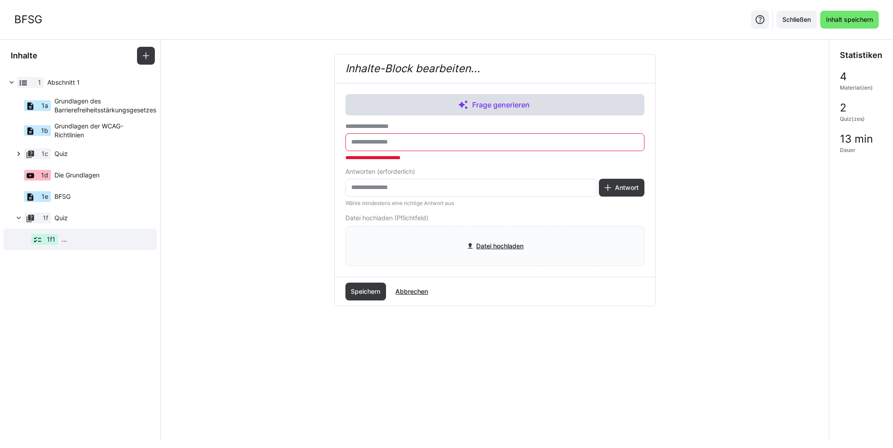
click at [489, 108] on span "Frage generieren" at bounding box center [500, 104] width 61 height 11
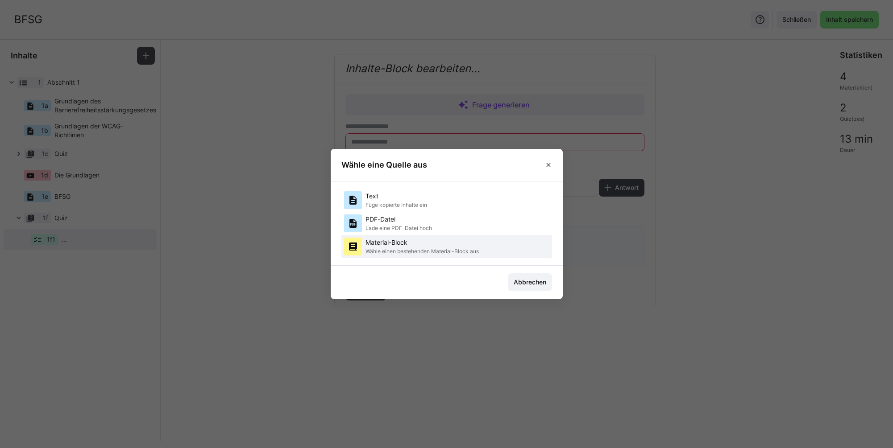
click at [407, 251] on p "Wähle einen bestehenden Material-Block aus" at bounding box center [421, 251] width 113 height 7
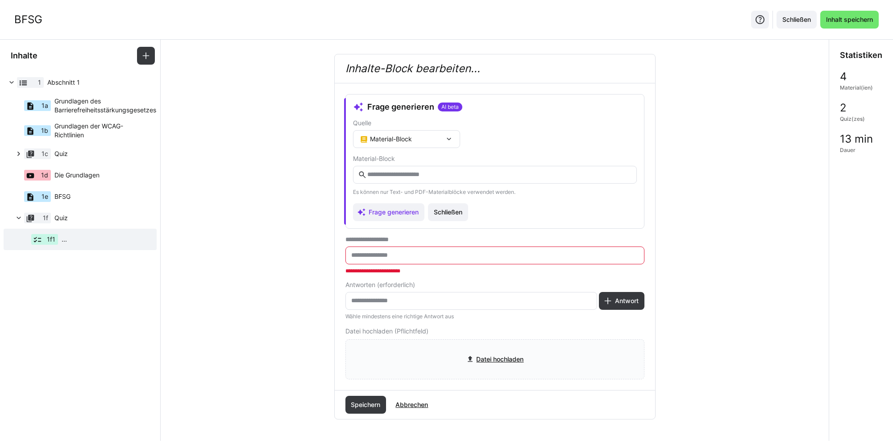
click at [405, 176] on input "text" at bounding box center [498, 175] width 265 height 8
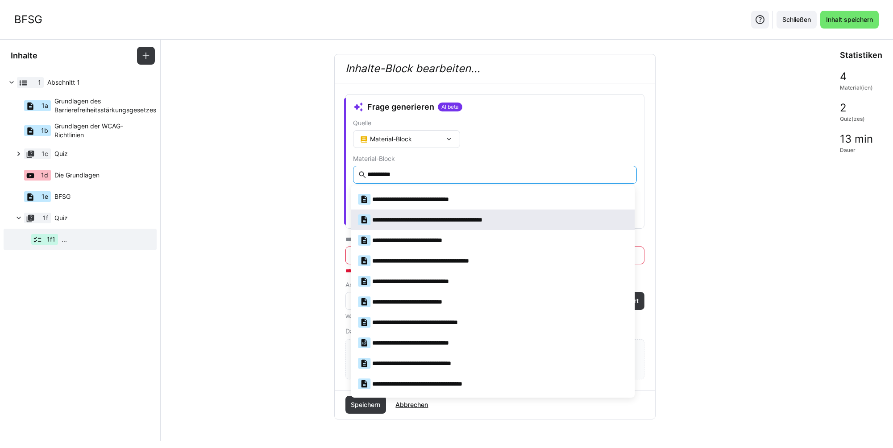
type input "**********"
click at [409, 212] on span "**********" at bounding box center [493, 220] width 284 height 21
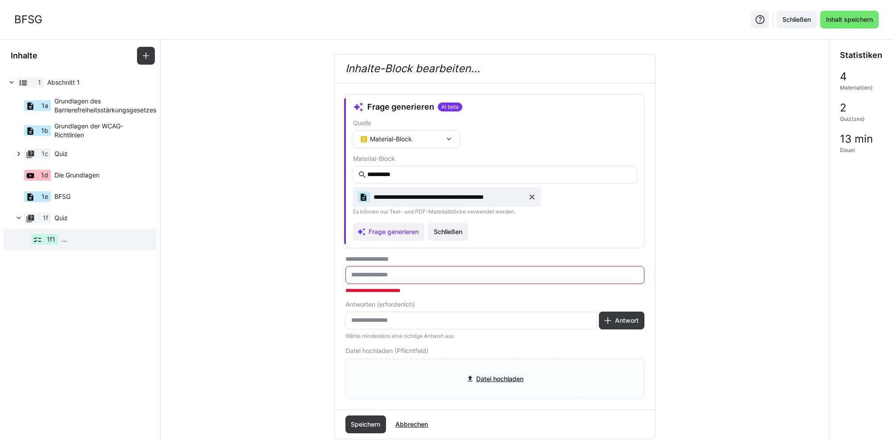
click at [408, 174] on input "**********" at bounding box center [498, 175] width 265 height 8
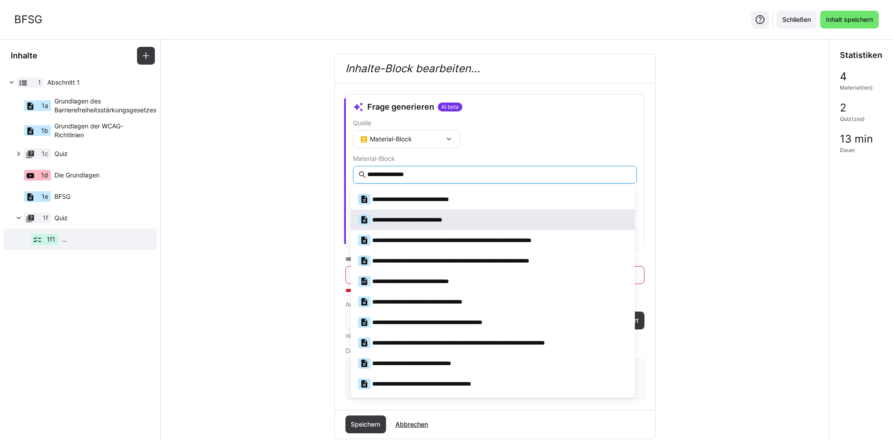
type input "**********"
click at [416, 215] on div "**********" at bounding box center [415, 220] width 114 height 11
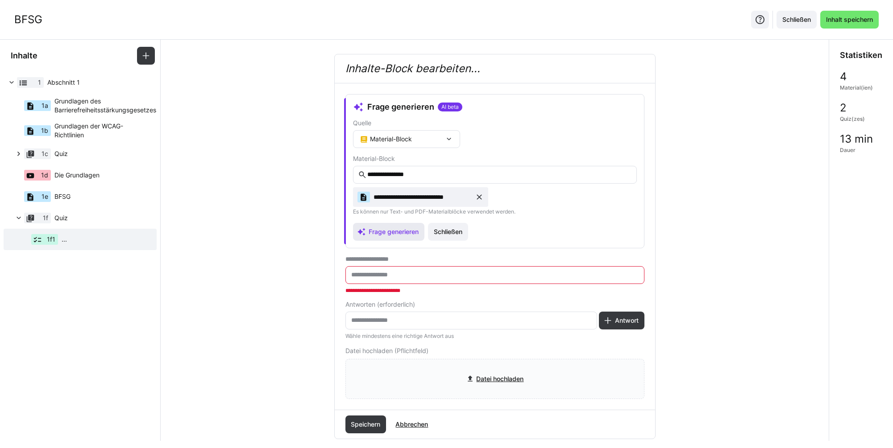
click at [408, 231] on span "Frage generieren" at bounding box center [393, 232] width 53 height 9
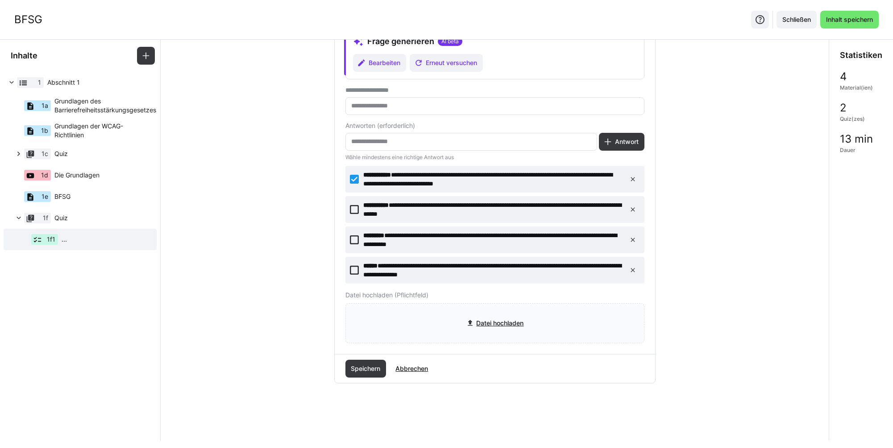
scroll to position [68, 0]
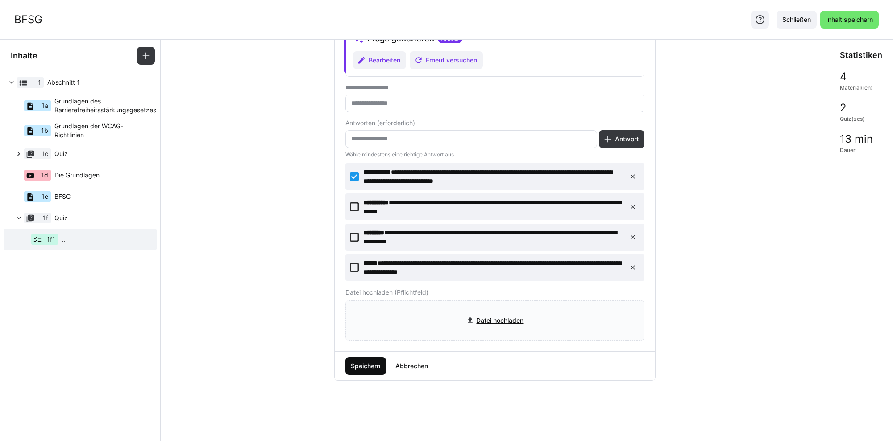
click at [367, 363] on span "Speichern" at bounding box center [365, 366] width 32 height 9
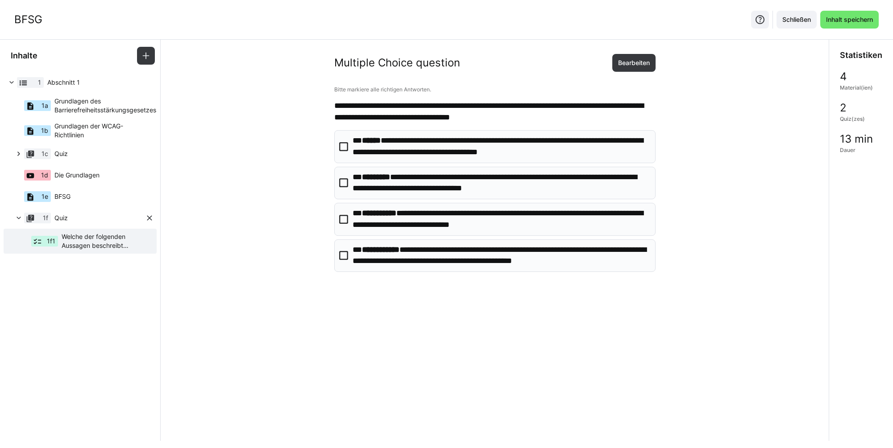
click at [84, 216] on span "Quiz" at bounding box center [99, 218] width 91 height 9
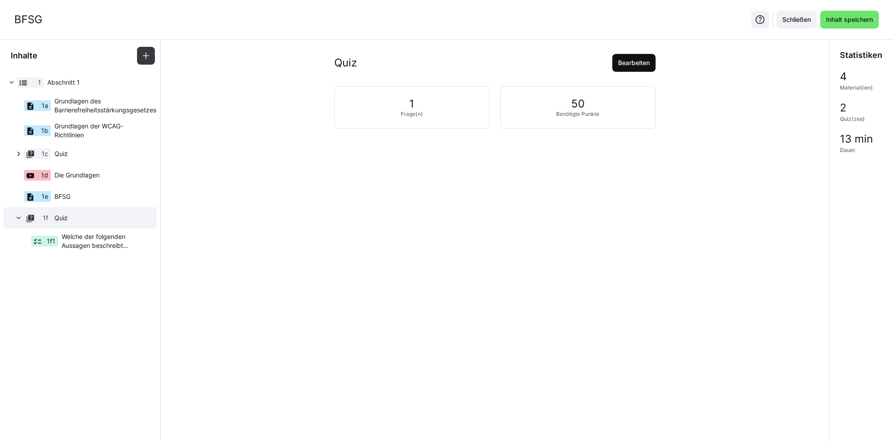
click at [645, 62] on span "Bearbeiten" at bounding box center [634, 62] width 34 height 9
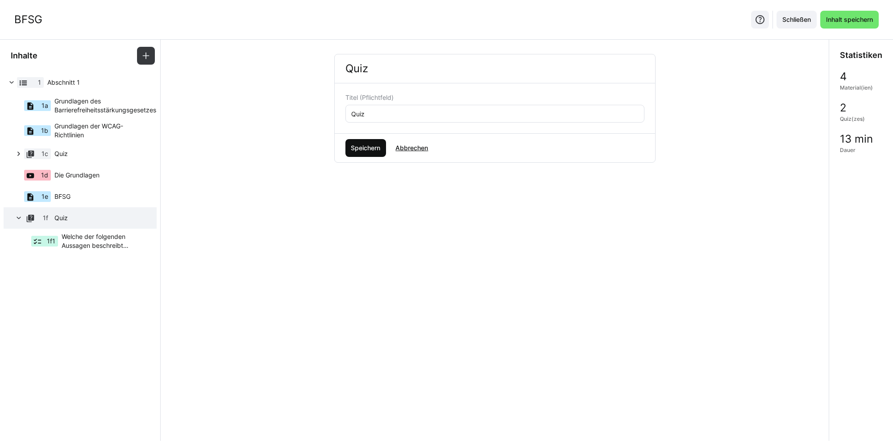
click at [371, 147] on span "Speichern" at bounding box center [365, 148] width 32 height 9
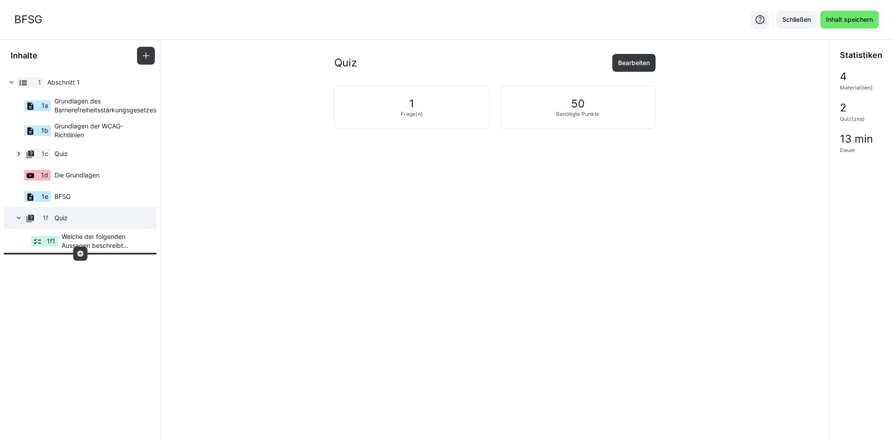
click at [80, 253] on eds-icon at bounding box center [80, 253] width 7 height 7
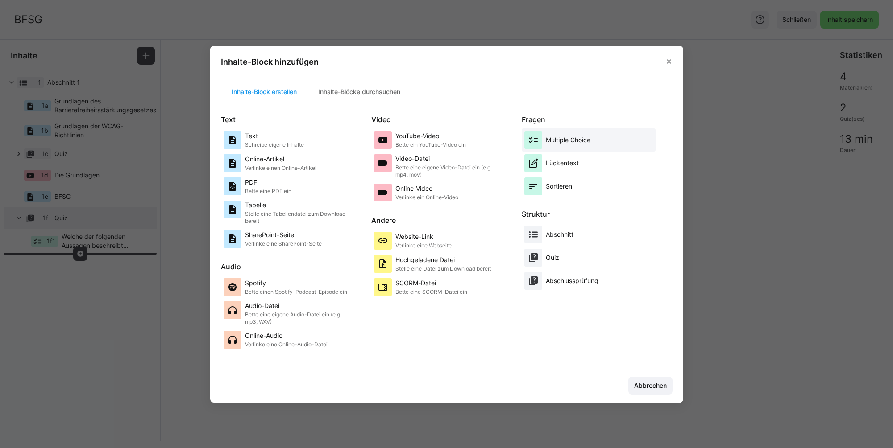
click at [572, 140] on p "Multiple Choice" at bounding box center [568, 140] width 45 height 9
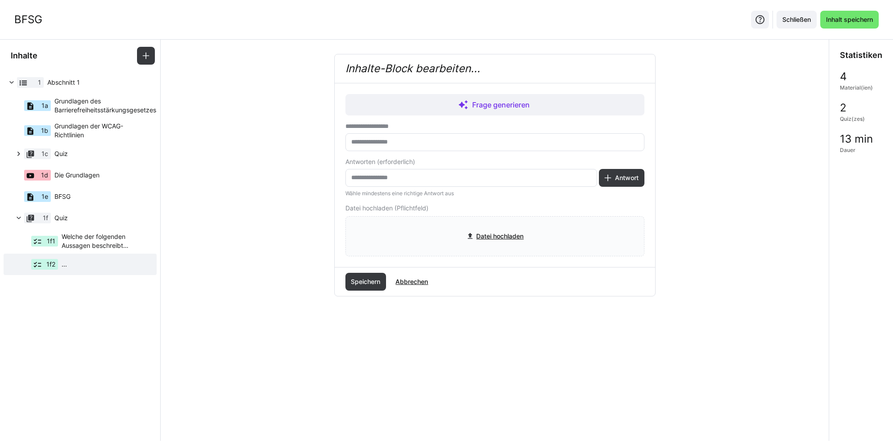
click at [451, 137] on eds-input at bounding box center [494, 142] width 299 height 18
click at [470, 112] on span "Frage generieren" at bounding box center [494, 104] width 299 height 21
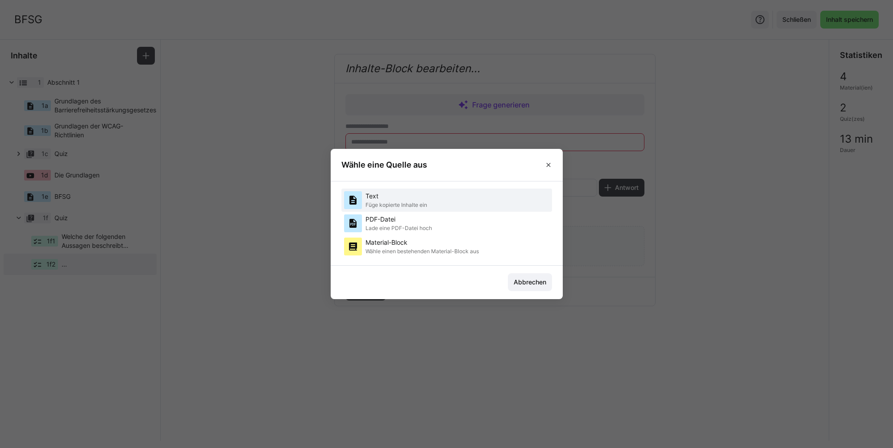
click at [408, 197] on p "Text" at bounding box center [396, 196] width 62 height 9
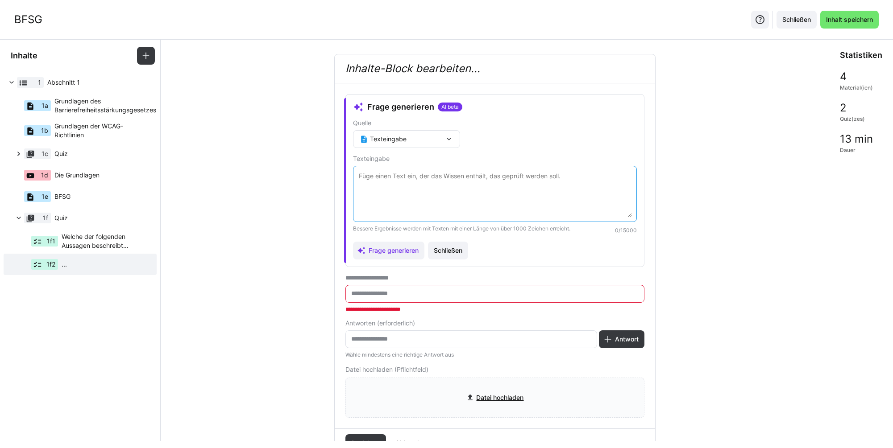
click at [409, 195] on textarea at bounding box center [495, 194] width 274 height 46
paste textarea "LORE Ipsumdolorsitametconsecteturadip Eli seddoe temp inc utla Etdoloremagnaali…"
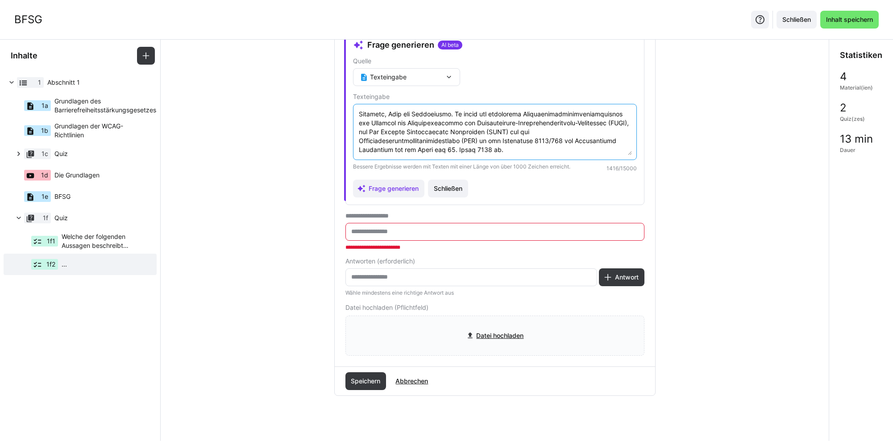
scroll to position [81, 0]
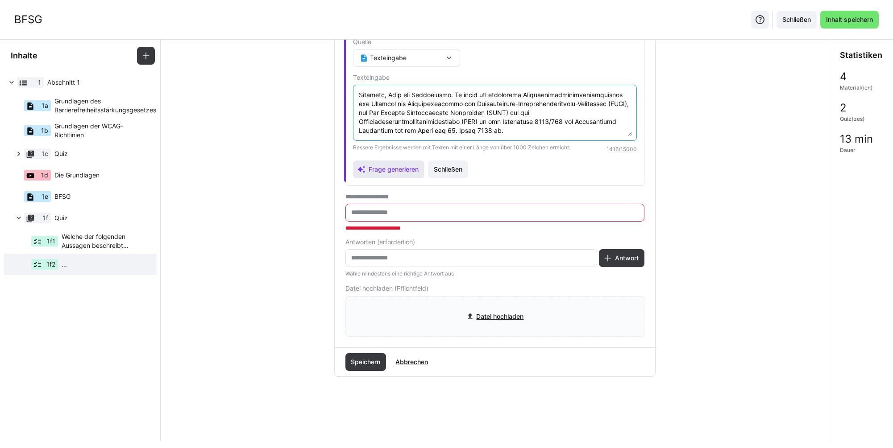
type textarea "LORE Ipsumdolorsitametconsecteturadip Eli seddoe temp inc utla Etdoloremagnaali…"
click at [363, 170] on eds-icon at bounding box center [361, 169] width 9 height 9
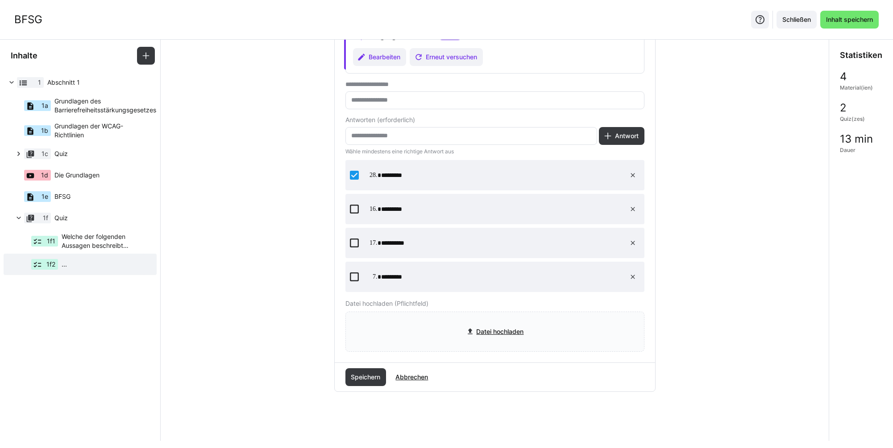
scroll to position [74, 0]
click at [376, 372] on span "Speichern" at bounding box center [365, 375] width 32 height 9
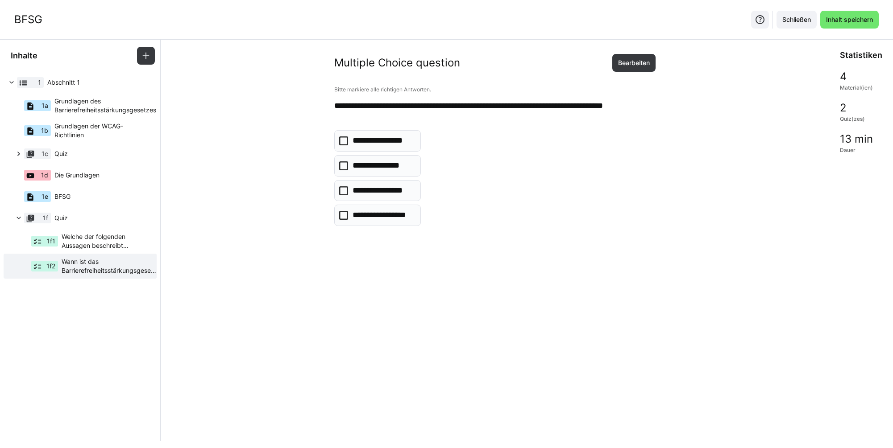
scroll to position [0, 0]
click at [853, 21] on span "Inhalt speichern" at bounding box center [850, 19] width 50 height 9
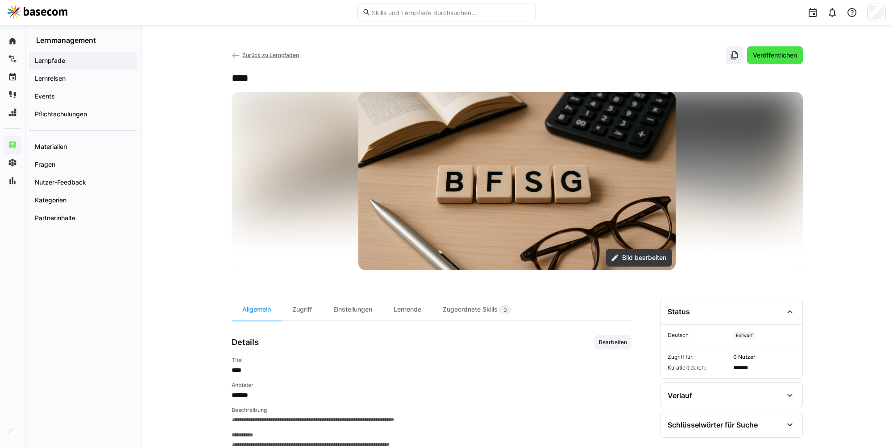
click at [771, 54] on span "Veröffentlichen" at bounding box center [774, 55] width 47 height 9
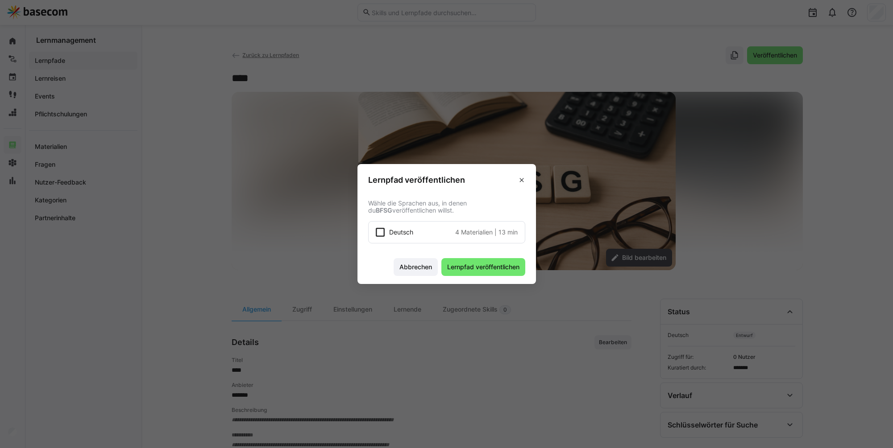
click at [430, 234] on div "Deutsch 4 Materialien | 13 min" at bounding box center [453, 232] width 129 height 9
click at [470, 263] on span "Lernpfad veröffentlichen" at bounding box center [483, 267] width 75 height 9
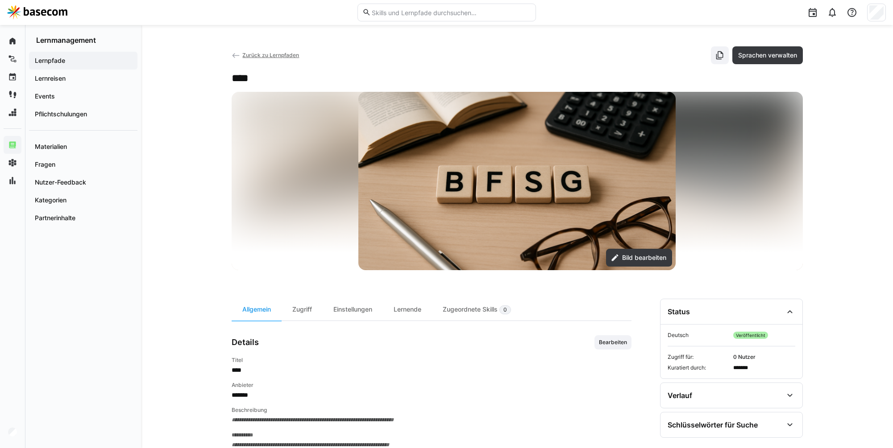
click at [73, 57] on span "Lernpfade" at bounding box center [82, 60] width 99 height 9
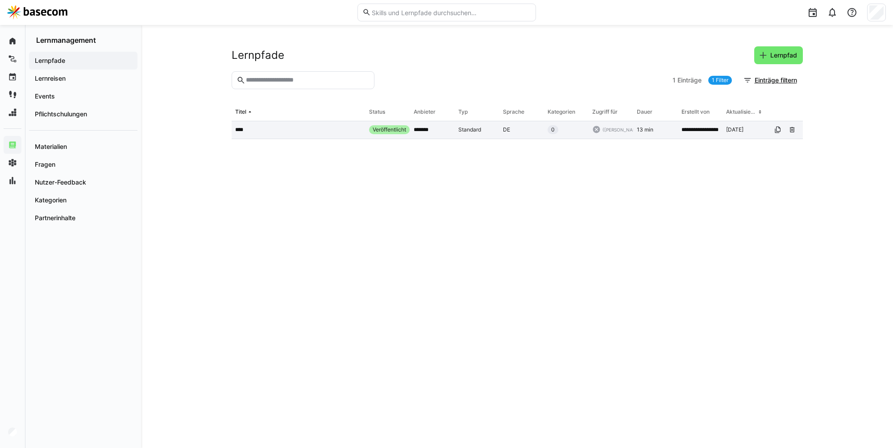
click at [311, 131] on app-table-first-column "****" at bounding box center [298, 129] width 127 height 7
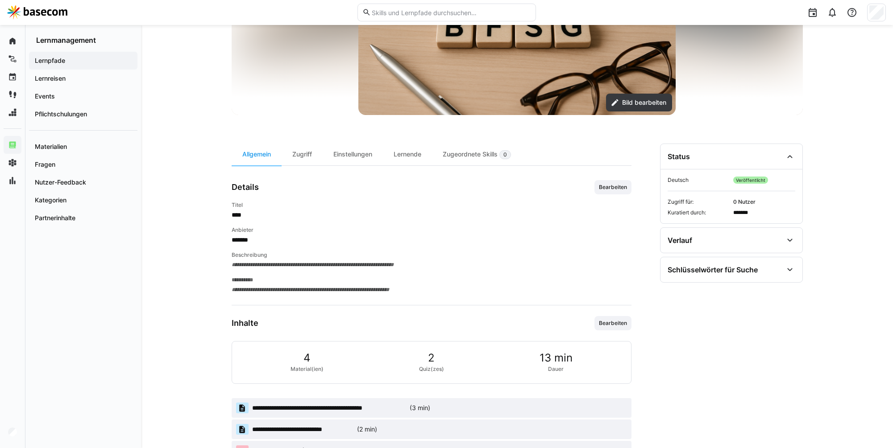
scroll to position [211, 0]
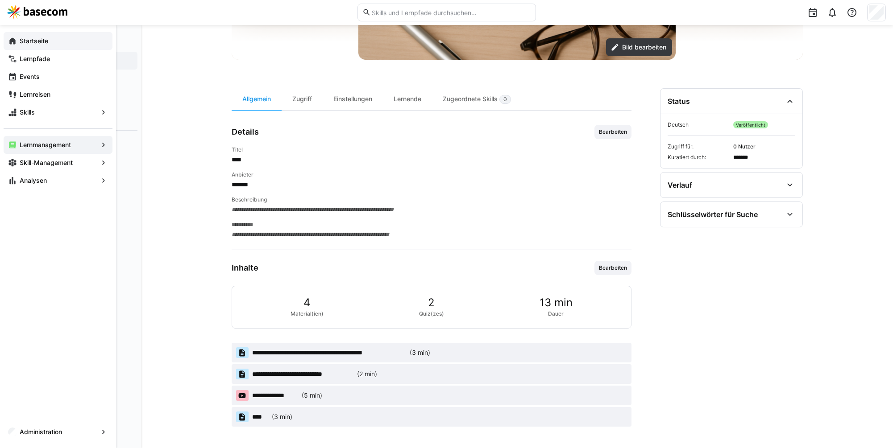
click at [0, 0] on app-navigation-label "Startseite" at bounding box center [0, 0] width 0 height 0
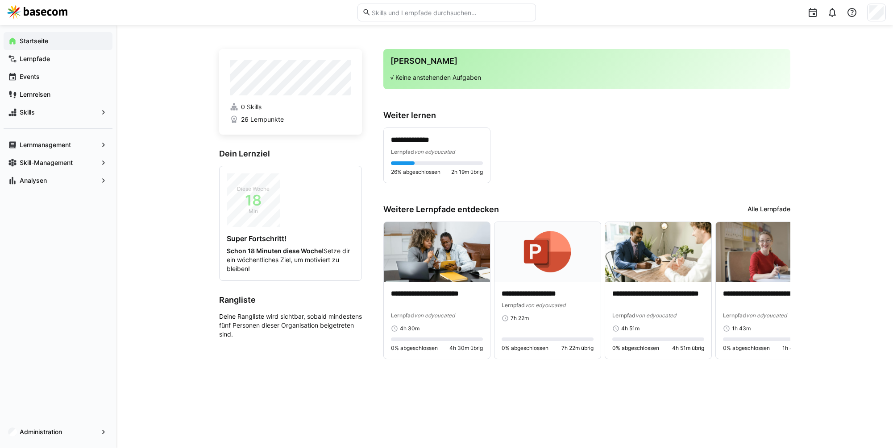
click at [420, 18] on eds-input at bounding box center [446, 13] width 178 height 18
click at [419, 12] on input "text" at bounding box center [451, 12] width 160 height 8
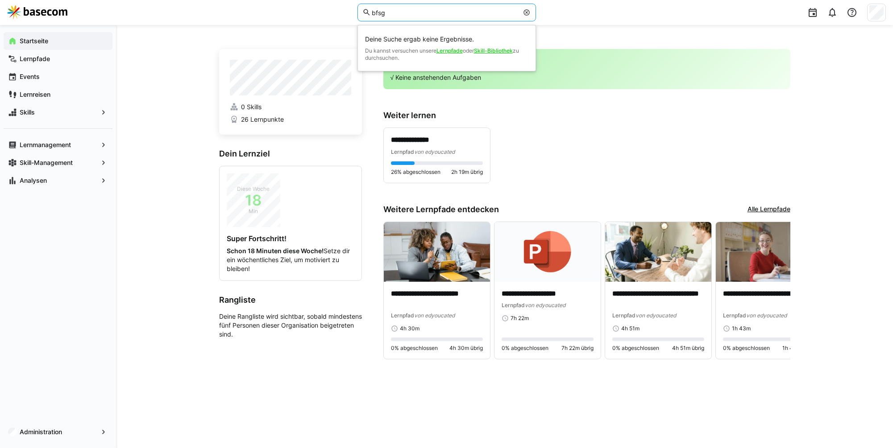
click at [413, 15] on input "bfsg" at bounding box center [444, 12] width 147 height 8
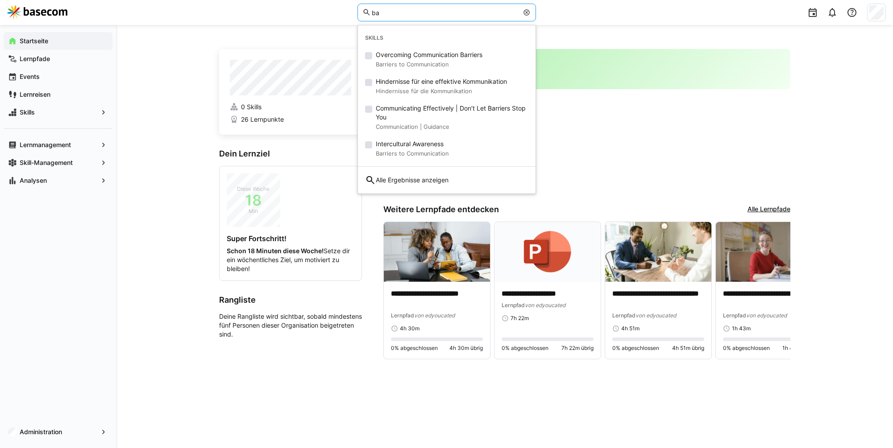
type input "b"
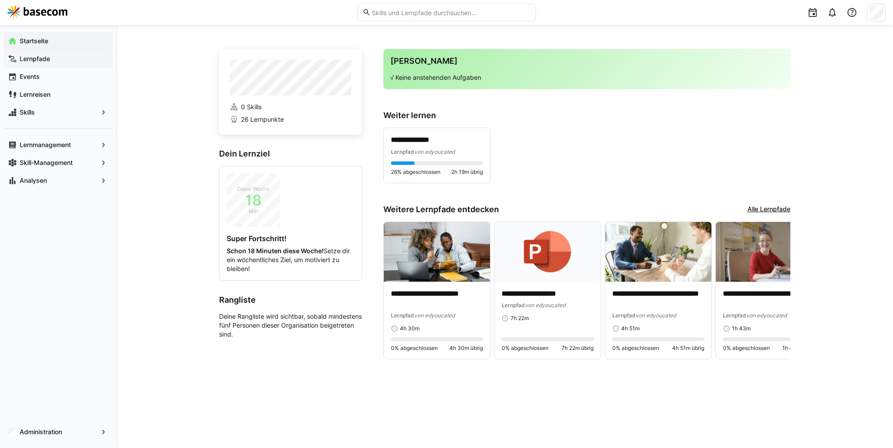
click at [0, 0] on app-navigation-label "Lernpfade" at bounding box center [0, 0] width 0 height 0
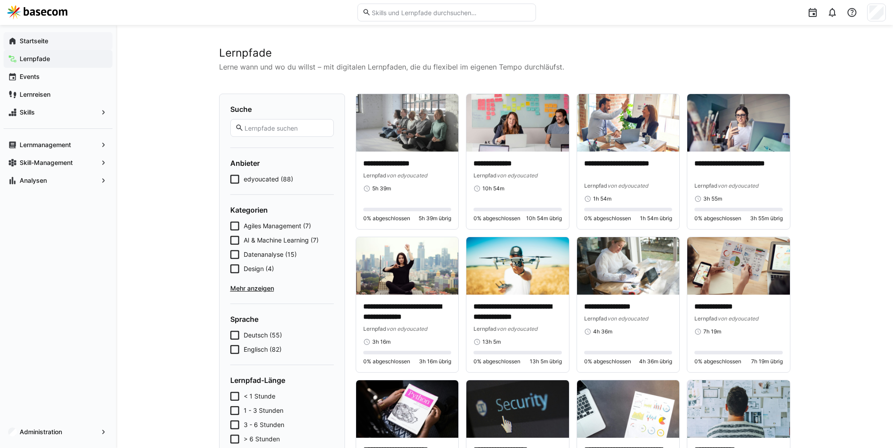
click at [283, 128] on input "text" at bounding box center [286, 128] width 85 height 8
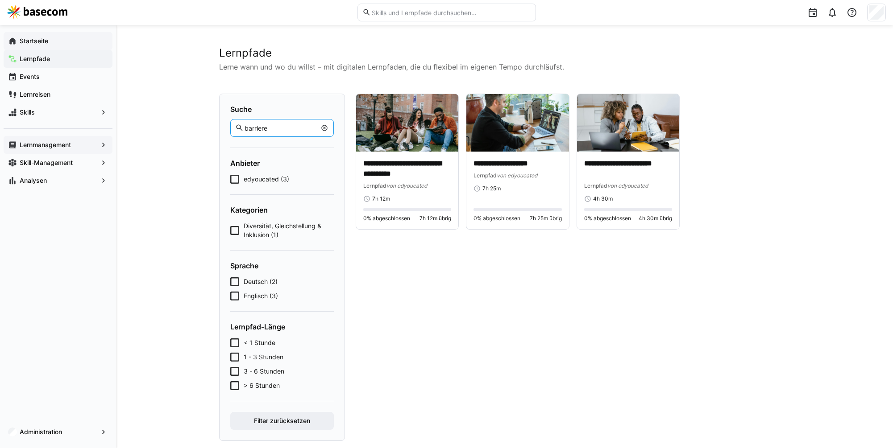
type input "barriere"
click at [0, 0] on app-navigation-label "Lernmanagement" at bounding box center [0, 0] width 0 height 0
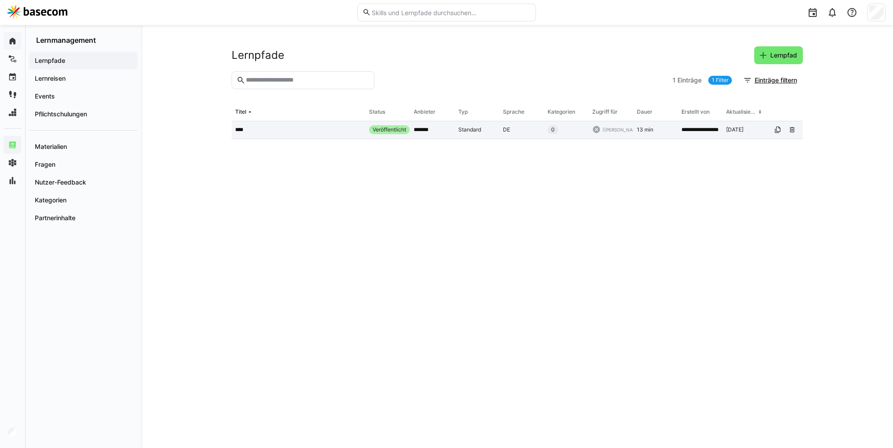
click at [706, 129] on span "**********" at bounding box center [705, 129] width 48 height 7
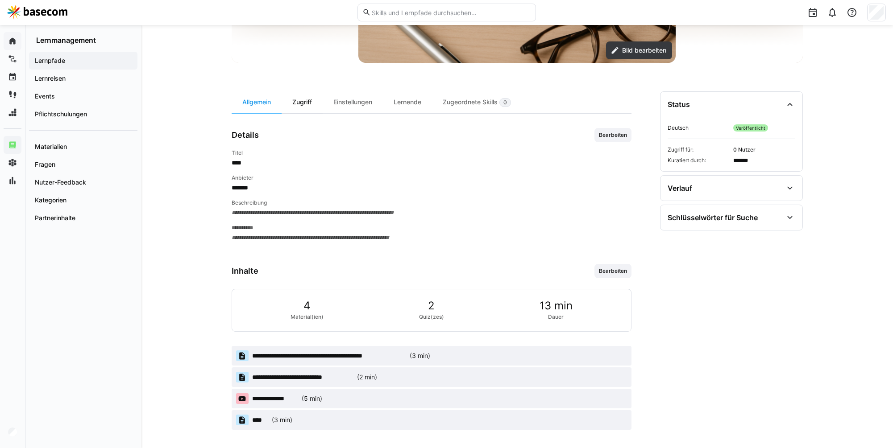
scroll to position [211, 0]
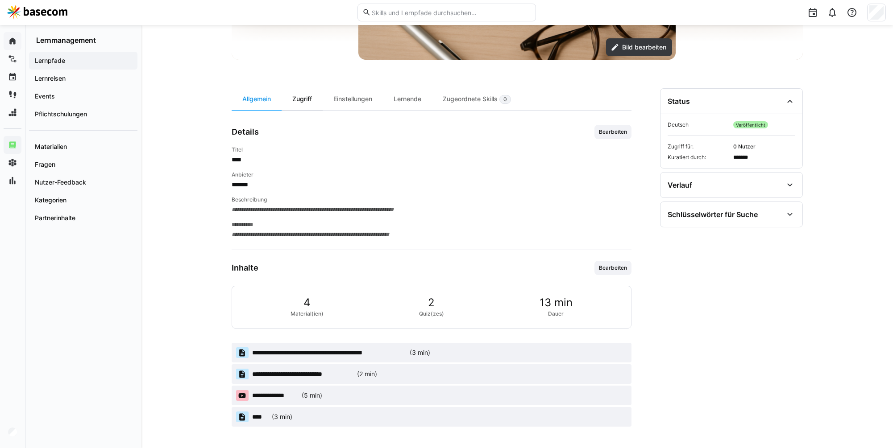
click at [299, 102] on div "Zugriff" at bounding box center [302, 99] width 41 height 22
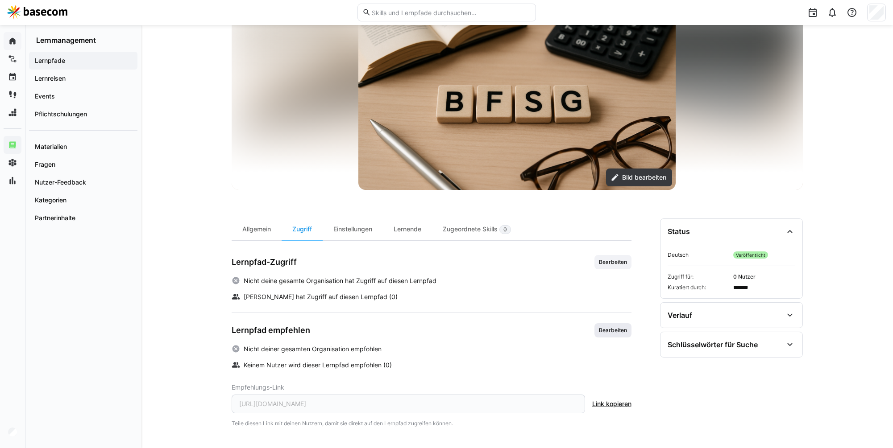
click at [609, 329] on span "Bearbeiten" at bounding box center [613, 330] width 30 height 7
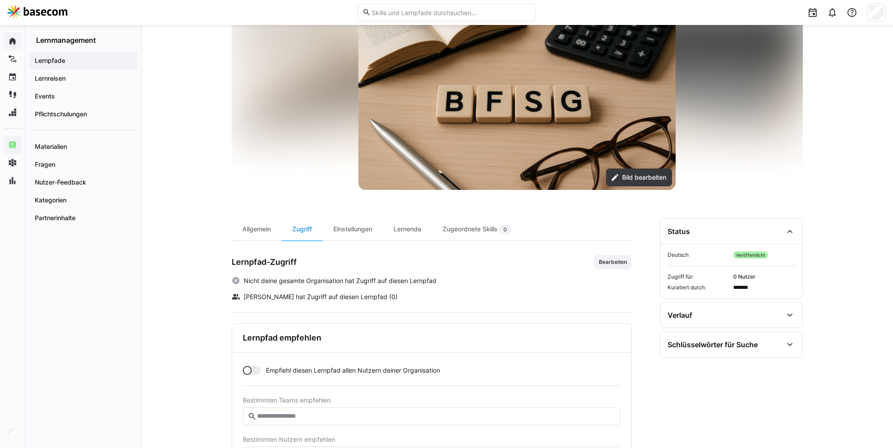
scroll to position [132, 0]
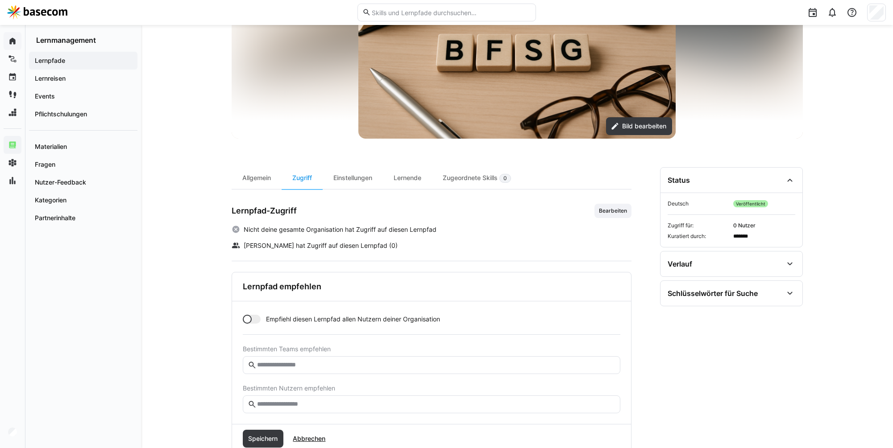
click at [257, 319] on div at bounding box center [252, 319] width 18 height 9
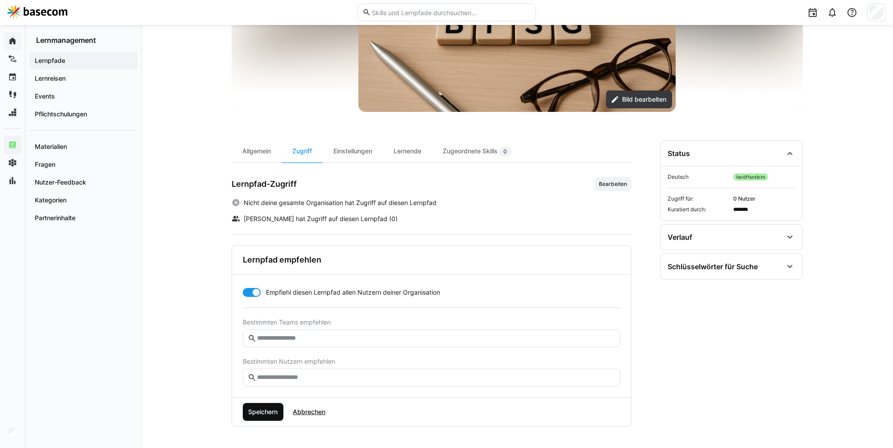
click at [271, 419] on span "Speichern" at bounding box center [263, 412] width 41 height 18
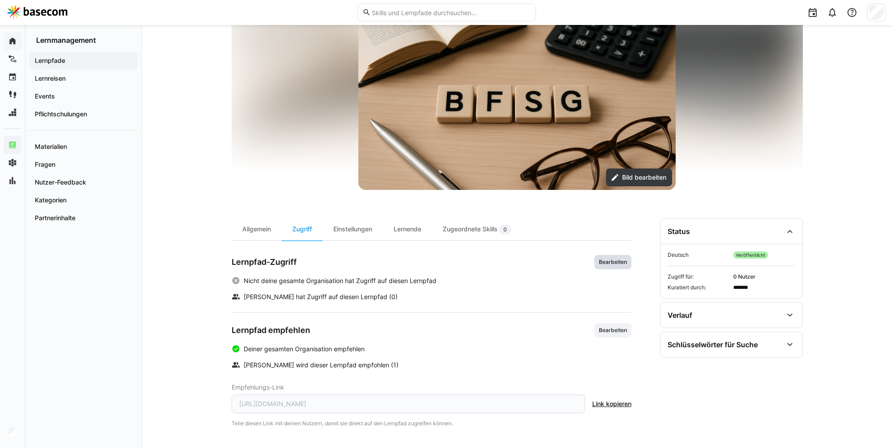
click at [609, 259] on span "Bearbeiten" at bounding box center [613, 262] width 30 height 7
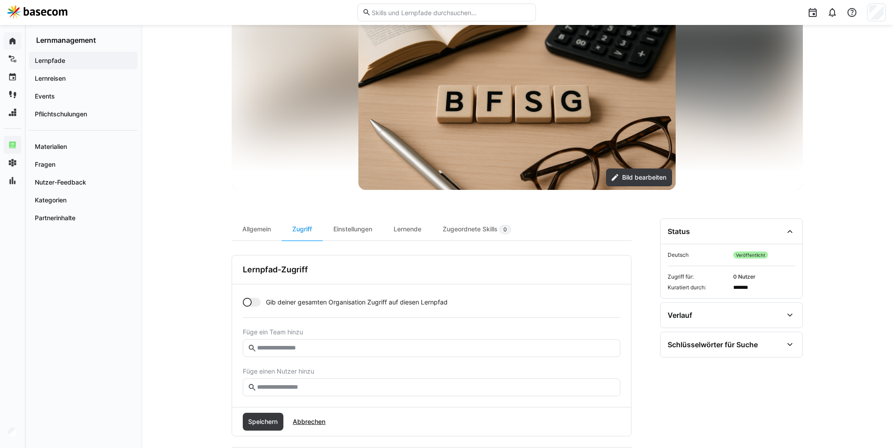
click at [262, 304] on app-toggle "Gib deiner gesamten Organisation Zugriff auf diesen Lernpfad" at bounding box center [431, 302] width 377 height 9
click at [262, 412] on div "Speichern Abbrechen" at bounding box center [431, 422] width 399 height 29
click at [264, 419] on span "Speichern" at bounding box center [263, 422] width 32 height 9
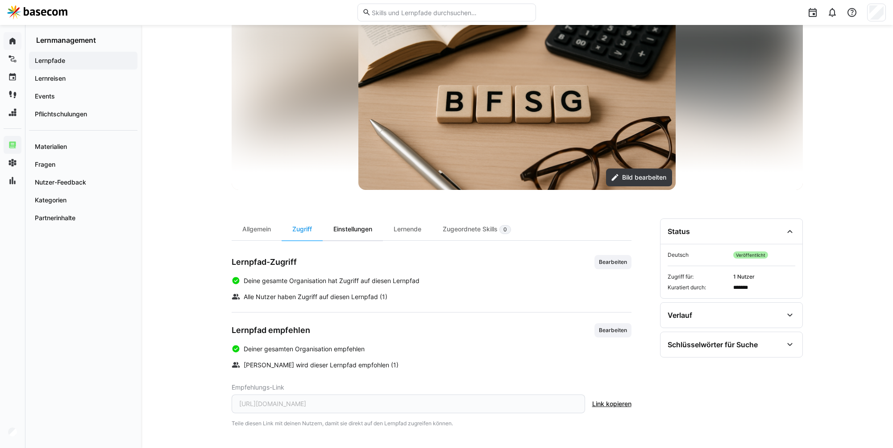
click at [352, 233] on div "Einstellungen" at bounding box center [353, 230] width 60 height 22
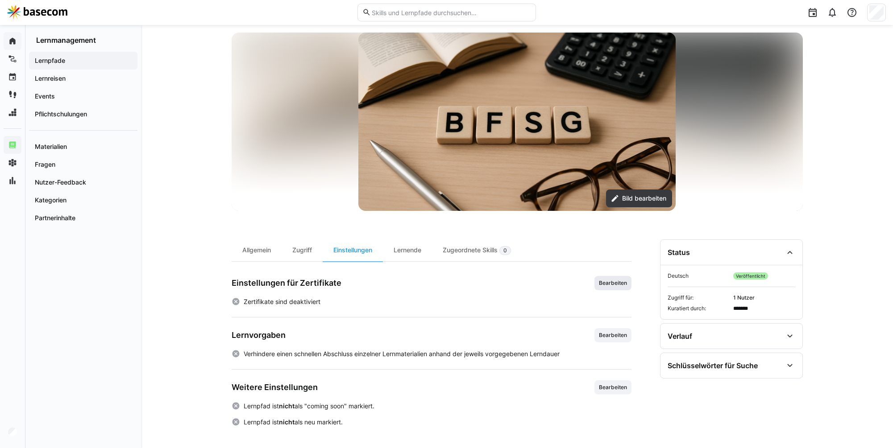
click at [606, 285] on span "Bearbeiten" at bounding box center [613, 283] width 30 height 7
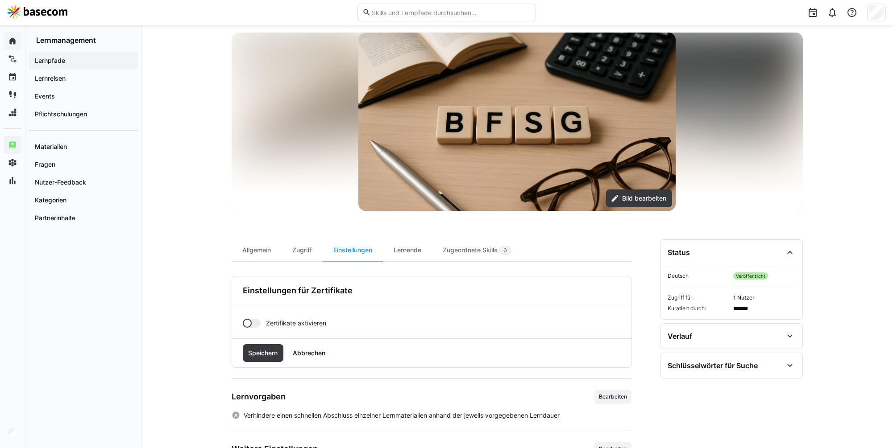
click at [258, 325] on div at bounding box center [252, 323] width 18 height 9
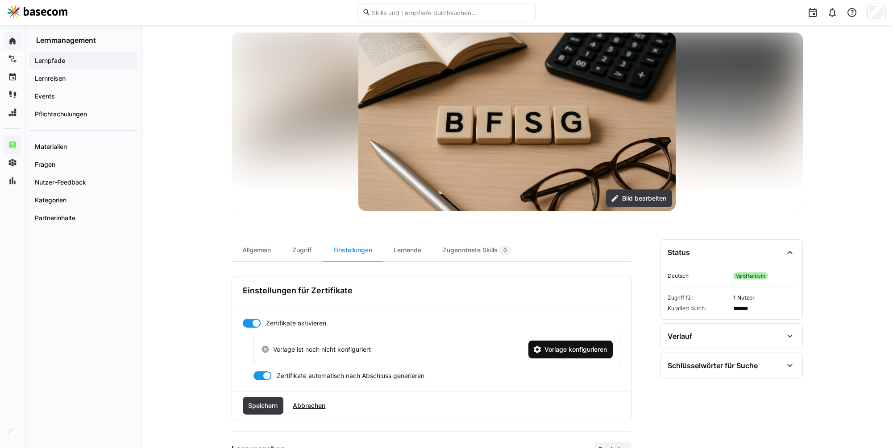
click at [566, 356] on span "Vorlage konfigurieren" at bounding box center [570, 350] width 84 height 18
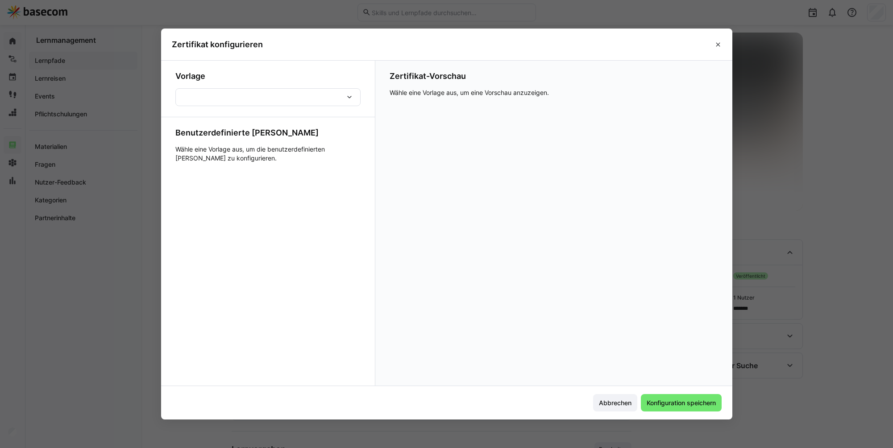
scroll to position [61, 0]
click at [261, 101] on div at bounding box center [267, 97] width 185 height 18
drag, startPoint x: 305, startPoint y: 104, endPoint x: 332, endPoint y: 100, distance: 27.5
click at [306, 104] on div "Default template for learning paths [de] Default template for learning paths [e…" at bounding box center [267, 97] width 185 height 18
click at [320, 104] on div at bounding box center [267, 97] width 185 height 18
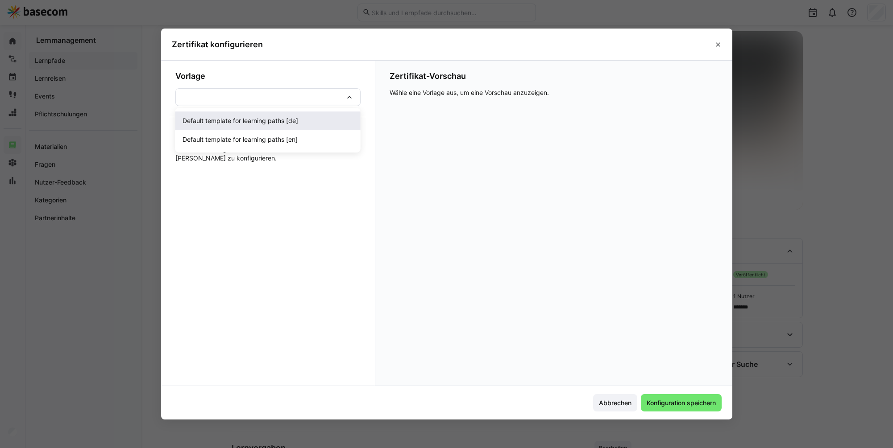
click at [297, 117] on span "Default template for learning paths [de]" at bounding box center [240, 120] width 116 height 9
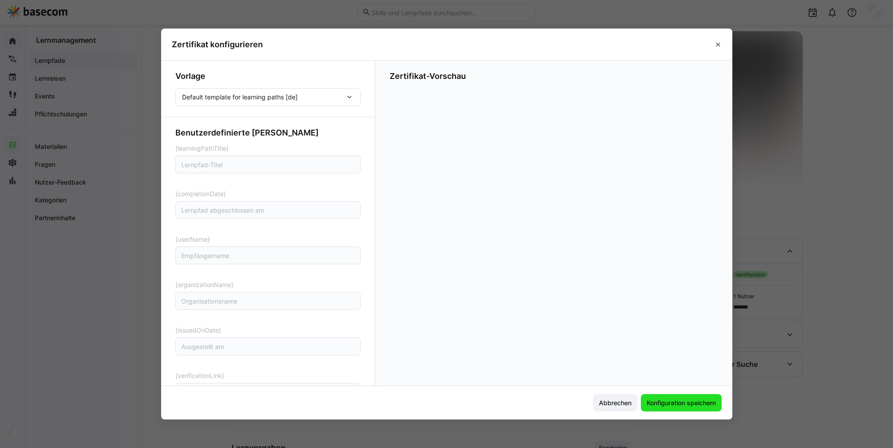
click at [665, 402] on span "Konfiguration speichern" at bounding box center [681, 403] width 72 height 9
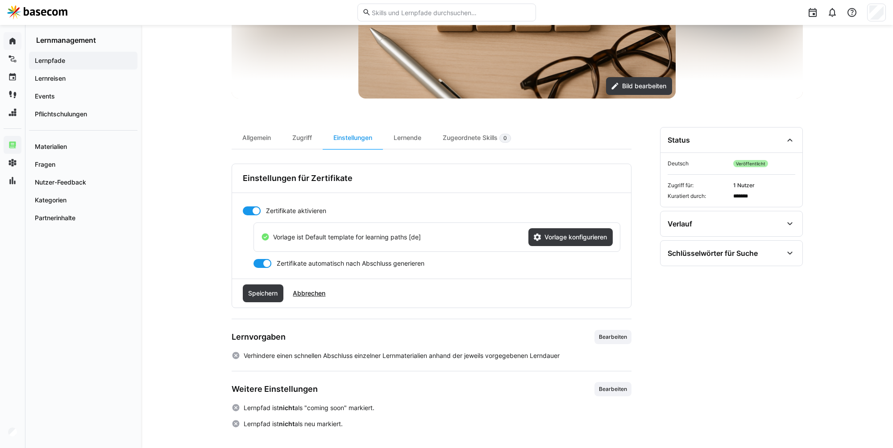
scroll to position [174, 0]
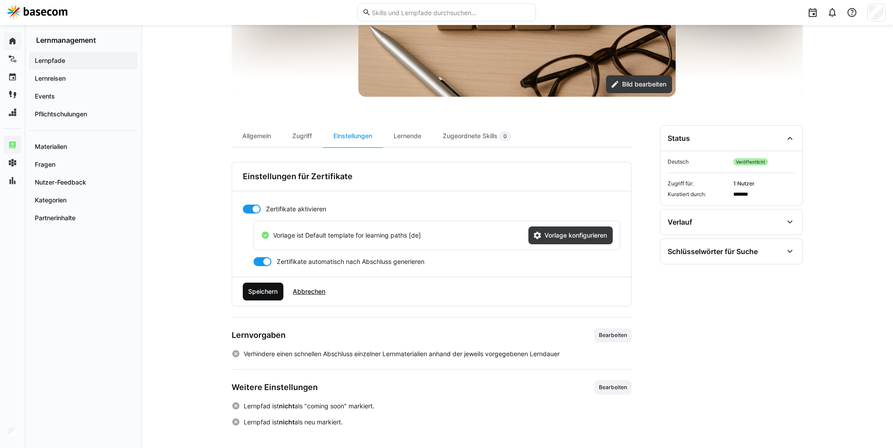
click at [258, 292] on span "Speichern" at bounding box center [263, 291] width 32 height 9
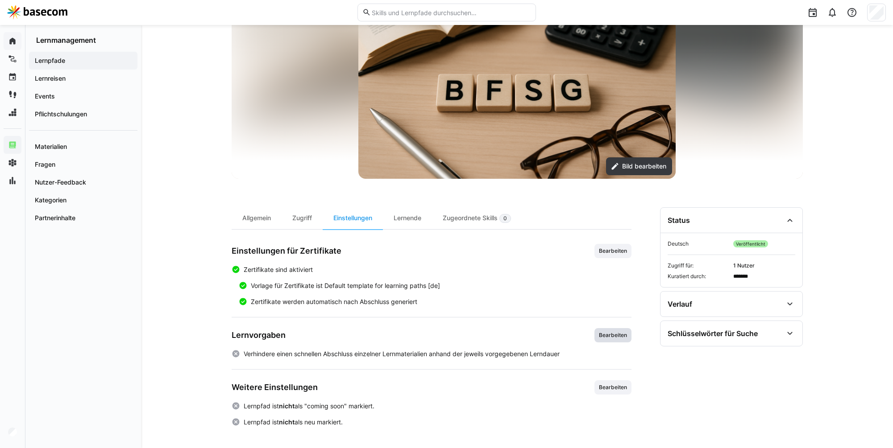
click at [620, 337] on span "Bearbeiten" at bounding box center [613, 335] width 30 height 7
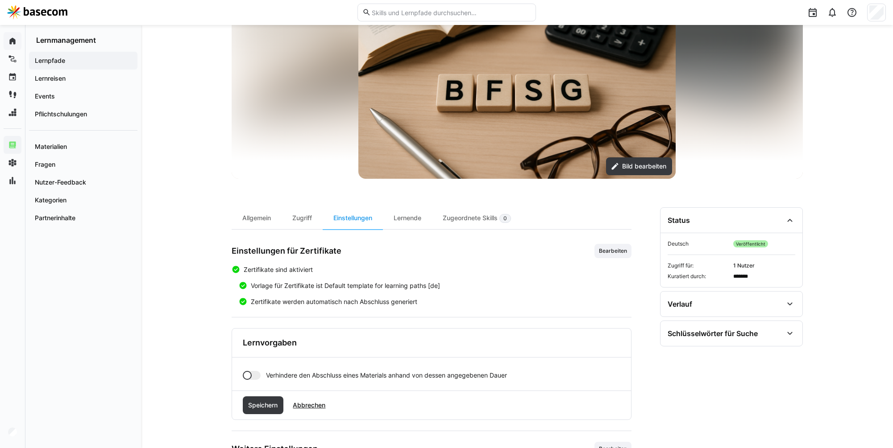
click at [246, 381] on div "Verhindere den Abschluss eines Materials anhand von dessen angegebenen Dauer" at bounding box center [431, 374] width 399 height 33
click at [251, 380] on div "Verhindere den Abschluss eines Materials anhand von dessen angegebenen Dauer" at bounding box center [431, 374] width 399 height 33
click at [256, 379] on div at bounding box center [252, 375] width 18 height 9
drag, startPoint x: 267, startPoint y: 403, endPoint x: 358, endPoint y: 384, distance: 93.6
click at [269, 403] on span "Speichern" at bounding box center [263, 405] width 32 height 9
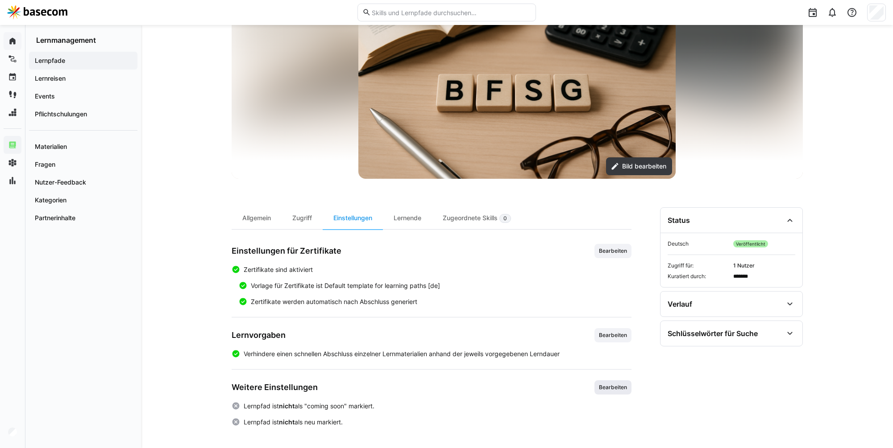
click at [614, 387] on span "Bearbeiten" at bounding box center [613, 387] width 30 height 7
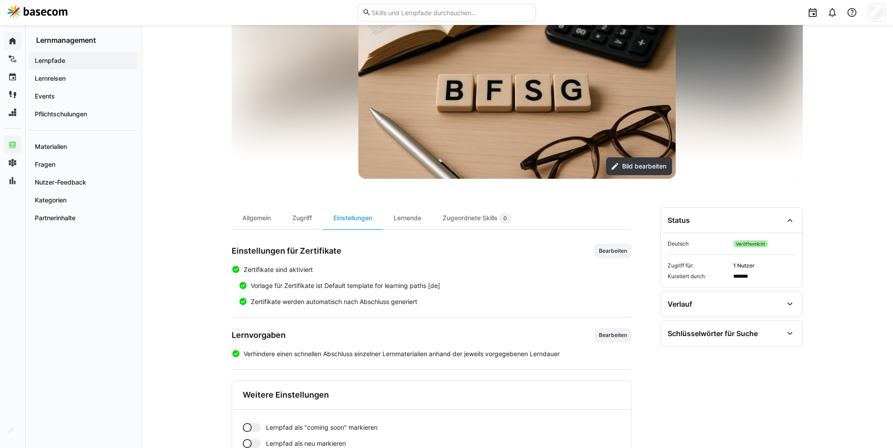
scroll to position [153, 0]
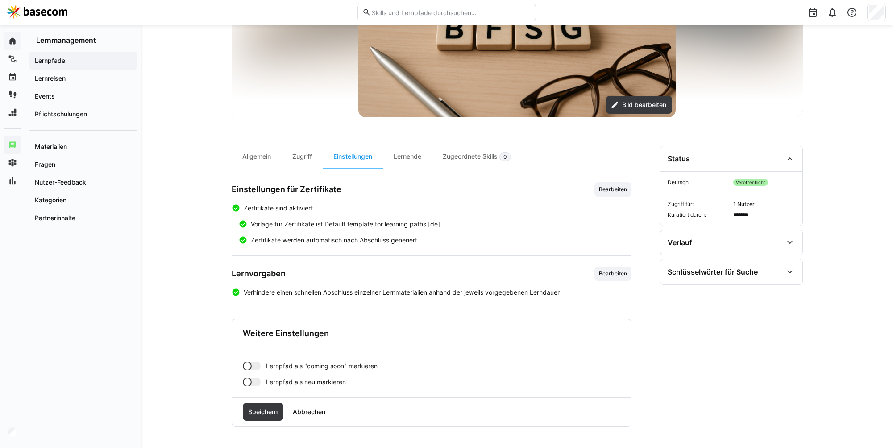
click at [252, 378] on div at bounding box center [252, 382] width 18 height 9
click at [268, 424] on div "Speichern Abbrechen" at bounding box center [431, 438] width 399 height 29
click at [282, 406] on input at bounding box center [289, 403] width 66 height 9
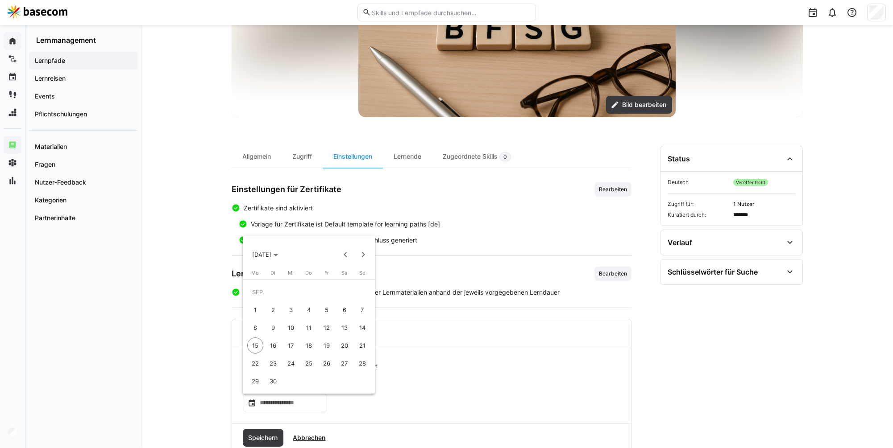
click at [244, 346] on div "[DATE] Mo [DATE] Di [DATE] Mi [DATE] Do [DATE] Fr [DATE] Sa [DATE] [DATE] 2 3 4…" at bounding box center [309, 332] width 132 height 124
click at [249, 347] on span "15" at bounding box center [255, 346] width 16 height 16
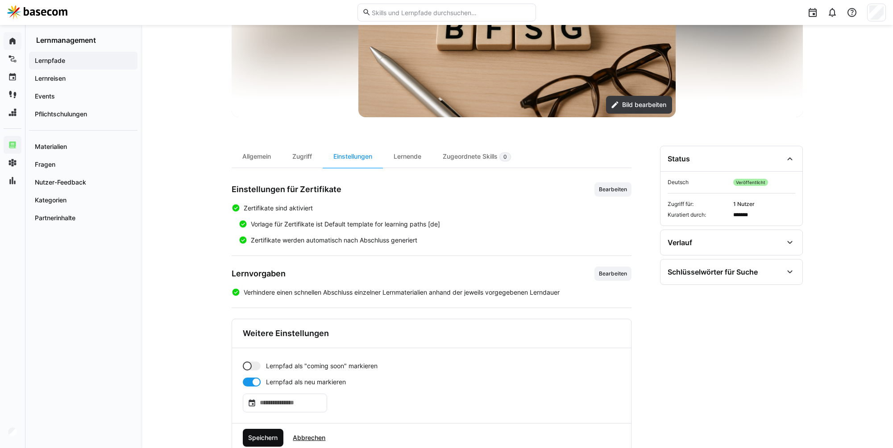
click at [269, 436] on span "Speichern" at bounding box center [263, 438] width 32 height 9
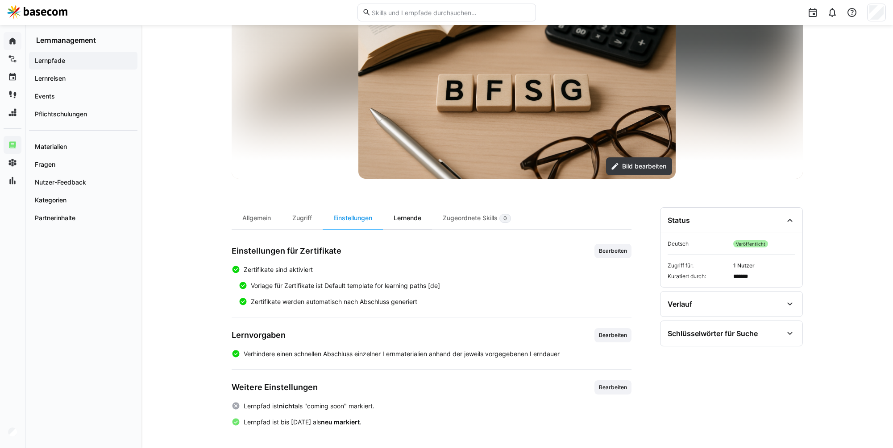
click at [417, 211] on div "Lernende" at bounding box center [407, 218] width 49 height 22
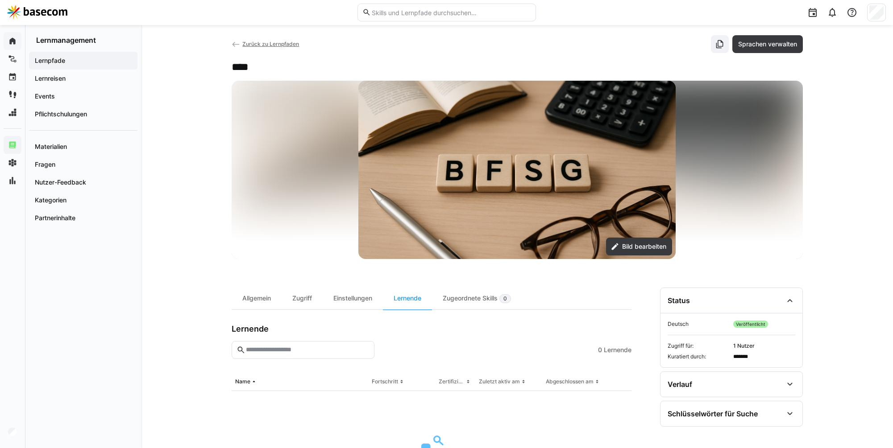
scroll to position [125, 0]
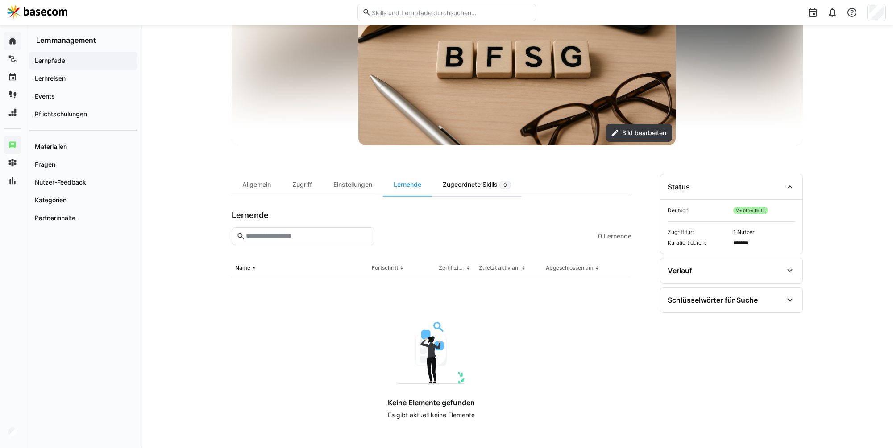
click at [460, 186] on div "Zugeordnete Skills 0" at bounding box center [477, 185] width 90 height 22
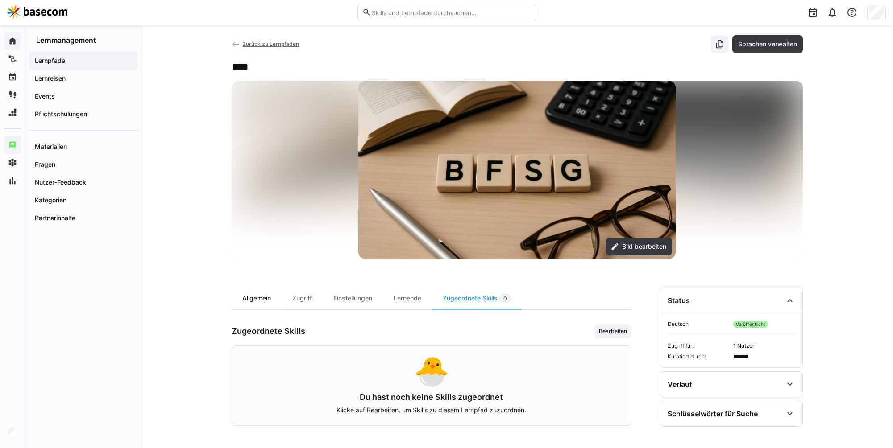
click at [249, 293] on div "Allgemein" at bounding box center [257, 299] width 50 height 22
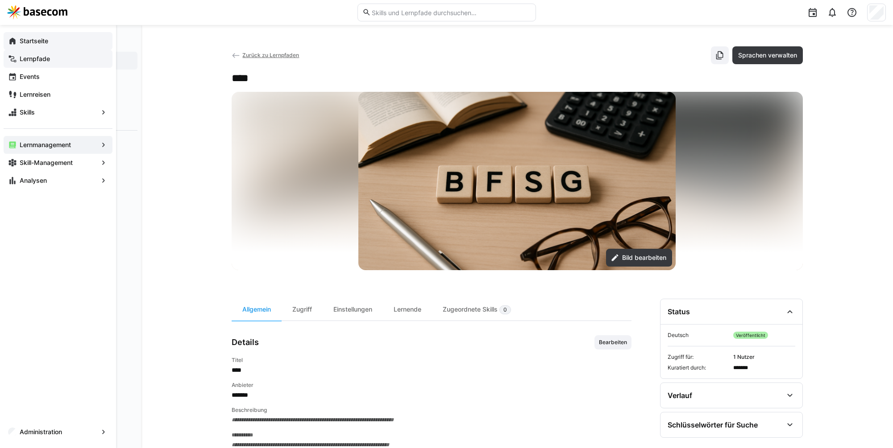
click at [40, 54] on div "Lernpfade" at bounding box center [58, 59] width 109 height 18
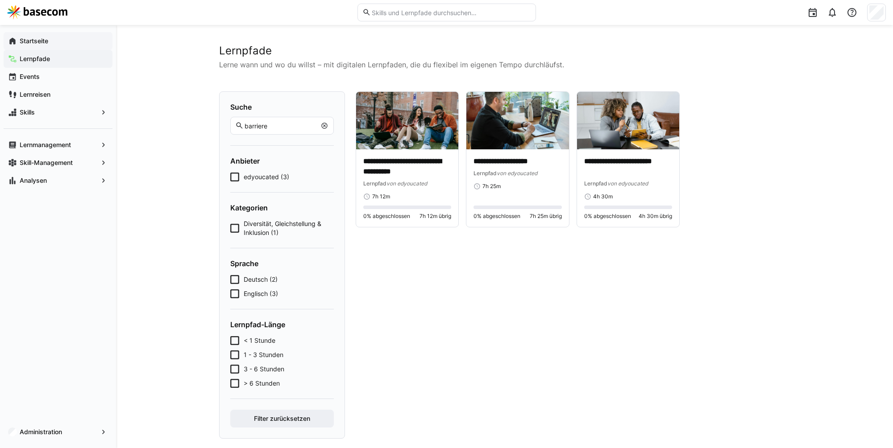
scroll to position [3, 0]
click at [323, 124] on eds-icon at bounding box center [324, 124] width 7 height 7
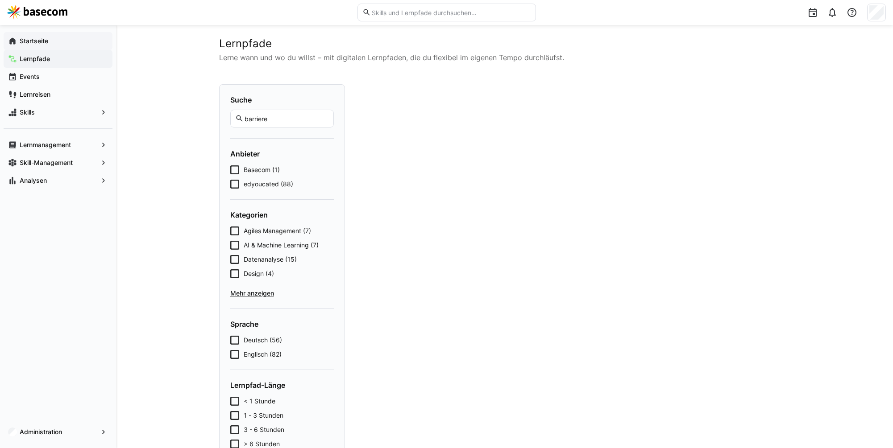
click at [50, 20] on div at bounding box center [446, 12] width 879 height 25
click at [42, 12] on img at bounding box center [37, 12] width 60 height 14
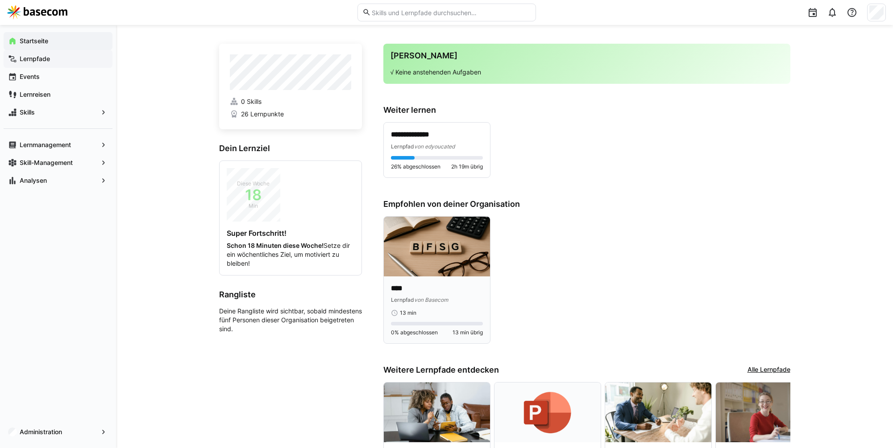
scroll to position [3, 0]
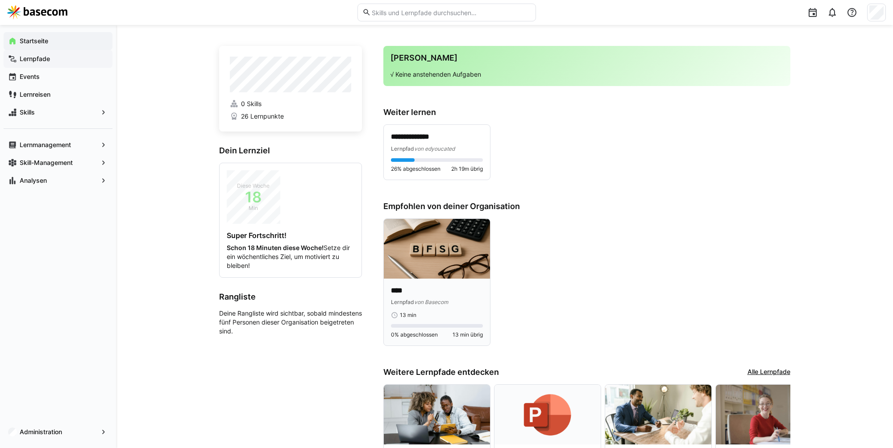
click at [435, 263] on img at bounding box center [437, 249] width 106 height 60
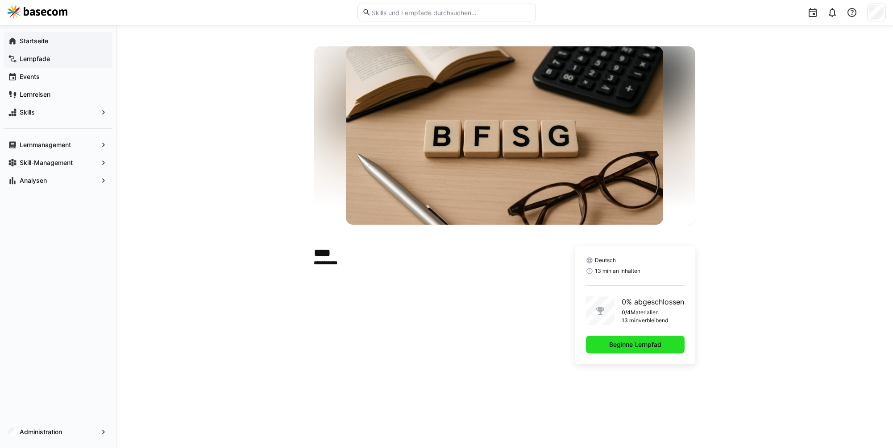
click at [617, 342] on span "Beginne Lernpfad" at bounding box center [635, 344] width 55 height 9
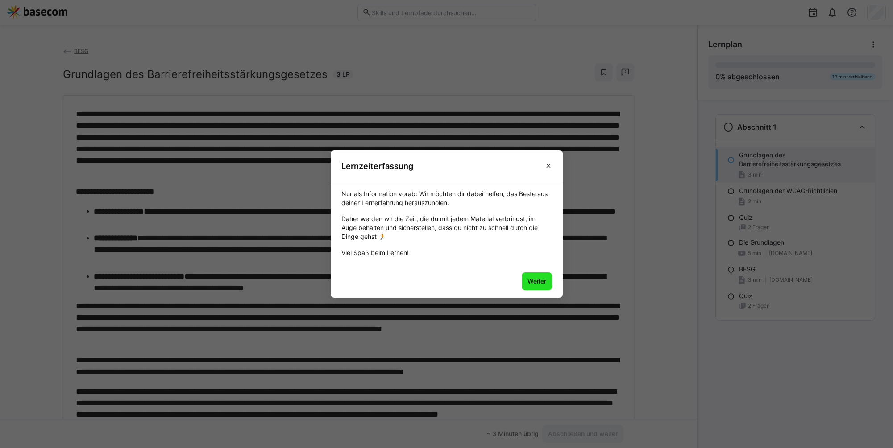
click at [542, 281] on span "Weiter" at bounding box center [536, 281] width 21 height 9
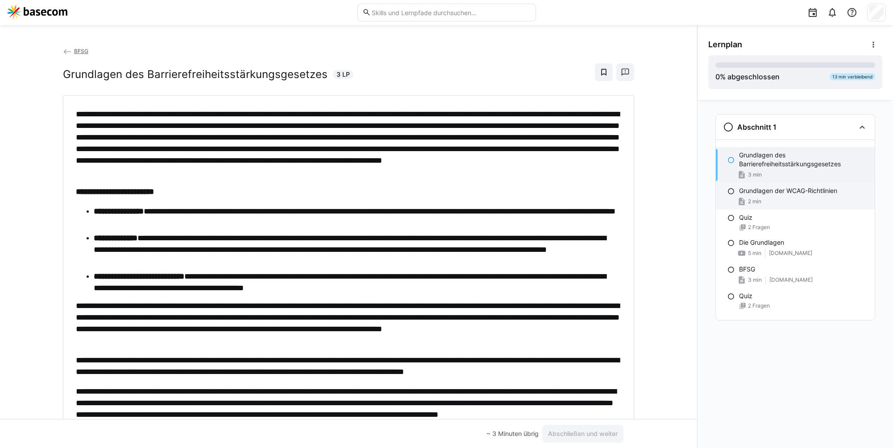
click at [799, 203] on div "2 min" at bounding box center [803, 201] width 129 height 9
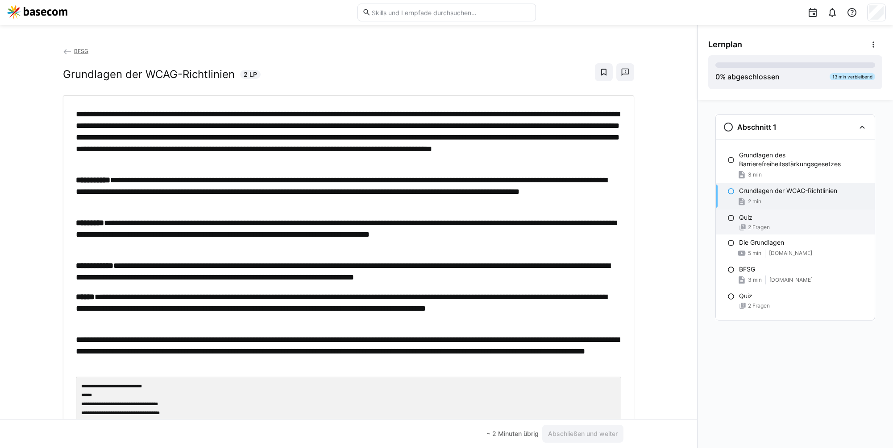
click at [764, 218] on div "Quiz" at bounding box center [803, 217] width 129 height 9
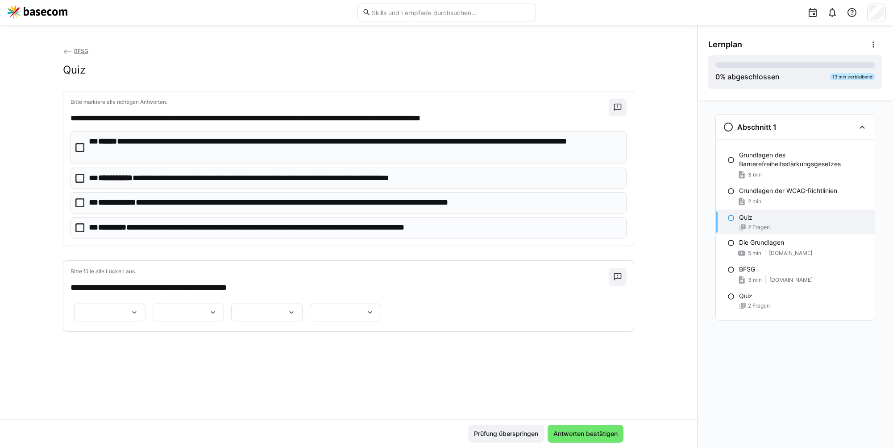
click at [220, 144] on p "**********" at bounding box center [354, 147] width 531 height 23
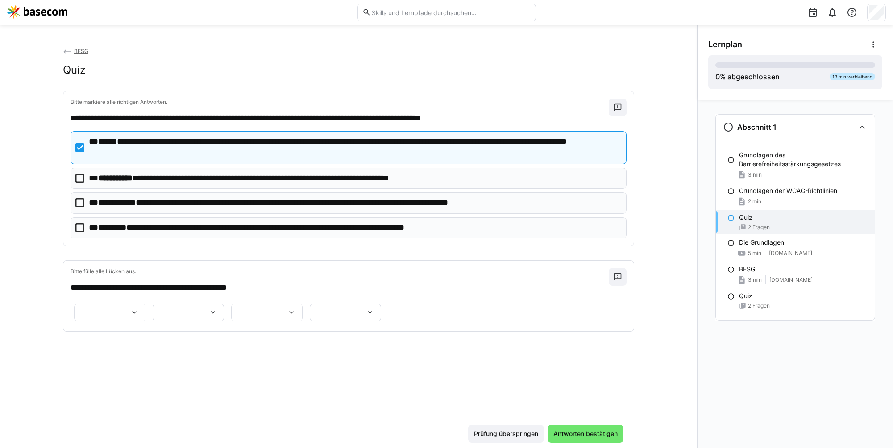
click at [213, 172] on eds-checkbox "**********" at bounding box center [348, 178] width 556 height 21
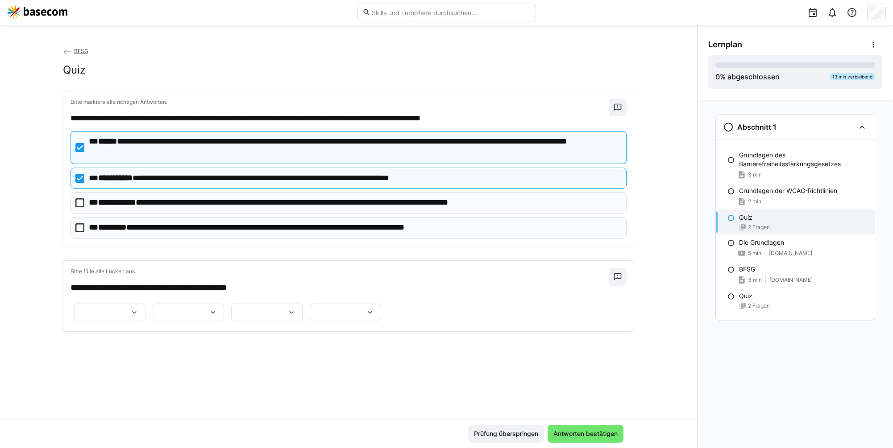
scroll to position [8, 0]
click at [220, 198] on p "**********" at bounding box center [315, 203] width 453 height 12
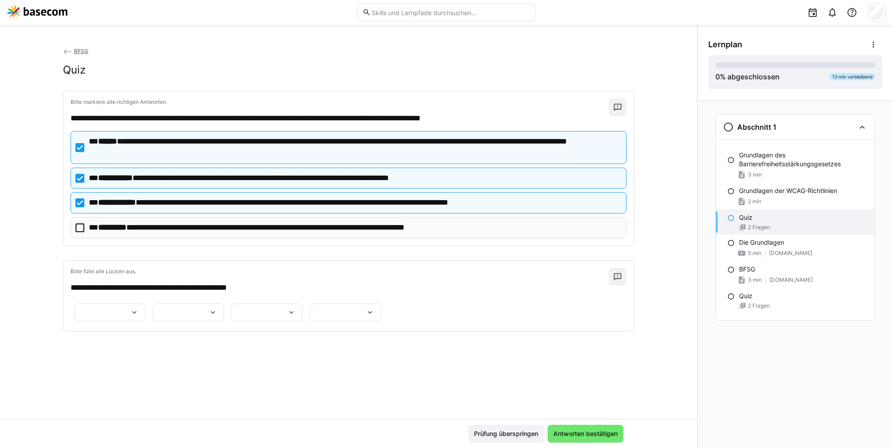
click at [220, 222] on p "**********" at bounding box center [286, 228] width 395 height 12
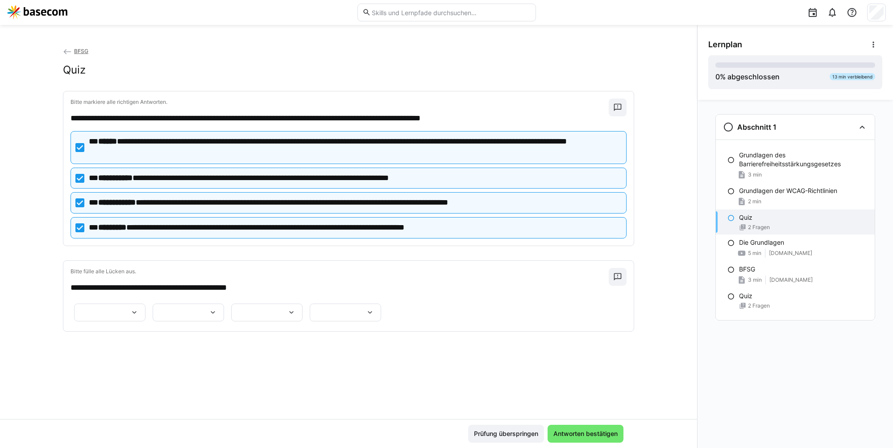
scroll to position [8, 0]
click at [228, 147] on p "**********" at bounding box center [354, 147] width 531 height 23
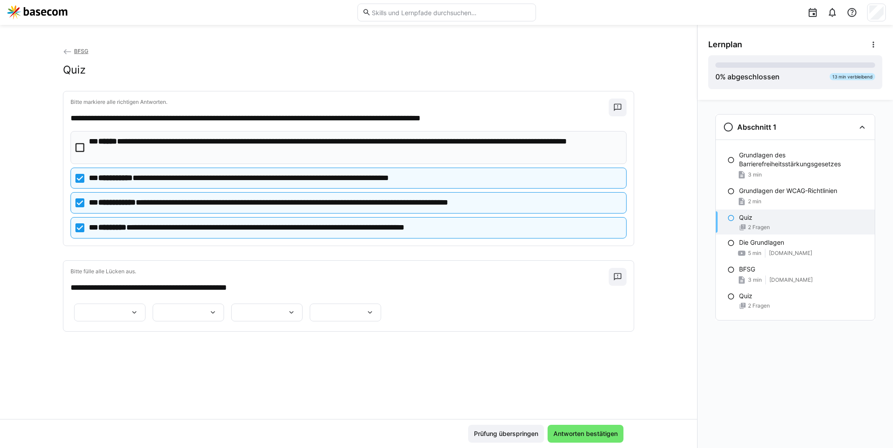
scroll to position [8, 0]
click at [228, 173] on p "**********" at bounding box center [280, 179] width 383 height 12
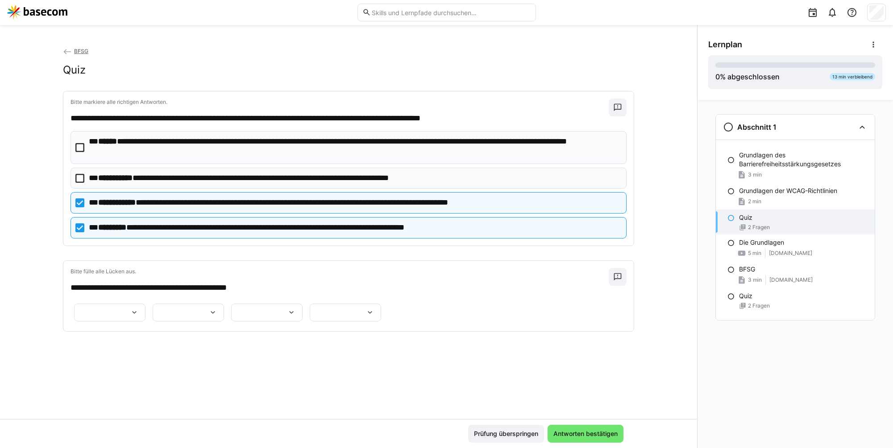
scroll to position [30, 0]
click at [145, 304] on div at bounding box center [109, 313] width 71 height 18
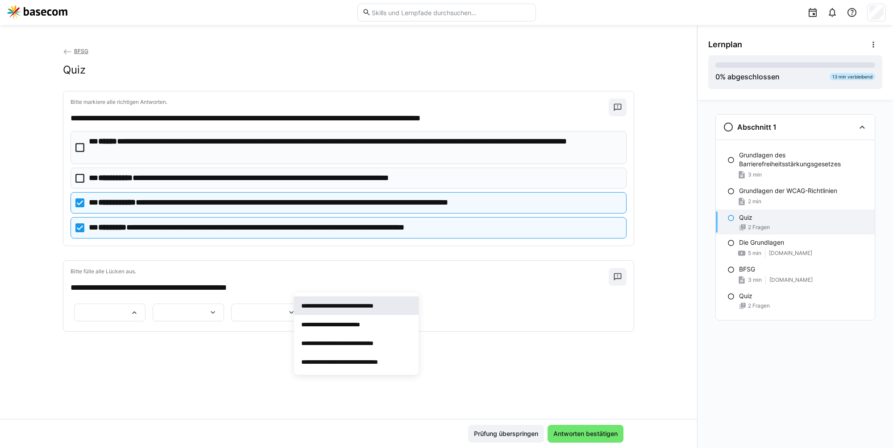
click at [327, 308] on p "**********" at bounding box center [349, 306] width 96 height 9
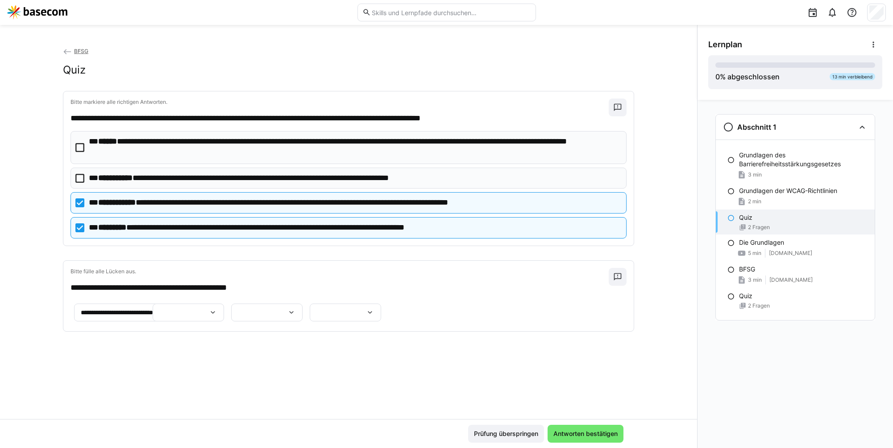
click at [224, 307] on div at bounding box center [188, 313] width 71 height 18
click at [205, 333] on span "***" at bounding box center [199, 329] width 71 height 19
click at [231, 322] on div at bounding box center [266, 313] width 71 height 18
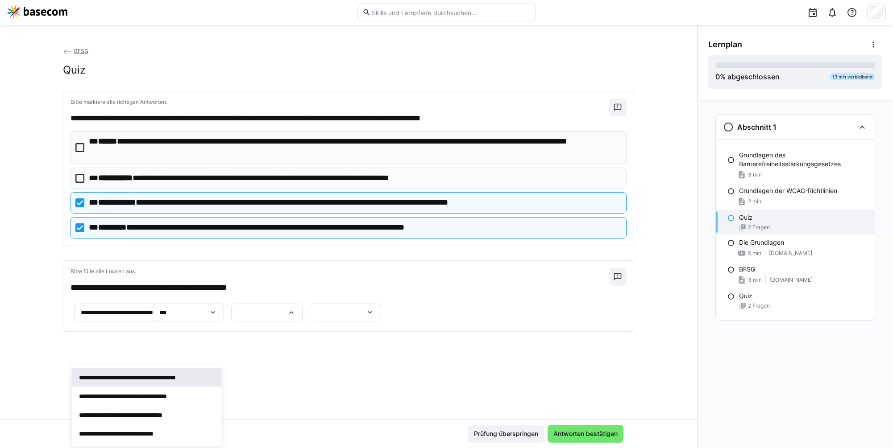
click at [166, 385] on span "**********" at bounding box center [146, 378] width 149 height 19
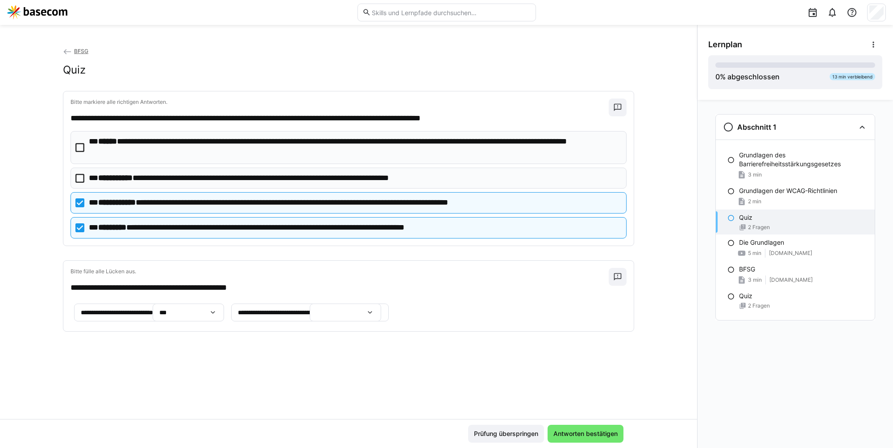
click at [310, 322] on div at bounding box center [345, 313] width 71 height 18
click at [211, 324] on p "**********" at bounding box center [210, 325] width 52 height 9
click at [582, 431] on span "Antworten bestätigen" at bounding box center [585, 434] width 67 height 9
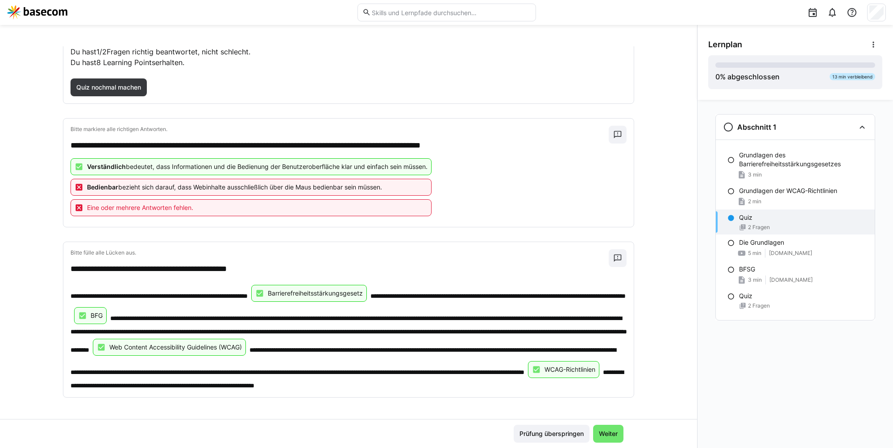
scroll to position [83, 0]
click at [613, 431] on span "Weiter" at bounding box center [607, 434] width 21 height 9
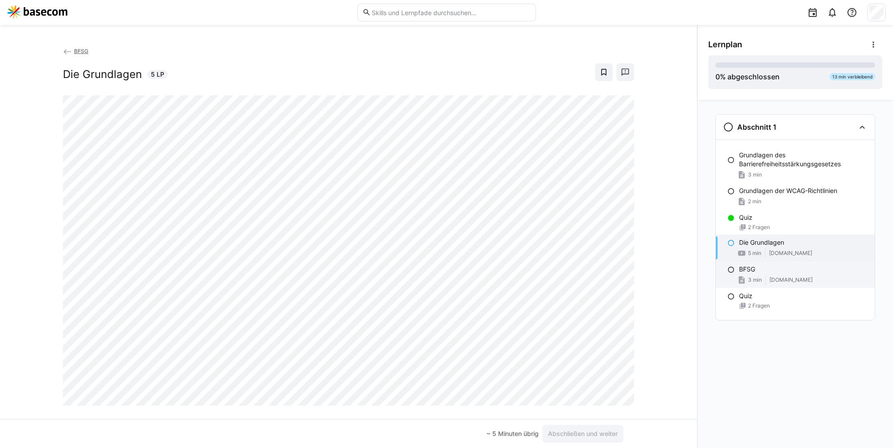
click at [770, 274] on div "BFSG" at bounding box center [803, 269] width 129 height 9
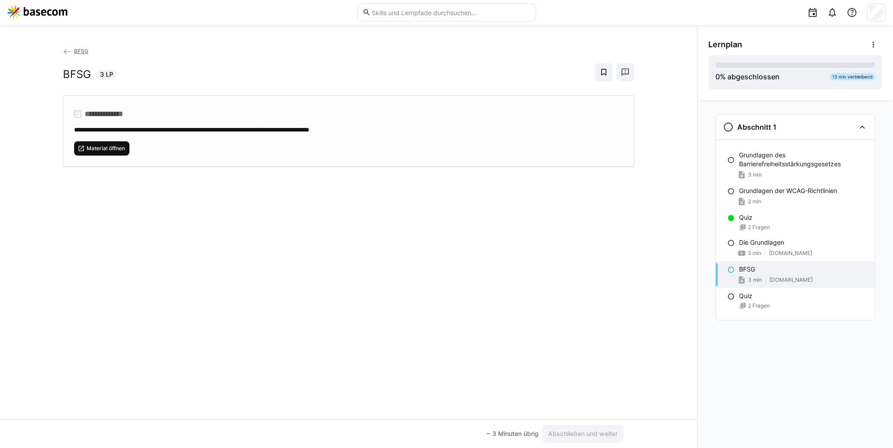
click at [101, 146] on span "Material öffnen" at bounding box center [106, 148] width 40 height 7
click at [783, 303] on div "2 Fragen" at bounding box center [803, 306] width 129 height 7
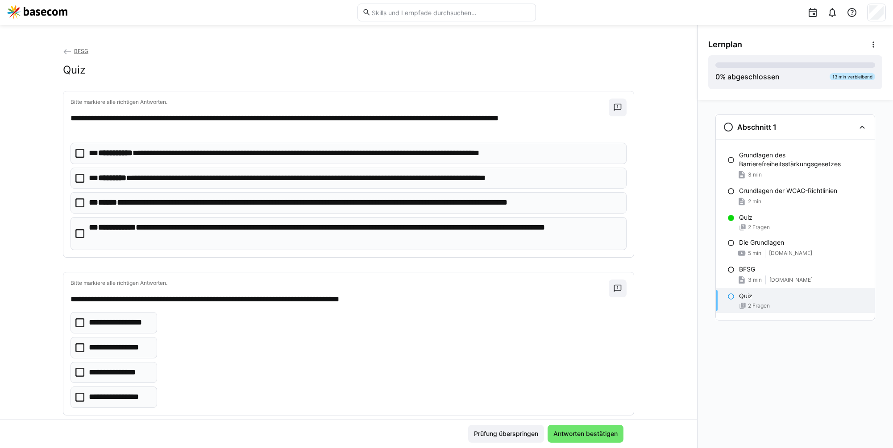
scroll to position [18, 0]
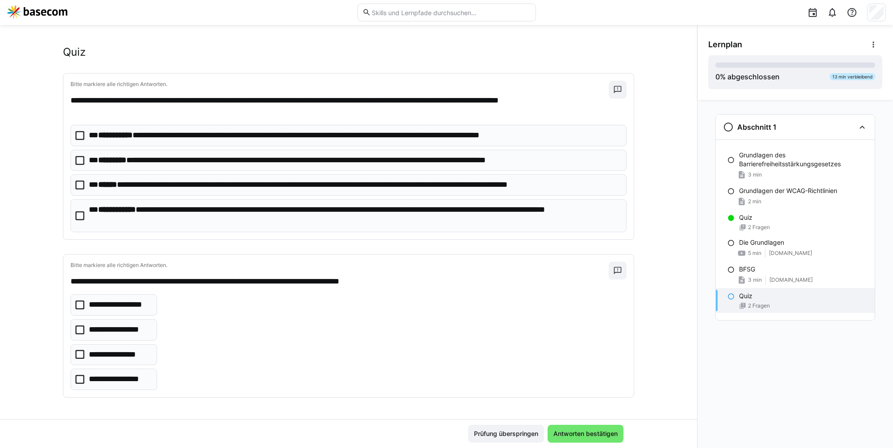
click at [43, 15] on img at bounding box center [37, 12] width 60 height 14
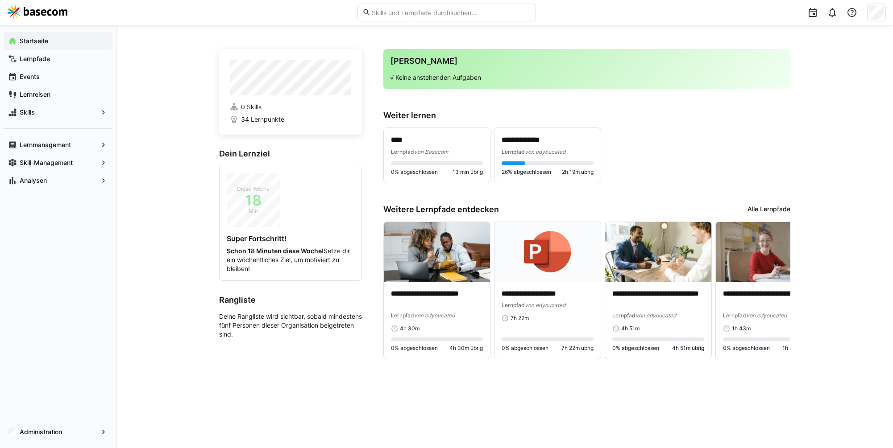
click at [51, 12] on img at bounding box center [37, 12] width 60 height 14
click at [63, 65] on div "Lernpfade" at bounding box center [58, 59] width 109 height 18
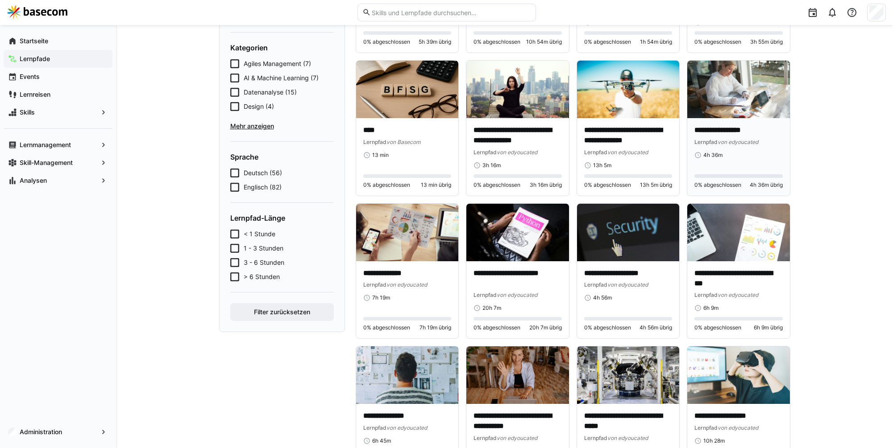
scroll to position [178, 0]
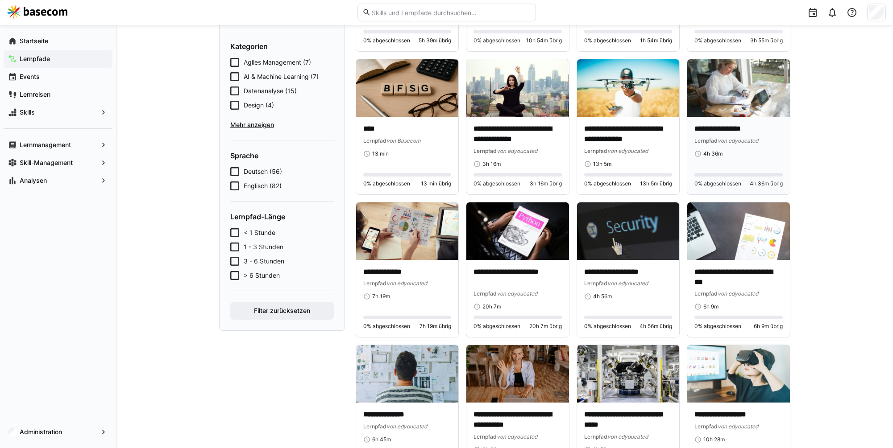
click at [728, 145] on div "**********" at bounding box center [738, 140] width 88 height 33
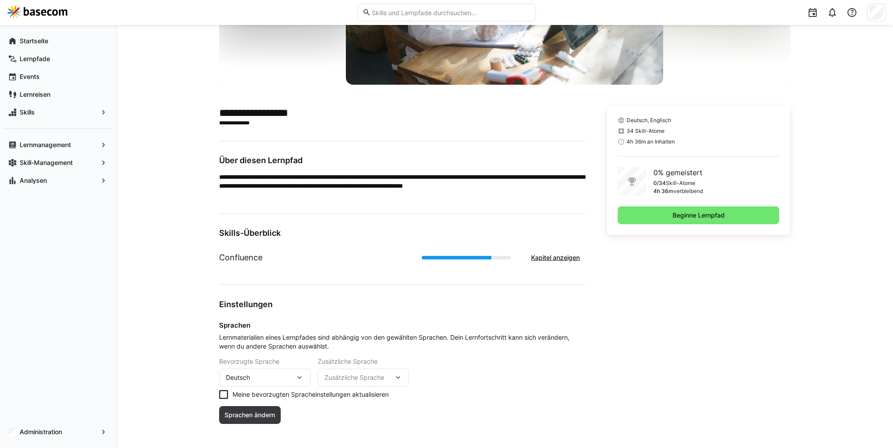
scroll to position [148, 0]
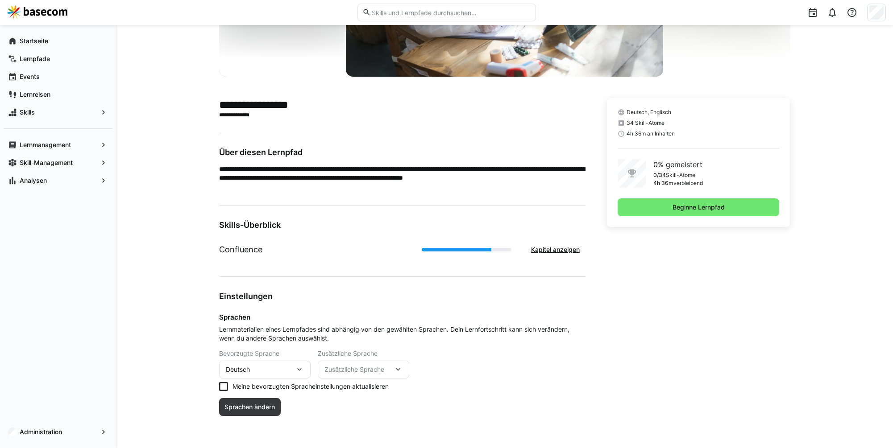
click at [301, 371] on eds-icon at bounding box center [299, 369] width 9 height 9
click at [693, 209] on span "Beginne Lernpfad" at bounding box center [698, 207] width 55 height 9
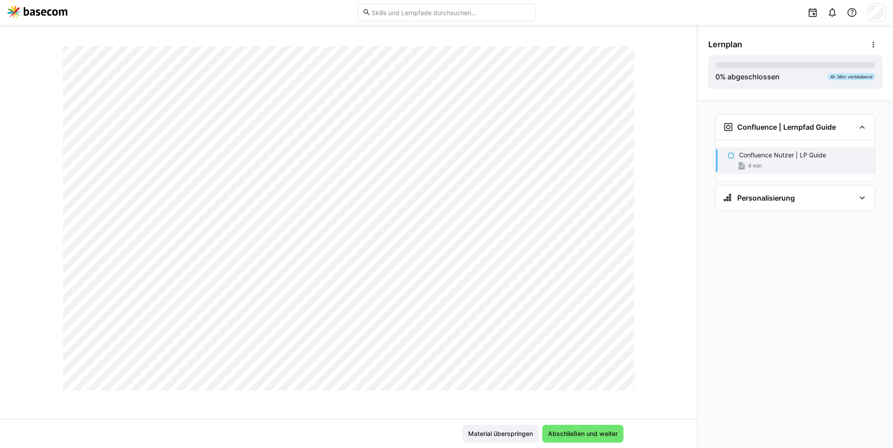
scroll to position [488, 0]
click at [595, 435] on span "Abschließen und weiter" at bounding box center [583, 434] width 72 height 9
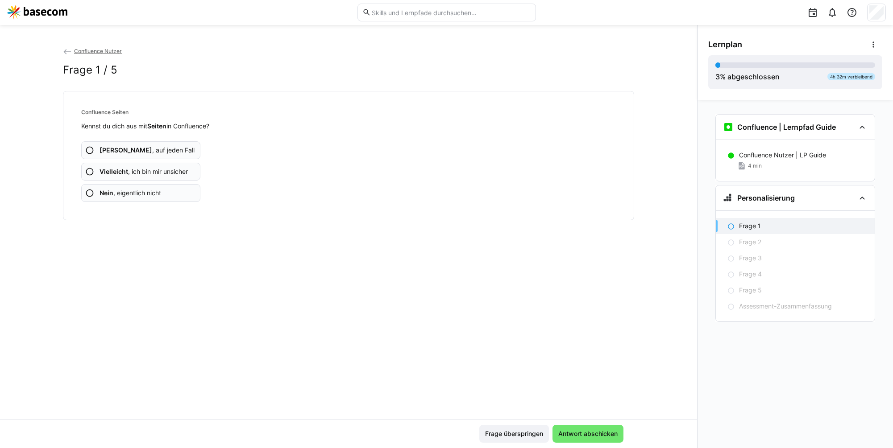
click at [141, 155] on app-assessment-question-radio "Ja , auf jeden Fall" at bounding box center [140, 150] width 119 height 18
click at [174, 166] on app-assessment-question-radio "Vielleicht , ich bin mir unsicher" at bounding box center [140, 172] width 119 height 18
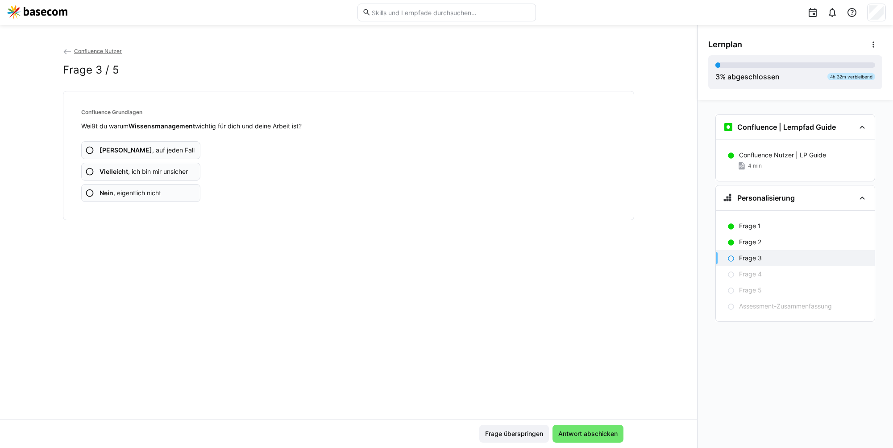
click at [178, 154] on app-assessment-question-radio "Ja , auf jeden Fall" at bounding box center [140, 150] width 119 height 18
click at [182, 173] on span "Vielleicht , ich bin mir unsicher" at bounding box center [143, 171] width 88 height 9
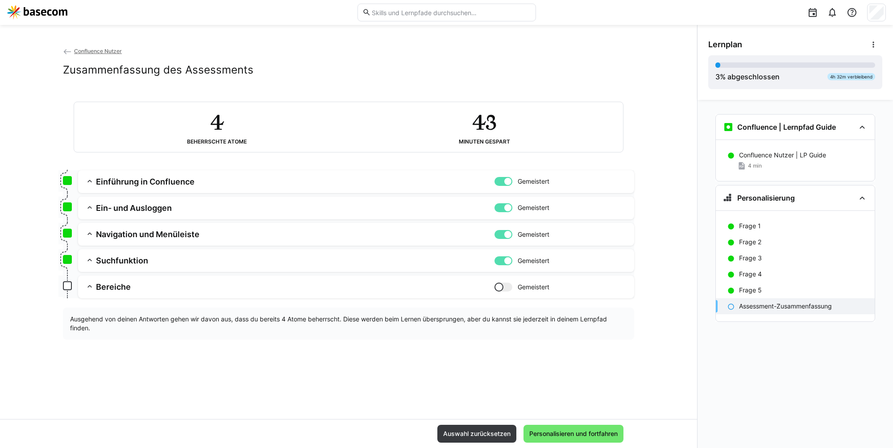
click at [88, 52] on span "Confluence Nutzer" at bounding box center [98, 51] width 48 height 7
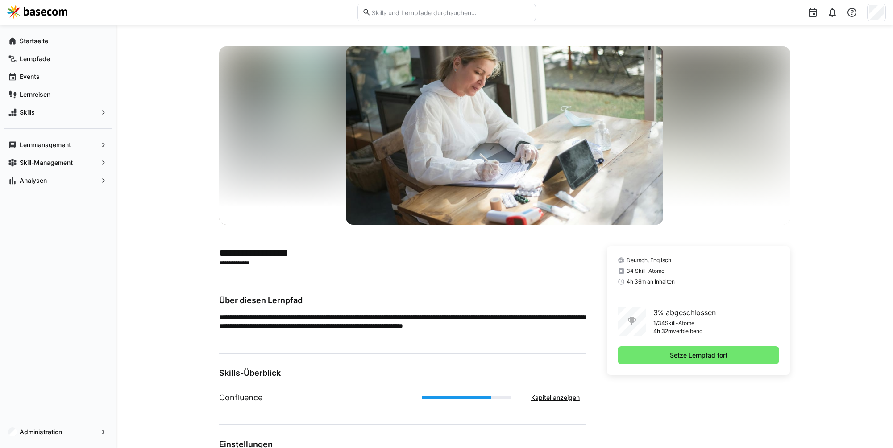
click at [48, 20] on div at bounding box center [446, 12] width 879 height 25
click at [51, 15] on img at bounding box center [37, 12] width 60 height 14
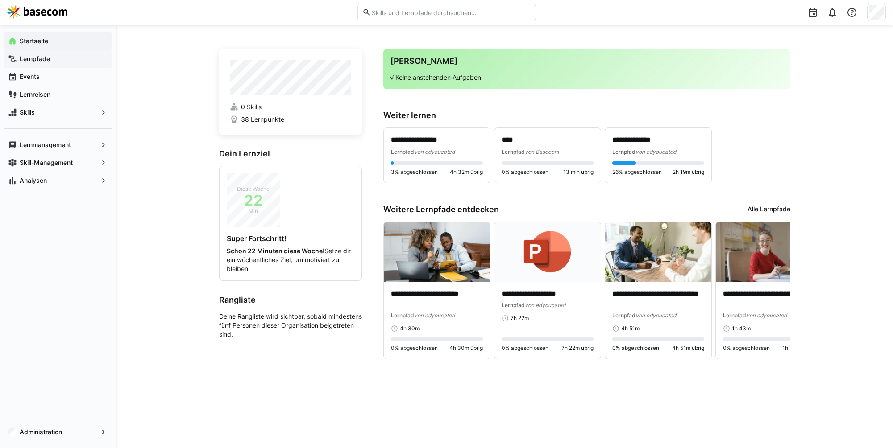
click at [0, 0] on app-navigation-label "Lernpfade" at bounding box center [0, 0] width 0 height 0
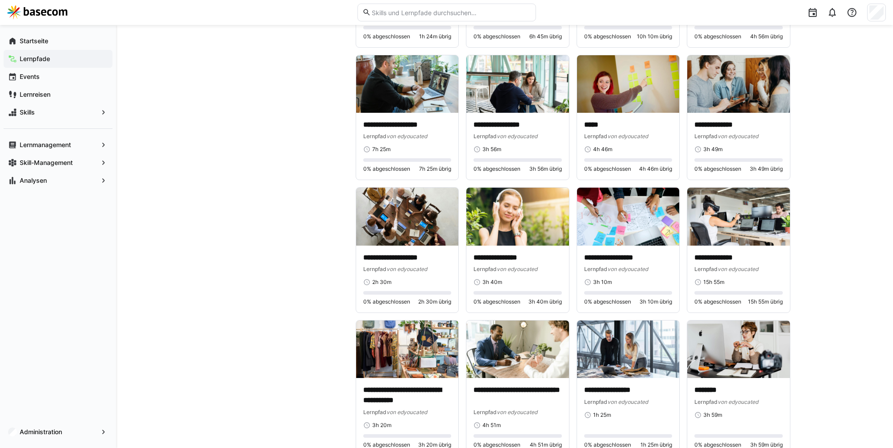
scroll to position [1746, 0]
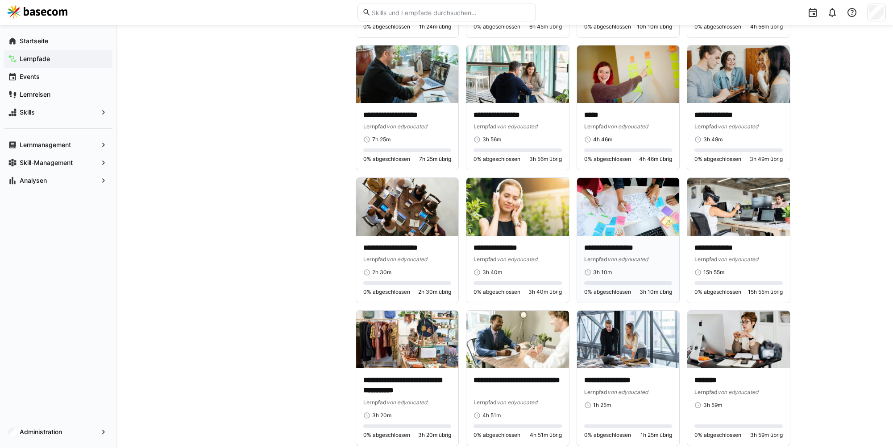
click at [628, 221] on img at bounding box center [628, 207] width 103 height 58
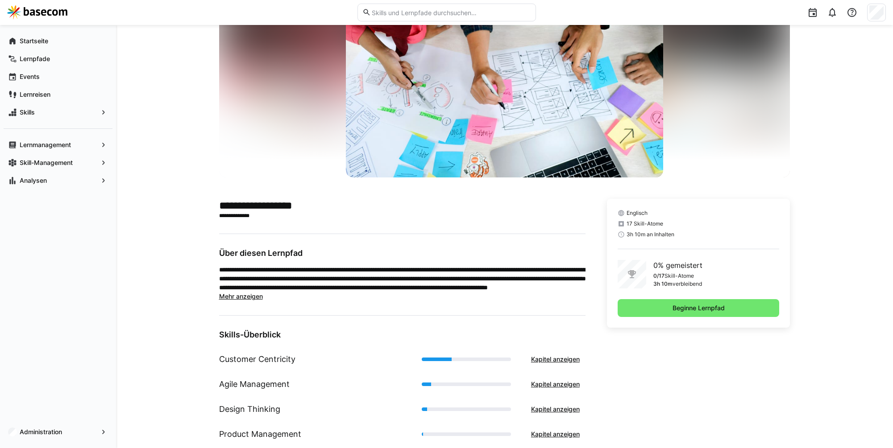
scroll to position [92, 0]
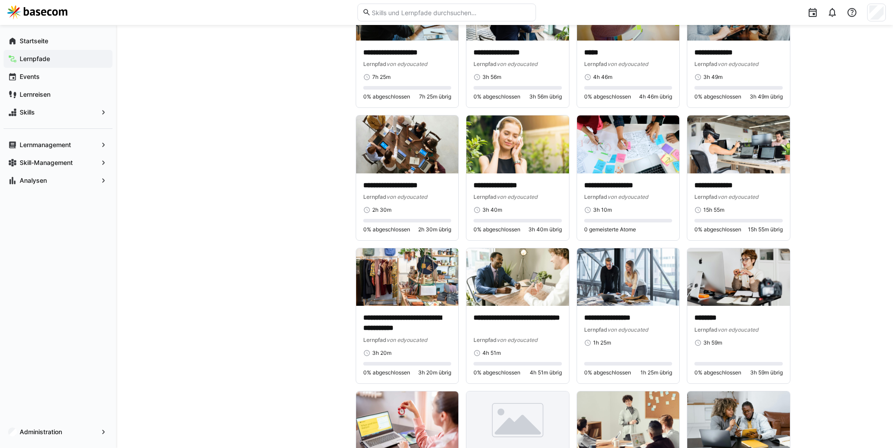
scroll to position [1818, 0]
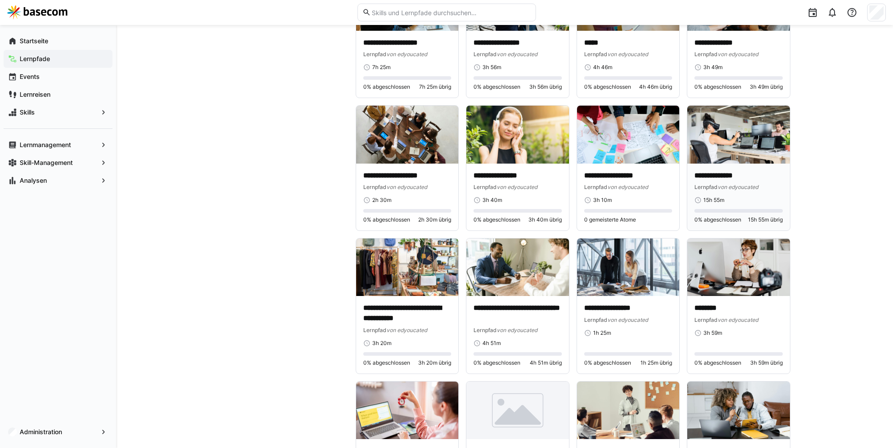
click at [737, 177] on p "**********" at bounding box center [738, 176] width 88 height 10
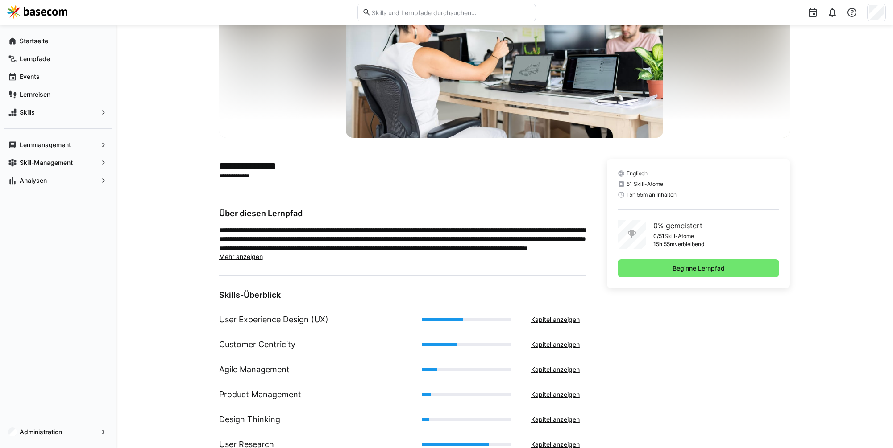
scroll to position [142, 0]
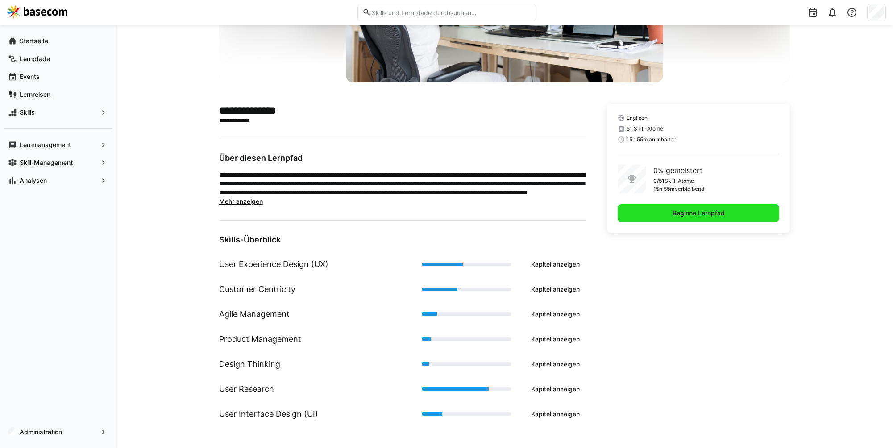
click at [671, 220] on span "Beginne Lernpfad" at bounding box center [699, 213] width 162 height 18
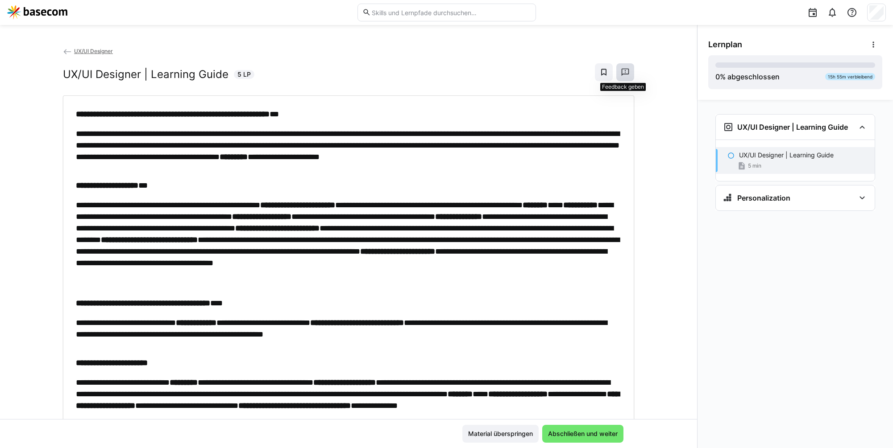
click at [623, 75] on eds-icon at bounding box center [625, 72] width 9 height 9
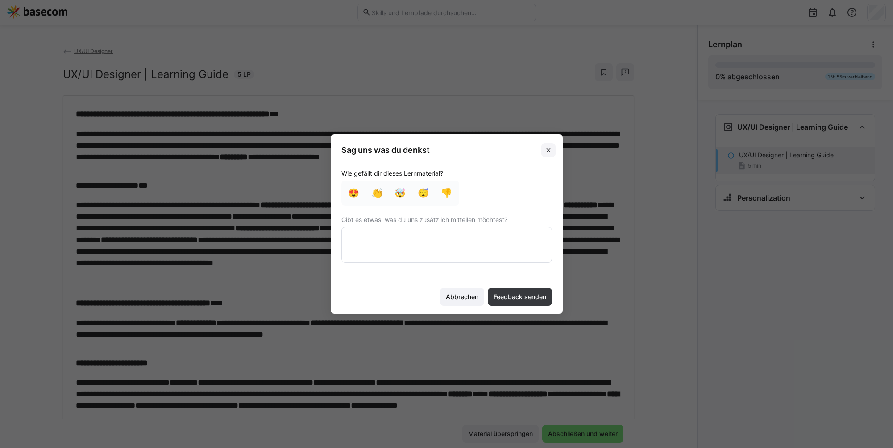
click at [549, 153] on eds-icon at bounding box center [548, 150] width 7 height 7
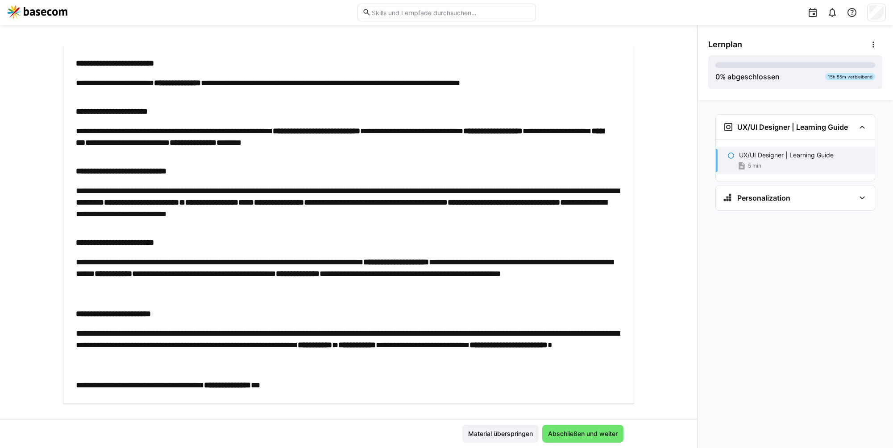
scroll to position [456, 0]
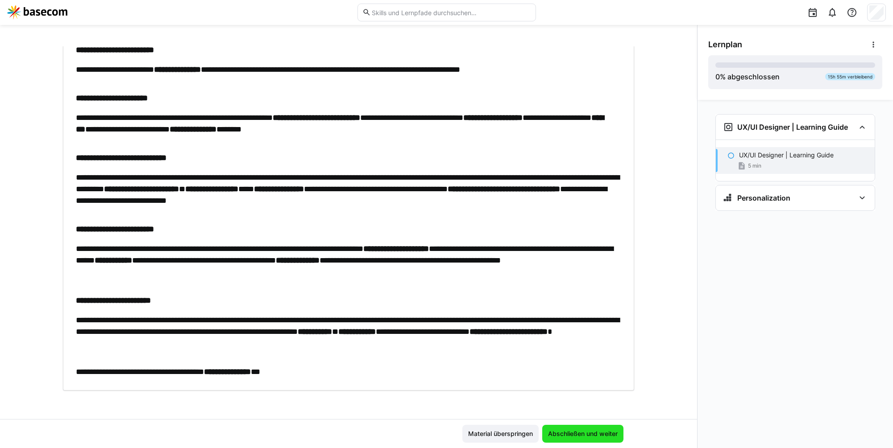
click at [586, 434] on span "Abschließen und weiter" at bounding box center [583, 434] width 72 height 9
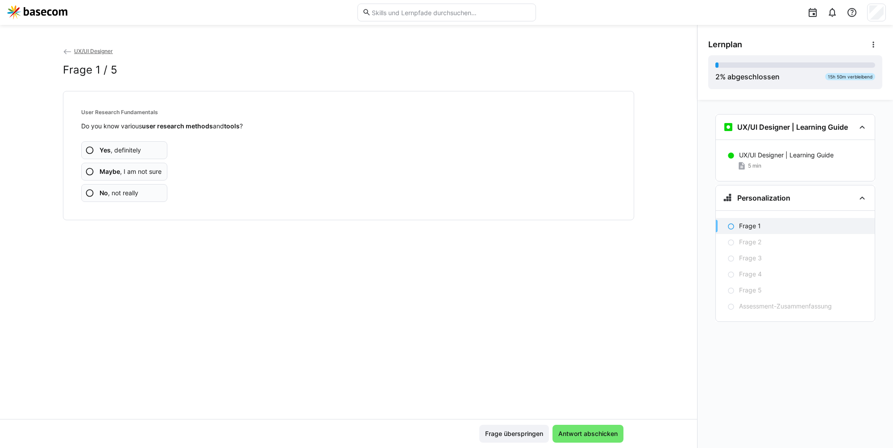
click at [130, 190] on span "No , not really" at bounding box center [118, 193] width 39 height 9
click at [138, 194] on span "No , not really" at bounding box center [118, 193] width 39 height 9
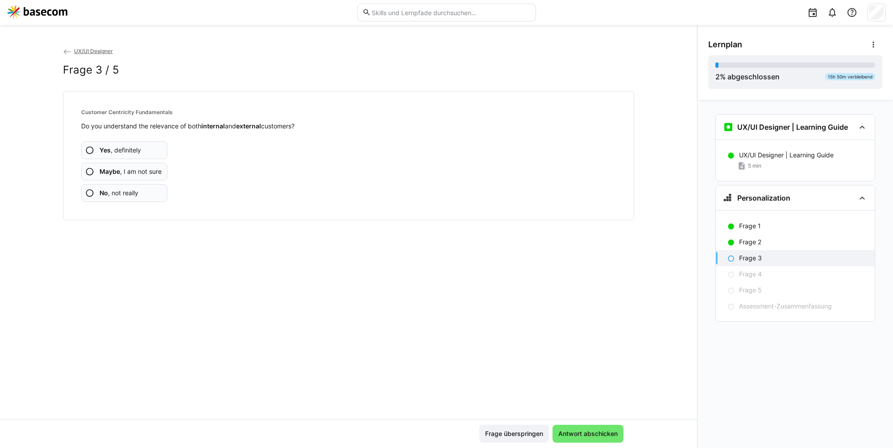
click at [138, 194] on span "No , not really" at bounding box center [118, 193] width 39 height 9
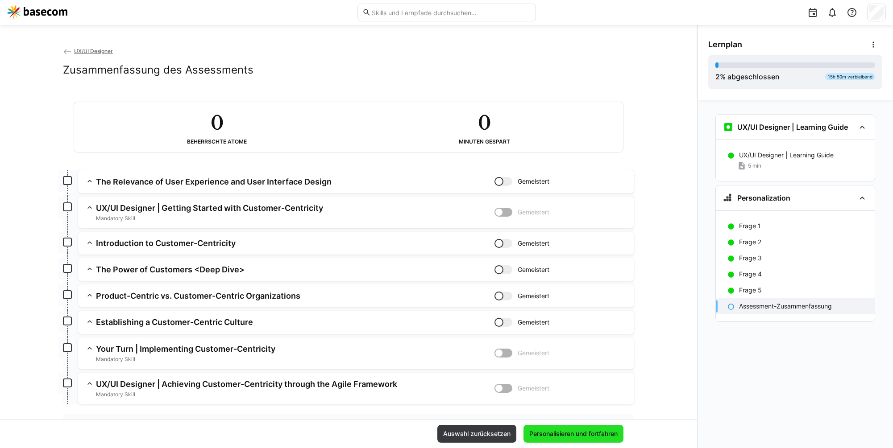
click at [572, 436] on span "Personalisieren und fortfahren" at bounding box center [573, 434] width 91 height 9
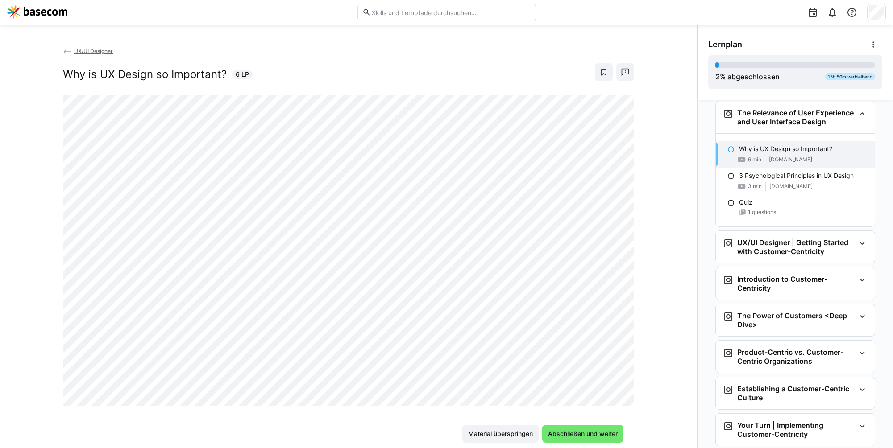
scroll to position [115, 0]
click at [560, 436] on span "Abschließen und weiter" at bounding box center [583, 434] width 72 height 9
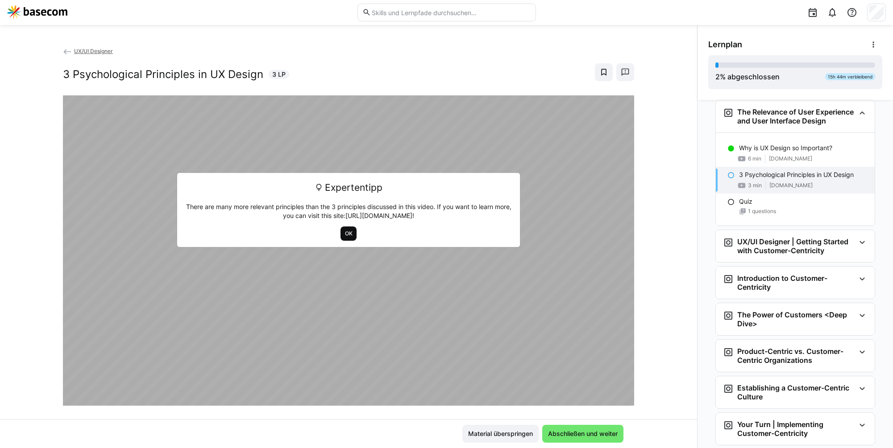
click at [344, 233] on span "OK" at bounding box center [348, 233] width 9 height 7
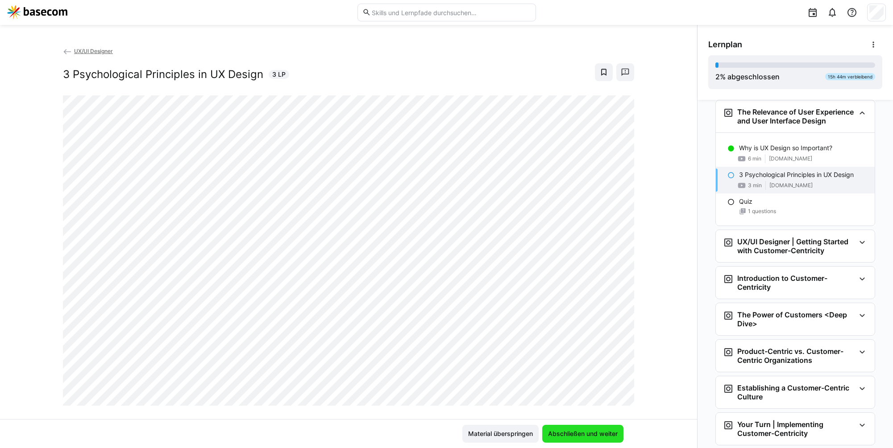
click at [599, 429] on span "Abschließen und weiter" at bounding box center [582, 434] width 81 height 18
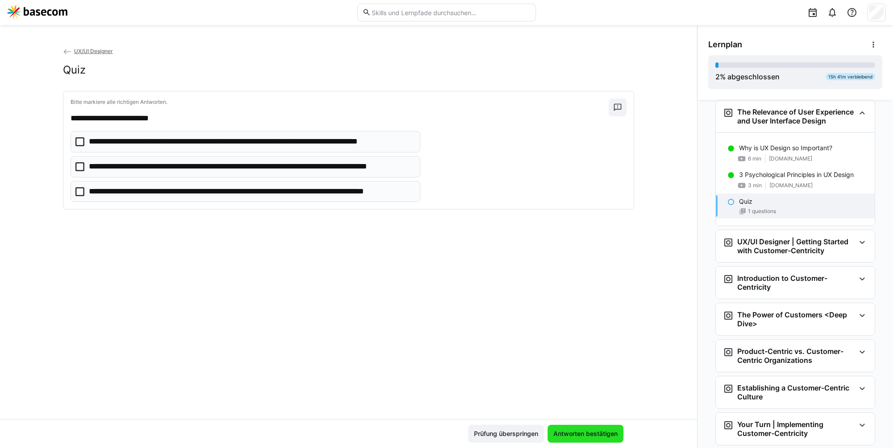
click at [599, 429] on span "Antworten bestätigen" at bounding box center [585, 434] width 76 height 18
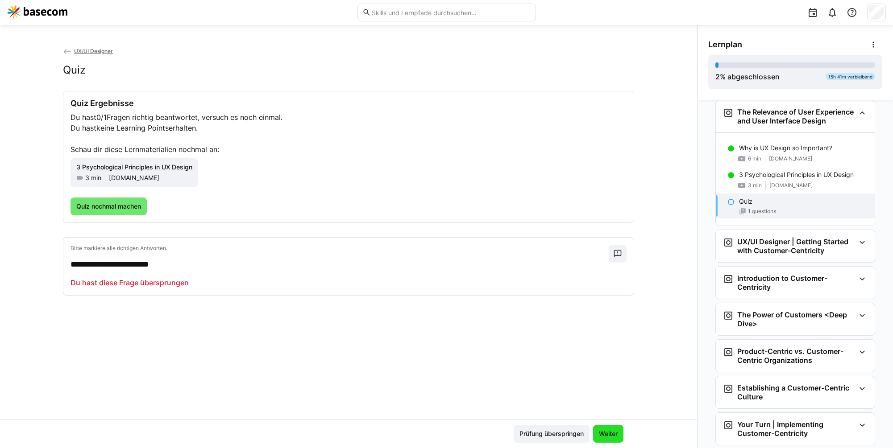
click at [599, 429] on span "Weiter" at bounding box center [608, 434] width 30 height 18
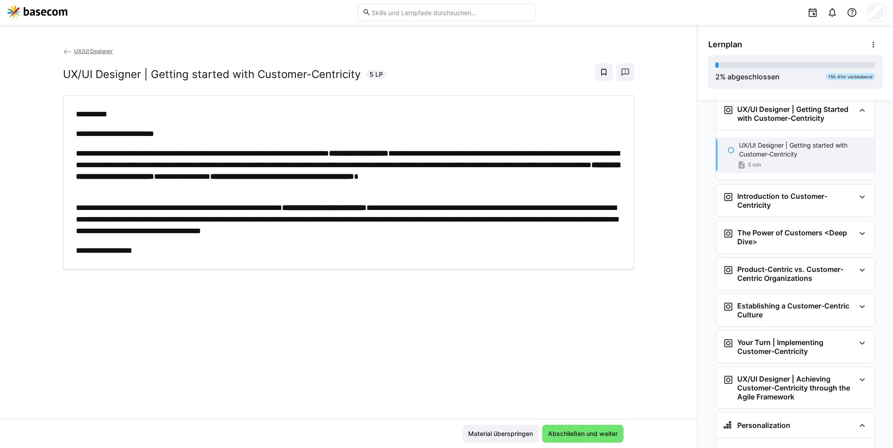
scroll to position [253, 0]
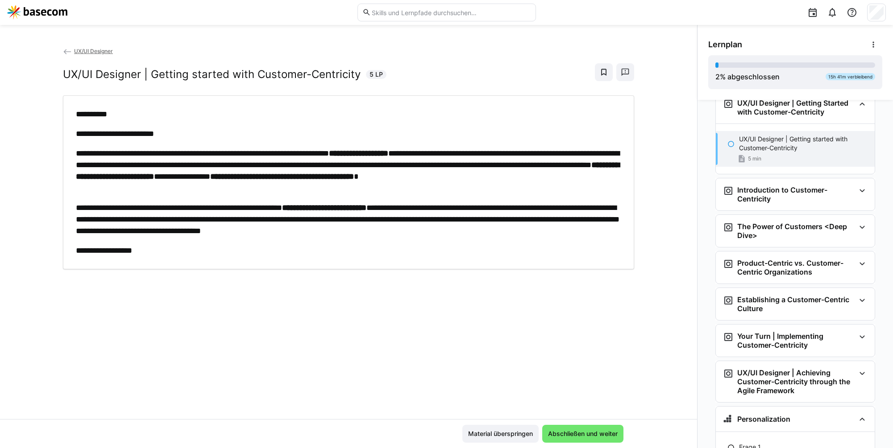
click at [599, 429] on span "Abschließen und weiter" at bounding box center [582, 434] width 81 height 18
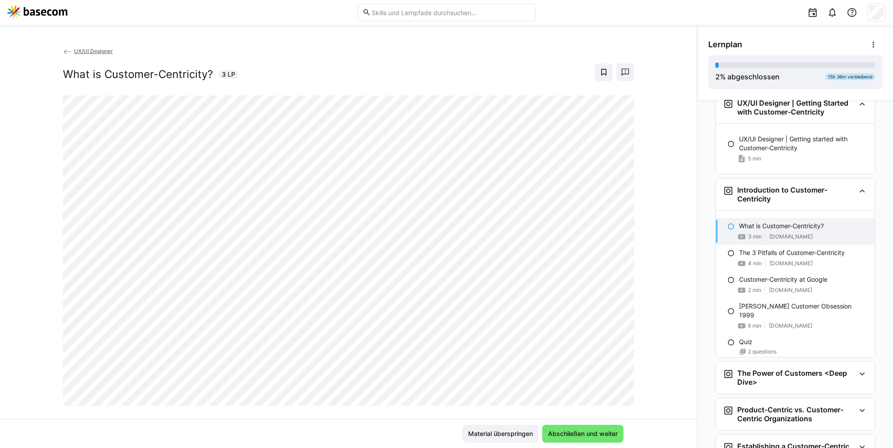
scroll to position [340, 0]
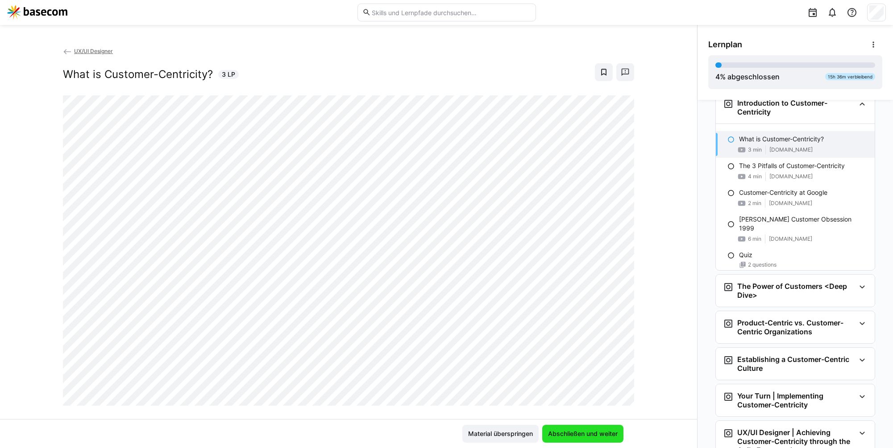
click at [599, 429] on span "Abschließen und weiter" at bounding box center [582, 434] width 81 height 18
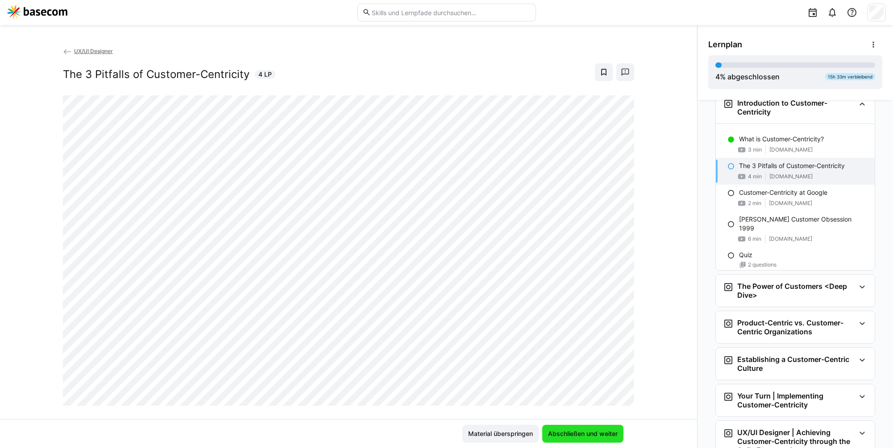
click at [599, 429] on span "Abschließen und weiter" at bounding box center [582, 434] width 81 height 18
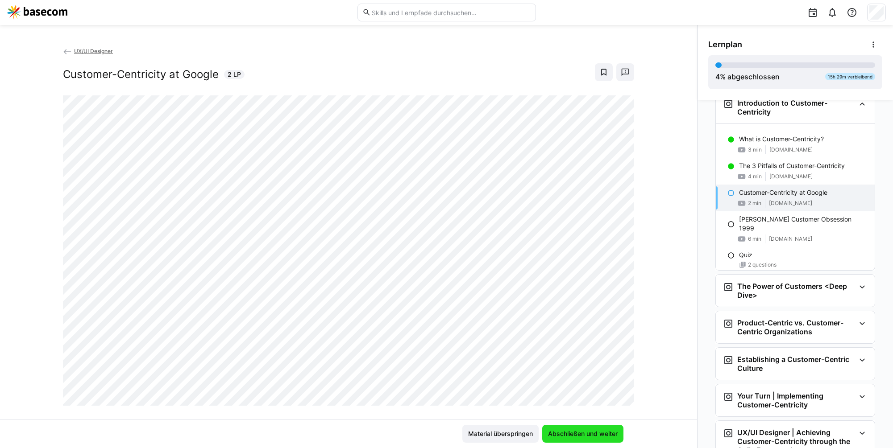
click at [599, 429] on span "Abschließen und weiter" at bounding box center [582, 434] width 81 height 18
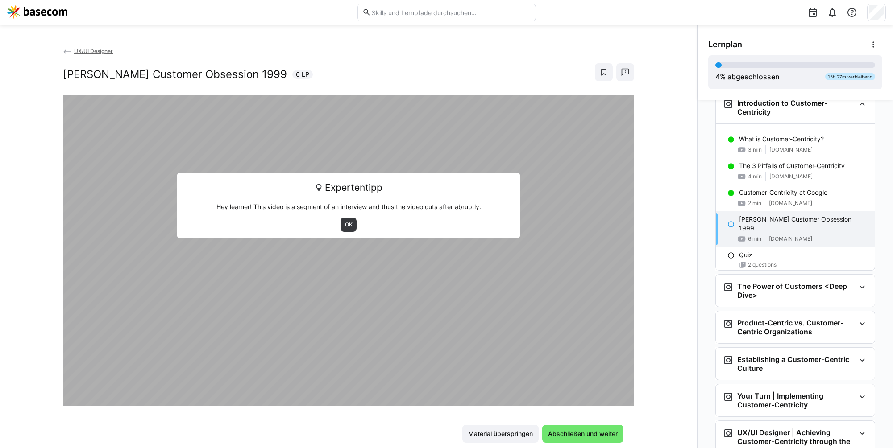
click at [599, 429] on span "Abschließen und weiter" at bounding box center [582, 434] width 81 height 18
click at [798, 300] on h3 "The Power of Customers <Deep Dive>" at bounding box center [796, 291] width 118 height 18
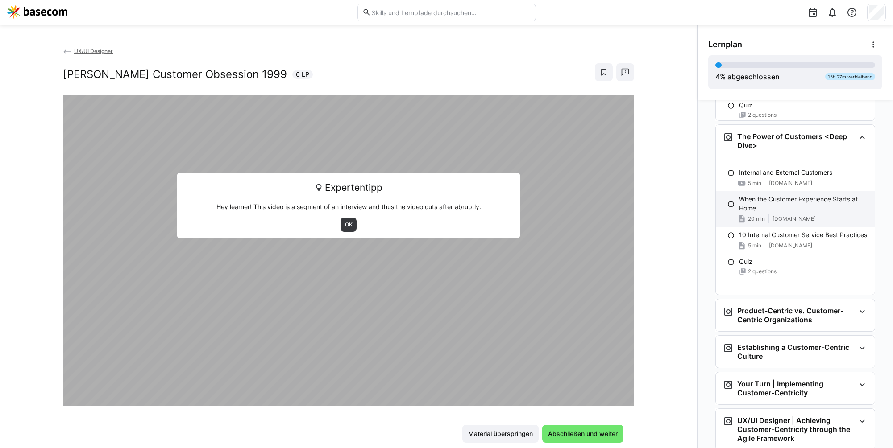
click at [807, 213] on p "When the Customer Experience Starts at Home" at bounding box center [803, 204] width 129 height 18
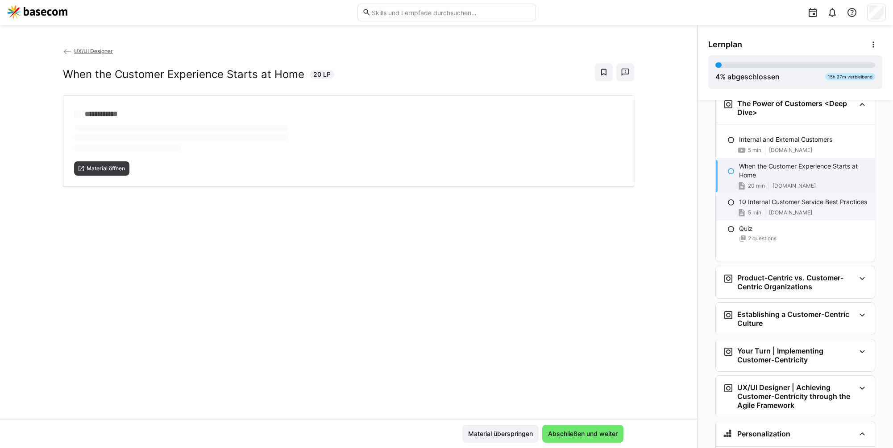
scroll to position [524, 0]
click at [88, 170] on span "Material öffnen" at bounding box center [106, 168] width 40 height 7
click at [776, 206] on p "10 Internal Customer Service Best Practices" at bounding box center [803, 201] width 128 height 9
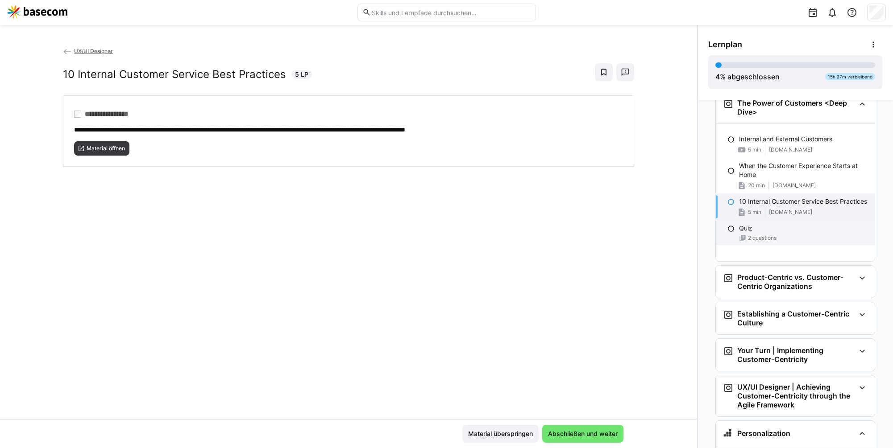
click at [744, 233] on p "Quiz" at bounding box center [745, 228] width 13 height 9
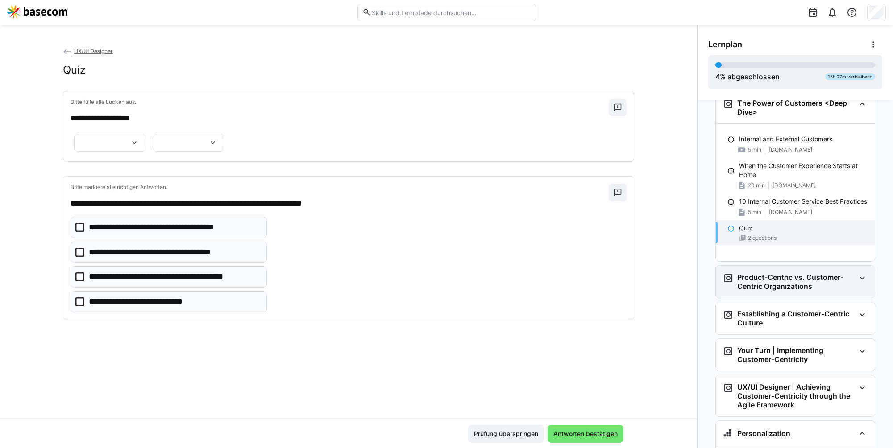
click at [759, 290] on h3 "Product-Centric vs. Customer-Centric Organizations" at bounding box center [796, 282] width 118 height 18
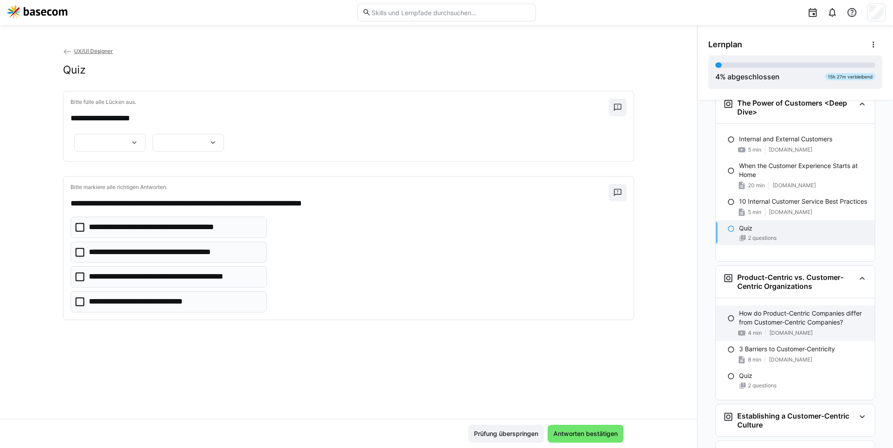
click at [747, 320] on p "How do Product-Centric Companies differ from Customer-Centric Companies?" at bounding box center [803, 318] width 129 height 18
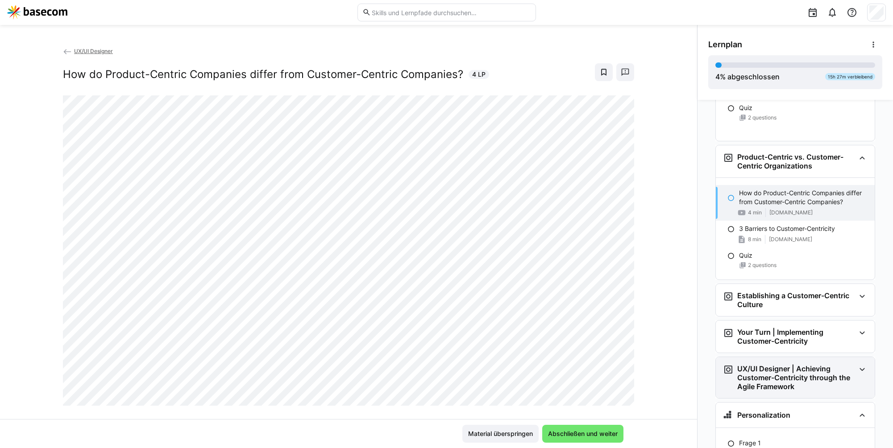
scroll to position [698, 0]
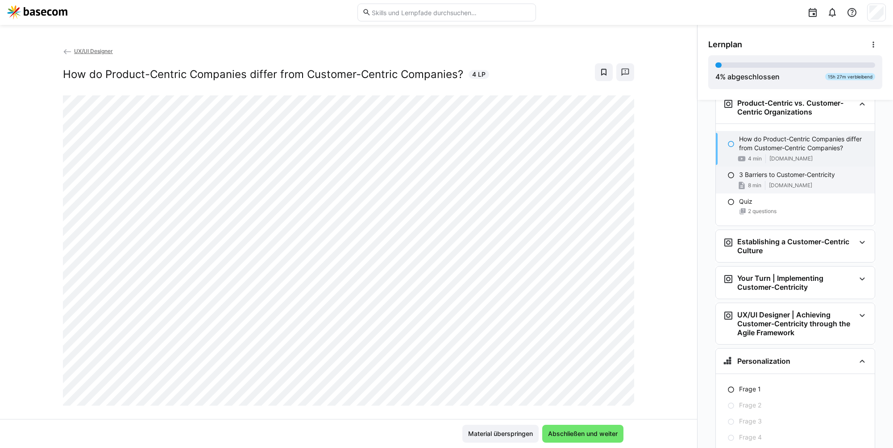
click at [770, 179] on p "3 Barriers to Customer-Centricity" at bounding box center [787, 174] width 96 height 9
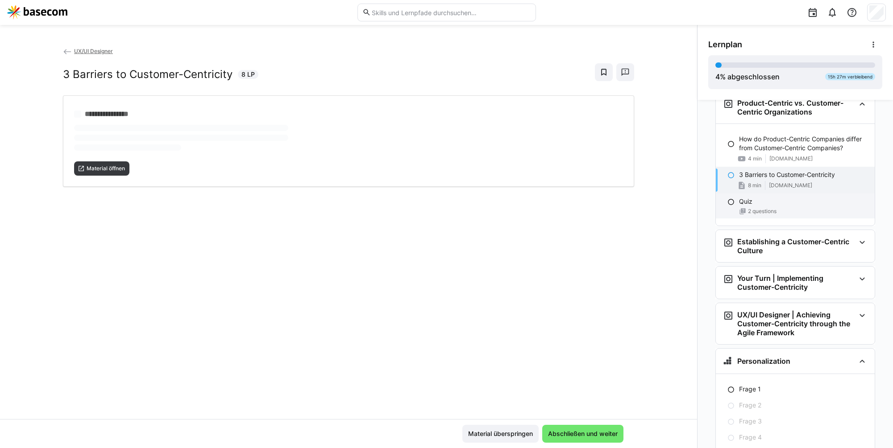
click at [767, 206] on div "Quiz" at bounding box center [803, 201] width 129 height 9
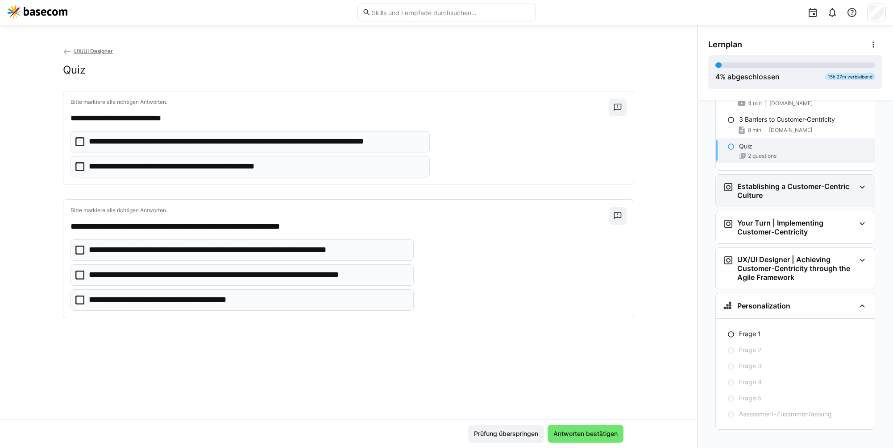
scroll to position [764, 0]
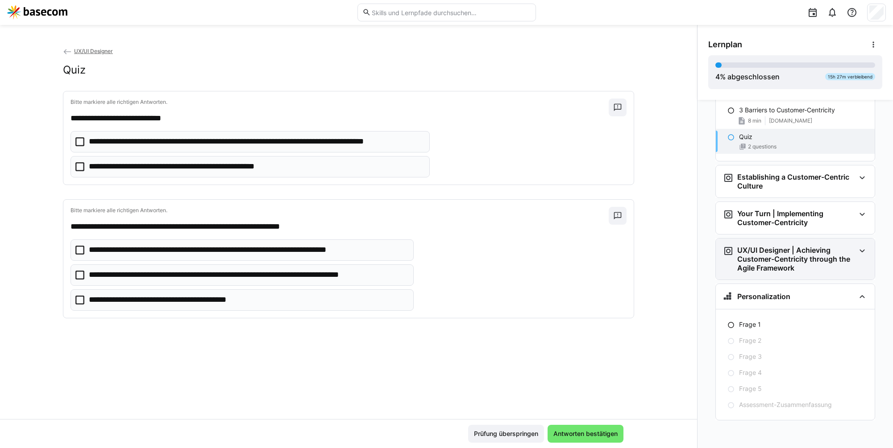
click at [772, 254] on h3 "UX/UI Designer | Achieving Customer-Centricity through the Agile Framework" at bounding box center [796, 259] width 118 height 27
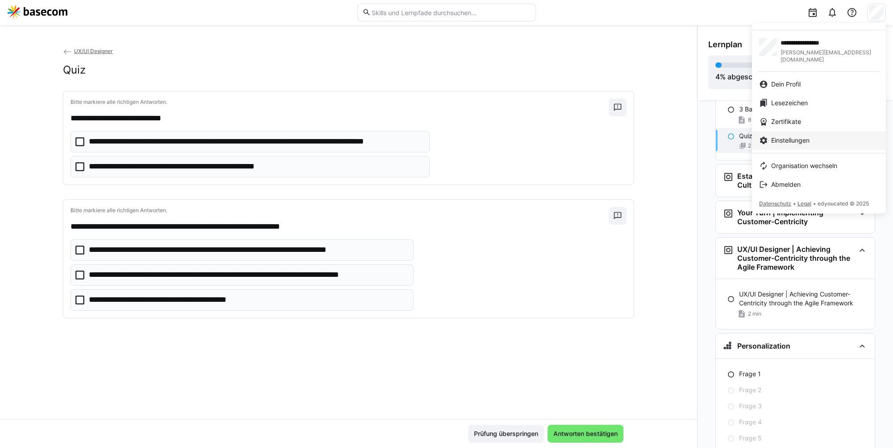
click at [811, 131] on link "Einstellungen" at bounding box center [819, 140] width 134 height 19
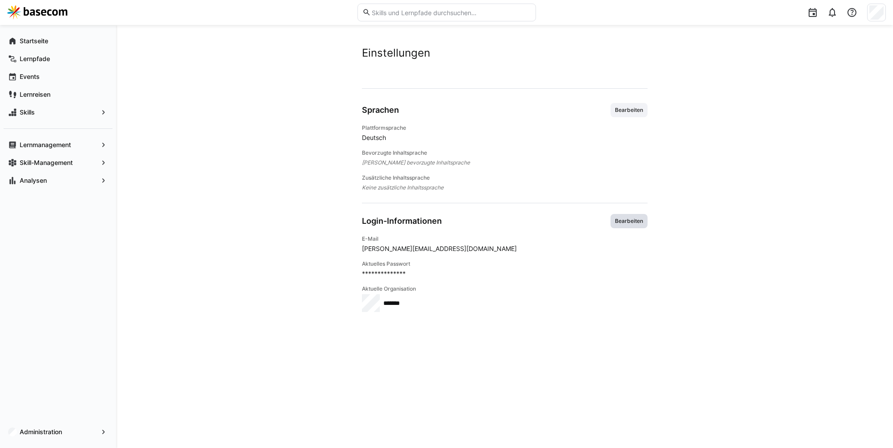
click at [614, 222] on span "Bearbeiten" at bounding box center [629, 221] width 30 height 7
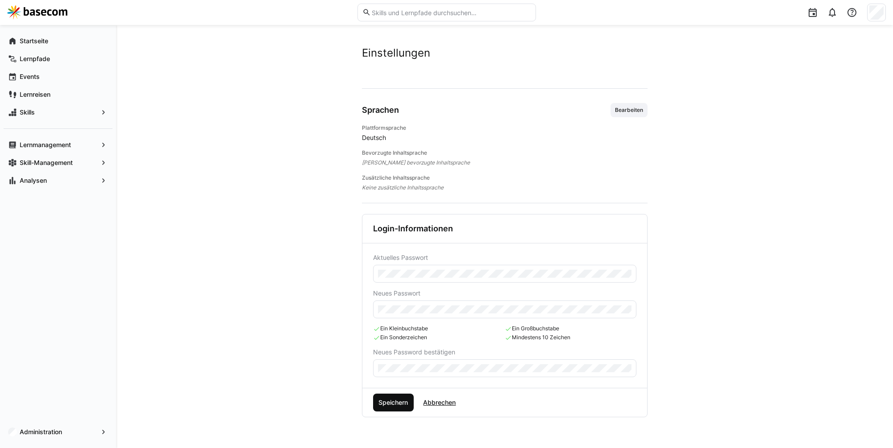
click at [405, 402] on span "Speichern" at bounding box center [393, 402] width 32 height 9
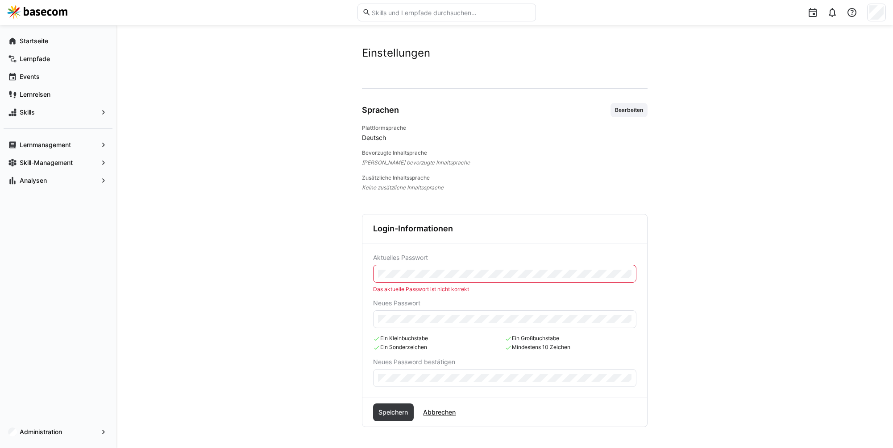
click at [450, 266] on eds-input at bounding box center [504, 274] width 263 height 18
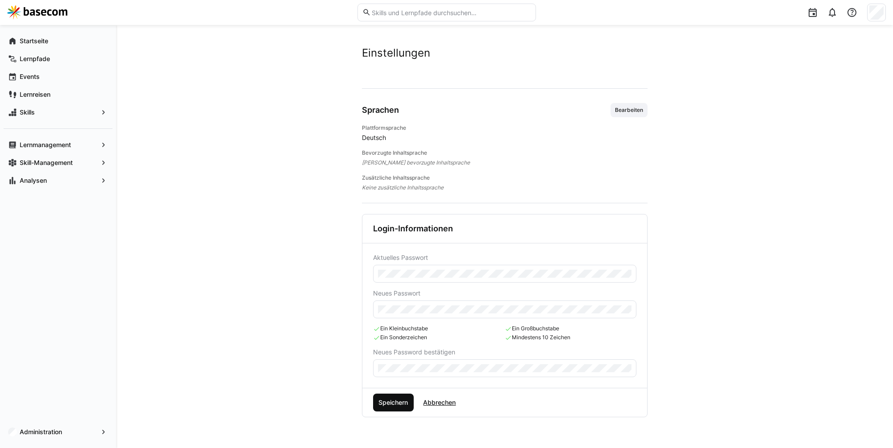
click at [402, 398] on span "Speichern" at bounding box center [393, 403] width 41 height 18
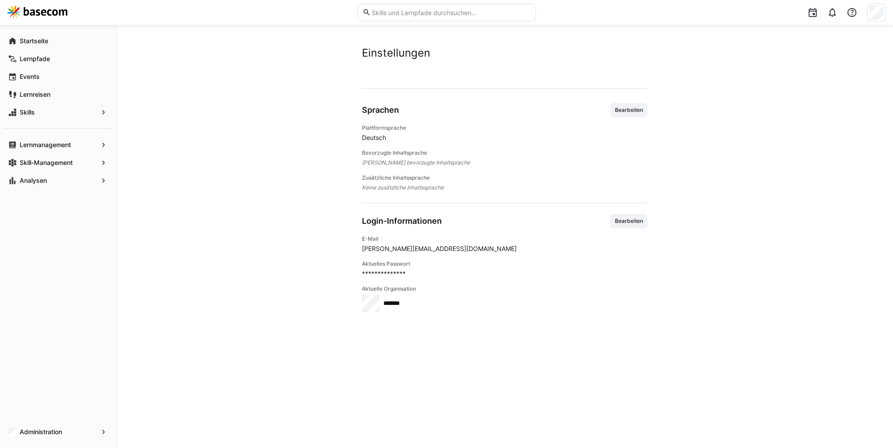
click at [390, 273] on span "**********" at bounding box center [505, 273] width 286 height 9
click at [38, 6] on img at bounding box center [37, 12] width 60 height 14
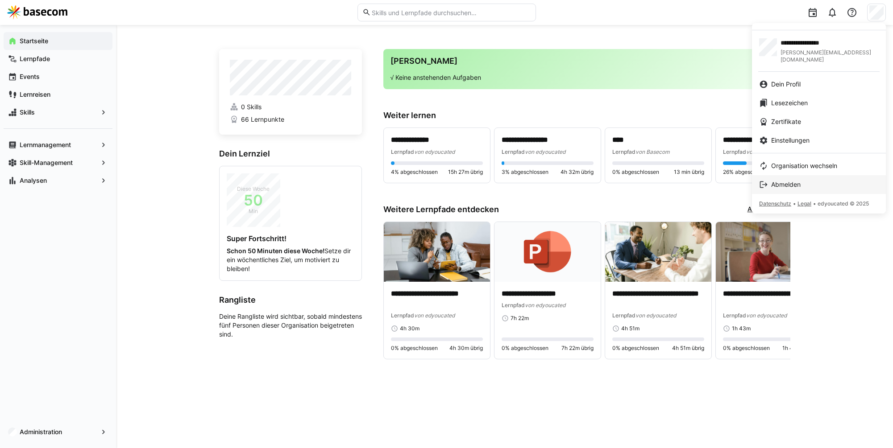
click at [793, 175] on link "Abmelden" at bounding box center [819, 184] width 134 height 19
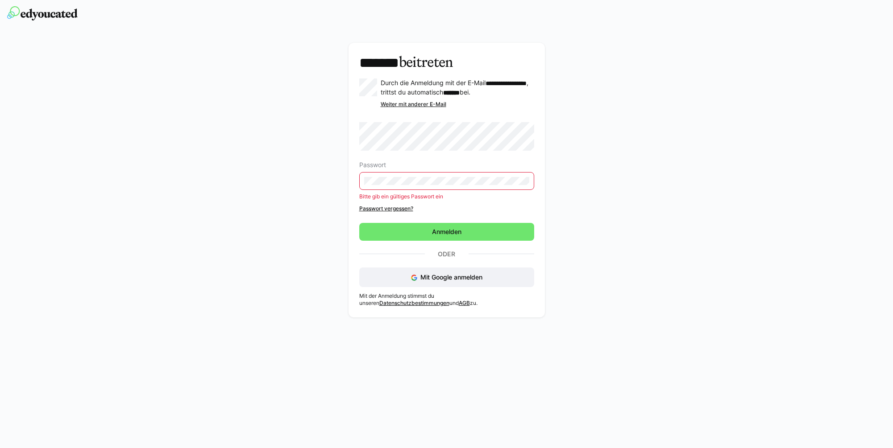
click at [575, 150] on div "**********" at bounding box center [446, 182] width 503 height 279
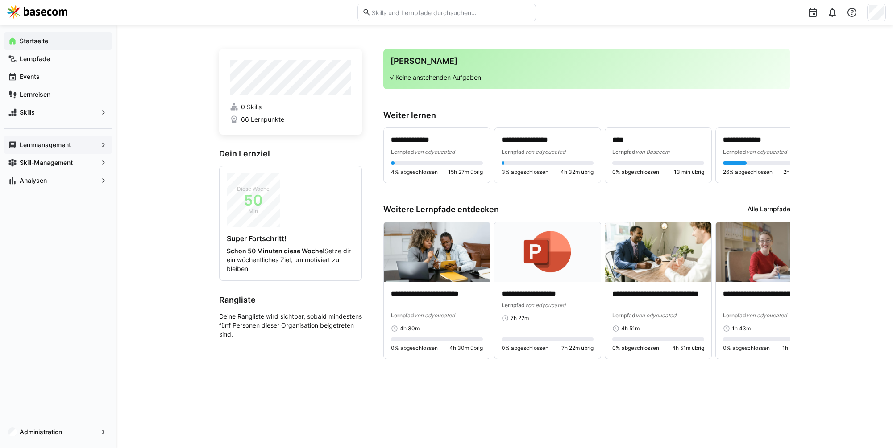
click at [87, 147] on span "Lernmanagement" at bounding box center [57, 145] width 79 height 9
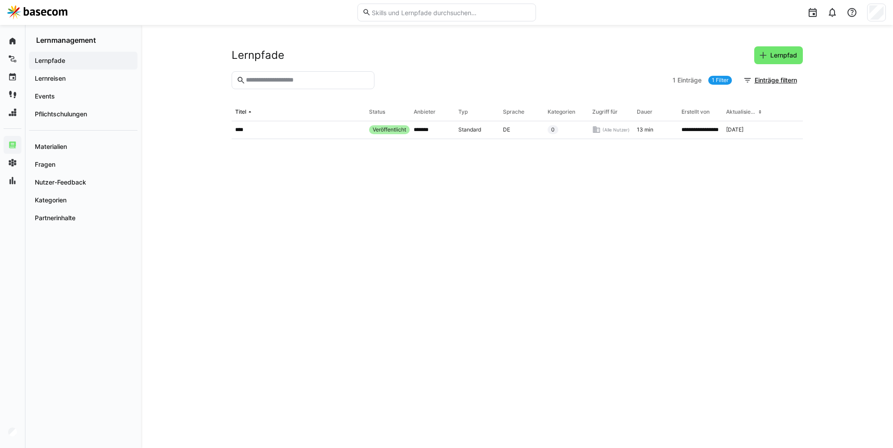
click at [32, 16] on img at bounding box center [37, 12] width 60 height 14
